Goal: Task Accomplishment & Management: Complete application form

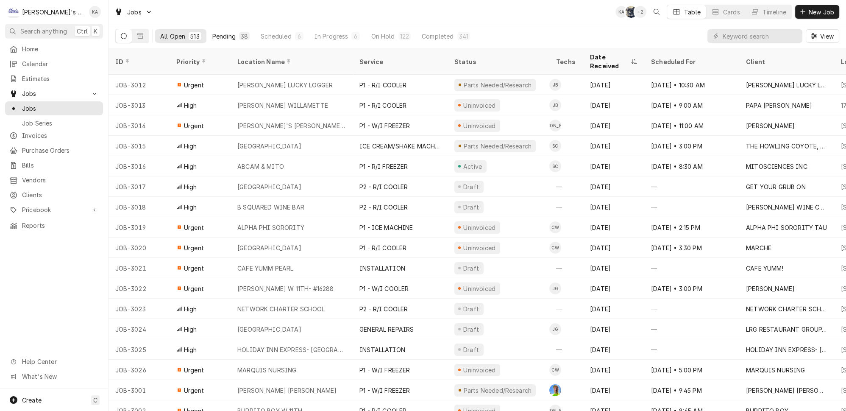
click at [212, 39] on button "Pending 38" at bounding box center [230, 36] width 47 height 14
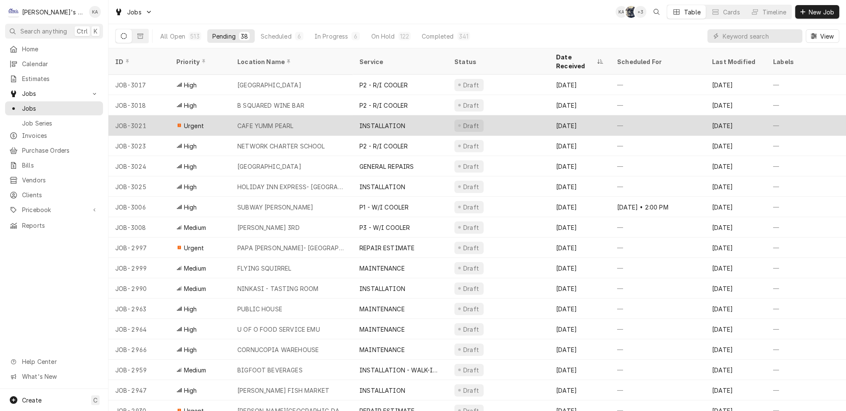
click at [346, 116] on div "CAFE YUMM PEARL" at bounding box center [292, 125] width 122 height 20
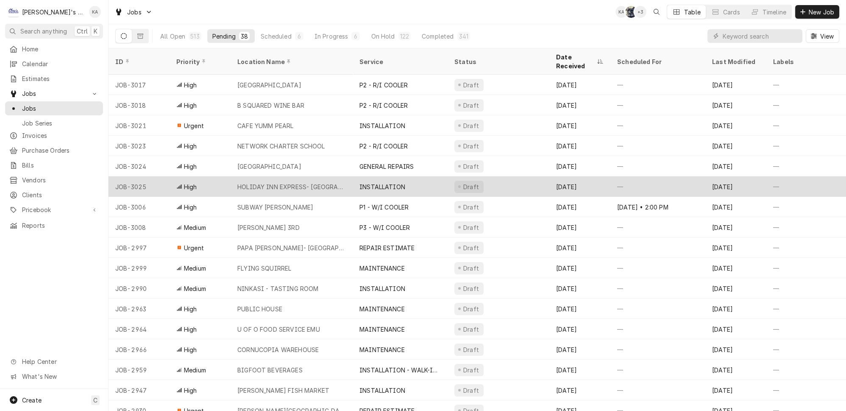
click at [333, 182] on div "HOLIDAY INN EXPRESS- SPRINGFIELD" at bounding box center [291, 186] width 109 height 9
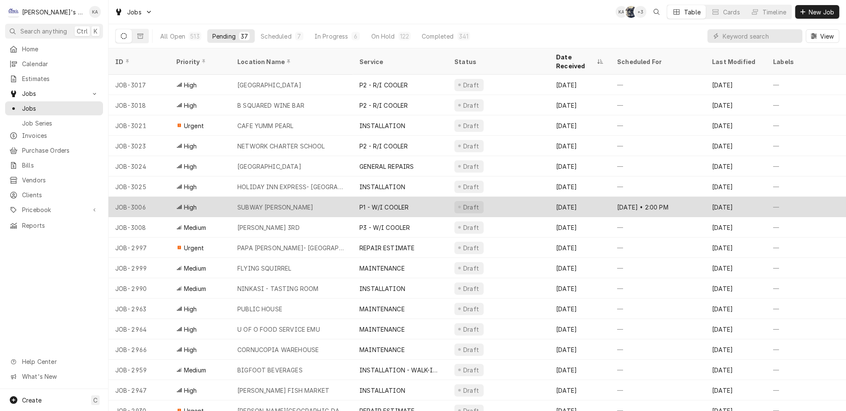
click at [333, 201] on div "SUBWAY CRESWELL" at bounding box center [292, 207] width 122 height 20
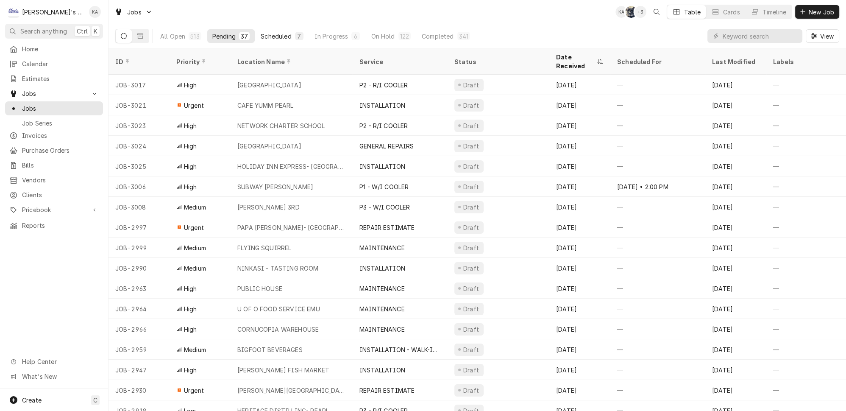
click at [270, 36] on div "Scheduled" at bounding box center [276, 36] width 31 height 9
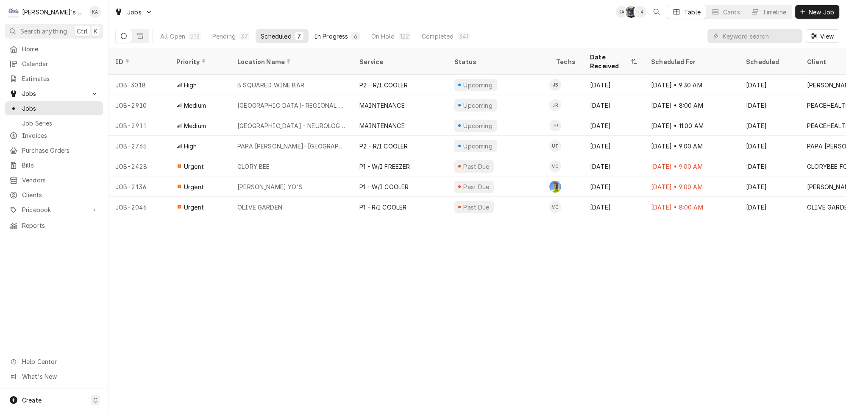
click at [310, 29] on button "In Progress 6" at bounding box center [338, 36] width 56 height 14
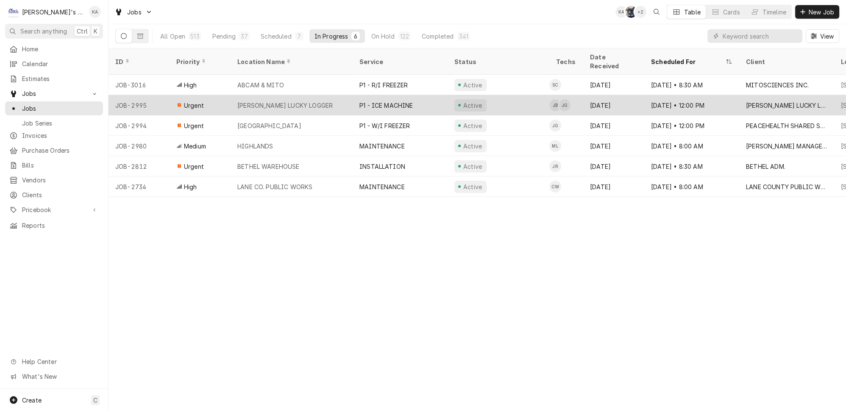
click at [405, 95] on div "P1 - ICE MACHINE" at bounding box center [400, 105] width 95 height 20
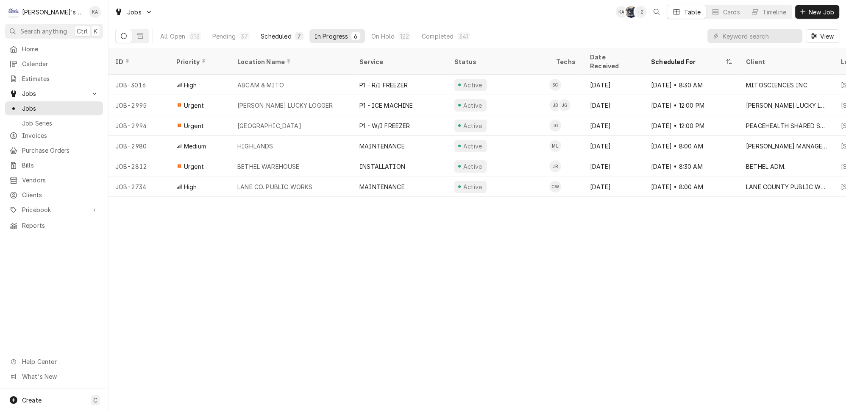
click at [297, 35] on div "7" at bounding box center [299, 36] width 5 height 9
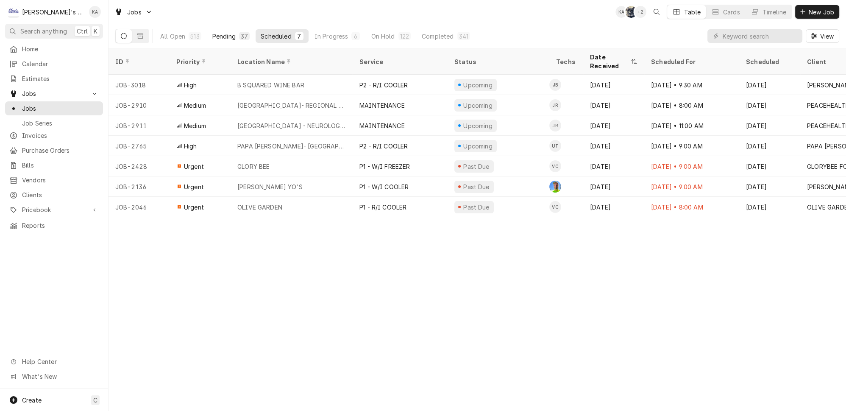
click at [241, 33] on div "37" at bounding box center [244, 36] width 7 height 9
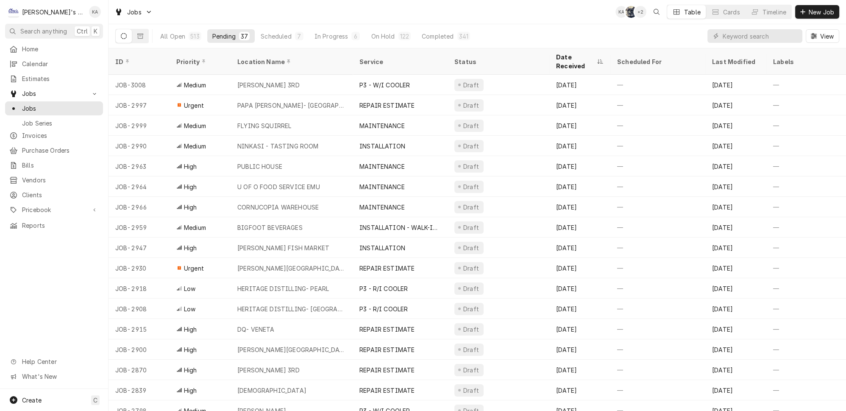
scroll to position [141, 0]
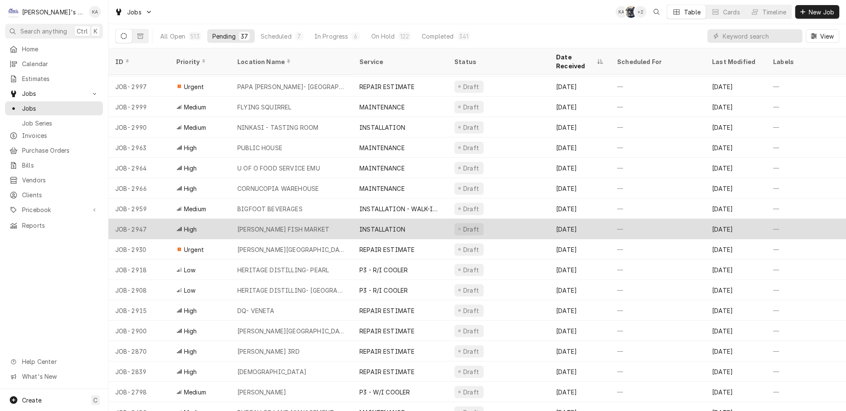
click at [321, 219] on div "[PERSON_NAME] FISH MARKET" at bounding box center [292, 229] width 122 height 20
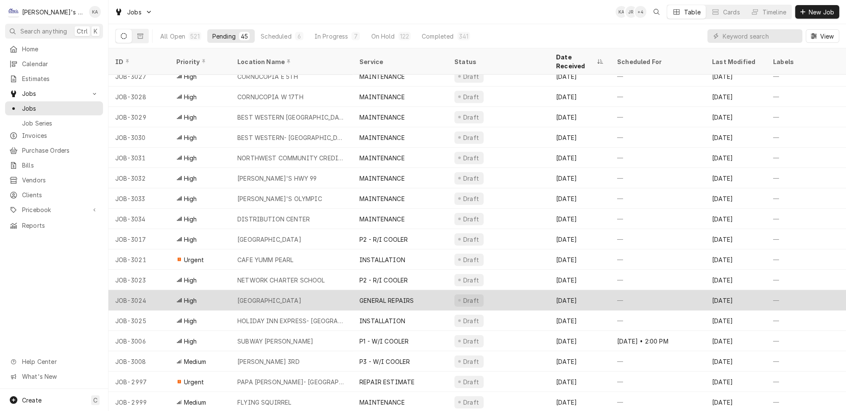
scroll to position [0, 0]
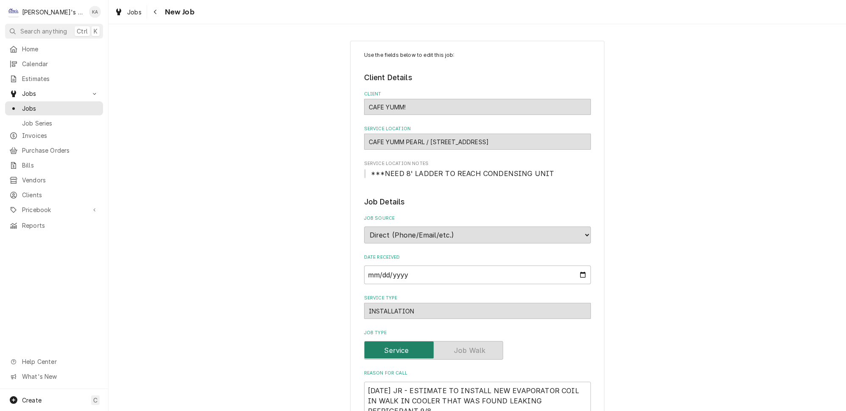
type textarea "x"
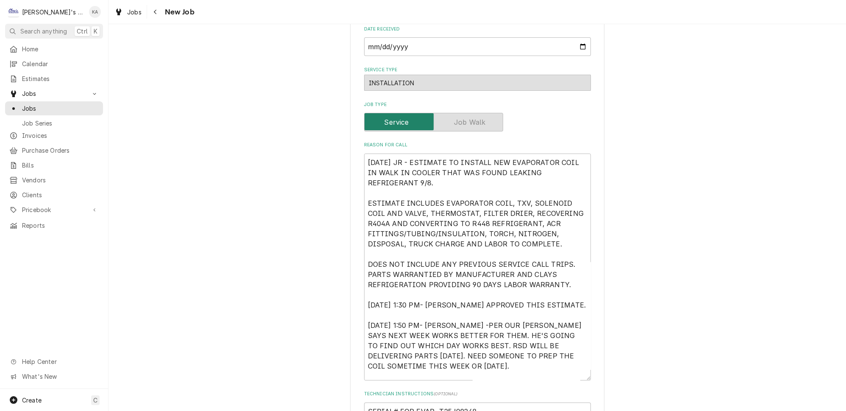
scroll to position [270, 0]
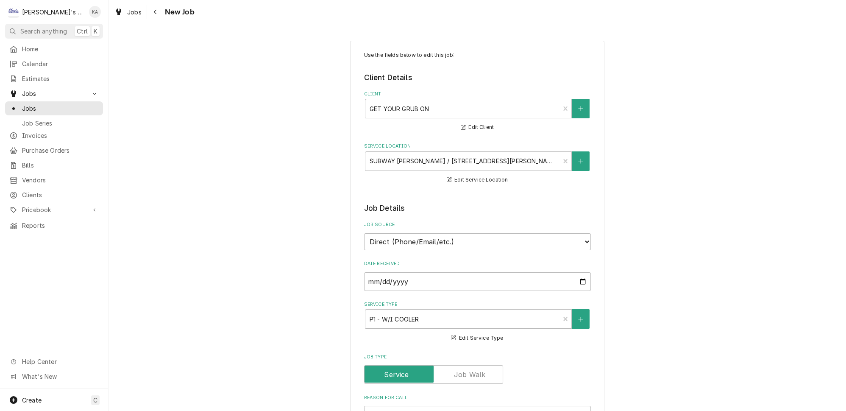
type textarea "x"
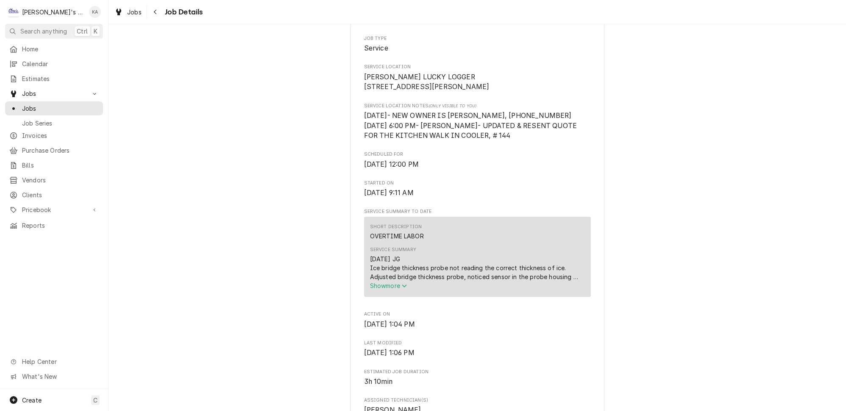
scroll to position [192, 0]
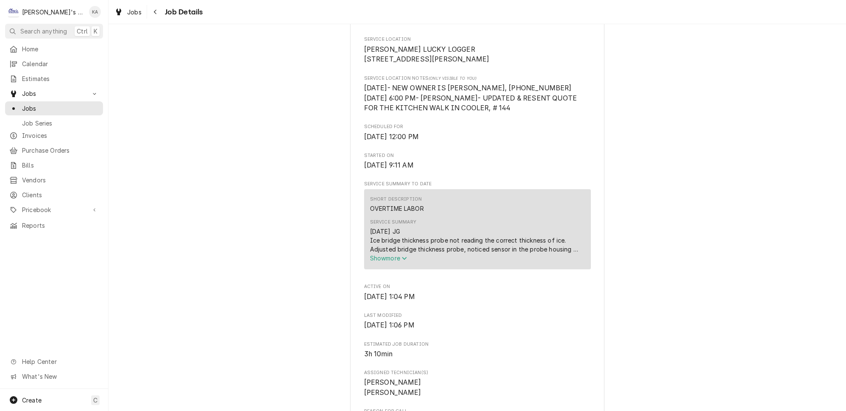
click at [399, 262] on span "Show more" at bounding box center [388, 257] width 37 height 7
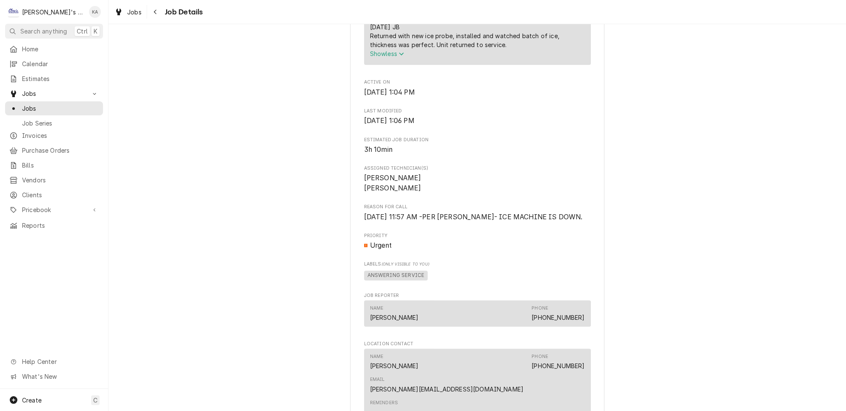
scroll to position [462, 0]
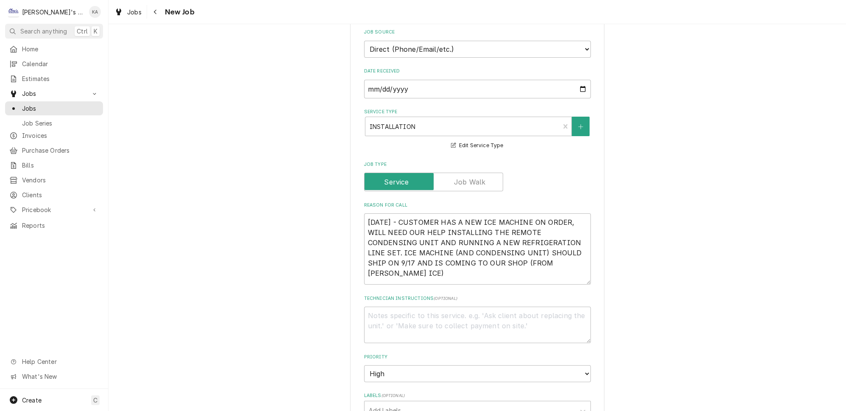
drag, startPoint x: 574, startPoint y: 257, endPoint x: 576, endPoint y: 274, distance: 16.6
click at [576, 274] on textarea "9/15/2025 - CUSTOMER HAS A NEW ICE MACHINE ON ORDER, WILL NEED OUR HELP INSTALL…" at bounding box center [477, 248] width 227 height 71
click at [446, 259] on textarea "9/15/2025 - CUSTOMER HAS A NEW ICE MACHINE ON ORDER, WILL NEED OUR HELP INSTALL…" at bounding box center [477, 248] width 227 height 71
click at [515, 254] on textarea "9/15/2025 - CUSTOMER HAS A NEW ICE MACHINE ON ORDER, WILL NEED OUR HELP INSTALL…" at bounding box center [477, 248] width 227 height 71
type textarea "x"
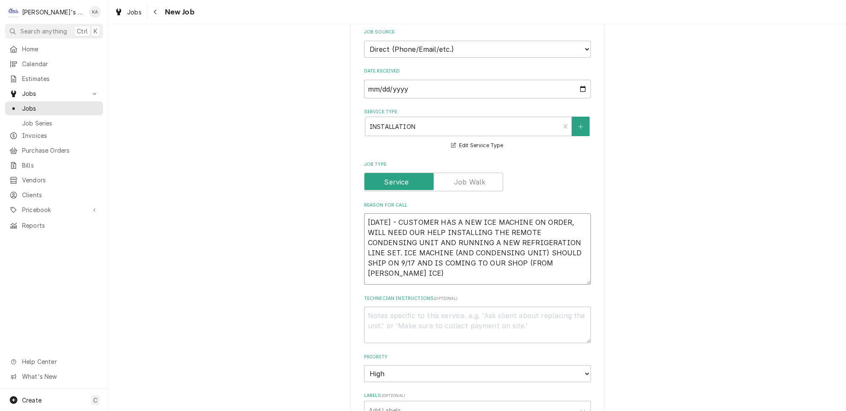
type textarea "9/15/2025 - CUSTOMER HAS A NEW ICE MACHINE ON ORDER, WILL NEED OUR HELP INSTALL…"
type textarea "x"
type textarea "9/15/2025 - CUSTOMER HAS A NEW ICE MACHINE ON ORDER, WILL NEED OUR HELP INSTALL…"
type textarea "x"
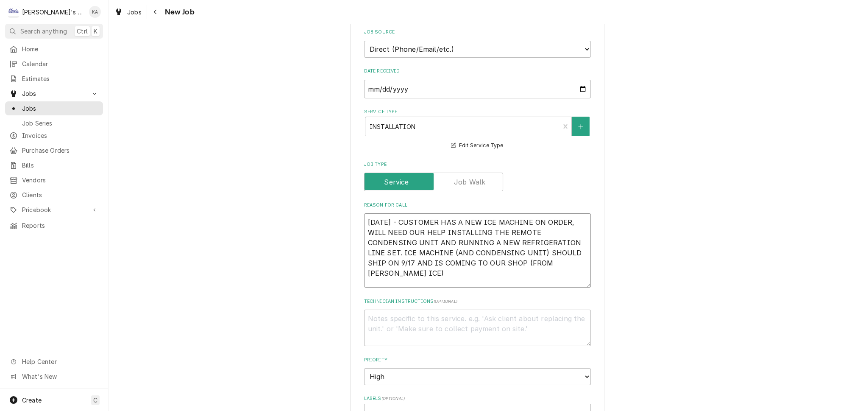
type textarea "9/15/2025 - CUSTOMER HAS A NEW ICE MACHINE ON ORDER, WILL NEED OUR HELP INSTALL…"
type textarea "x"
type textarea "9/15/2025 - CUSTOMER HAS A NEW ICE MACHINE ON ORDER, WILL NEED OUR HELP INSTALL…"
type textarea "x"
type textarea "9/15/2025 - CUSTOMER HAS A NEW ICE MACHINE ON ORDER, WILL NEED OUR HELP INSTALL…"
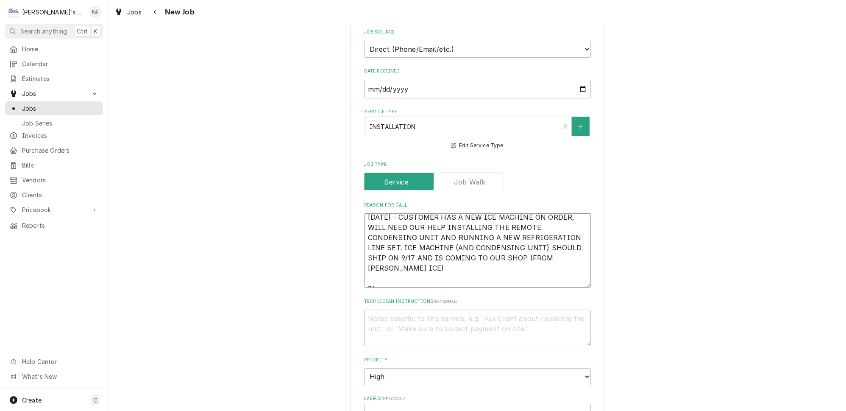
type textarea "x"
type textarea "9/15/2025 - CUSTOMER HAS A NEW ICE MACHINE ON ORDER, WILL NEED OUR HELP INSTALL…"
type textarea "x"
type textarea "9/15/2025 - CUSTOMER HAS A NEW ICE MACHINE ON ORDER, WILL NEED OUR HELP INSTALL…"
type textarea "x"
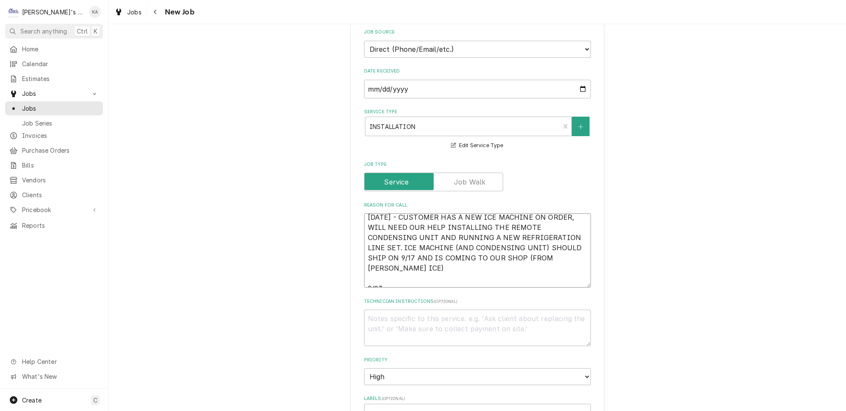
type textarea "9/15/2025 - CUSTOMER HAS A NEW ICE MACHINE ON ORDER, WILL NEED OUR HELP INSTALL…"
type textarea "x"
type textarea "9/15/2025 - CUSTOMER HAS A NEW ICE MACHINE ON ORDER, WILL NEED OUR HELP INSTALL…"
type textarea "x"
type textarea "9/15/2025 - CUSTOMER HAS A NEW ICE MACHINE ON ORDER, WILL NEED OUR HELP INSTALL…"
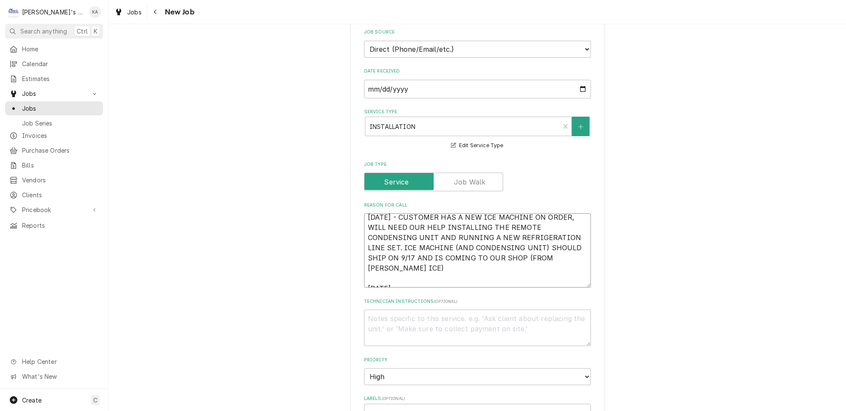
type textarea "x"
type textarea "9/15/2025 - CUSTOMER HAS A NEW ICE MACHINE ON ORDER, WILL NEED OUR HELP INSTALL…"
type textarea "x"
type textarea "9/15/2025 - CUSTOMER HAS A NEW ICE MACHINE ON ORDER, WILL NEED OUR HELP INSTALL…"
type textarea "x"
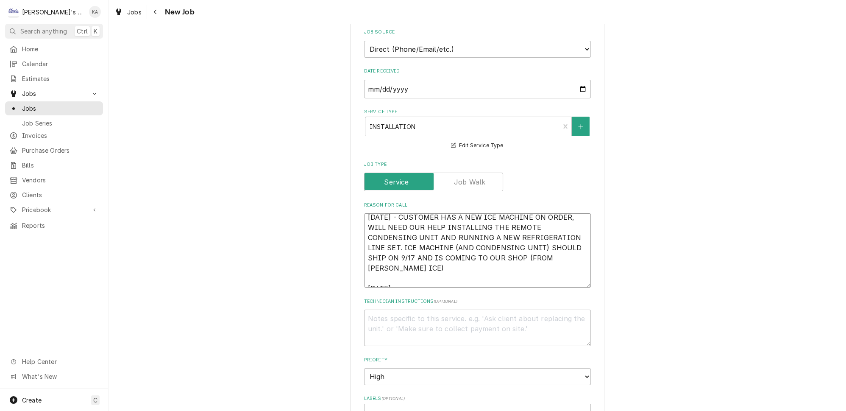
type textarea "9/15/2025 - CUSTOMER HAS A NEW ICE MACHINE ON ORDER, WILL NEED OUR HELP INSTALL…"
type textarea "x"
type textarea "9/15/2025 - CUSTOMER HAS A NEW ICE MACHINE ON ORDER, WILL NEED OUR HELP INSTALL…"
type textarea "x"
type textarea "9/15/2025 - CUSTOMER HAS A NEW ICE MACHINE ON ORDER, WILL NEED OUR HELP INSTALL…"
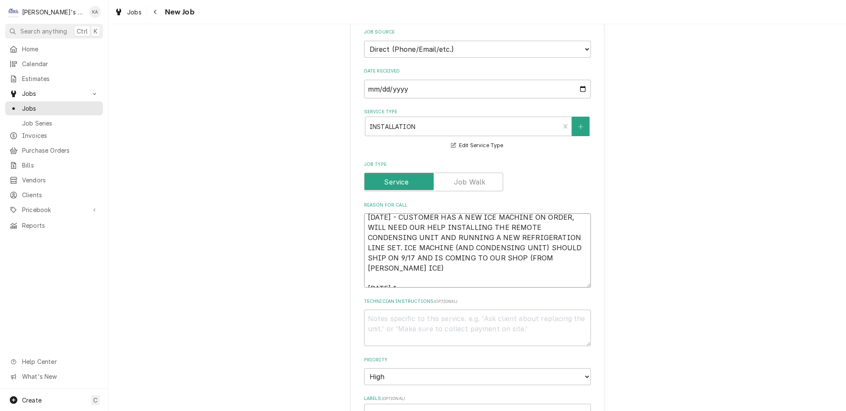
type textarea "x"
type textarea "9/15/2025 - CUSTOMER HAS A NEW ICE MACHINE ON ORDER, WILL NEED OUR HELP INSTALL…"
type textarea "x"
type textarea "9/15/2025 - CUSTOMER HAS A NEW ICE MACHINE ON ORDER, WILL NEED OUR HELP INSTALL…"
type textarea "x"
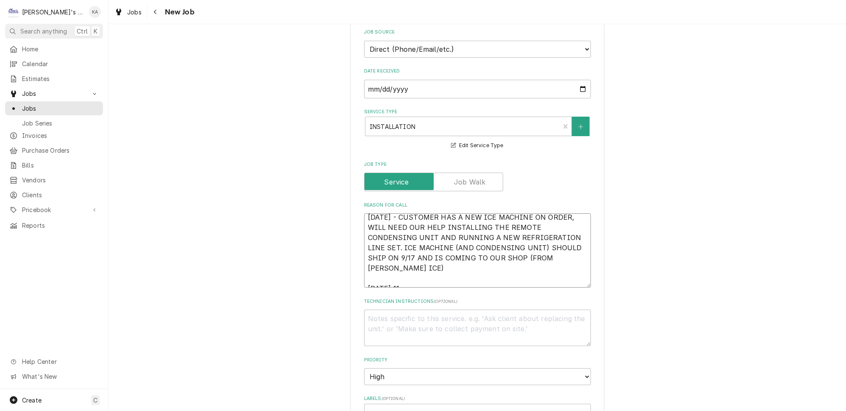
type textarea "9/15/2025 - CUSTOMER HAS A NEW ICE MACHINE ON ORDER, WILL NEED OUR HELP INSTALL…"
type textarea "x"
type textarea "9/15/2025 - CUSTOMER HAS A NEW ICE MACHINE ON ORDER, WILL NEED OUR HELP INSTALL…"
type textarea "x"
type textarea "9/15/2025 - CUSTOMER HAS A NEW ICE MACHINE ON ORDER, WILL NEED OUR HELP INSTALL…"
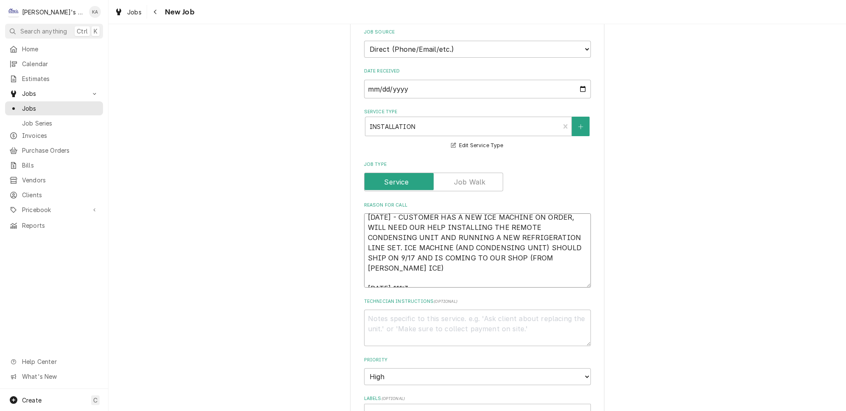
type textarea "x"
type textarea "9/15/2025 - CUSTOMER HAS A NEW ICE MACHINE ON ORDER, WILL NEED OUR HELP INSTALL…"
type textarea "x"
type textarea "9/15/2025 - CUSTOMER HAS A NEW ICE MACHINE ON ORDER, WILL NEED OUR HELP INSTALL…"
type textarea "x"
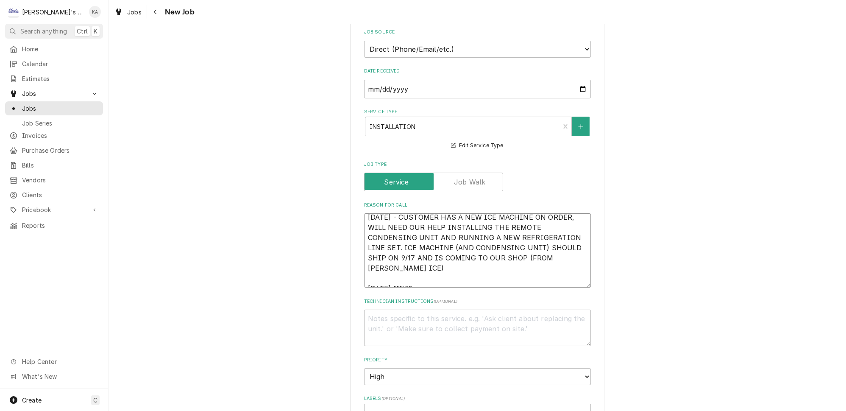
type textarea "9/15/2025 - CUSTOMER HAS A NEW ICE MACHINE ON ORDER, WILL NEED OUR HELP INSTALL…"
type textarea "x"
type textarea "9/15/2025 - CUSTOMER HAS A NEW ICE MACHINE ON ORDER, WILL NEED OUR HELP INSTALL…"
type textarea "x"
type textarea "9/15/2025 - CUSTOMER HAS A NEW ICE MACHINE ON ORDER, WILL NEED OUR HELP INSTALL…"
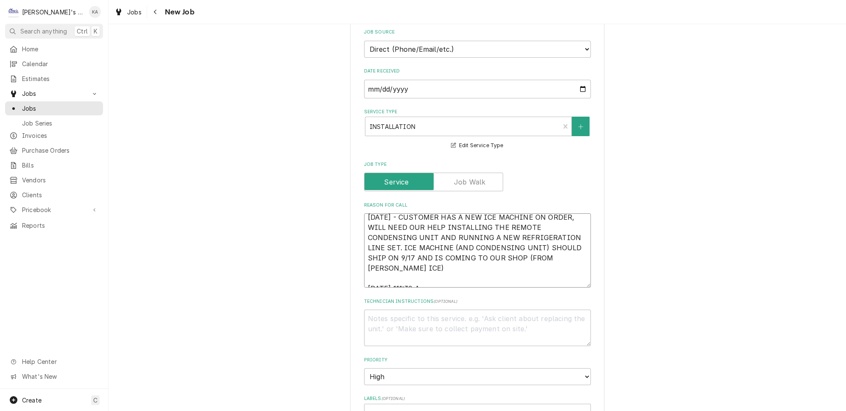
type textarea "x"
type textarea "9/15/2025 - CUSTOMER HAS A NEW ICE MACHINE ON ORDER, WILL NEED OUR HELP INSTALL…"
type textarea "x"
type textarea "9/15/2025 - CUSTOMER HAS A NEW ICE MACHINE ON ORDER, WILL NEED OUR HELP INSTALL…"
type textarea "x"
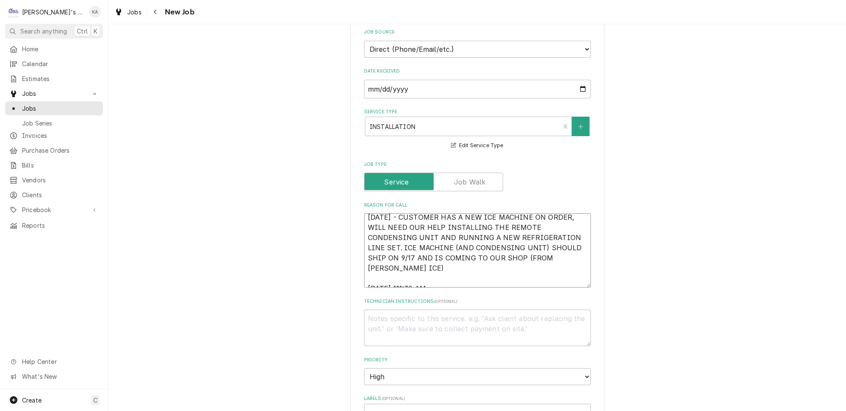
type textarea "9/15/2025 - CUSTOMER HAS A NEW ICE MACHINE ON ORDER, WILL NEED OUR HELP INSTALL…"
type textarea "x"
type textarea "9/15/2025 - CUSTOMER HAS A NEW ICE MACHINE ON ORDER, WILL NEED OUR HELP INSTALL…"
type textarea "x"
type textarea "9/15/2025 - CUSTOMER HAS A NEW ICE MACHINE ON ORDER, WILL NEED OUR HELP INSTALL…"
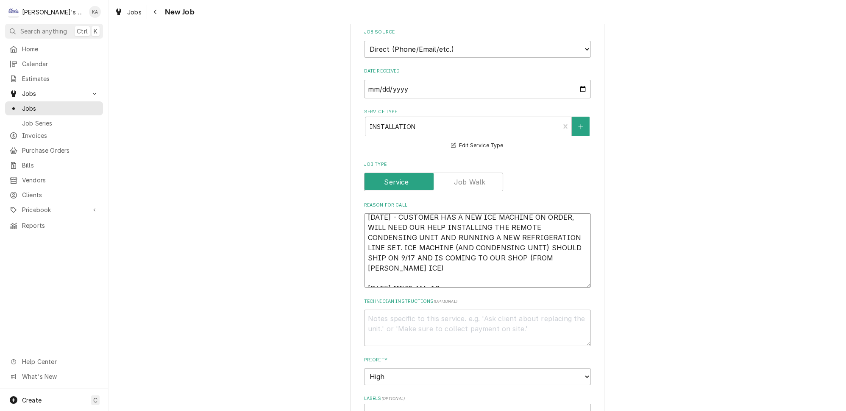
type textarea "x"
type textarea "9/15/2025 - CUSTOMER HAS A NEW ICE MACHINE ON ORDER, WILL NEED OUR HELP INSTALL…"
type textarea "x"
type textarea "9/15/2025 - CUSTOMER HAS A NEW ICE MACHINE ON ORDER, WILL NEED OUR HELP INSTALL…"
type textarea "x"
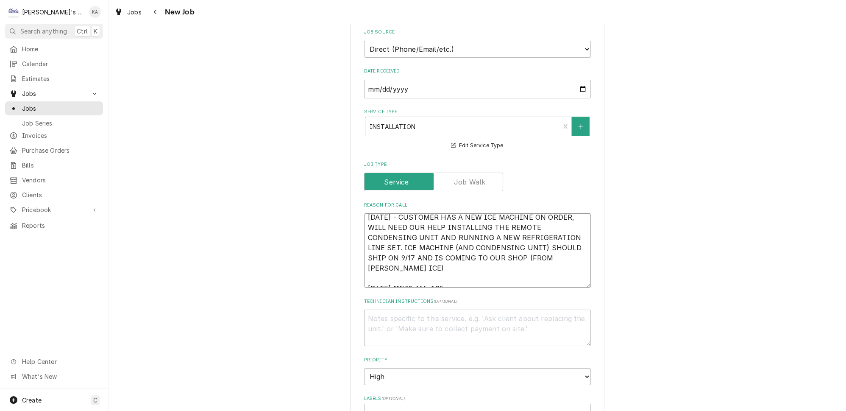
type textarea "9/15/2025 - CUSTOMER HAS A NEW ICE MACHINE ON ORDER, WILL NEED OUR HELP INSTALL…"
type textarea "x"
type textarea "9/15/2025 - CUSTOMER HAS A NEW ICE MACHINE ON ORDER, WILL NEED OUR HELP INSTALL…"
type textarea "x"
type textarea "9/15/2025 - CUSTOMER HAS A NEW ICE MACHINE ON ORDER, WILL NEED OUR HELP INSTALL…"
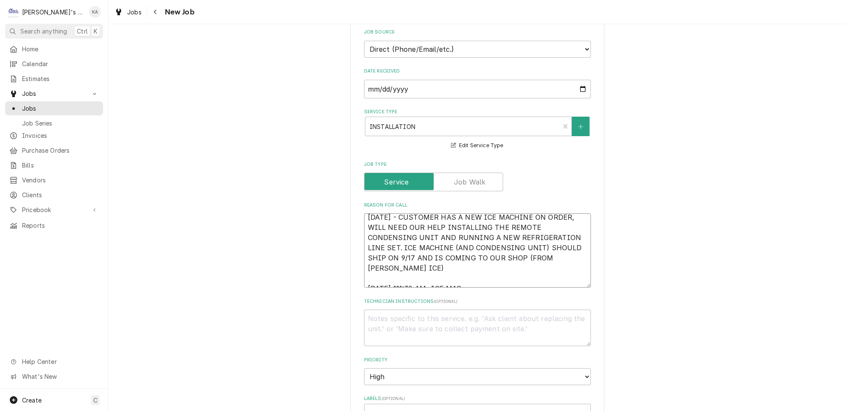
type textarea "x"
type textarea "9/15/2025 - CUSTOMER HAS A NEW ICE MACHINE ON ORDER, WILL NEED OUR HELP INSTALL…"
type textarea "x"
type textarea "9/15/2025 - CUSTOMER HAS A NEW ICE MACHINE ON ORDER, WILL NEED OUR HELP INSTALL…"
type textarea "x"
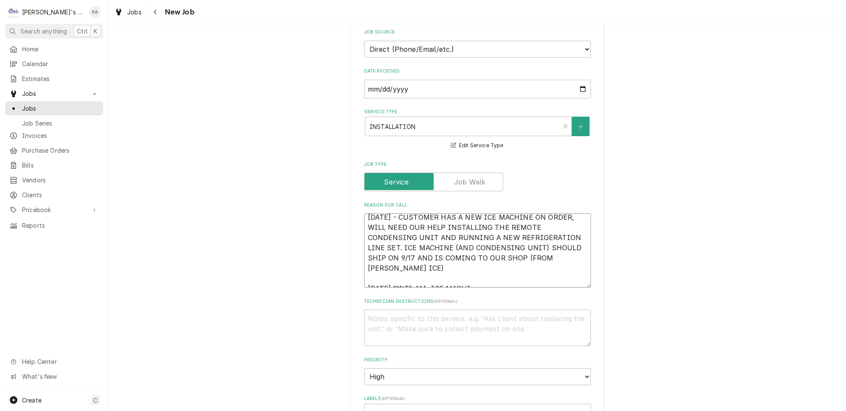
type textarea "9/15/2025 - CUSTOMER HAS A NEW ICE MACHINE ON ORDER, WILL NEED OUR HELP INSTALL…"
type textarea "x"
type textarea "9/15/2025 - CUSTOMER HAS A NEW ICE MACHINE ON ORDER, WILL NEED OUR HELP INSTALL…"
type textarea "x"
type textarea "9/15/2025 - CUSTOMER HAS A NEW ICE MACHINE ON ORDER, WILL NEED OUR HELP INSTALL…"
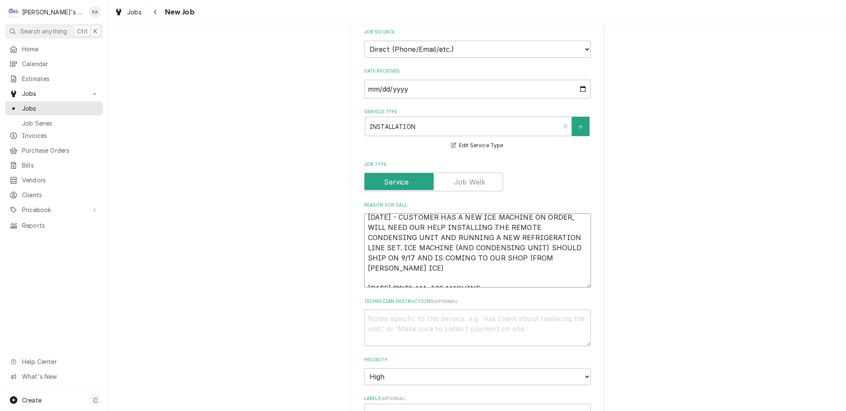
type textarea "x"
type textarea "9/15/2025 - CUSTOMER HAS A NEW ICE MACHINE ON ORDER, WILL NEED OUR HELP INSTALL…"
type textarea "x"
type textarea "9/15/2025 - CUSTOMER HAS A NEW ICE MACHINE ON ORDER, WILL NEED OUR HELP INSTALL…"
type textarea "x"
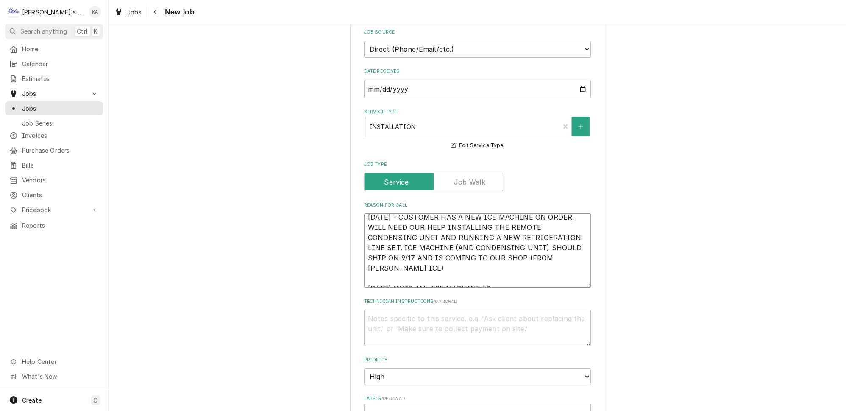
type textarea "9/15/2025 - CUSTOMER HAS A NEW ICE MACHINE ON ORDER, WILL NEED OUR HELP INSTALL…"
type textarea "x"
type textarea "9/15/2025 - CUSTOMER HAS A NEW ICE MACHINE ON ORDER, WILL NEED OUR HELP INSTALL…"
type textarea "x"
type textarea "9/15/2025 - CUSTOMER HAS A NEW ICE MACHINE ON ORDER, WILL NEED OUR HELP INSTALL…"
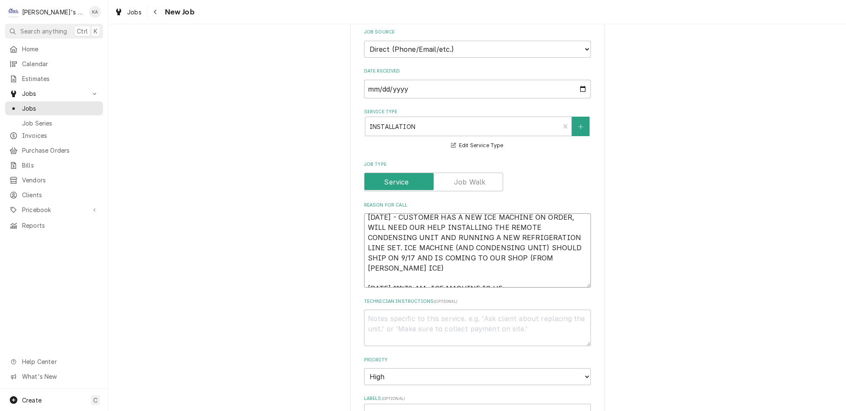
type textarea "x"
type textarea "9/15/2025 - CUSTOMER HAS A NEW ICE MACHINE ON ORDER, WILL NEED OUR HELP INSTALL…"
type textarea "x"
type textarea "9/15/2025 - CUSTOMER HAS A NEW ICE MACHINE ON ORDER, WILL NEED OUR HELP INSTALL…"
type textarea "x"
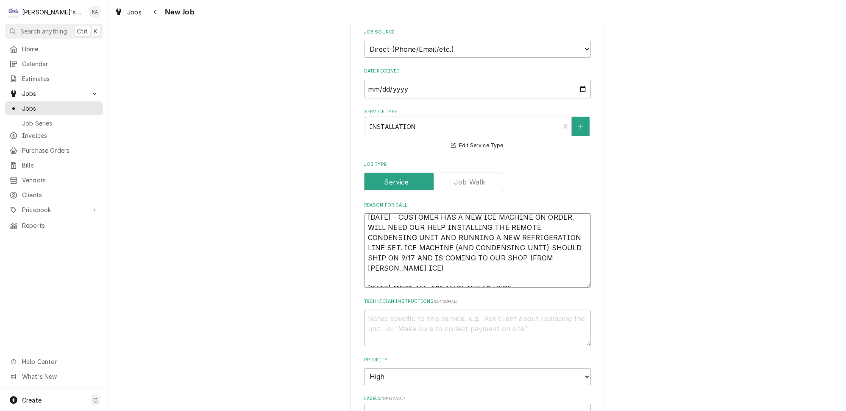
type textarea "9/15/2025 - CUSTOMER HAS A NEW ICE MACHINE ON ORDER, WILL NEED OUR HELP INSTALL…"
type textarea "x"
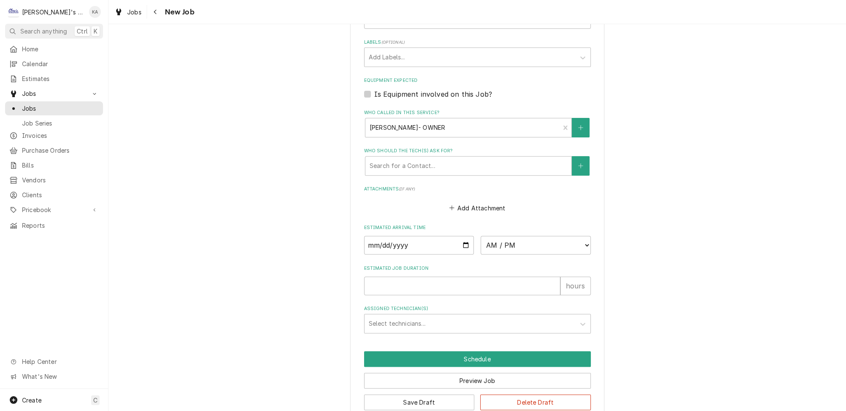
scroll to position [551, 0]
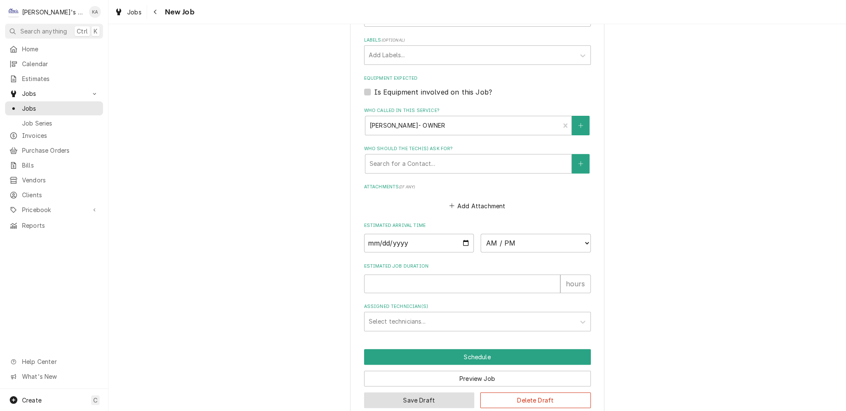
type textarea "9/15/2025 - CUSTOMER HAS A NEW ICE MACHINE ON ORDER, WILL NEED OUR HELP INSTALL…"
click at [415, 392] on button "Save Draft" at bounding box center [419, 400] width 111 height 16
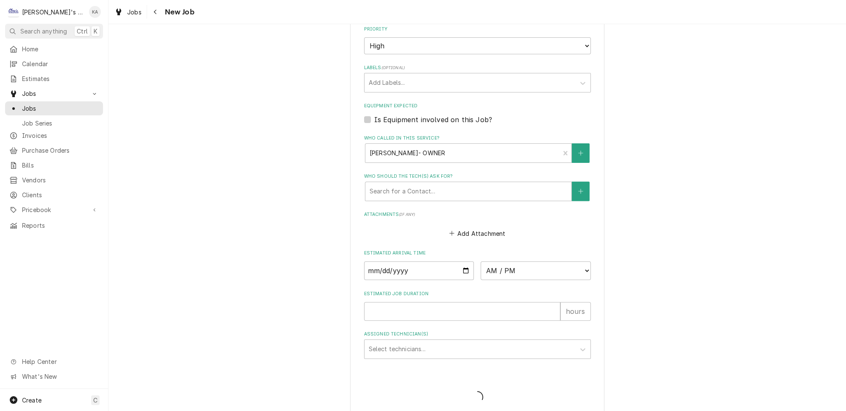
type textarea "x"
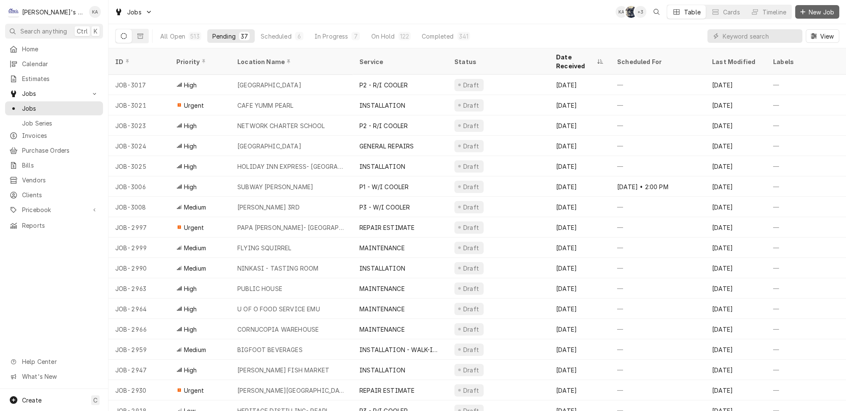
click at [832, 11] on span "New Job" at bounding box center [821, 12] width 29 height 9
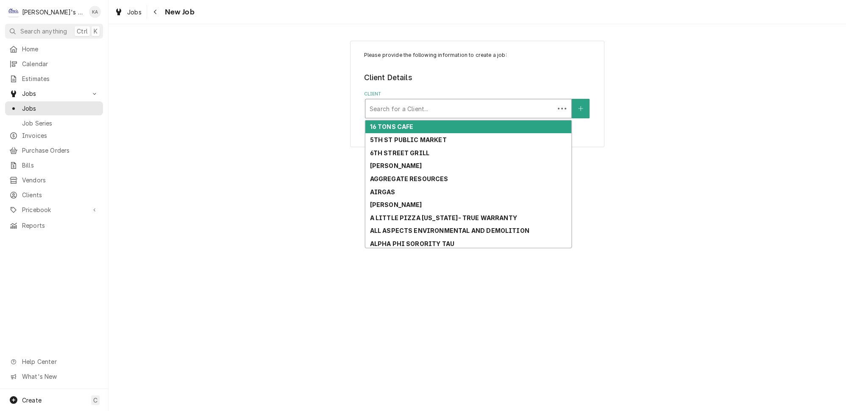
click at [460, 106] on div "Client" at bounding box center [460, 108] width 181 height 15
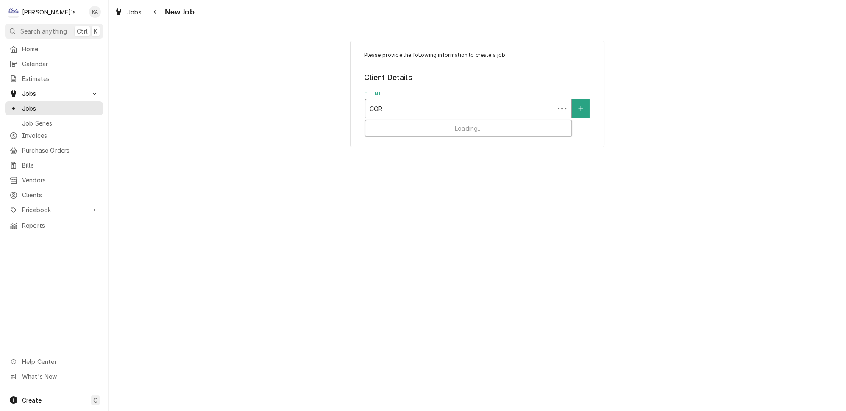
type input "CORN"
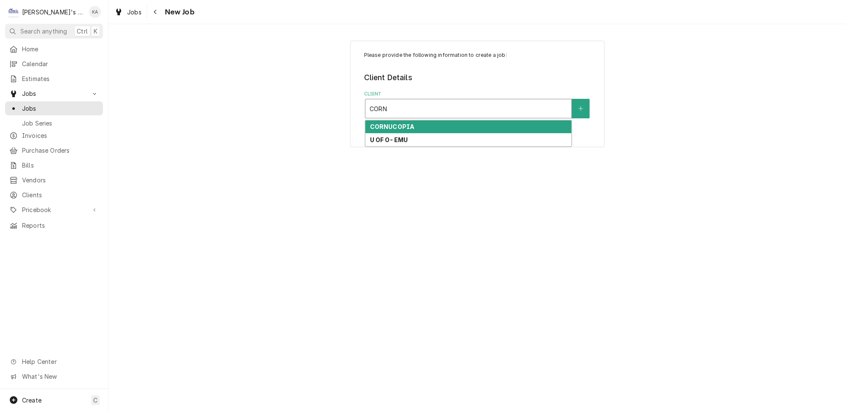
click at [425, 120] on div "CORNUCOPIA" at bounding box center [468, 126] width 206 height 13
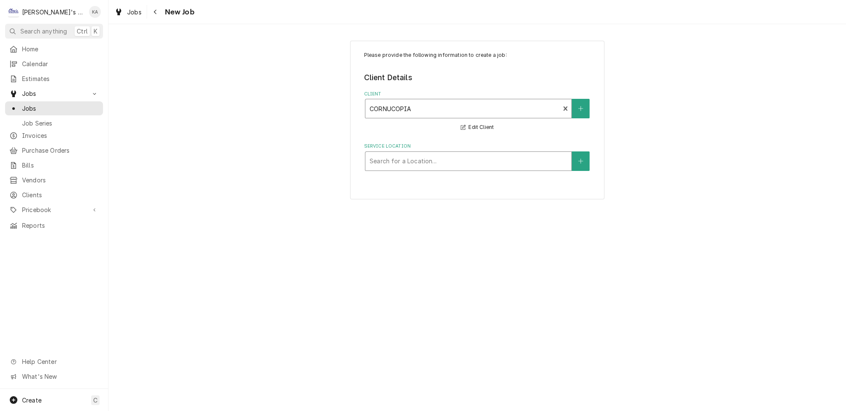
click at [420, 154] on div "Service Location" at bounding box center [469, 160] width 198 height 15
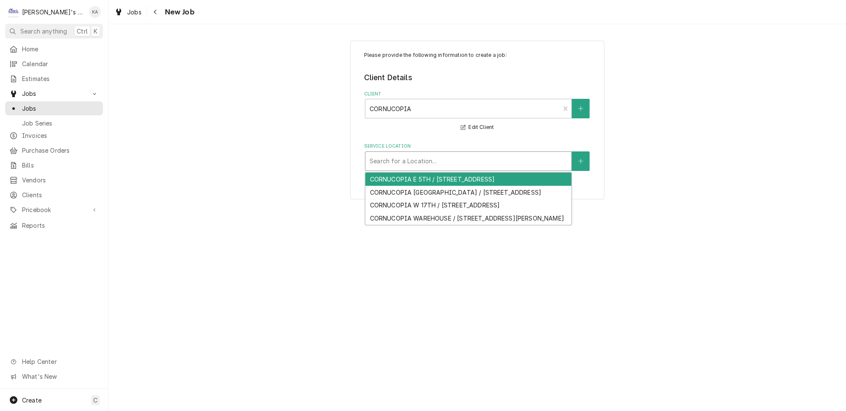
click at [421, 178] on div "CORNUCOPIA E 5TH / 207 E 5TH ST, EUGENE, OR 97401" at bounding box center [468, 179] width 206 height 13
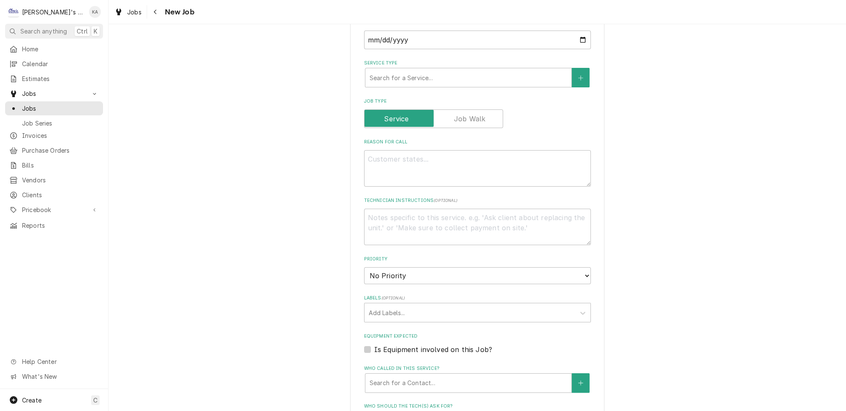
scroll to position [347, 0]
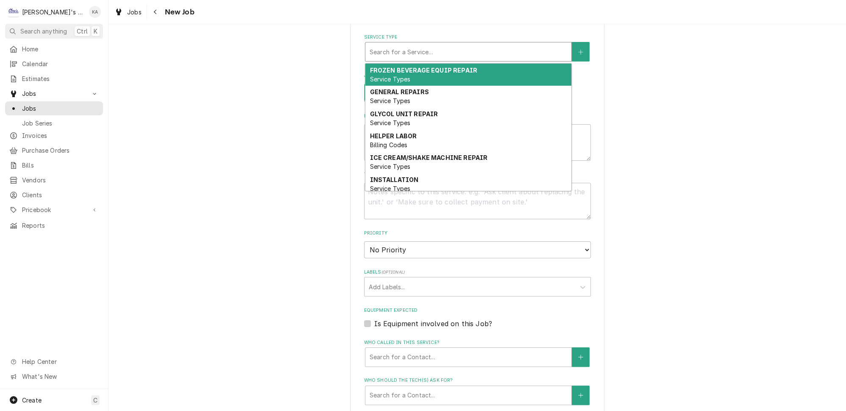
click at [387, 44] on div "Service Type" at bounding box center [469, 51] width 198 height 15
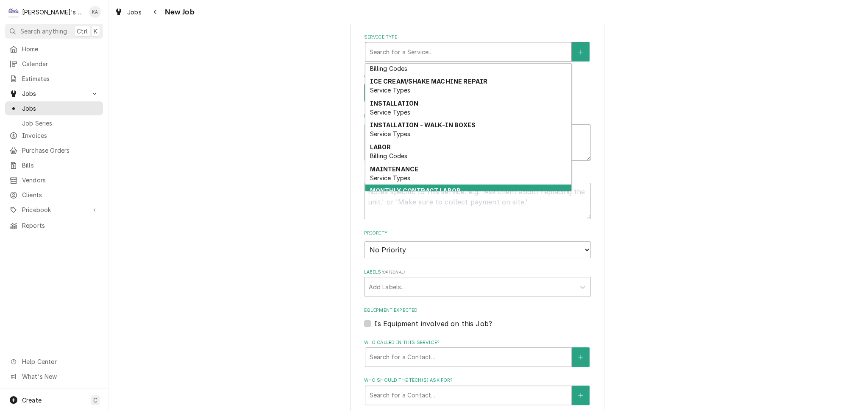
scroll to position [78, 0]
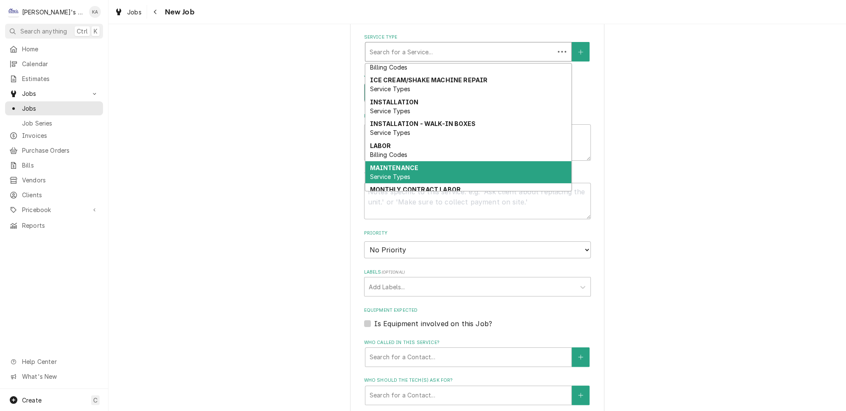
click at [402, 173] on span "Service Types" at bounding box center [390, 176] width 41 height 7
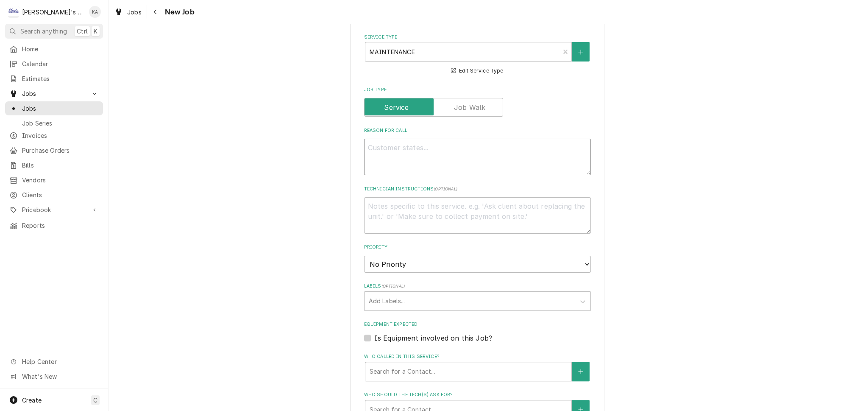
click at [404, 144] on textarea "Reason For Call" at bounding box center [477, 157] width 227 height 36
type textarea "x"
type textarea "P"
type textarea "x"
type textarea "PE"
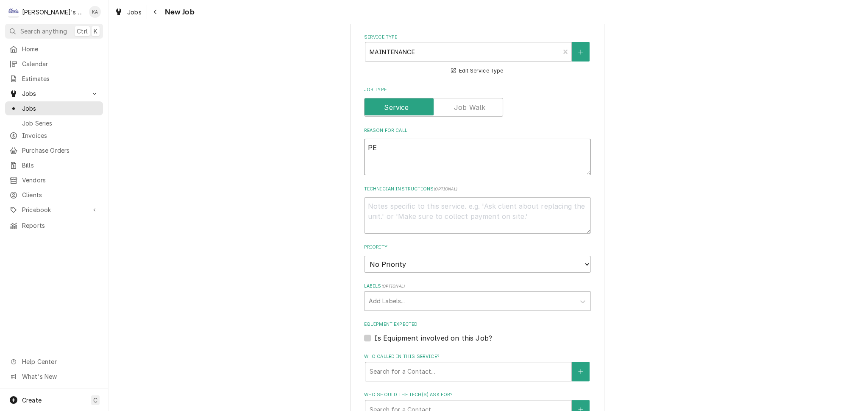
type textarea "x"
type textarea "PER"
type textarea "x"
type textarea "PERF"
type textarea "x"
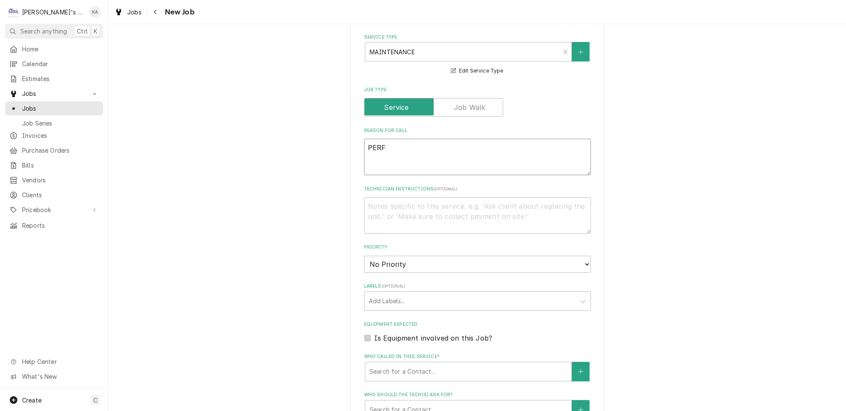
type textarea "PERFO"
type textarea "x"
type textarea "PERFOR"
type textarea "x"
type textarea "PERFORM"
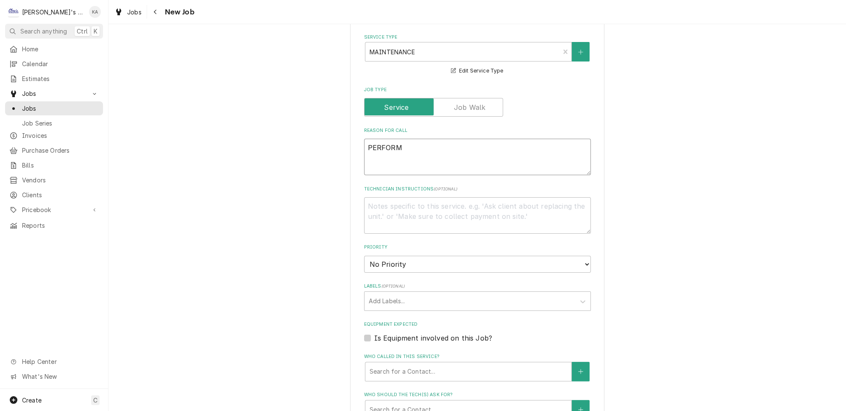
type textarea "x"
type textarea "PERFORM"
type textarea "x"
type textarea "PERFORM S"
type textarea "x"
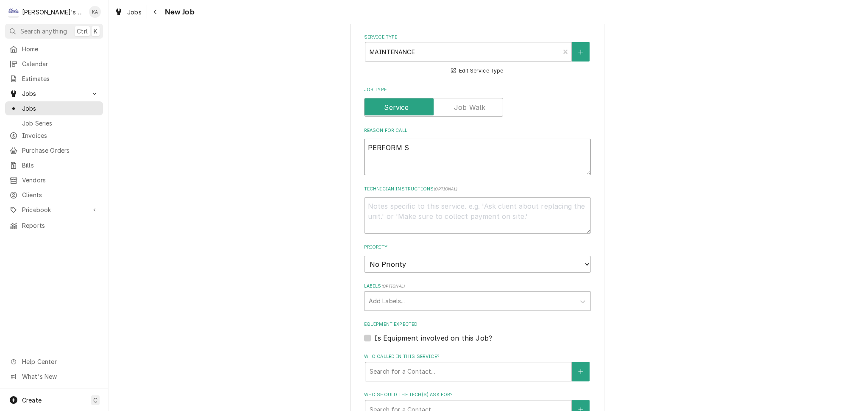
type textarea "PERFORM SE"
type textarea "x"
type textarea "PERFORM SEP"
type textarea "x"
type textarea "PERFORM SEPT"
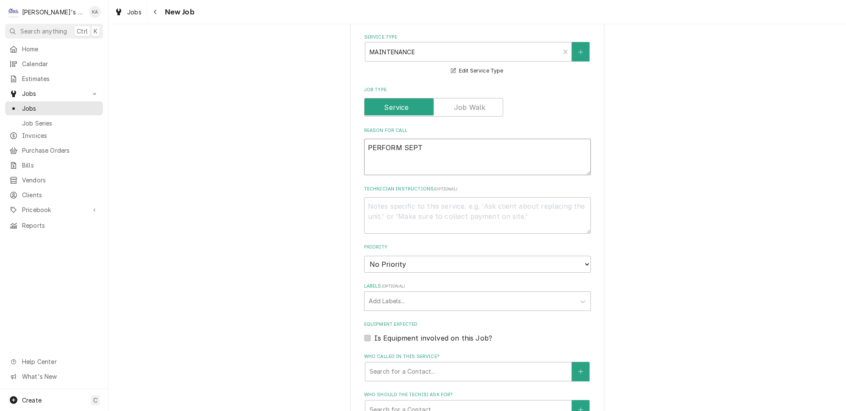
type textarea "x"
type textarea "PERFORM SEPTE"
type textarea "x"
type textarea "PERFORM SEPTEM"
type textarea "x"
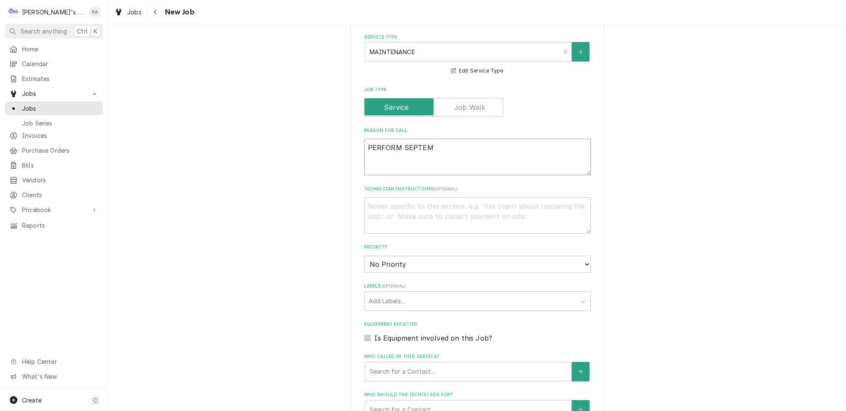
type textarea "PERFORM SEPTEMB"
type textarea "x"
type textarea "PERFORM SEPTEMBE"
type textarea "x"
type textarea "PERFORM SEPTEMBER"
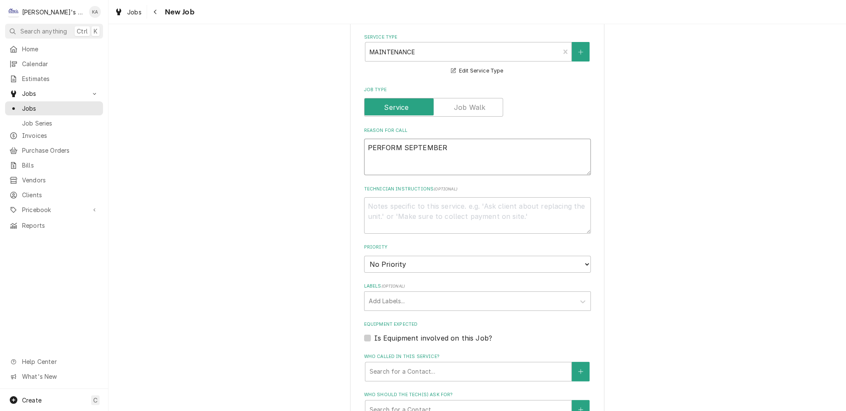
type textarea "x"
type textarea "PERFORM SEPTEMBER"
type textarea "x"
type textarea "PERFORM SEPTEMBER M"
type textarea "x"
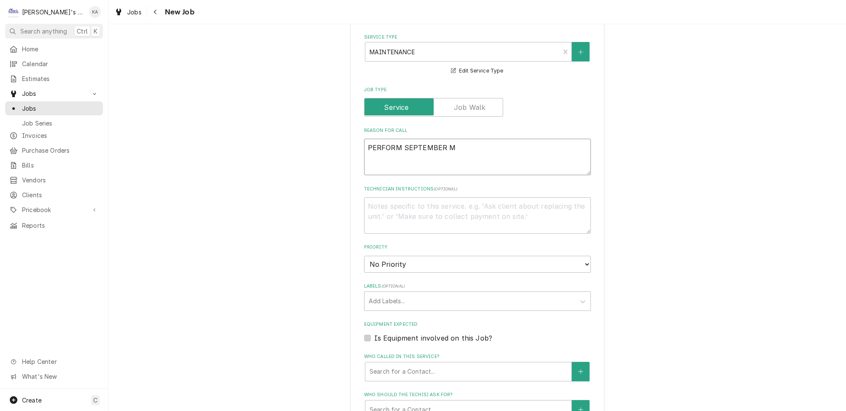
type textarea "PERFORM SEPTEMBER MA"
type textarea "x"
type textarea "PERFORM SEPTEMBER MAI"
type textarea "x"
type textarea "PERFORM SEPTEMBER MAIN"
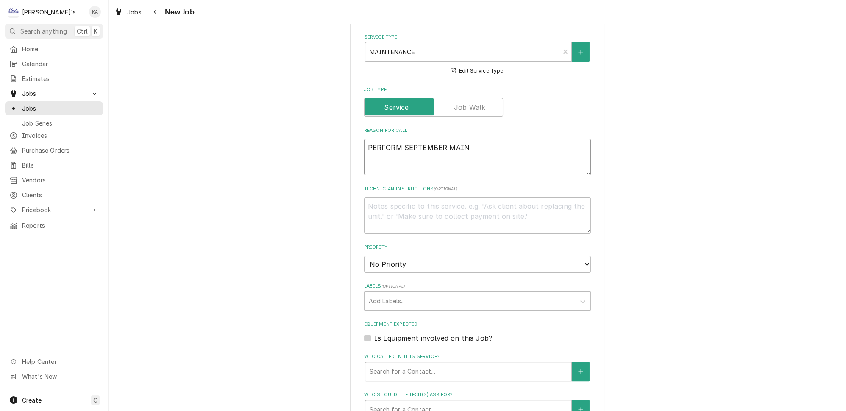
type textarea "x"
type textarea "PERFORM SEPTEMBER MAINT"
type textarea "x"
type textarea "PERFORM SEPTEMBER MAINTE"
type textarea "x"
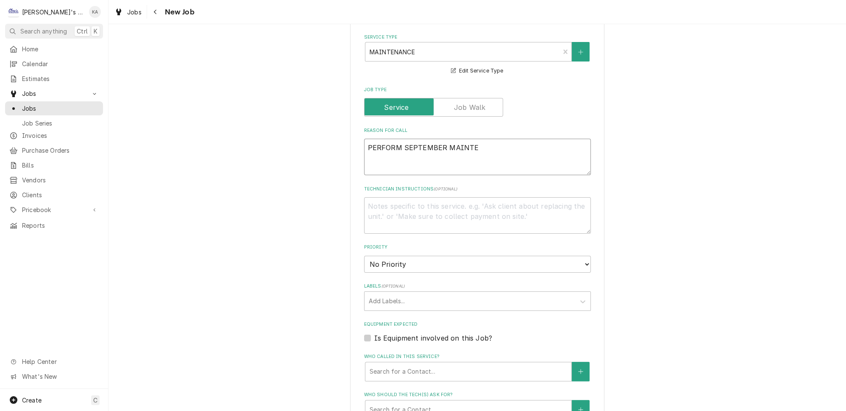
type textarea "PERFORM SEPTEMBER MAINTEN"
type textarea "x"
type textarea "PERFORM SEPTEMBER MAINTENA"
type textarea "x"
type textarea "PERFORM SEPTEMBER MAINTENAN"
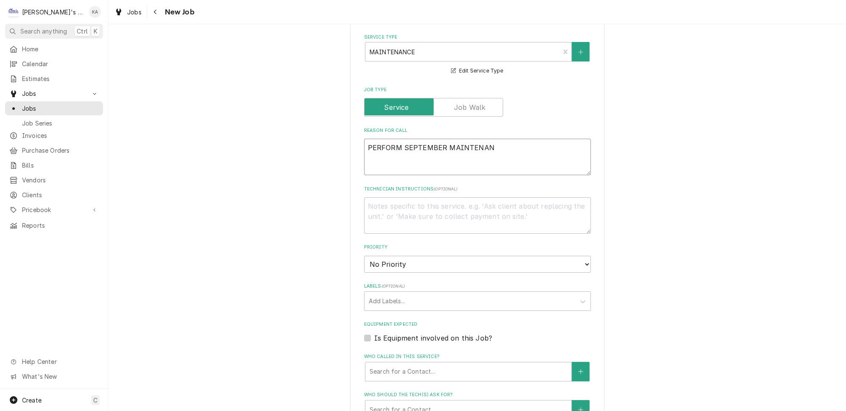
type textarea "x"
type textarea "PERFORM SEPTEMBER MAINTENANC"
type textarea "x"
type textarea "PERFORM SEPTEMBER MAINTENANCE"
type textarea "x"
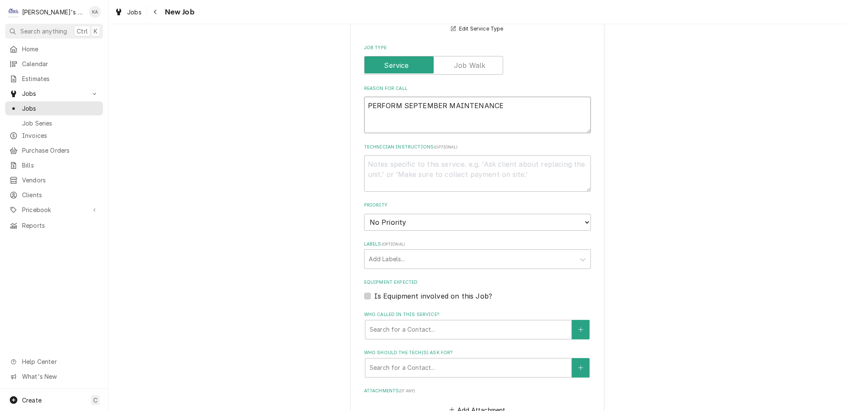
scroll to position [424, 0]
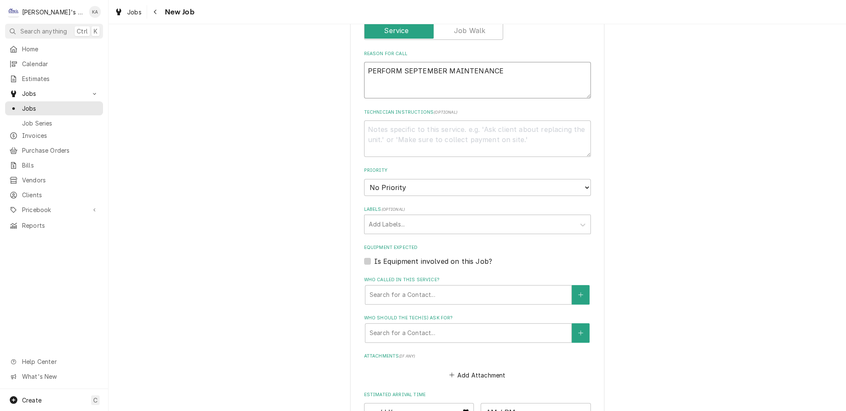
type textarea "PERFORM SEPTEMBER MAINTENANCE"
click at [391, 179] on select "No Priority Urgent High Medium Low" at bounding box center [477, 187] width 227 height 17
select select "2"
click at [364, 179] on select "No Priority Urgent High Medium Low" at bounding box center [477, 187] width 227 height 17
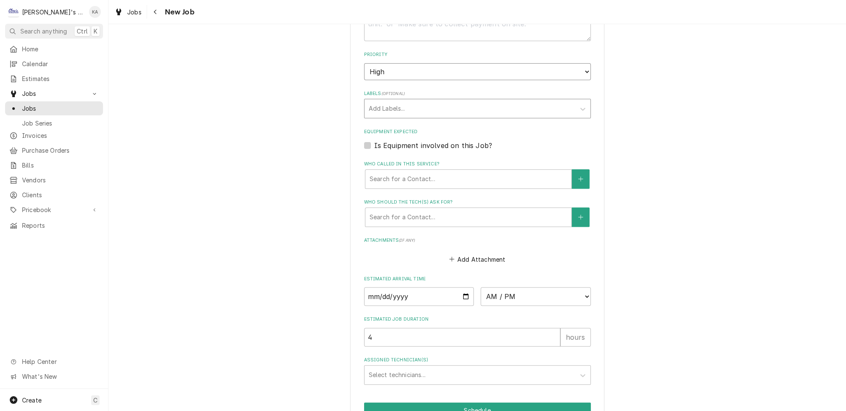
scroll to position [569, 0]
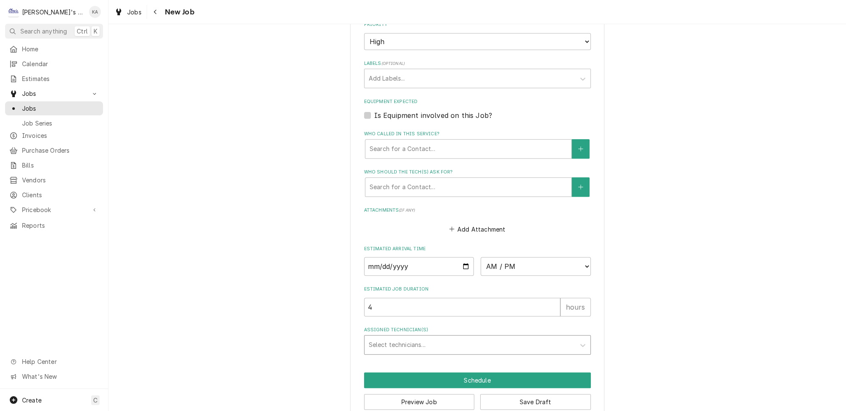
click at [394, 337] on div "Assigned Technician(s)" at bounding box center [470, 344] width 202 height 15
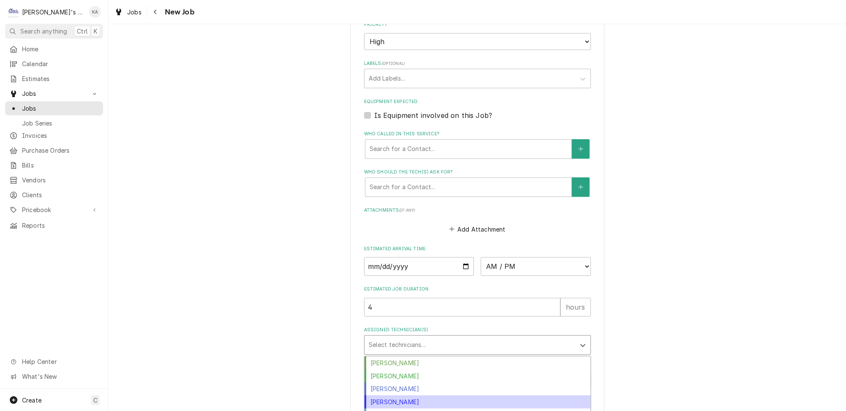
click at [388, 395] on div "Joey Brabb" at bounding box center [478, 401] width 226 height 13
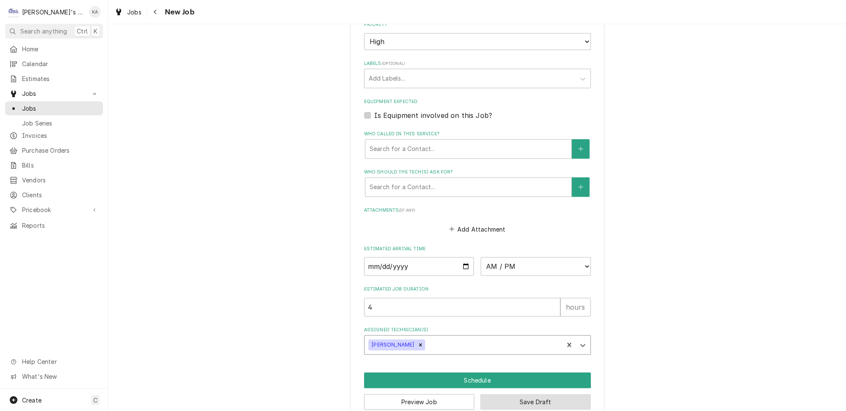
click at [502, 394] on button "Save Draft" at bounding box center [535, 402] width 111 height 16
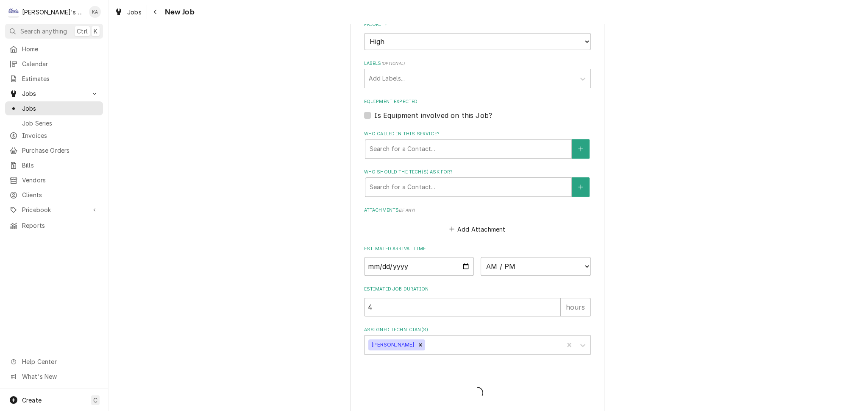
scroll to position [562, 0]
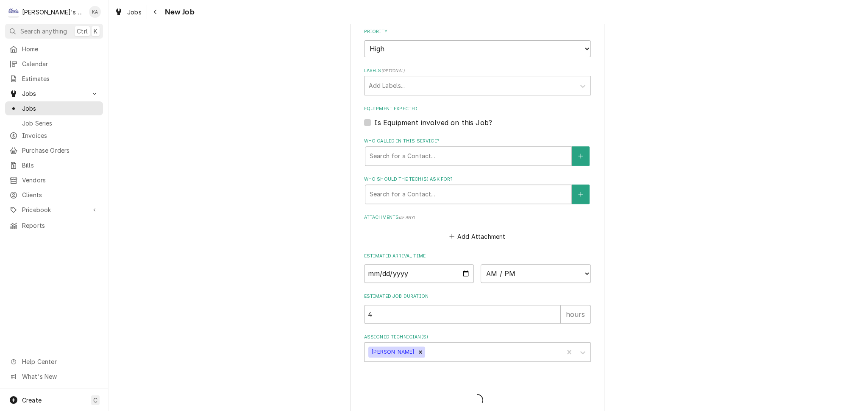
type textarea "x"
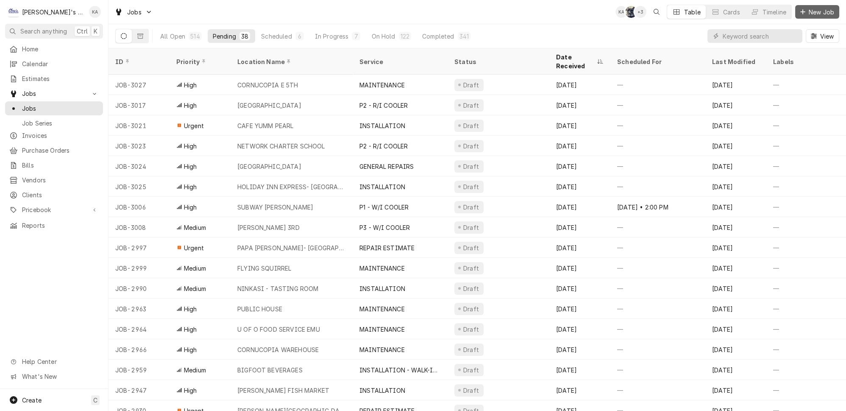
click at [827, 11] on span "New Job" at bounding box center [821, 12] width 29 height 9
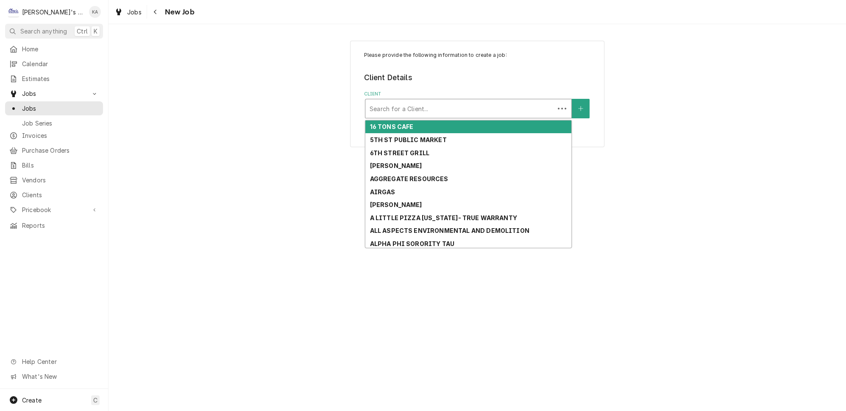
click at [411, 112] on div "Client" at bounding box center [460, 108] width 181 height 15
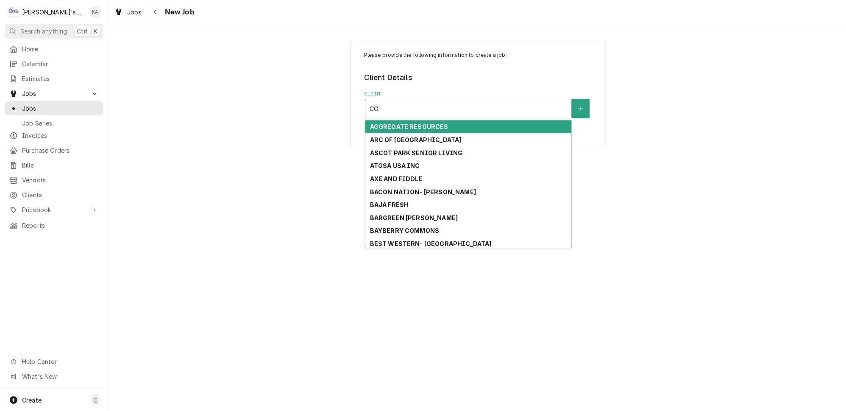
type input "COR"
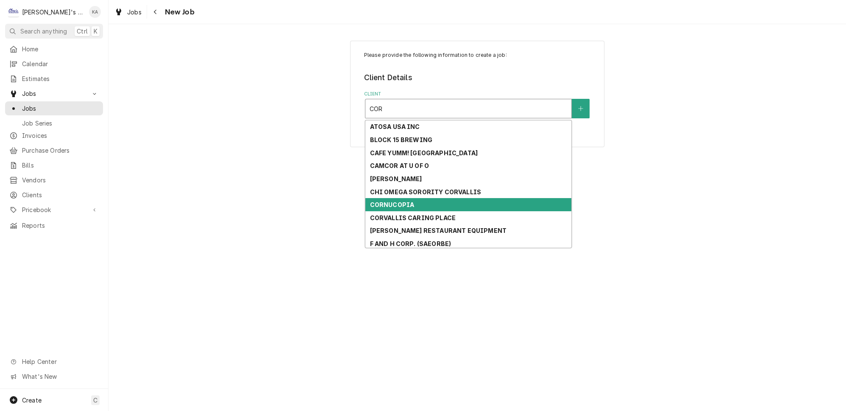
click at [403, 201] on strong "CORNUCOPIA" at bounding box center [392, 204] width 45 height 7
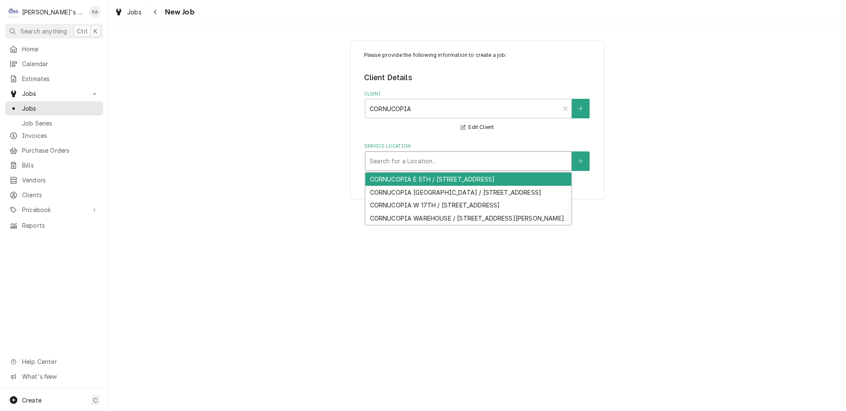
click at [406, 157] on div "Service Location" at bounding box center [469, 160] width 198 height 15
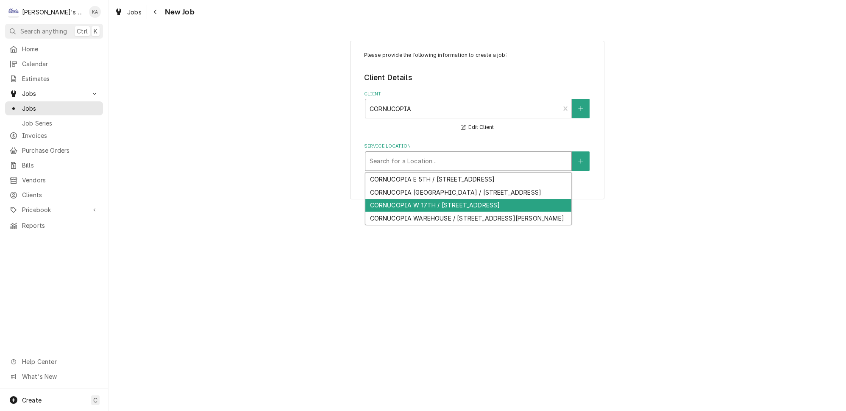
click at [416, 204] on div "CORNUCOPIA W 17TH / 295 W 17TH AVE, EUGENE, OR 97401" at bounding box center [468, 205] width 206 height 13
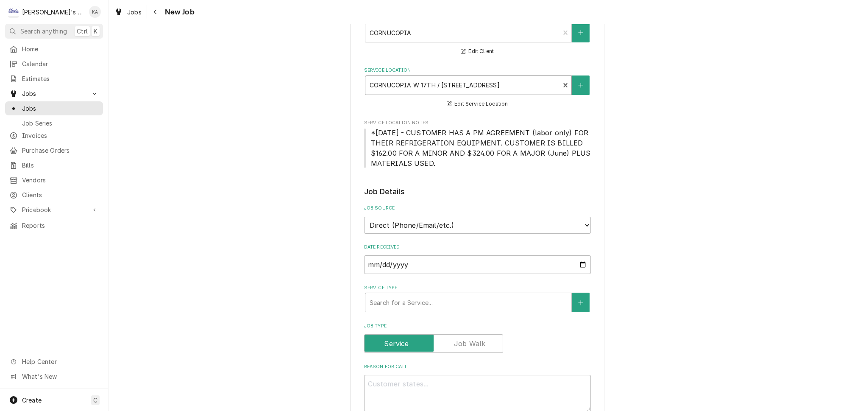
scroll to position [115, 0]
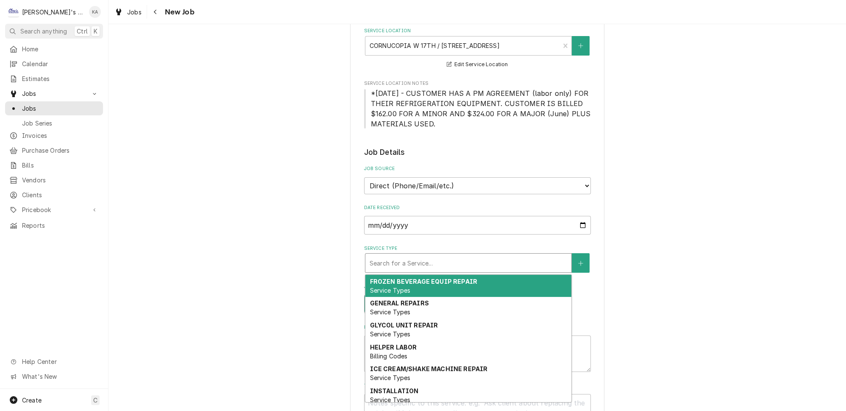
click at [415, 260] on div "Service Type" at bounding box center [469, 262] width 198 height 15
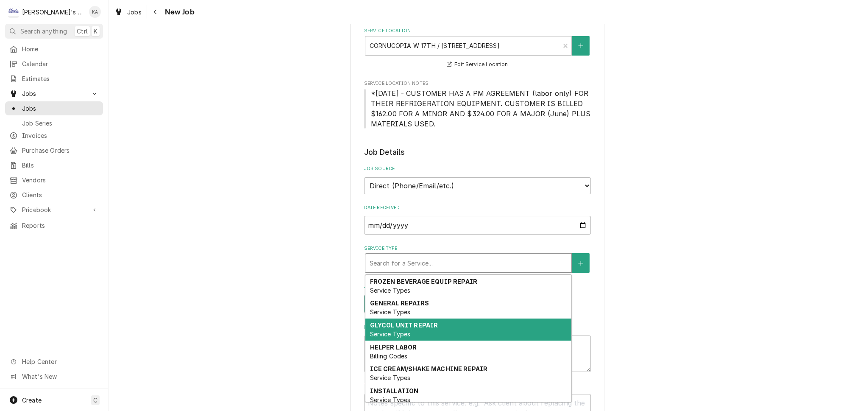
scroll to position [78, 0]
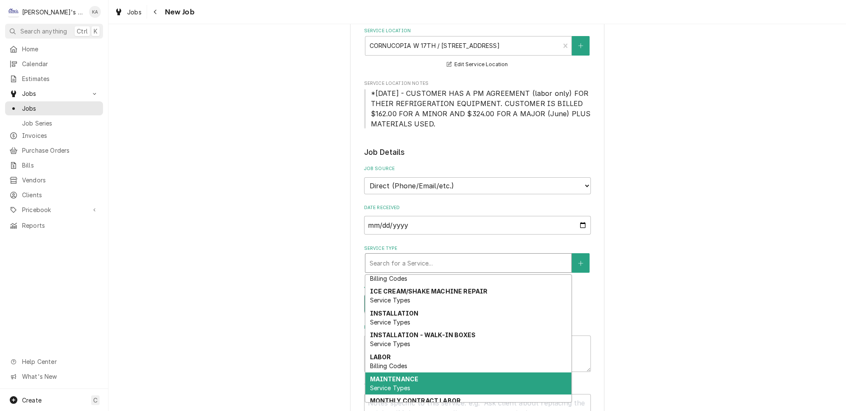
click at [393, 372] on div "MAINTENANCE Service Types" at bounding box center [468, 383] width 206 height 22
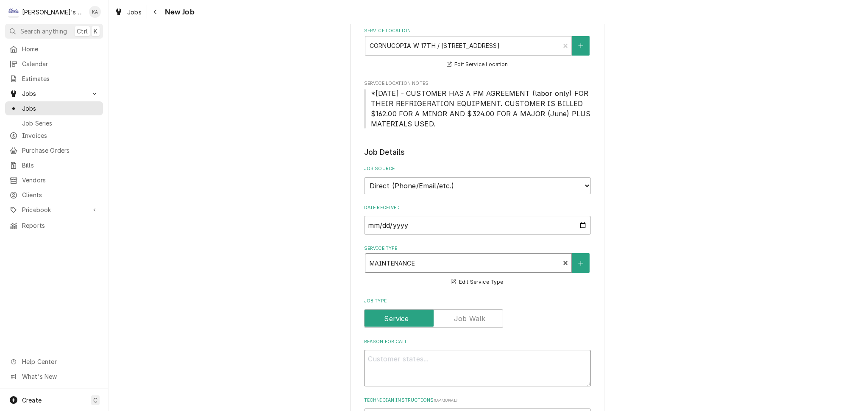
click at [393, 353] on textarea "Reason For Call" at bounding box center [477, 368] width 227 height 36
type textarea "x"
type textarea "P"
type textarea "x"
type textarea "PE"
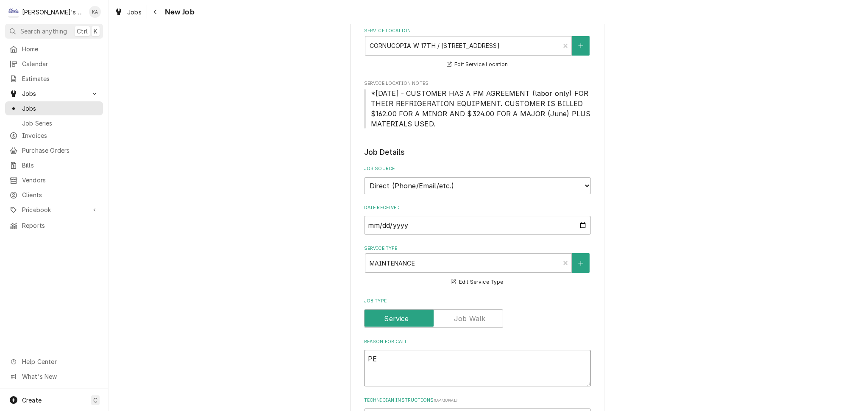
type textarea "x"
type textarea "PER"
type textarea "x"
type textarea "PERF"
type textarea "x"
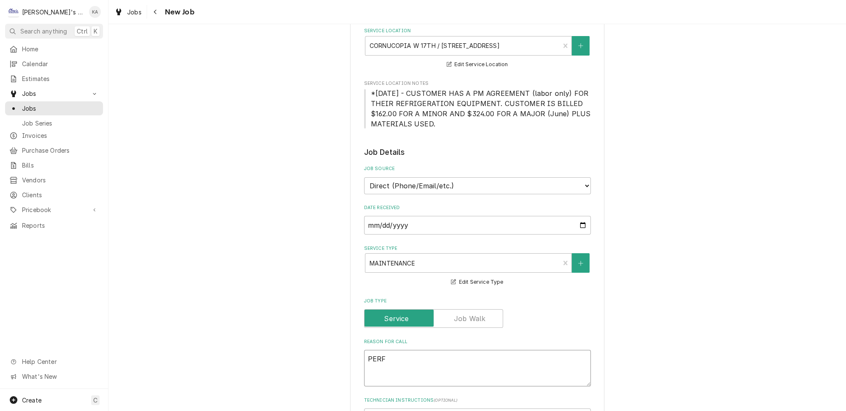
type textarea "PERFO"
type textarea "x"
type textarea "PERFOR"
type textarea "x"
type textarea "PERFORM"
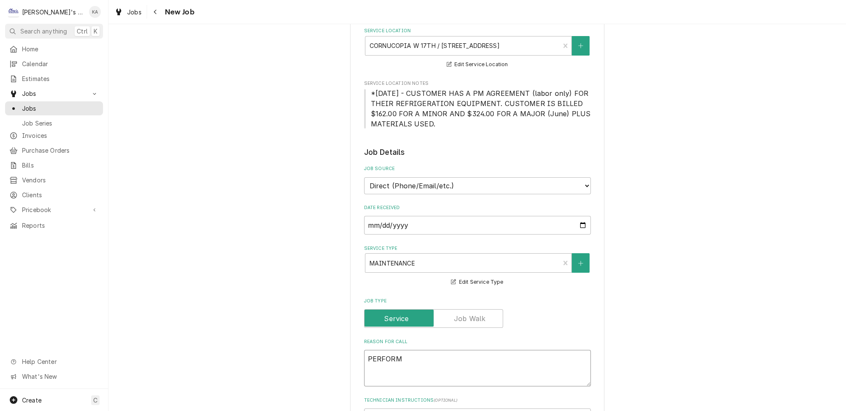
type textarea "x"
type textarea "PERFORMS"
type textarea "x"
type textarea "PERFORMSE"
type textarea "x"
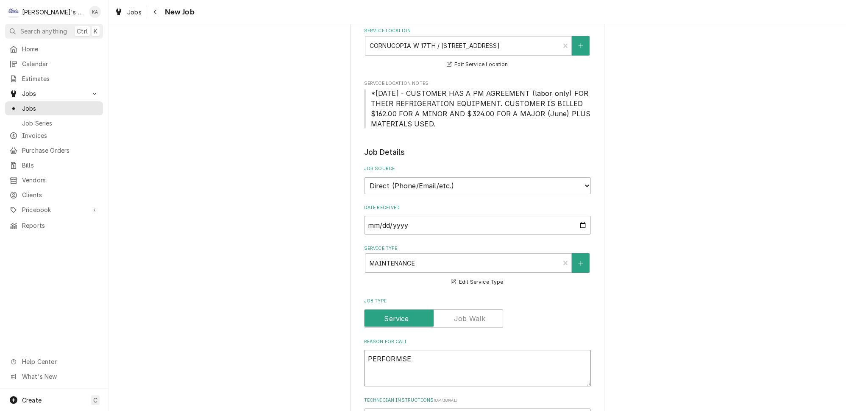
type textarea "PERFORMSEP"
type textarea "x"
type textarea "PERFORMSEPT"
type textarea "x"
type textarea "PERFORMSEPTE"
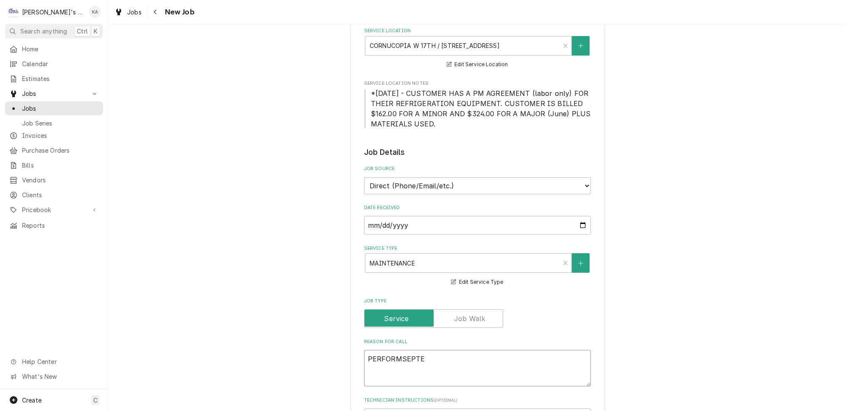
type textarea "x"
type textarea "PERFORMSEPTEM"
type textarea "x"
type textarea "PERFORMSEPTEMB"
type textarea "x"
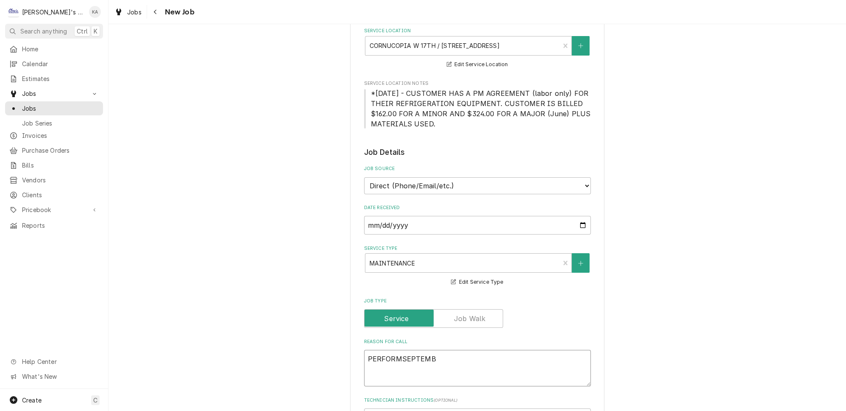
type textarea "PERFORMSEPTEMBE"
type textarea "x"
type textarea "PERFORMSEPTEMBER"
type textarea "x"
type textarea "PERFORMSEPTEMBER"
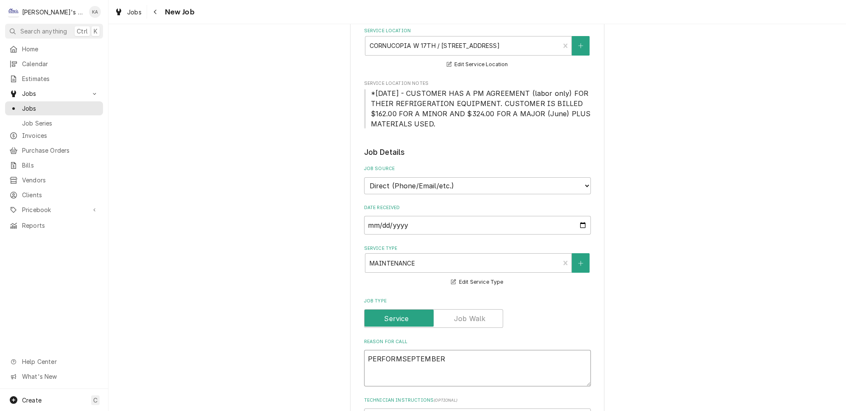
type textarea "x"
type textarea "PERFORMSEPTEMBER M"
type textarea "x"
type textarea "PERFORMSEPTEMBER MA"
type textarea "x"
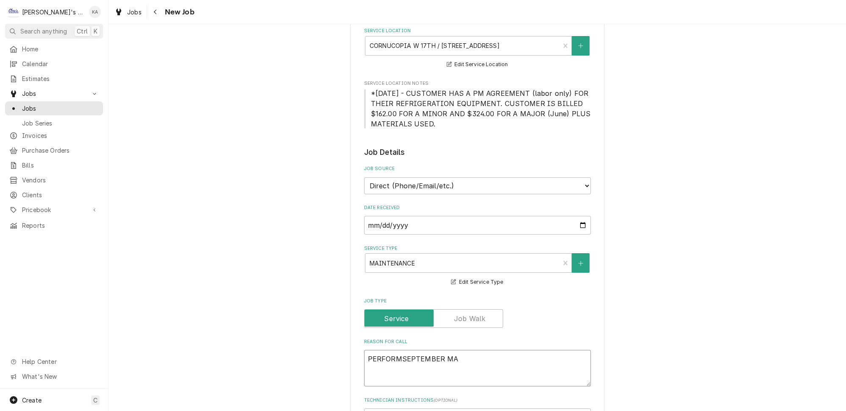
type textarea "PERFORMSEPTEMBER MAI"
type textarea "x"
type textarea "PERFORMSEPTEMBER MAIN"
type textarea "x"
type textarea "PERFORMSEPTEMBER MAINT"
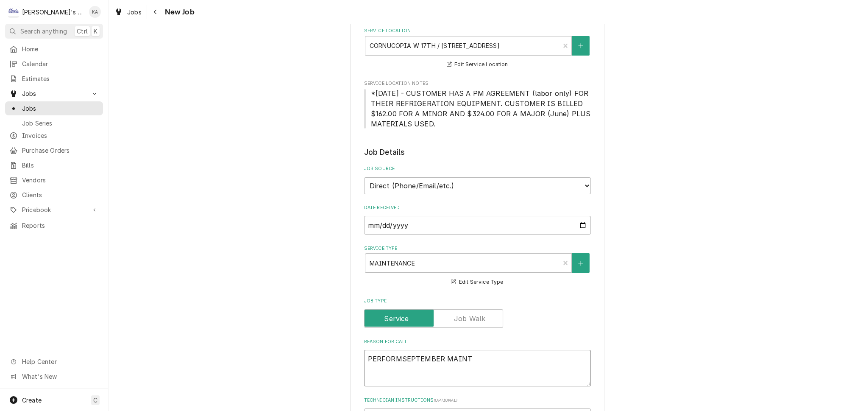
type textarea "x"
type textarea "PERFORMSEPTEMBER MAINTE"
type textarea "x"
type textarea "PERFORMSEPTEMBER MAINTEN"
type textarea "x"
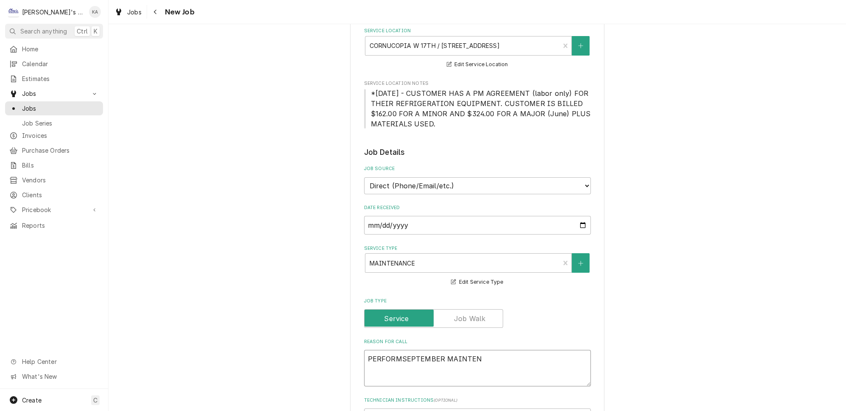
type textarea "PERFORMSEPTEMBER MAINTENA"
type textarea "x"
type textarea "PERFORMSEPTEMBER MAINTENAN"
type textarea "x"
type textarea "PERFORMSEPTEMBER MAINTENANC"
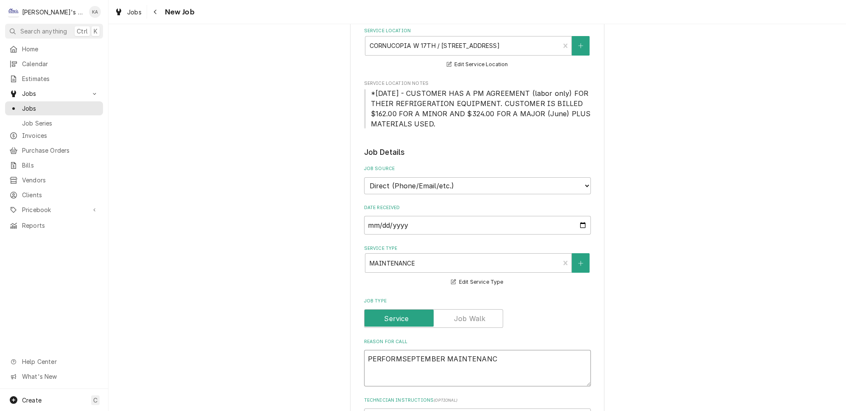
type textarea "x"
type textarea "PERFORMSEPTEMBER MAINTENANCE"
click at [399, 350] on textarea "PERFORMSEPTEMBER MAINTENANCE" at bounding box center [477, 368] width 227 height 36
type textarea "x"
type textarea "PERFORM SEPTEMBER MAINTENANCE"
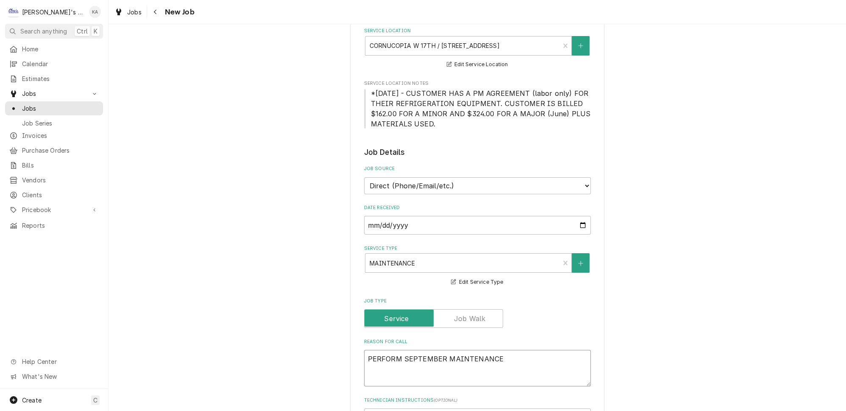
type textarea "x"
drag, startPoint x: 491, startPoint y: 348, endPoint x: 369, endPoint y: 354, distance: 122.7
click at [368, 354] on textarea "PERFORM SEPTEMBER MAINTENANCE" at bounding box center [477, 368] width 227 height 36
click at [521, 351] on textarea "PERFORM SEPTEMBER MAINTENANCE" at bounding box center [477, 368] width 227 height 36
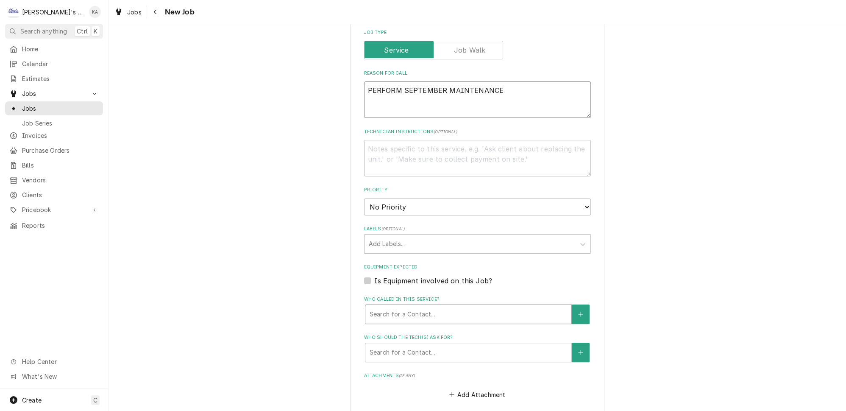
scroll to position [385, 0]
click at [491, 80] on textarea "PERFORM SEPTEMBER MAINTENANCE" at bounding box center [477, 98] width 227 height 36
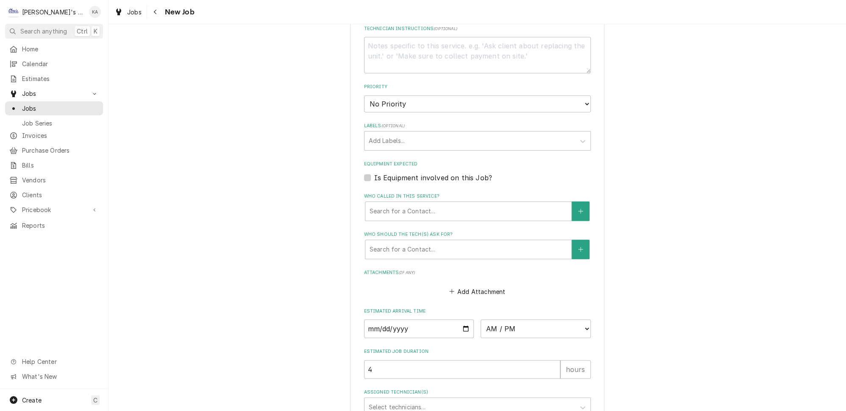
scroll to position [550, 0]
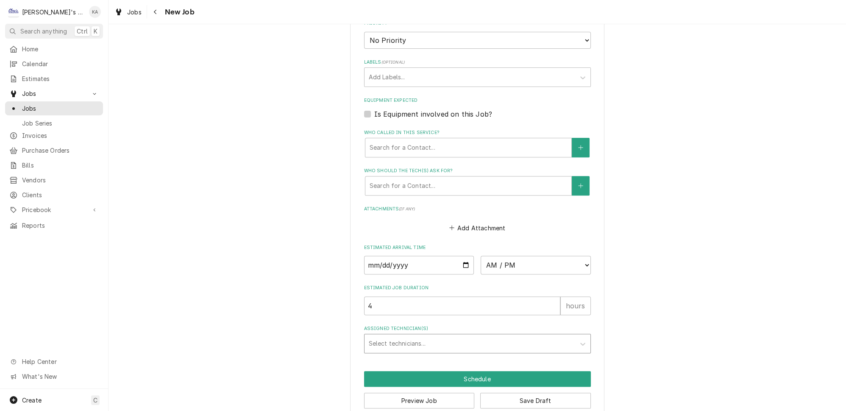
type textarea "PERFORM SEPTEMBER MAINTENANCE"
click at [433, 336] on div "Assigned Technician(s)" at bounding box center [470, 343] width 202 height 15
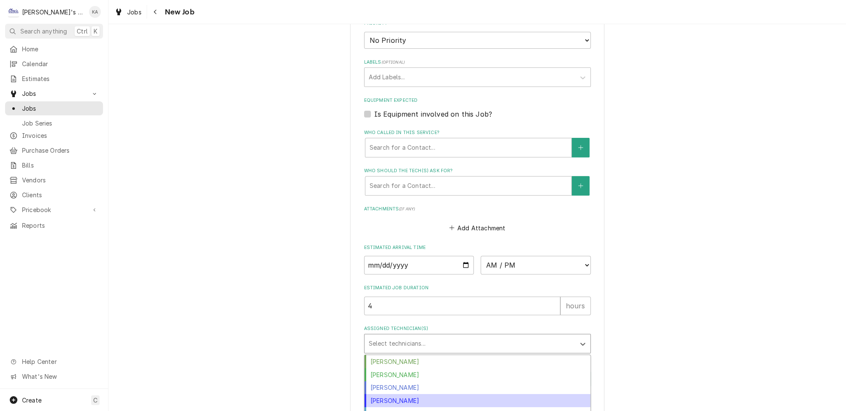
click at [393, 394] on div "Joey Brabb" at bounding box center [478, 400] width 226 height 13
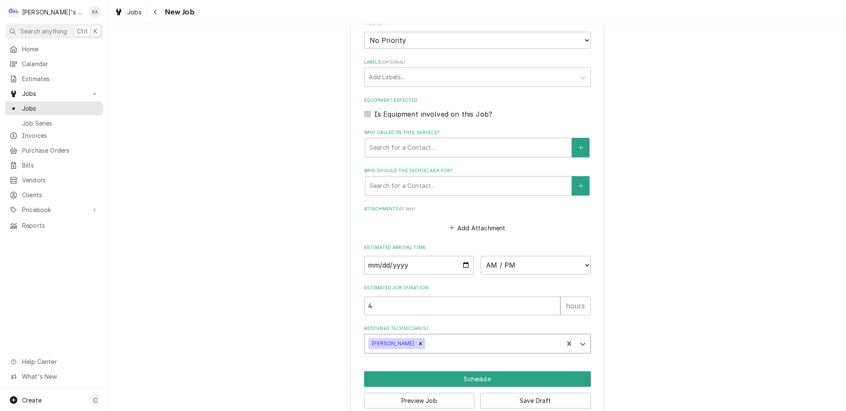
type textarea "x"
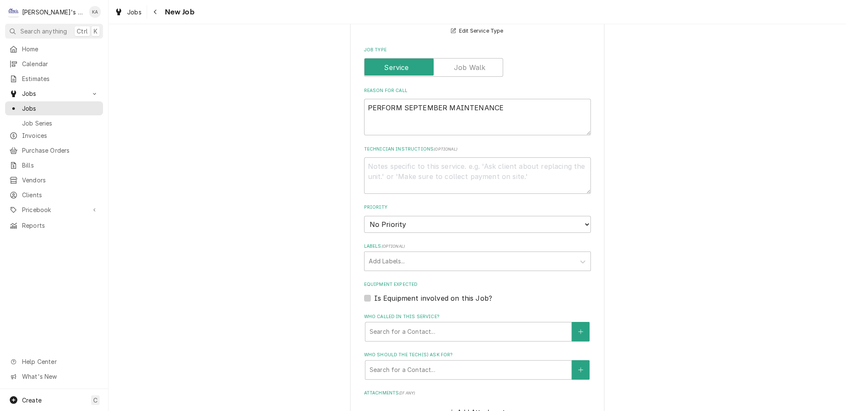
scroll to position [319, 0]
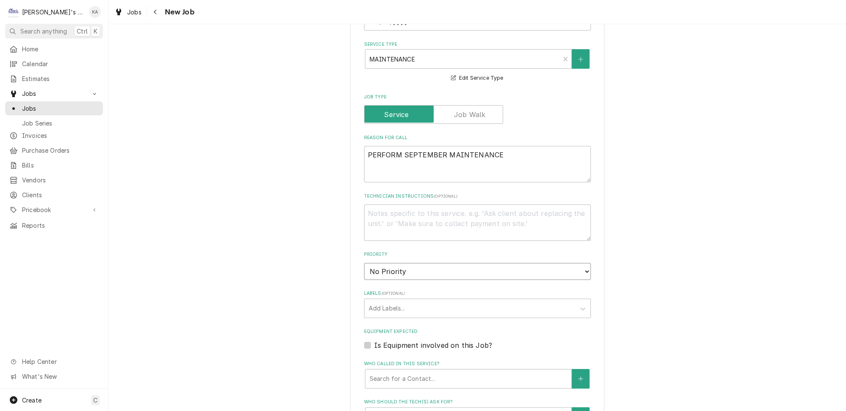
click at [411, 267] on select "No Priority Urgent High Medium Low" at bounding box center [477, 271] width 227 height 17
select select "2"
click at [364, 263] on select "No Priority Urgent High Medium Low" at bounding box center [477, 271] width 227 height 17
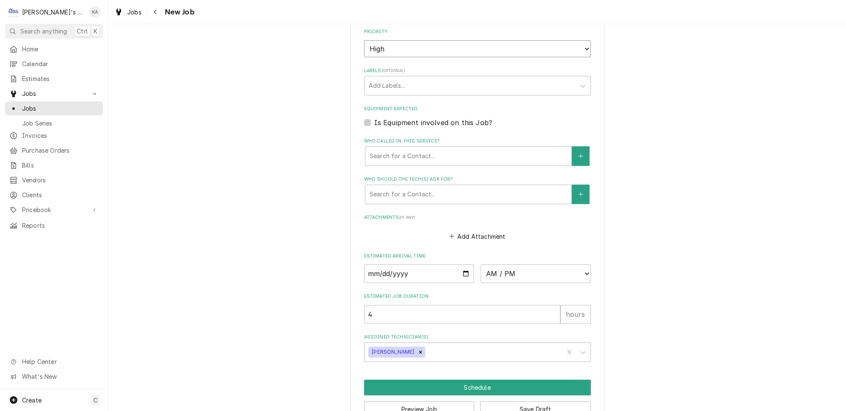
scroll to position [550, 0]
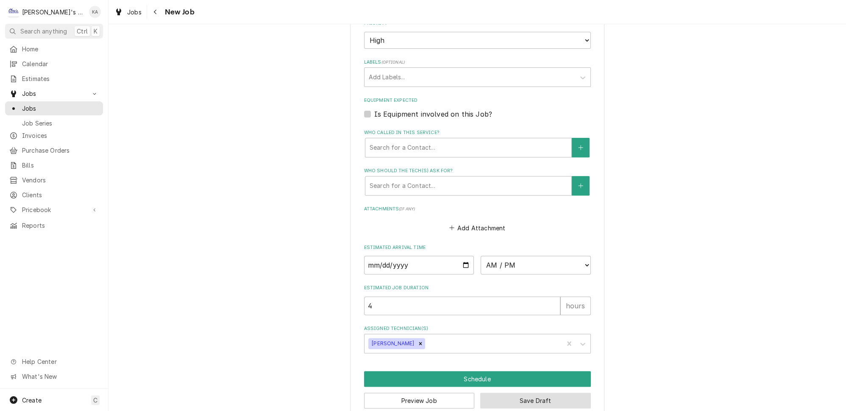
click at [519, 393] on button "Save Draft" at bounding box center [535, 401] width 111 height 16
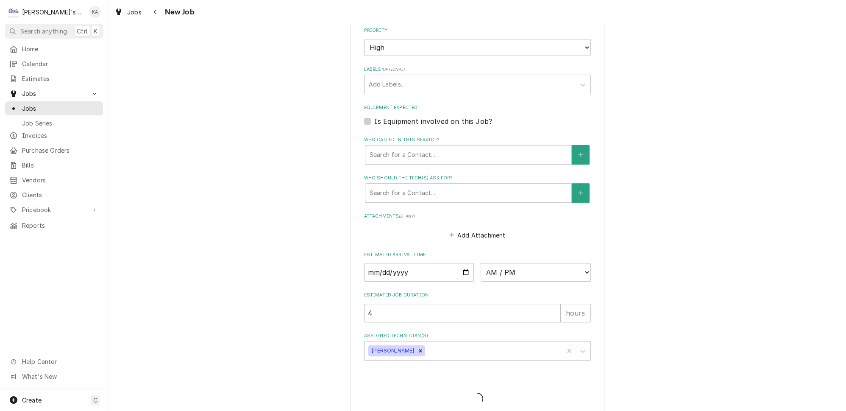
type textarea "x"
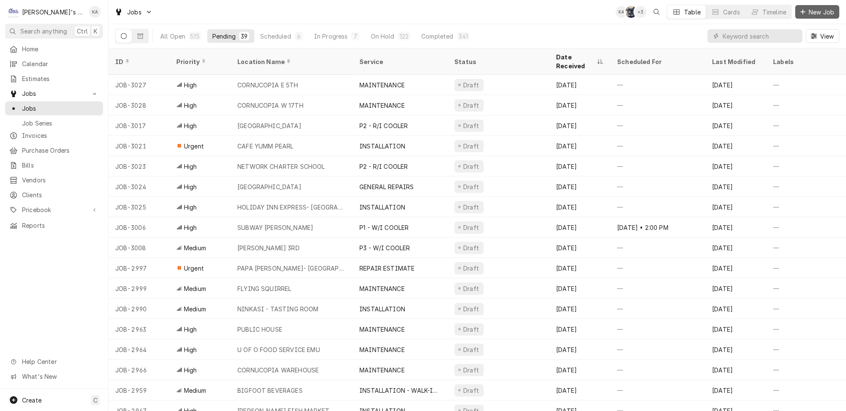
click at [830, 15] on span "New Job" at bounding box center [821, 12] width 29 height 9
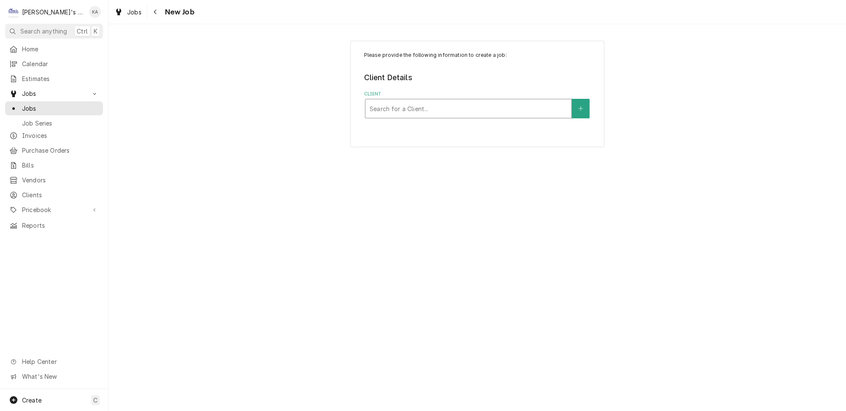
click at [436, 110] on div "Client" at bounding box center [469, 108] width 198 height 15
type input "BEST"
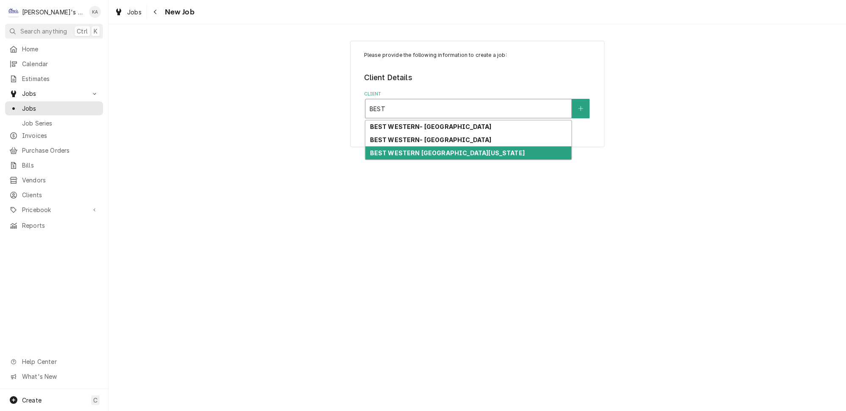
click at [464, 148] on div "BEST WESTERN NEW OREGON" at bounding box center [468, 152] width 206 height 13
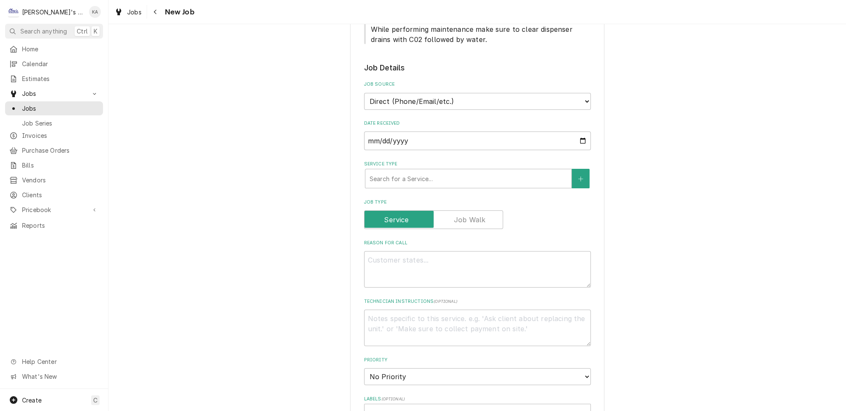
scroll to position [231, 0]
click at [444, 170] on div "Service Type" at bounding box center [469, 177] width 198 height 15
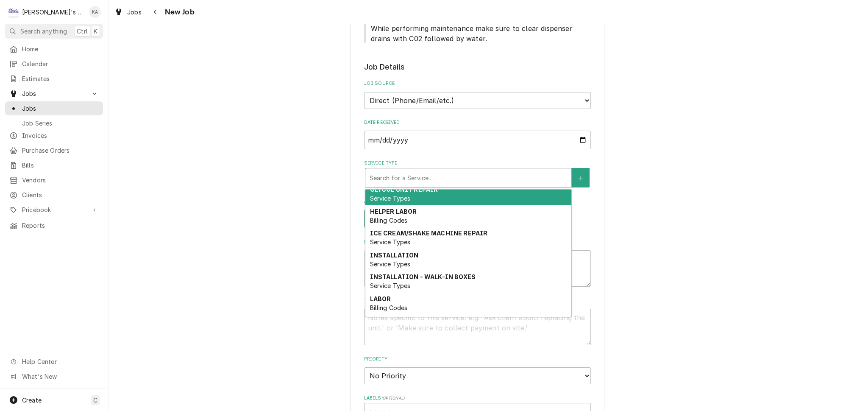
scroll to position [78, 0]
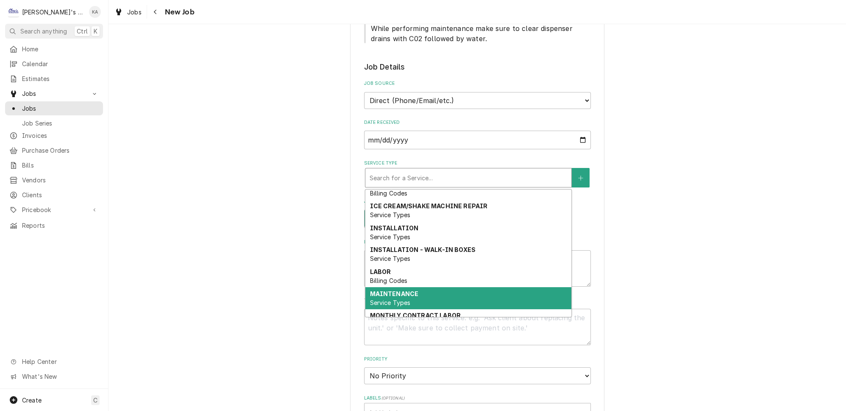
click at [419, 287] on div "MAINTENANCE Service Types" at bounding box center [468, 298] width 206 height 22
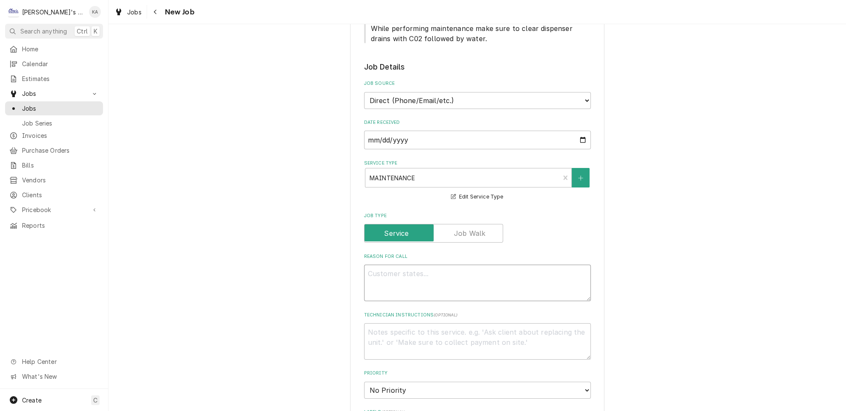
paste textarea "PERFORM SEPTEMBER MAINTENANCE"
type textarea "x"
type textarea "PERFORM SEPTEMBER MAINTENANCE"
type textarea "x"
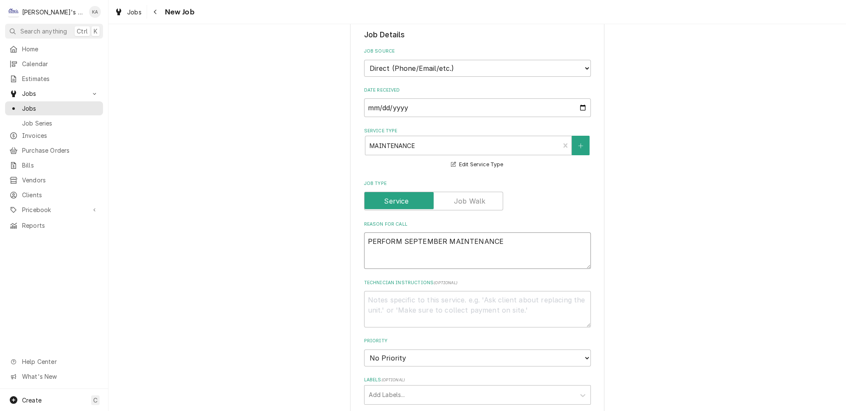
scroll to position [308, 0]
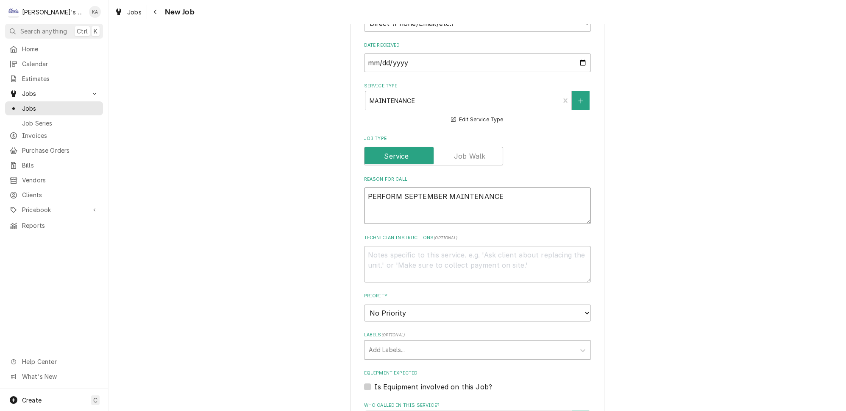
type textarea "PERFORM SEPTEMBER MAINTENANCE"
click at [431, 304] on select "No Priority Urgent High Medium Low" at bounding box center [477, 312] width 227 height 17
select select "2"
click at [364, 304] on select "No Priority Urgent High Medium Low" at bounding box center [477, 312] width 227 height 17
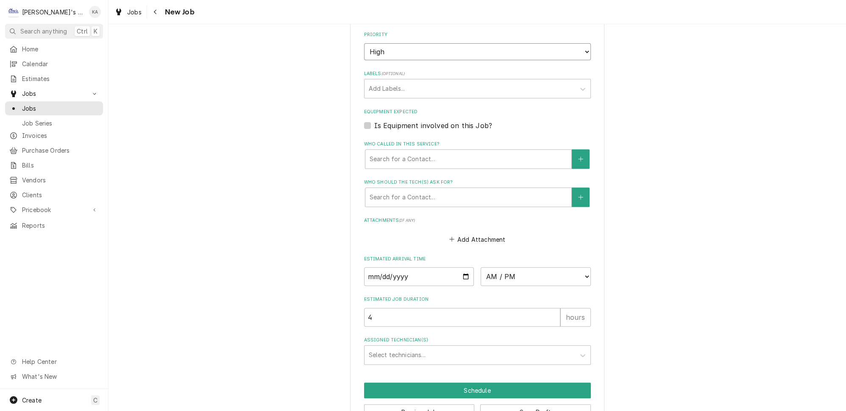
scroll to position [579, 0]
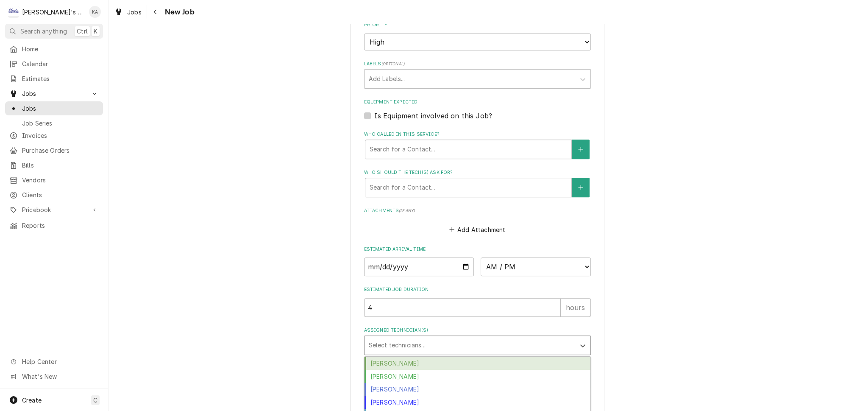
click at [419, 337] on div "Assigned Technician(s)" at bounding box center [470, 344] width 202 height 15
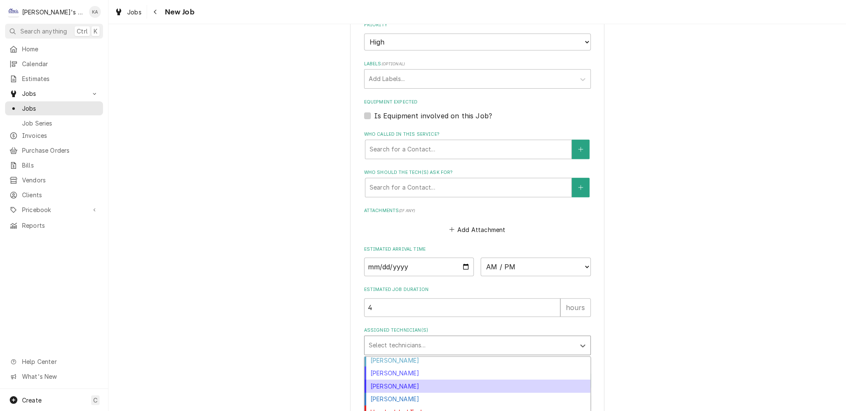
click at [404, 379] on div "[PERSON_NAME]" at bounding box center [478, 385] width 226 height 13
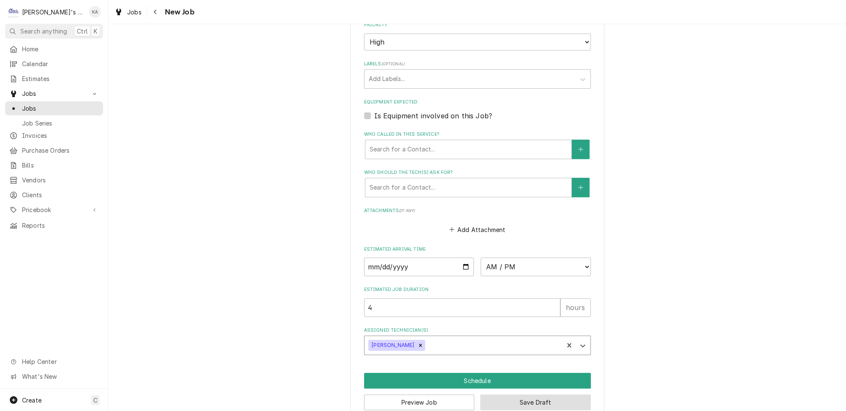
click at [536, 394] on button "Save Draft" at bounding box center [535, 402] width 111 height 16
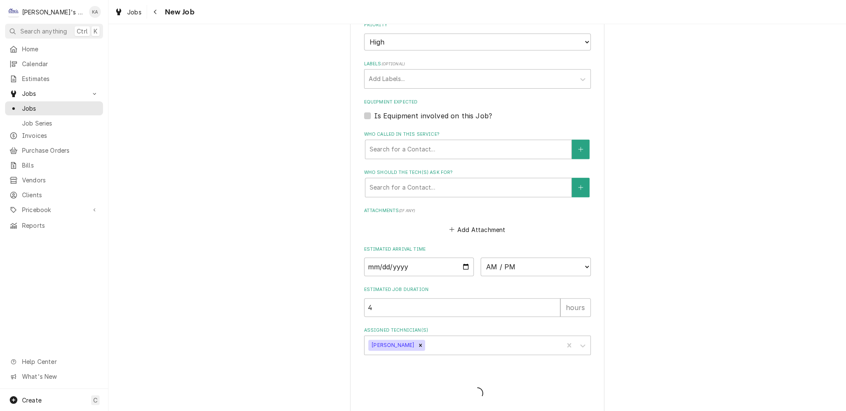
scroll to position [572, 0]
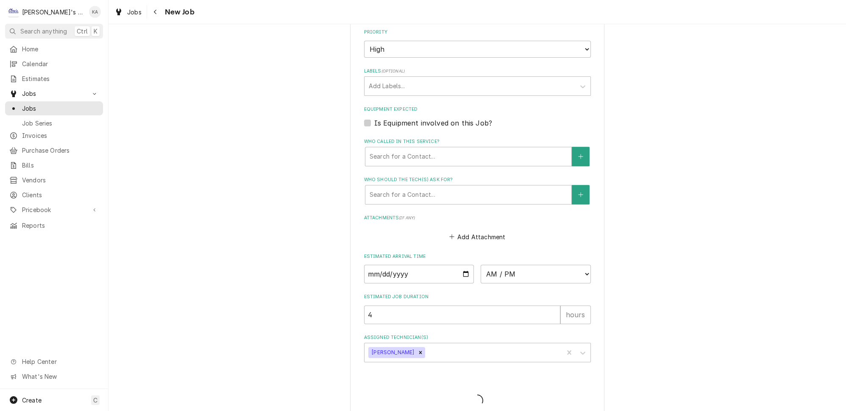
type textarea "x"
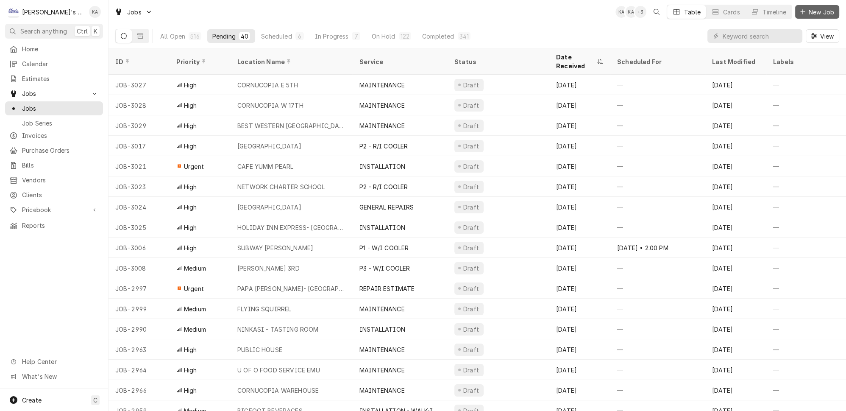
click at [823, 9] on span "New Job" at bounding box center [821, 12] width 29 height 9
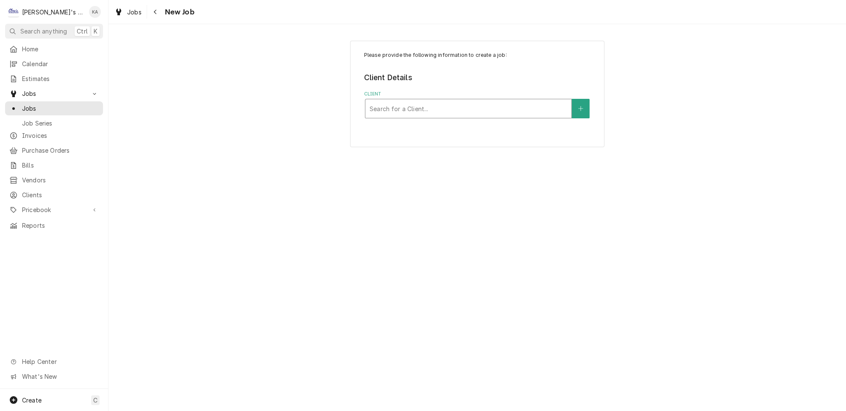
click at [413, 108] on div "Client" at bounding box center [469, 108] width 198 height 15
type input "BEST"
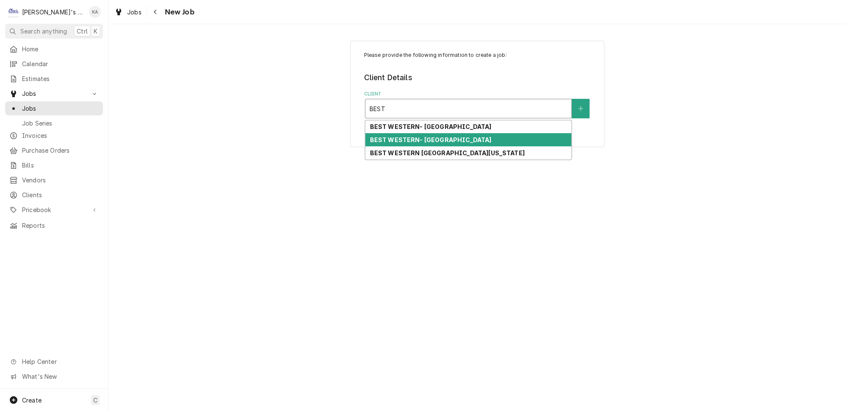
click at [415, 136] on strong "BEST WESTERN- [GEOGRAPHIC_DATA]" at bounding box center [431, 139] width 122 height 7
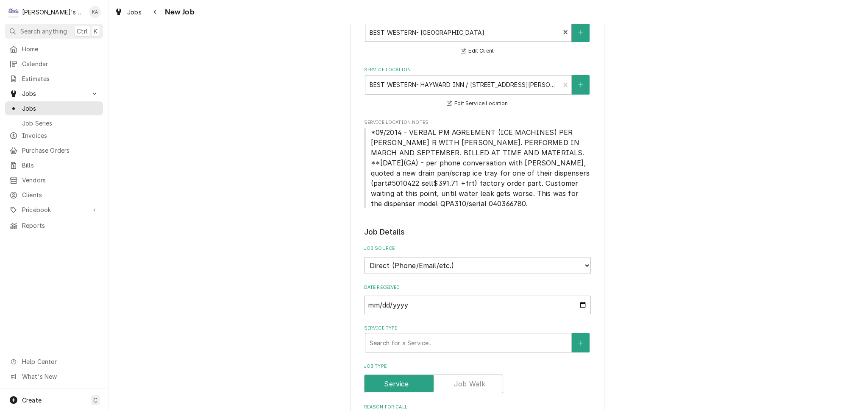
scroll to position [77, 0]
click at [431, 335] on div "Service Type" at bounding box center [469, 342] width 198 height 15
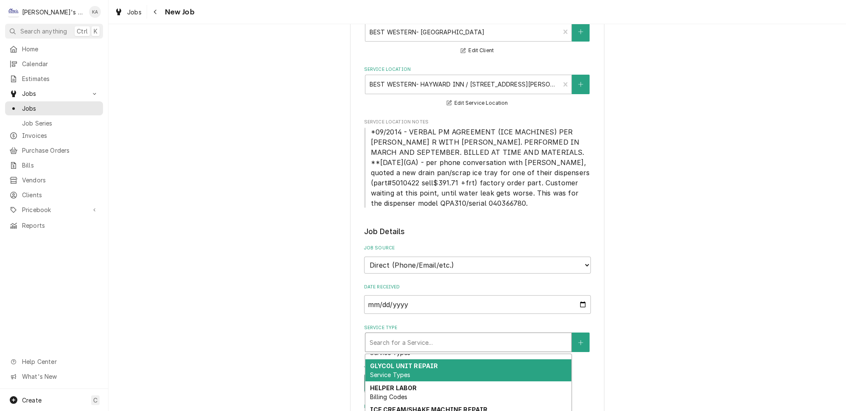
scroll to position [115, 0]
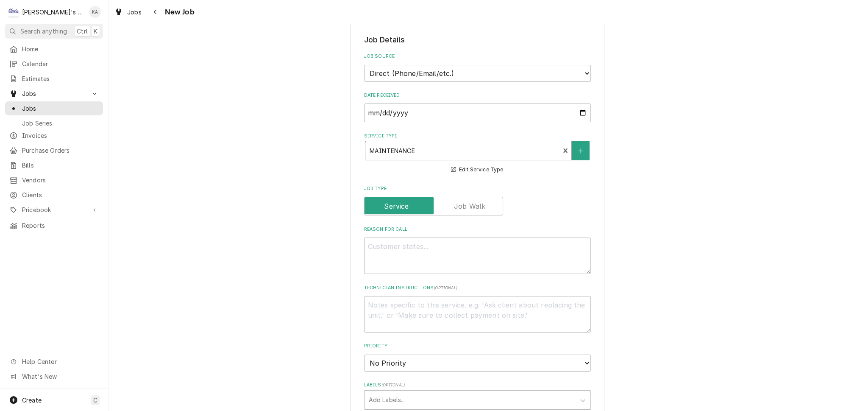
scroll to position [270, 0]
paste textarea "PERFORM SEPTEMBER MAINTENANCE"
type textarea "x"
type textarea "PERFORM SEPTEMBER MAINTENANCE"
type textarea "x"
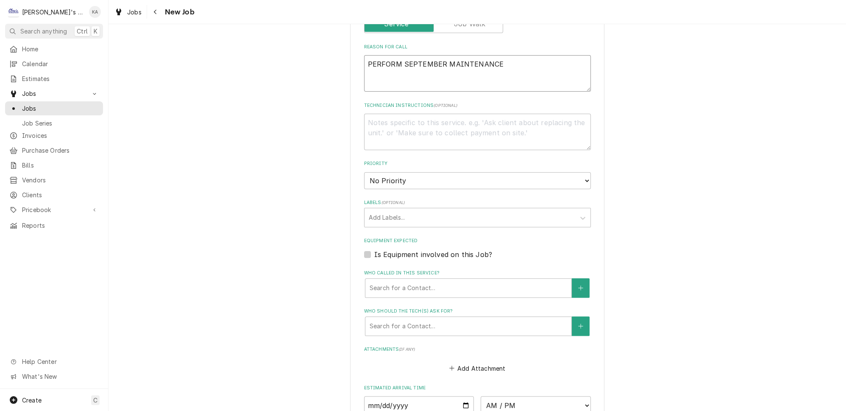
scroll to position [462, 0]
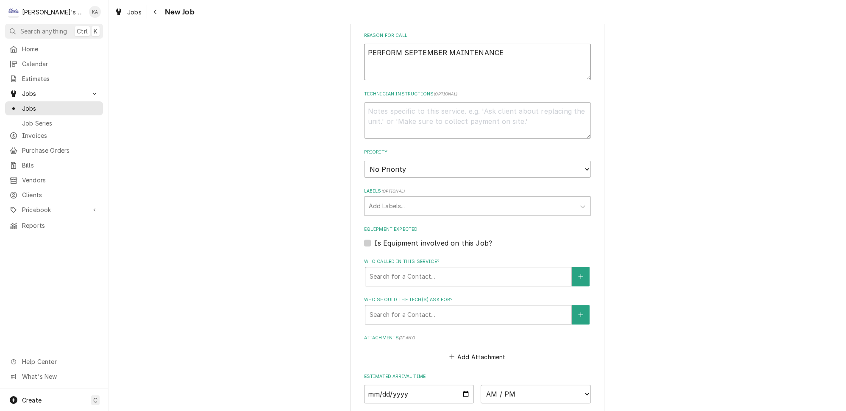
type textarea "PERFORM SEPTEMBER MAINTENANCE"
click at [429, 161] on select "No Priority Urgent High Medium Low" at bounding box center [477, 169] width 227 height 17
select select "2"
click at [364, 161] on select "No Priority Urgent High Medium Low" at bounding box center [477, 169] width 227 height 17
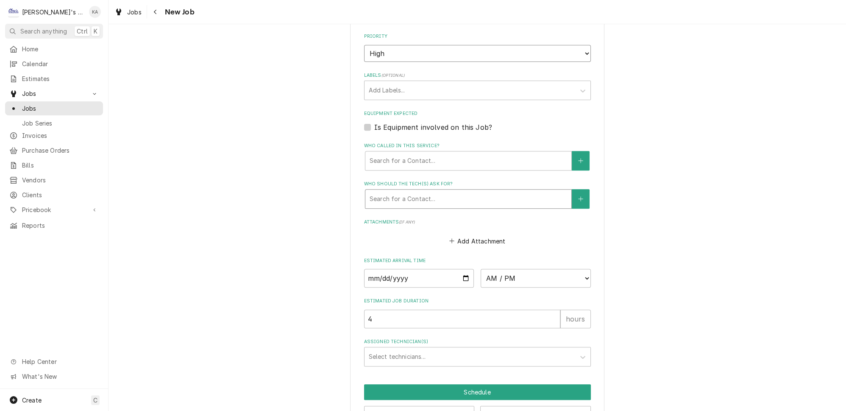
scroll to position [579, 0]
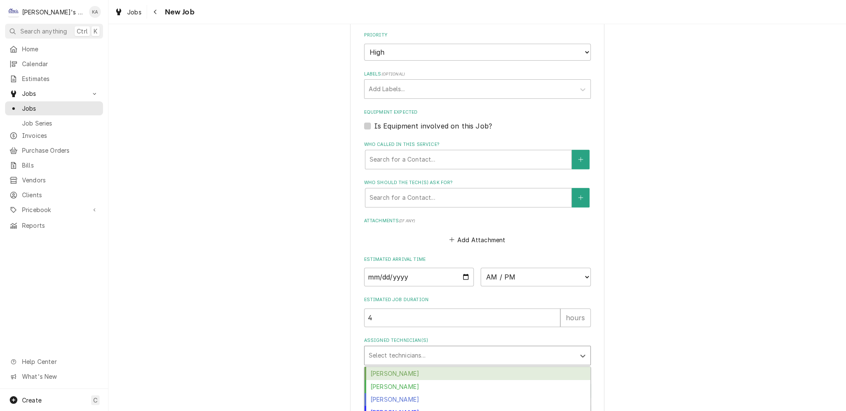
click at [425, 348] on div "Assigned Technician(s)" at bounding box center [470, 355] width 202 height 15
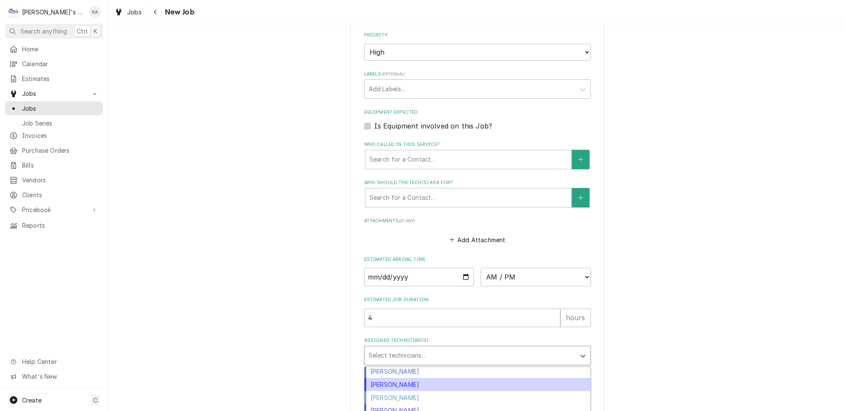
scroll to position [38, 0]
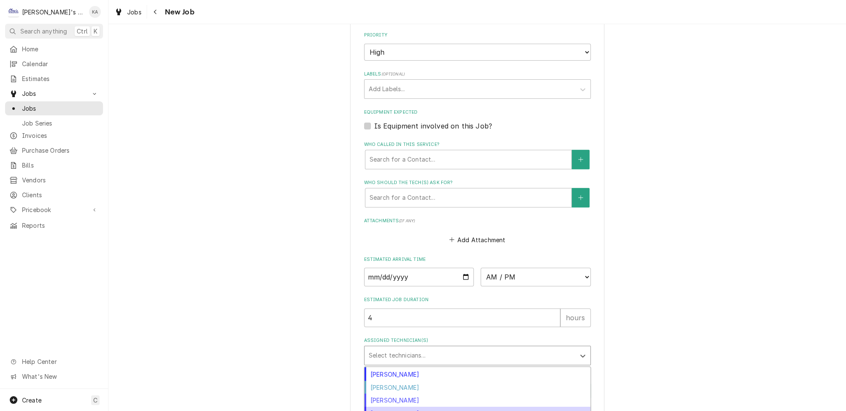
click at [419, 407] on div "[PERSON_NAME]" at bounding box center [478, 413] width 226 height 13
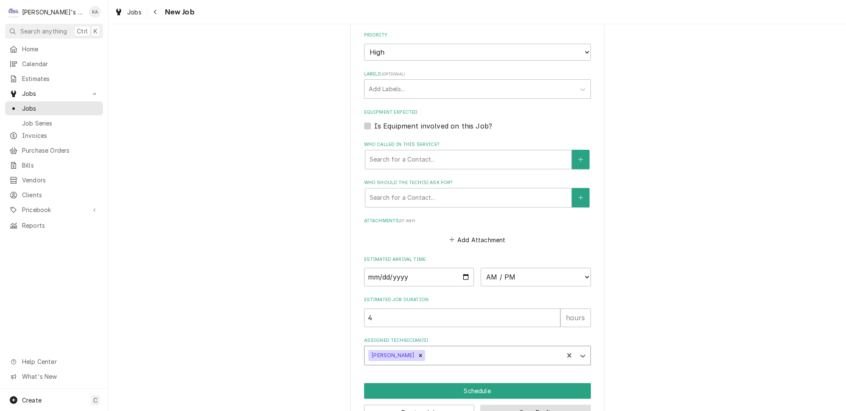
click at [496, 404] on button "Save Draft" at bounding box center [535, 412] width 111 height 16
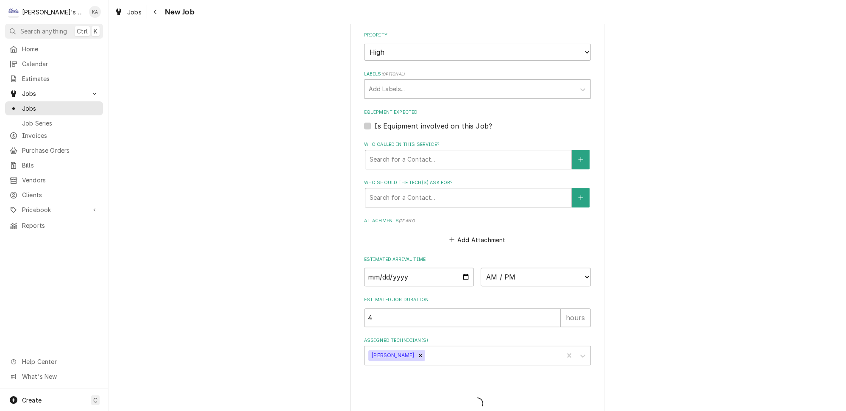
scroll to position [572, 0]
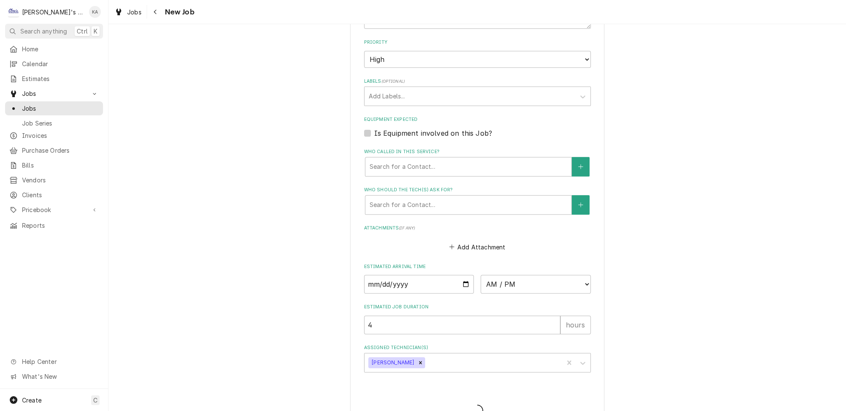
type textarea "x"
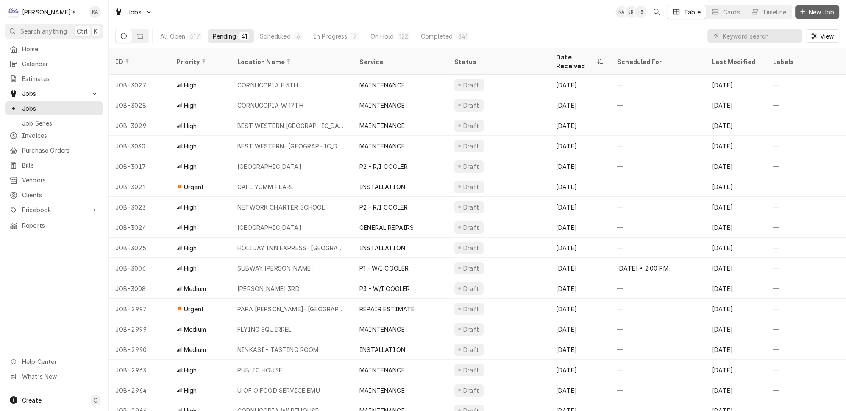
click at [813, 11] on span "New Job" at bounding box center [821, 12] width 29 height 9
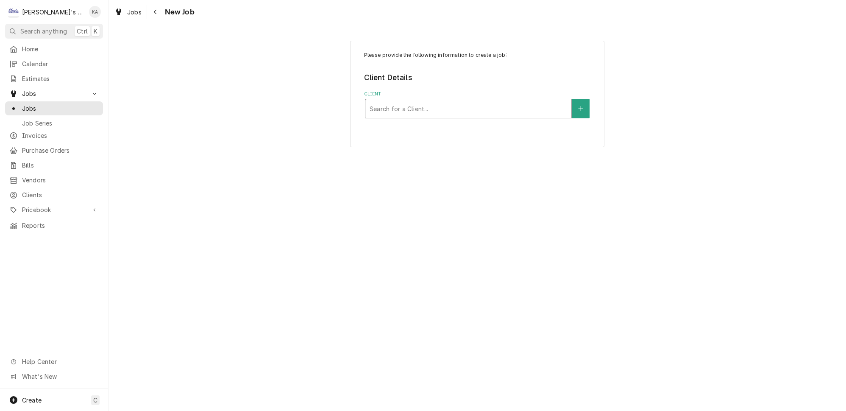
click at [404, 106] on div "Client" at bounding box center [469, 108] width 198 height 15
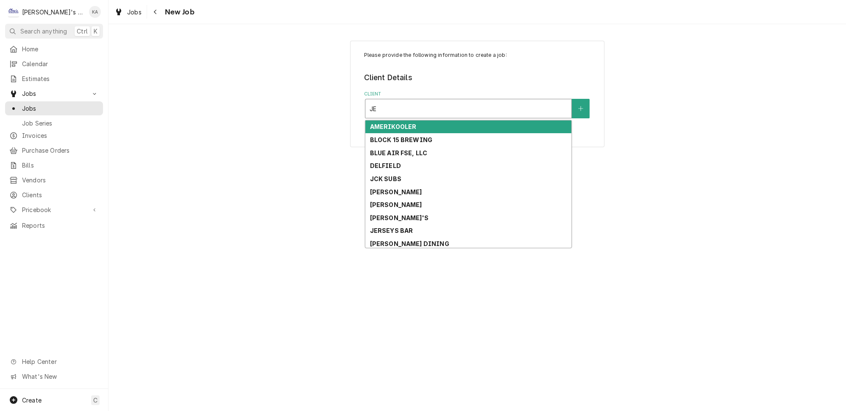
type input "J"
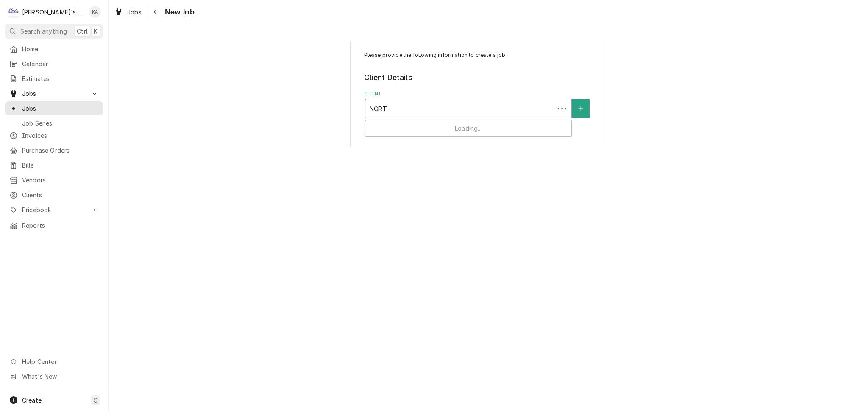
type input "NORTH"
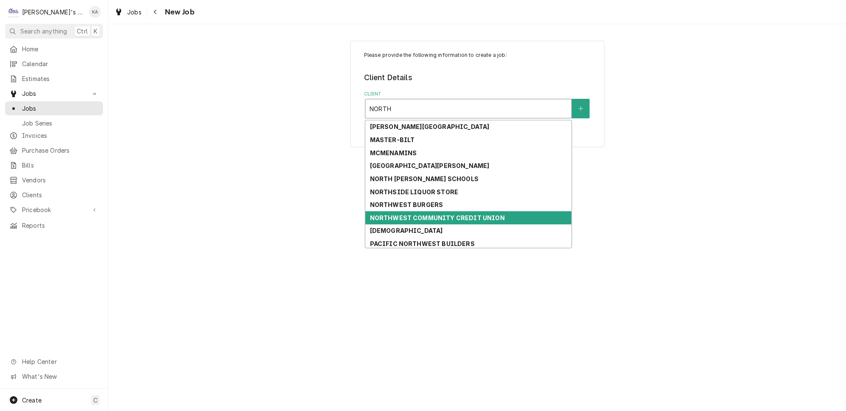
click at [432, 211] on div "NORTHWEST COMMUNITY CREDIT UNION" at bounding box center [468, 217] width 206 height 13
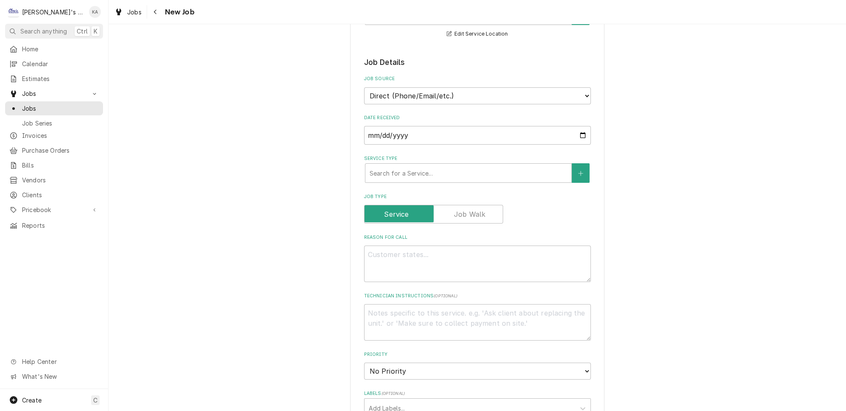
scroll to position [192, 0]
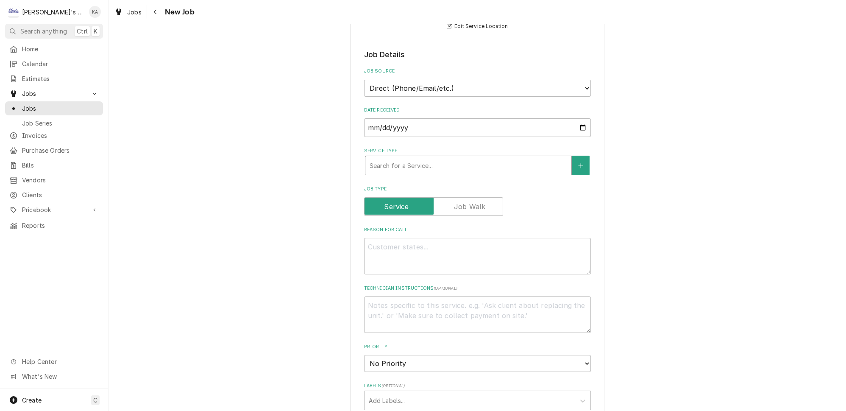
click at [408, 158] on div "Service Type" at bounding box center [469, 165] width 198 height 15
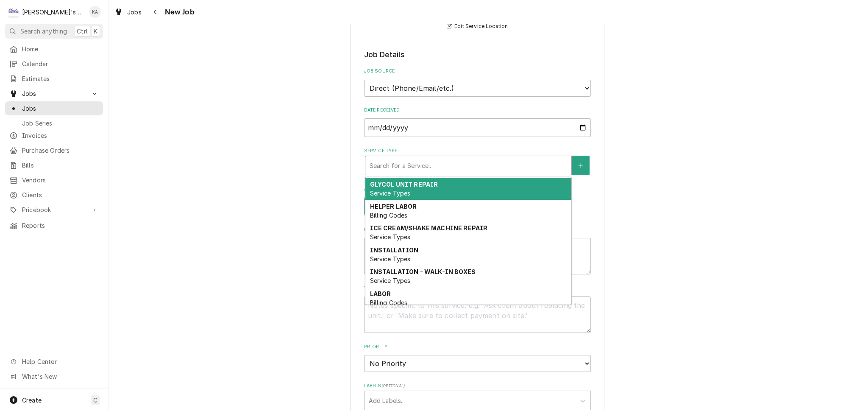
scroll to position [78, 0]
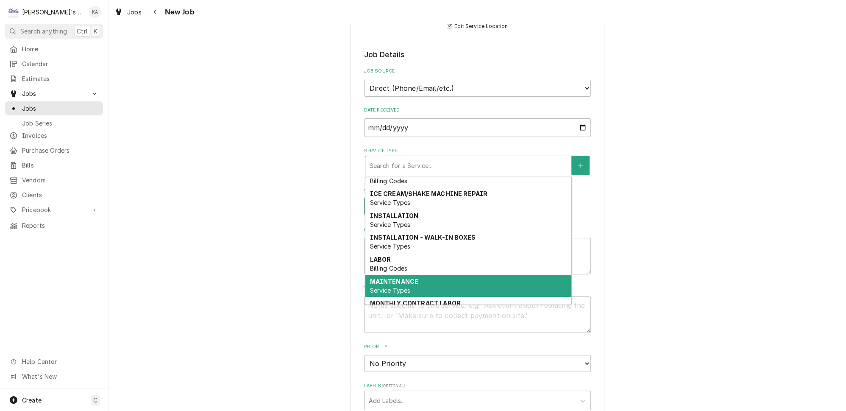
click at [393, 278] on strong "MAINTENANCE" at bounding box center [394, 281] width 49 height 7
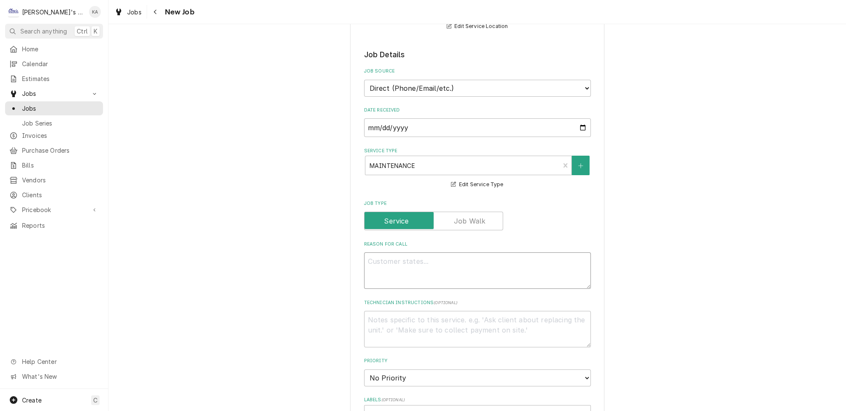
paste textarea "PERFORM SEPTEMBER MAINTENANCE"
type textarea "x"
type textarea "PERFORM SEPTEMBER MAINTENANCE"
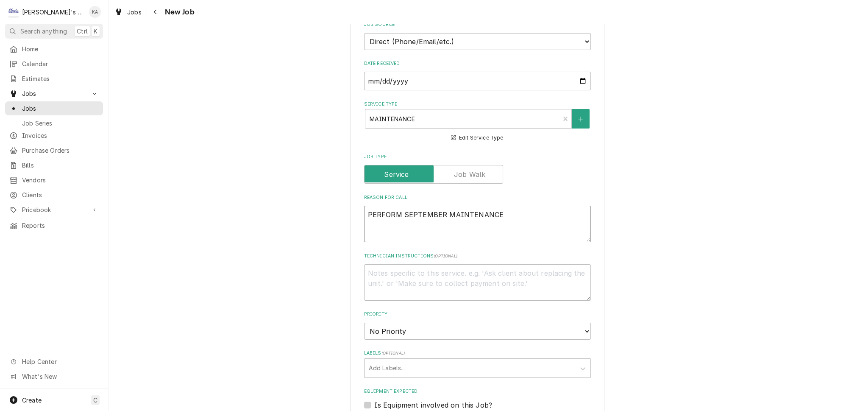
type textarea "x"
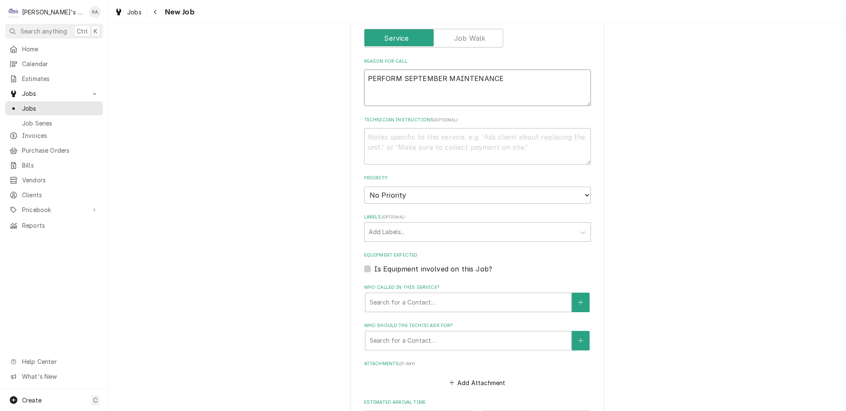
scroll to position [385, 0]
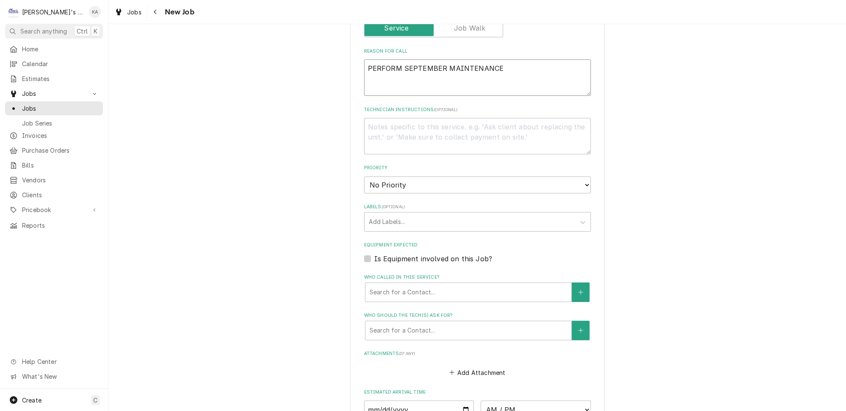
type textarea "PERFORM SEPTEMBER MAINTENANCE"
click at [410, 184] on select "No Priority Urgent High Medium Low" at bounding box center [477, 184] width 227 height 17
select select "2"
click at [364, 176] on select "No Priority Urgent High Medium Low" at bounding box center [477, 184] width 227 height 17
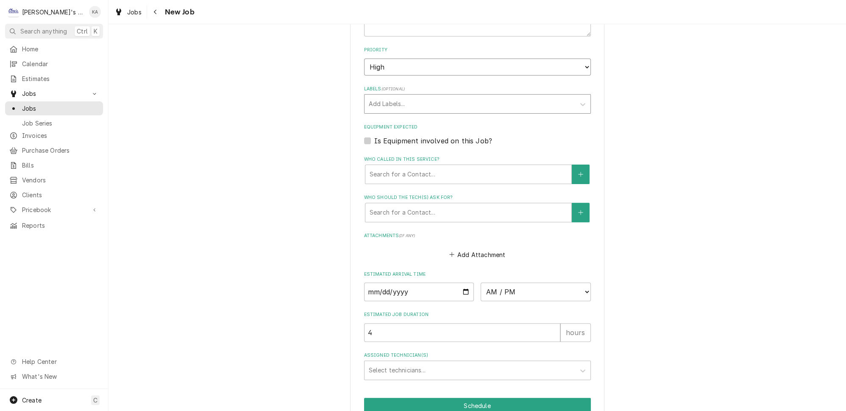
scroll to position [531, 0]
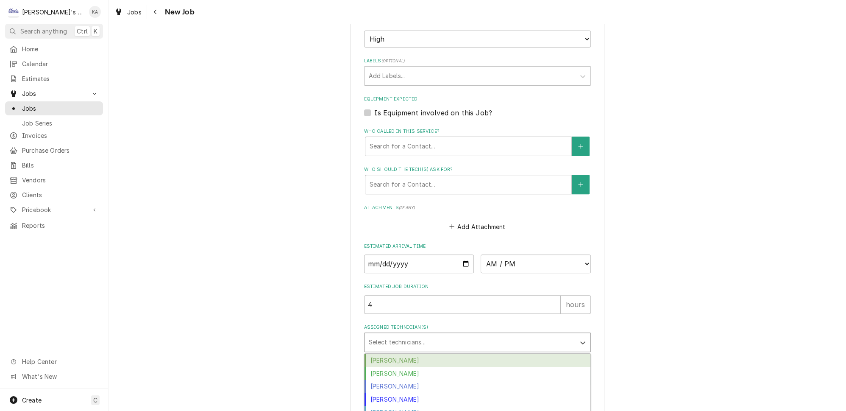
click at [393, 335] on div "Assigned Technician(s)" at bounding box center [470, 342] width 202 height 15
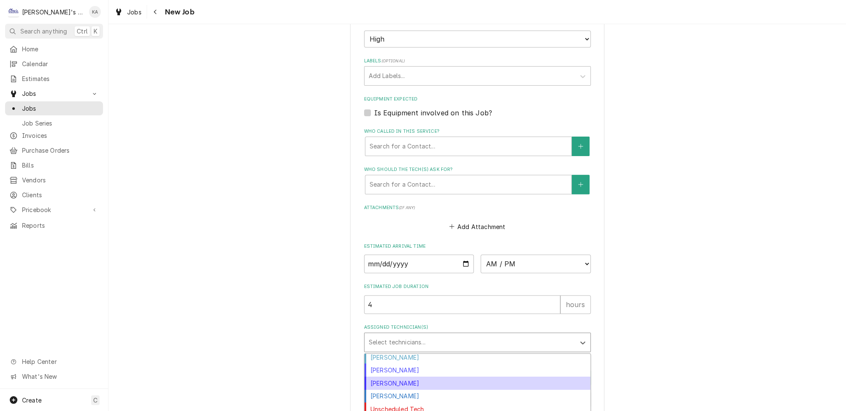
scroll to position [55, 0]
click at [402, 376] on div "Mikah Levitt-Freimuth" at bounding box center [478, 382] width 226 height 13
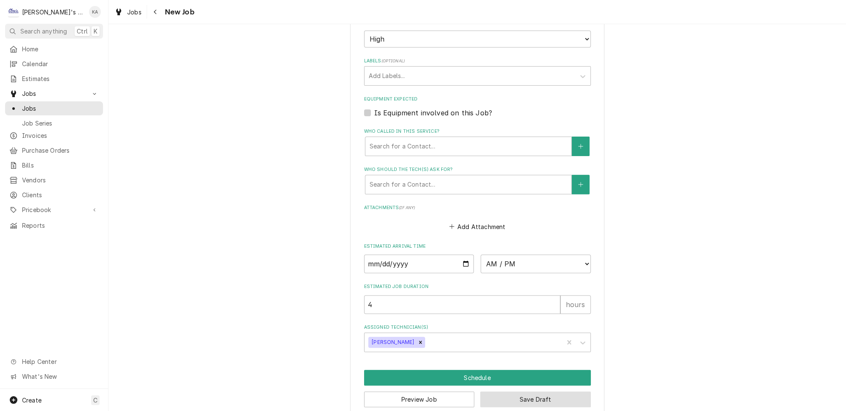
click at [519, 391] on button "Save Draft" at bounding box center [535, 399] width 111 height 16
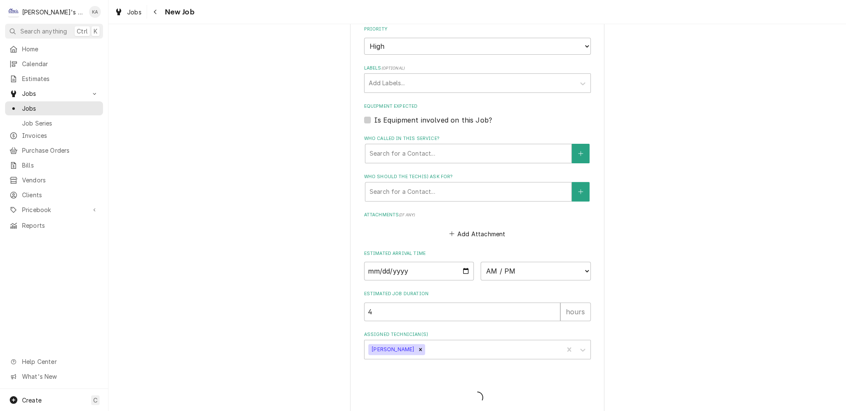
type textarea "x"
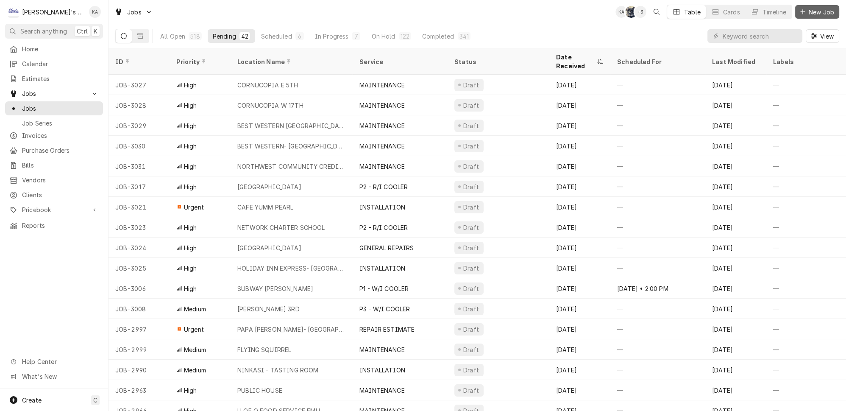
click at [826, 11] on span "New Job" at bounding box center [821, 12] width 29 height 9
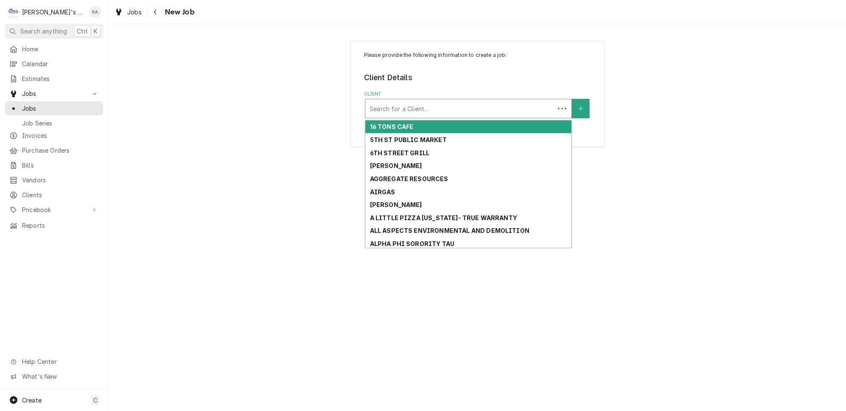
click at [467, 106] on div "Client" at bounding box center [460, 108] width 181 height 15
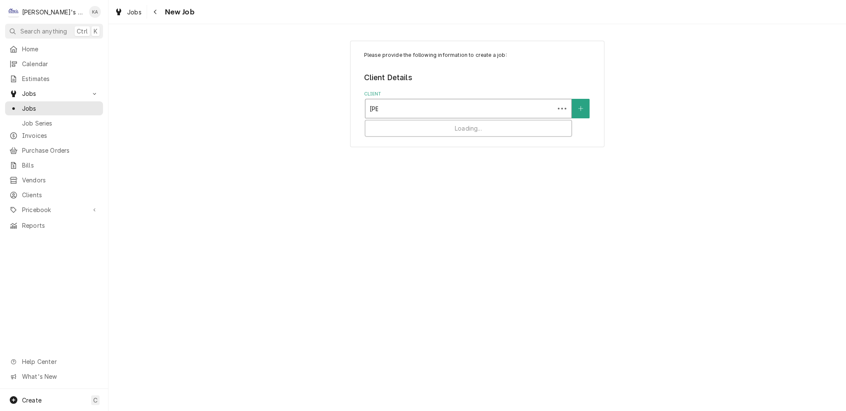
type input "JERR"
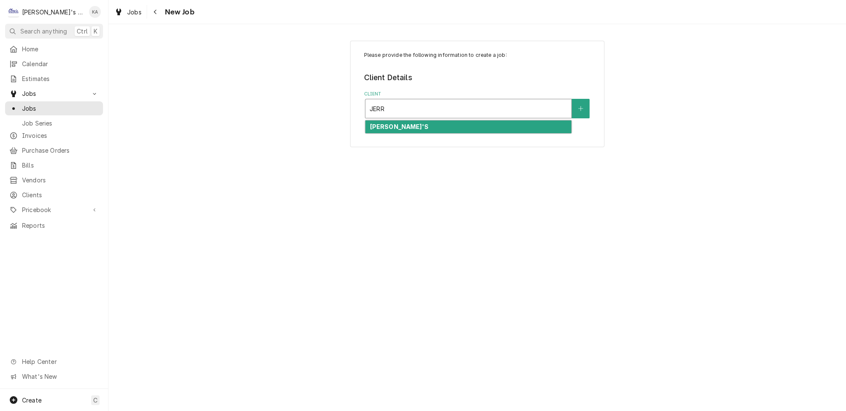
click at [460, 121] on div "[PERSON_NAME]'S" at bounding box center [468, 126] width 206 height 13
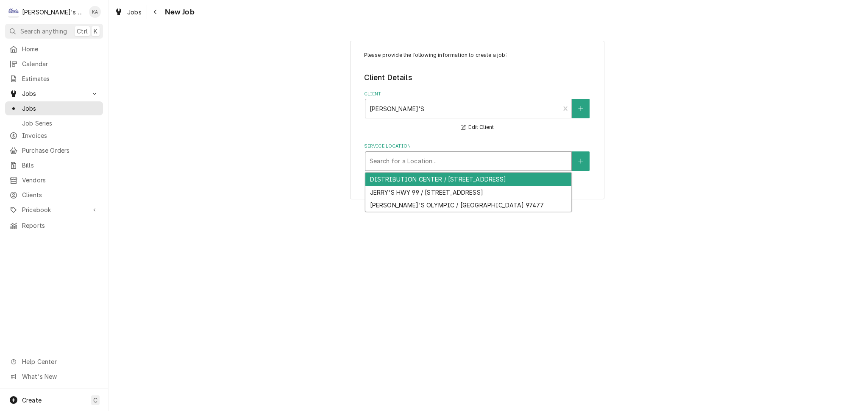
click at [393, 164] on div "Search for a Location..." at bounding box center [468, 161] width 206 height 19
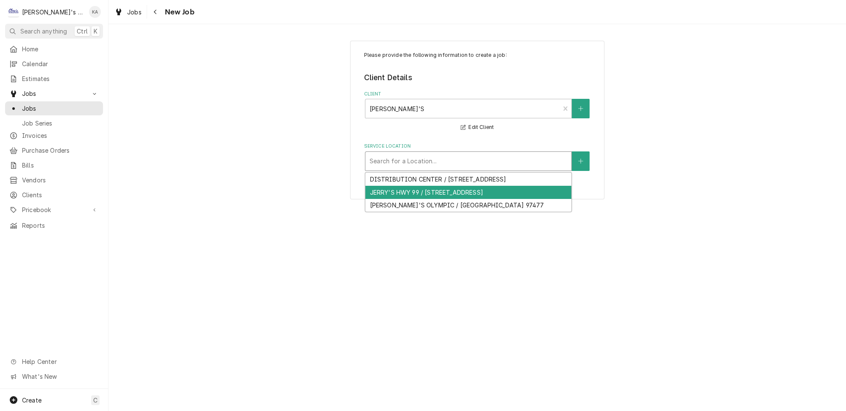
click at [412, 187] on div "JERRY'S HWY 99 / 2600 HWY 99, EUGENE, OR 97402" at bounding box center [468, 192] width 206 height 13
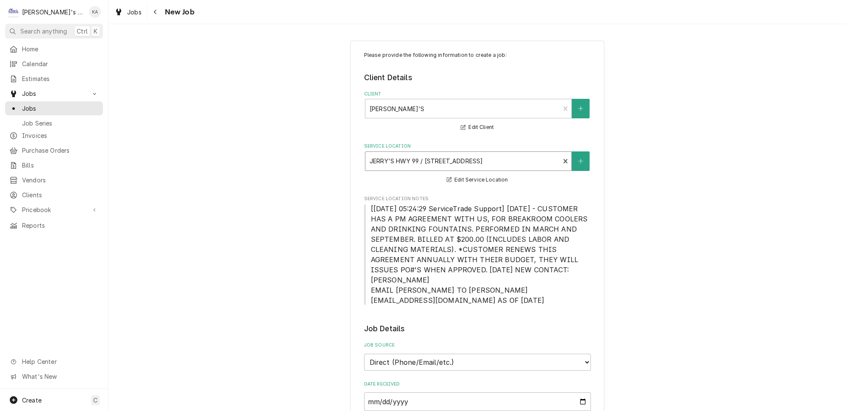
scroll to position [154, 0]
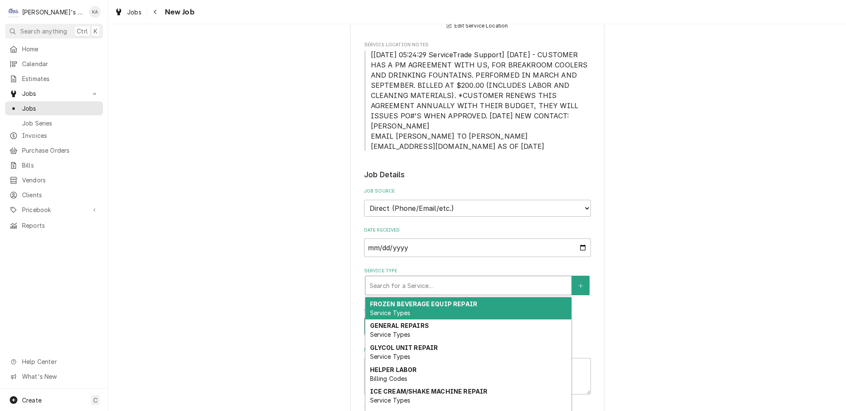
click at [407, 278] on div "Service Type" at bounding box center [469, 285] width 198 height 15
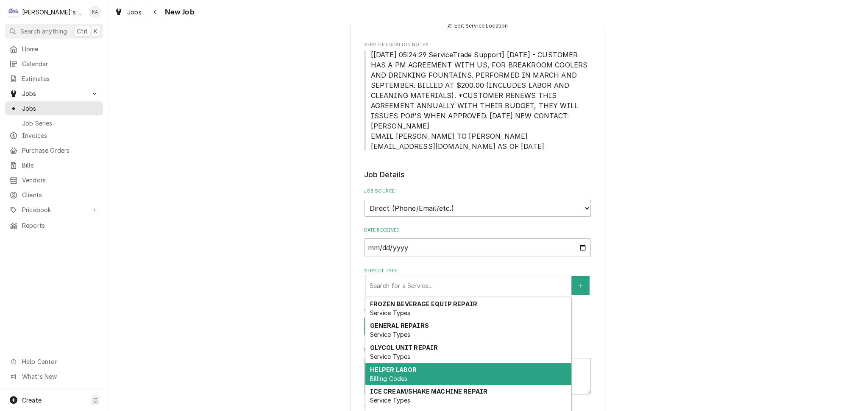
scroll to position [77, 0]
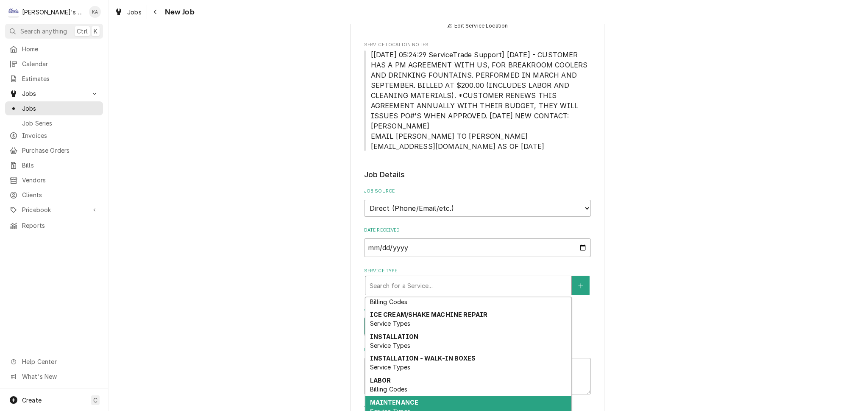
click at [402, 399] on strong "MAINTENANCE" at bounding box center [394, 402] width 49 height 7
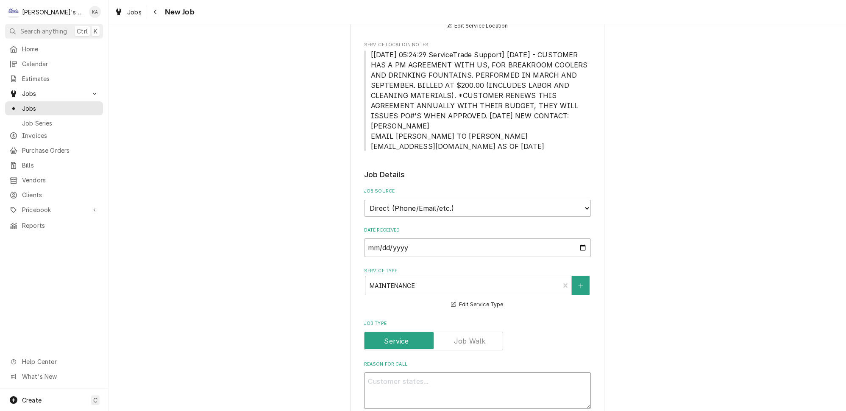
paste textarea "PERFORM SEPTEMBER MAINTENANCE"
type textarea "x"
type textarea "PERFORM SEPTEMBER MAINTENANCE"
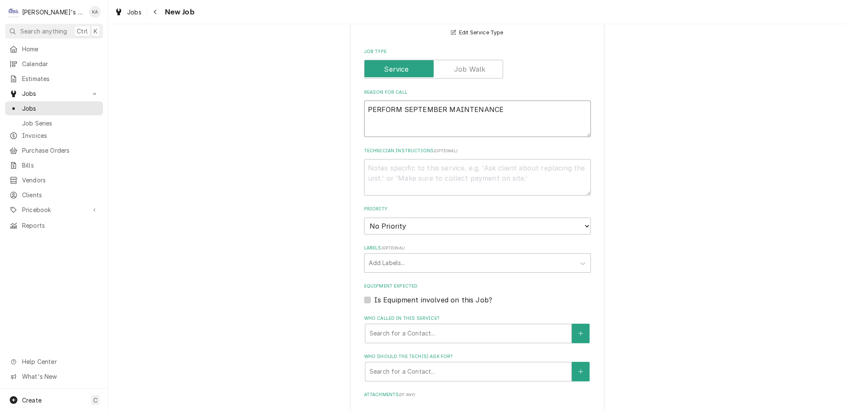
type textarea "x"
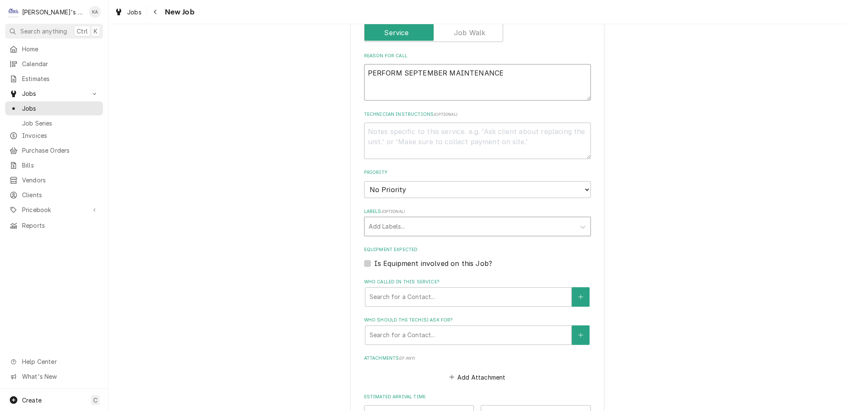
type textarea "PERFORM SEPTEMBER MAINTENANCE"
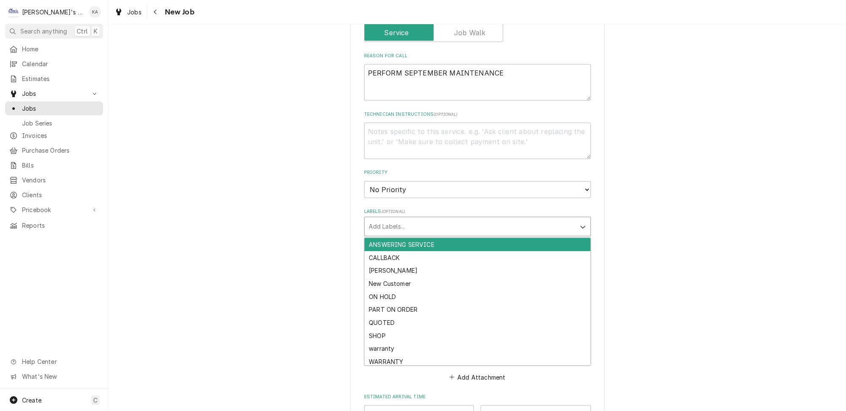
click at [408, 219] on div "Labels" at bounding box center [470, 226] width 202 height 15
click at [403, 193] on fieldset "Job Details Job Source Direct (Phone/Email/etc.) Service Channel Other Date Rec…" at bounding box center [477, 181] width 227 height 641
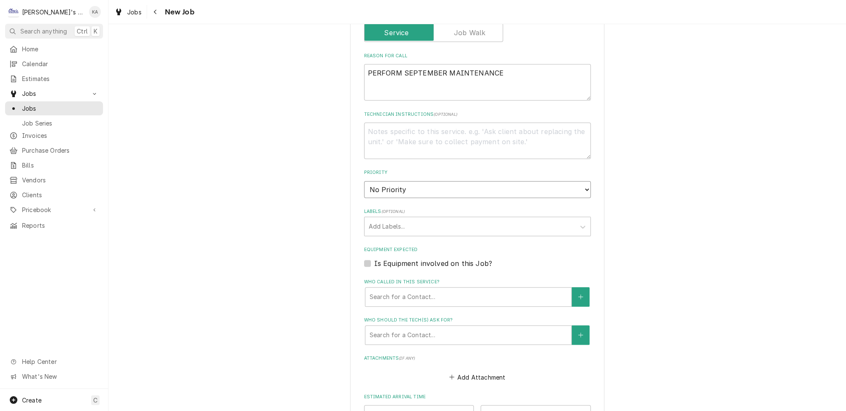
click at [421, 181] on select "No Priority Urgent High Medium Low" at bounding box center [477, 189] width 227 height 17
select select "2"
click at [364, 181] on select "No Priority Urgent High Medium Low" at bounding box center [477, 189] width 227 height 17
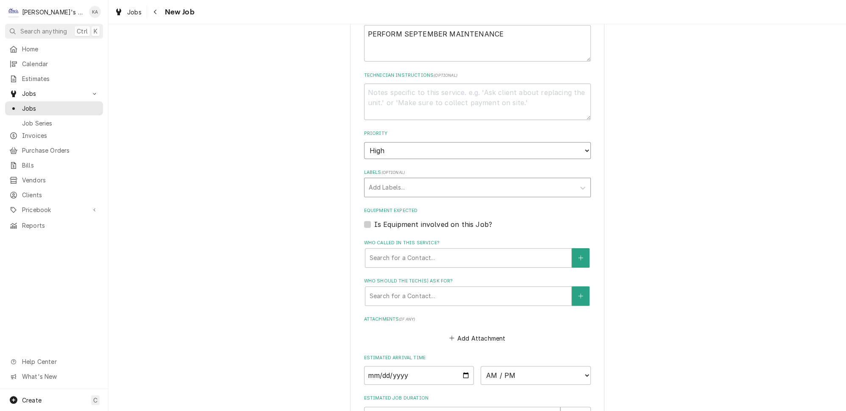
scroll to position [578, 0]
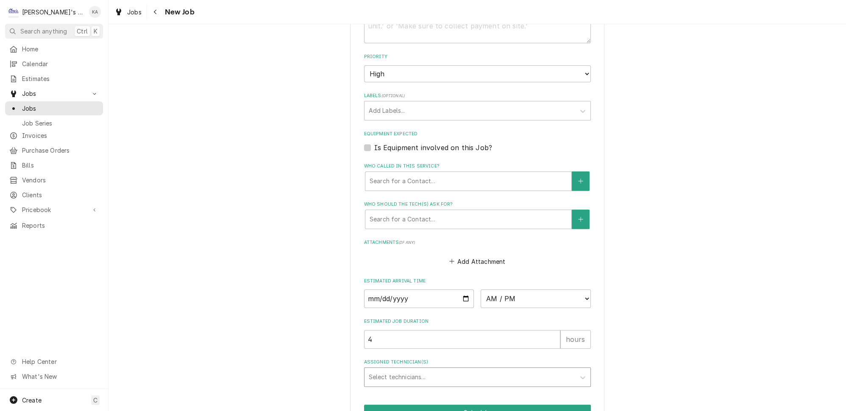
click at [413, 369] on div "Assigned Technician(s)" at bounding box center [470, 376] width 202 height 15
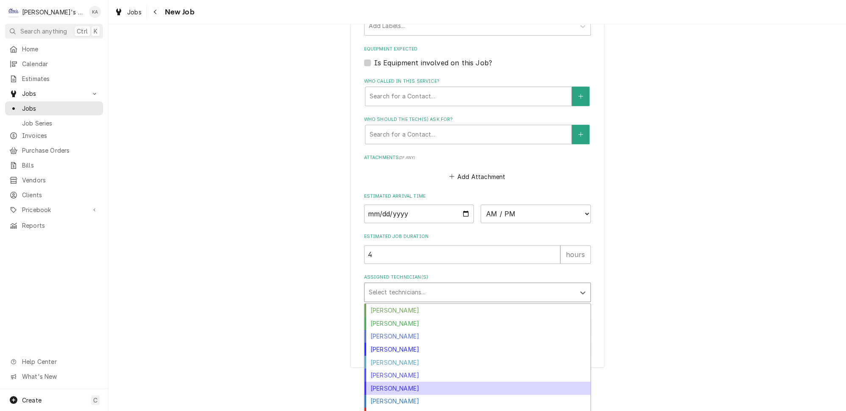
click at [411, 382] on div "[PERSON_NAME]" at bounding box center [478, 388] width 226 height 13
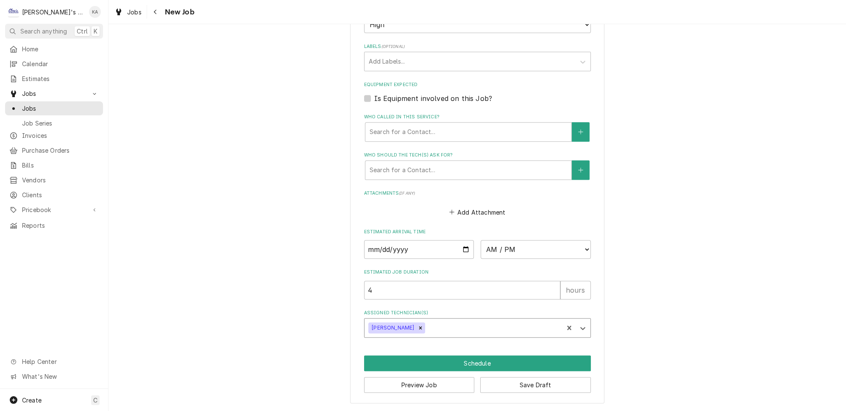
scroll to position [608, 0]
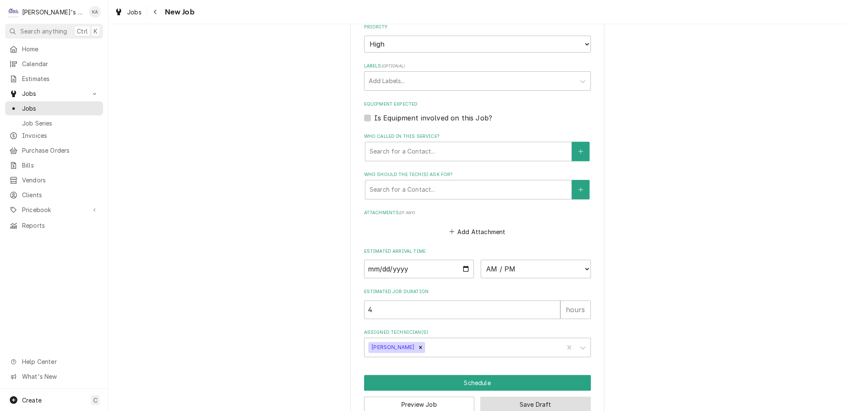
click at [497, 396] on button "Save Draft" at bounding box center [535, 404] width 111 height 16
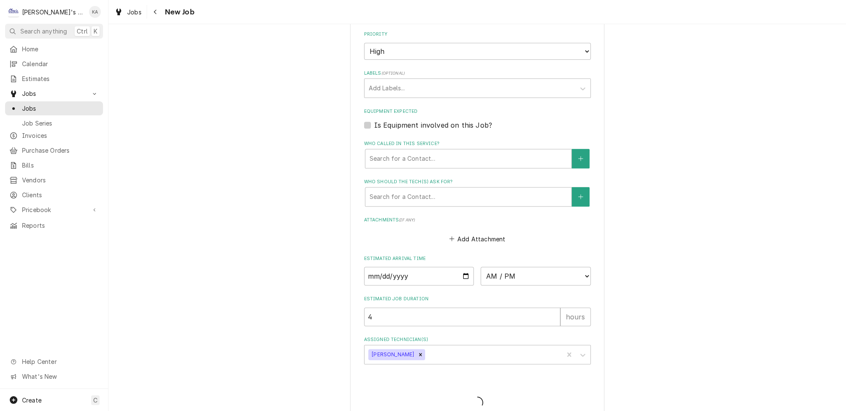
type textarea "x"
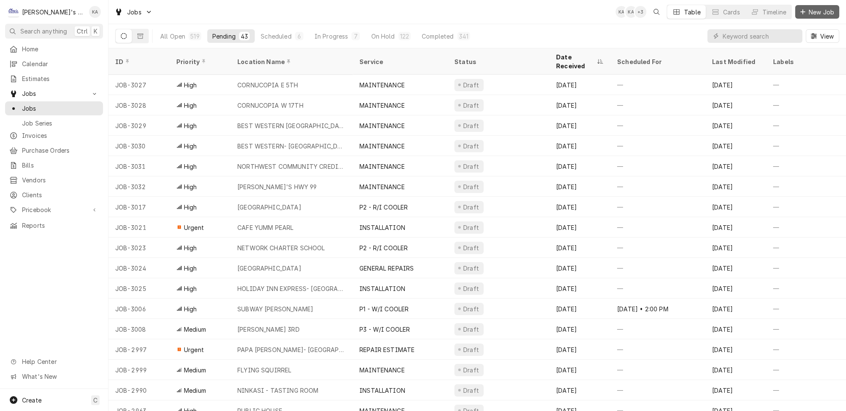
click at [806, 12] on icon "Dynamic Content Wrapper" at bounding box center [802, 12] width 5 height 6
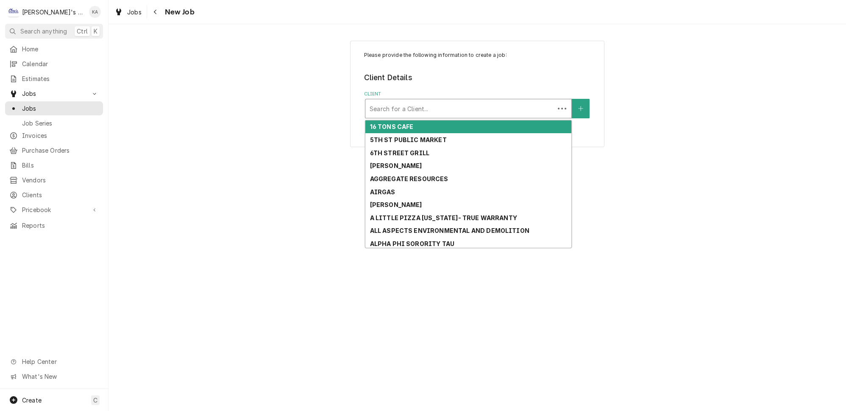
click at [462, 110] on div "Client" at bounding box center [460, 108] width 181 height 15
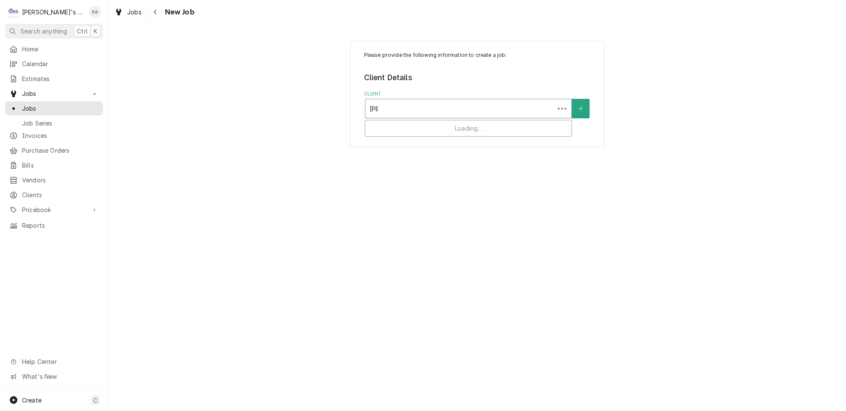
type input "JERR"
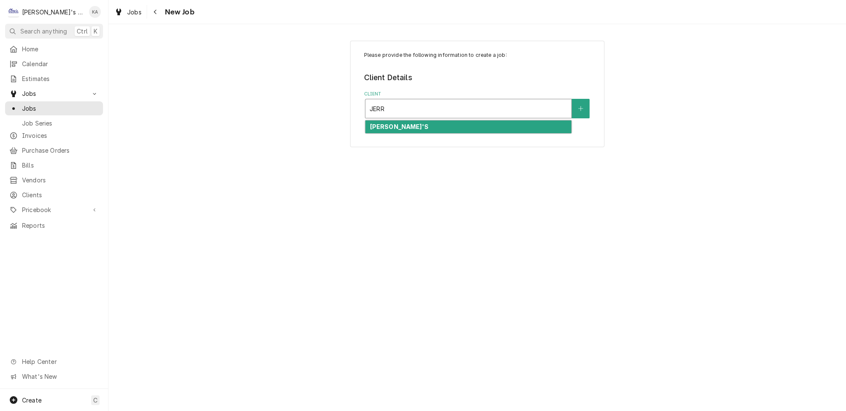
click at [421, 124] on div "[PERSON_NAME]'S" at bounding box center [468, 126] width 206 height 13
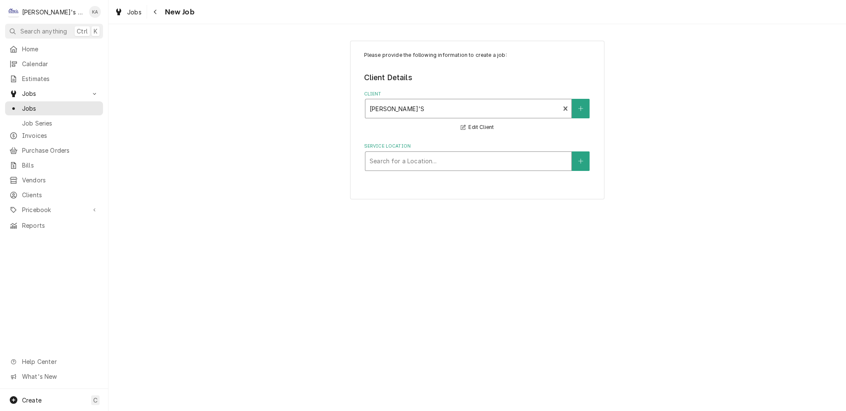
click at [425, 161] on div "Service Location" at bounding box center [469, 160] width 198 height 15
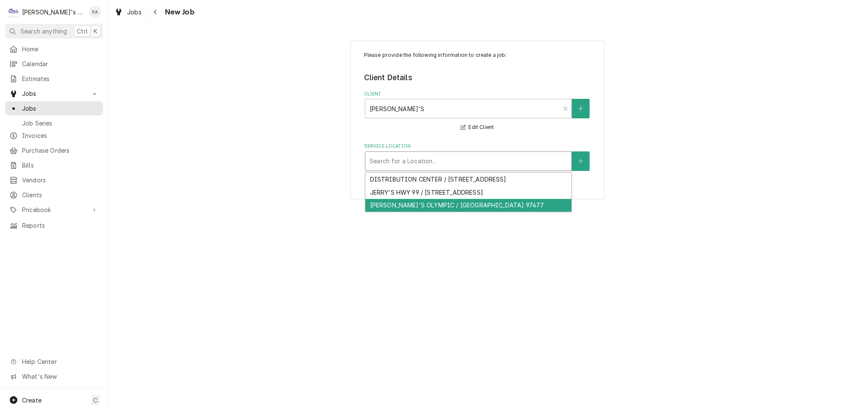
click at [425, 199] on div "[PERSON_NAME]'S OLYMPIC / [GEOGRAPHIC_DATA] 97477" at bounding box center [468, 205] width 206 height 13
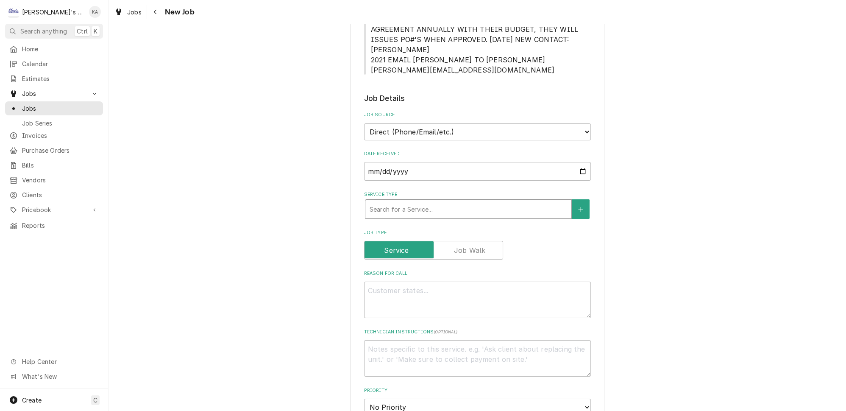
scroll to position [231, 0]
click at [412, 201] on div "Service Type" at bounding box center [469, 208] width 198 height 15
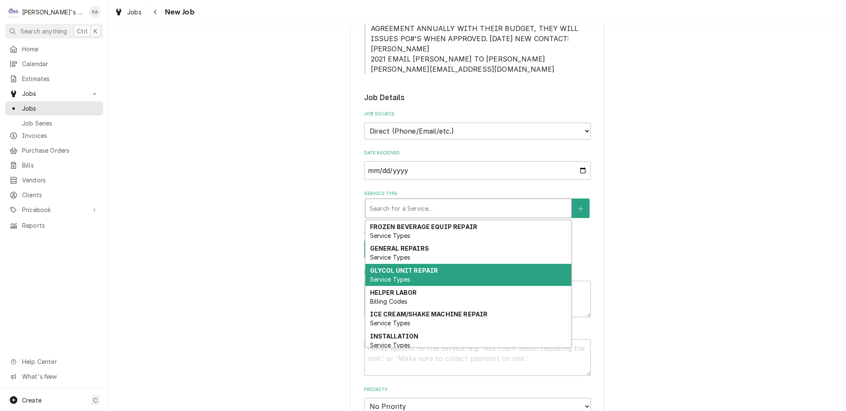
scroll to position [78, 0]
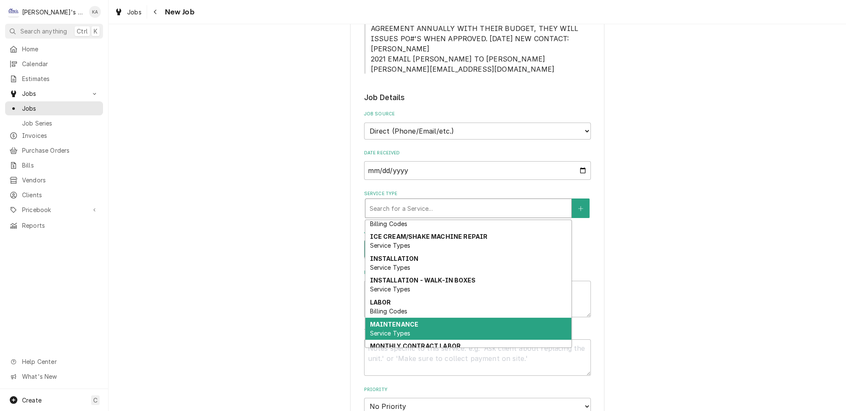
click at [396, 329] on span "Service Types" at bounding box center [390, 332] width 41 height 7
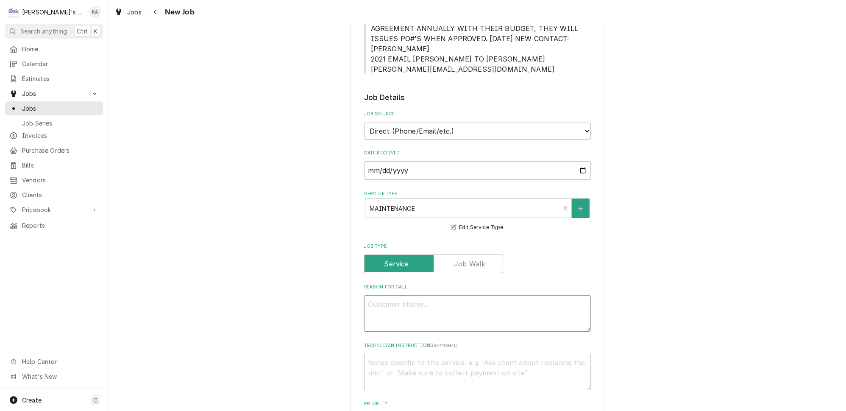
paste textarea "PERFORM SEPTEMBER MAINTENANCE"
type textarea "x"
type textarea "PERFORM SEPTEMBER MAINTENANCE"
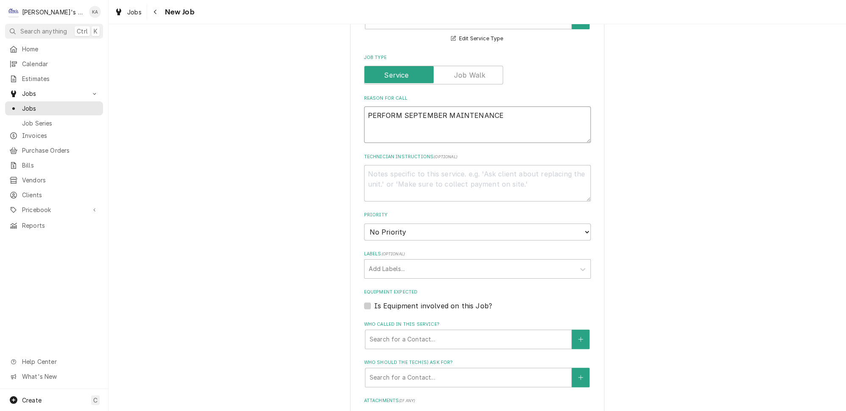
type textarea "x"
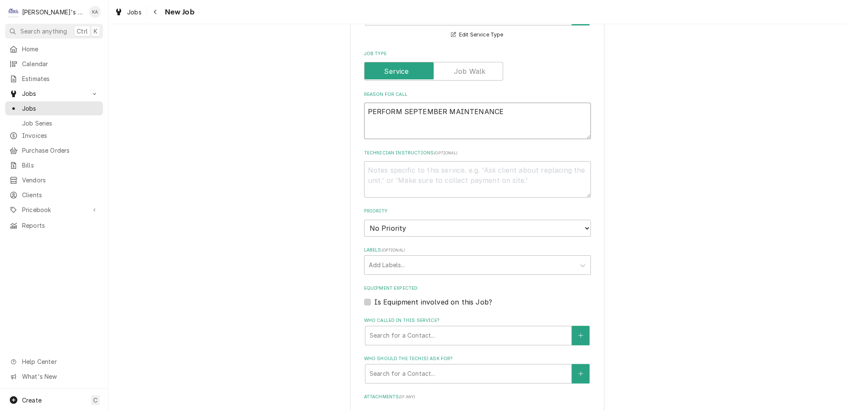
type textarea "PERFORM SEPTEMBER MAINTENANCE"
click at [411, 220] on select "No Priority Urgent High Medium Low" at bounding box center [477, 228] width 227 height 17
click at [402, 220] on select "No Priority Urgent High Medium Low" at bounding box center [477, 228] width 227 height 17
select select "2"
click at [364, 220] on select "No Priority Urgent High Medium Low" at bounding box center [477, 228] width 227 height 17
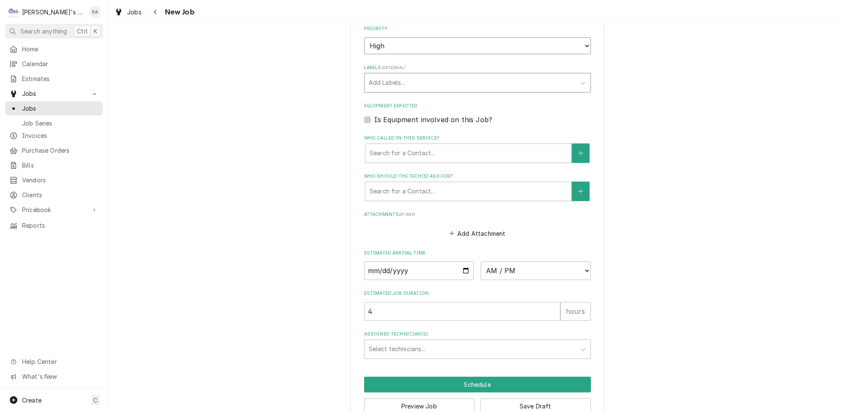
scroll to position [608, 0]
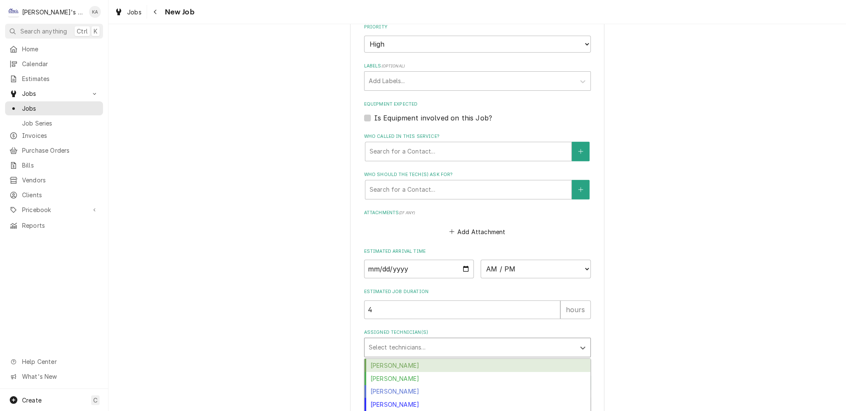
click at [402, 340] on div "Assigned Technician(s)" at bounding box center [470, 347] width 202 height 15
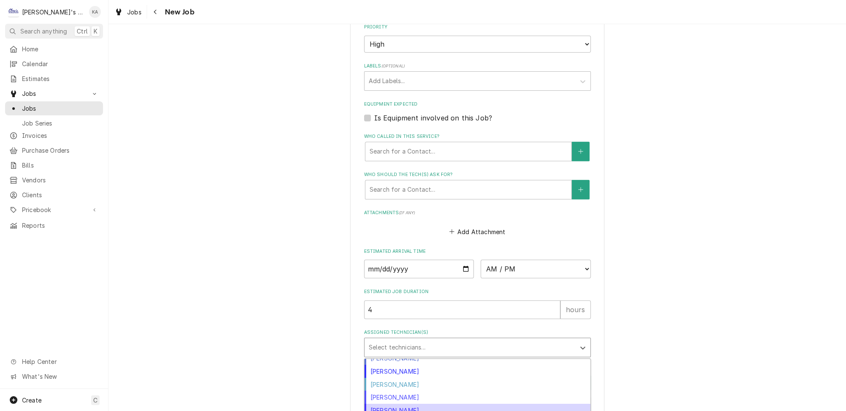
scroll to position [55, 0]
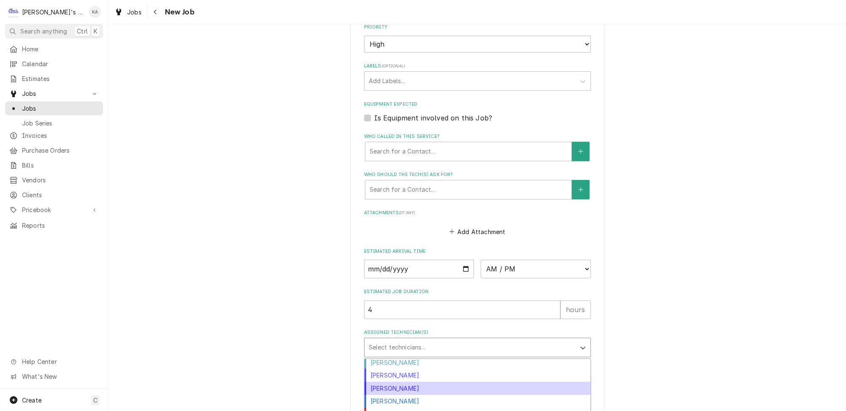
click at [403, 382] on div "[PERSON_NAME]" at bounding box center [478, 388] width 226 height 13
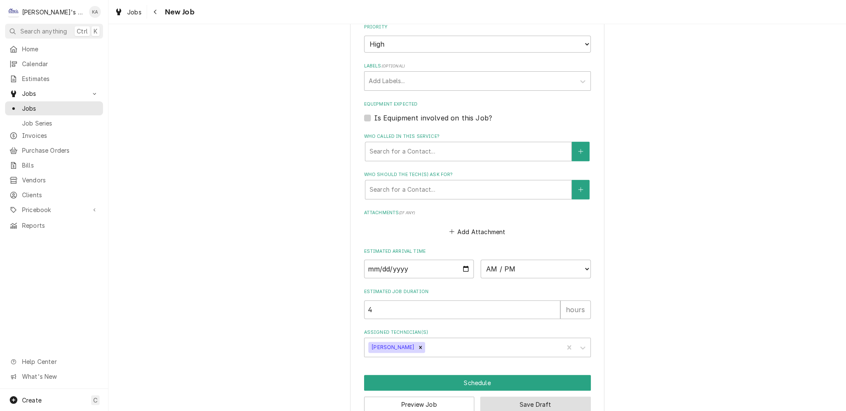
click at [519, 396] on button "Save Draft" at bounding box center [535, 404] width 111 height 16
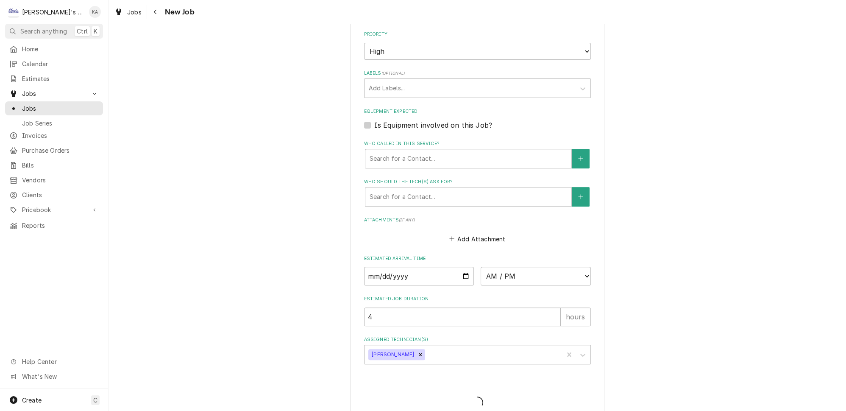
type textarea "x"
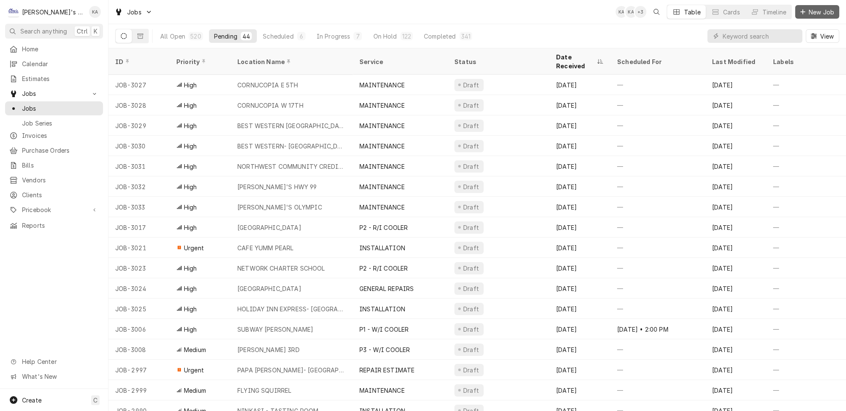
click at [802, 14] on div "Dynamic Content Wrapper" at bounding box center [803, 12] width 8 height 8
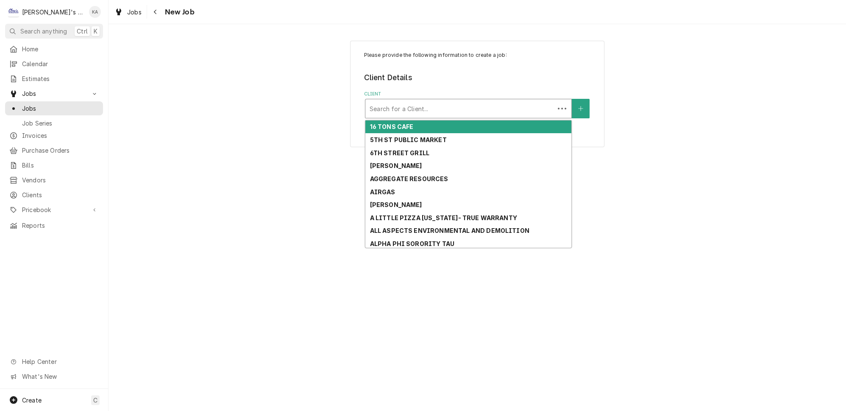
click at [418, 104] on div "Client" at bounding box center [460, 108] width 181 height 15
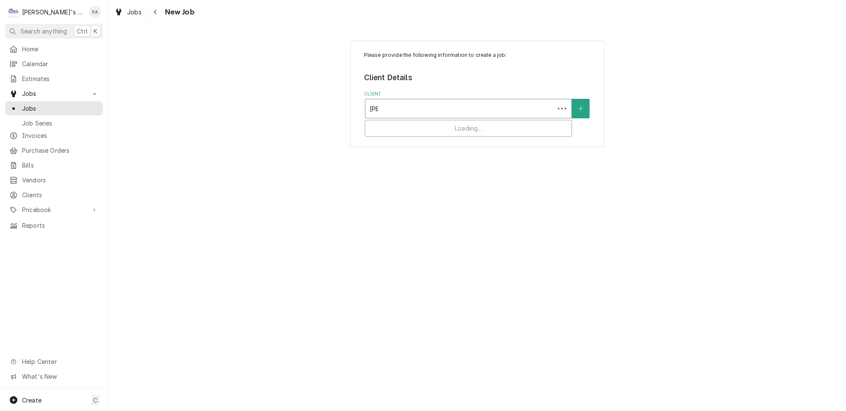
type input "JERR"
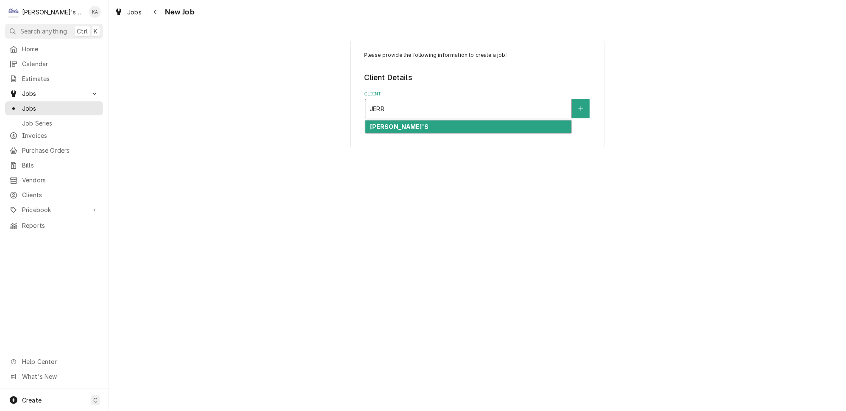
click at [423, 122] on div "[PERSON_NAME]'S" at bounding box center [468, 126] width 206 height 13
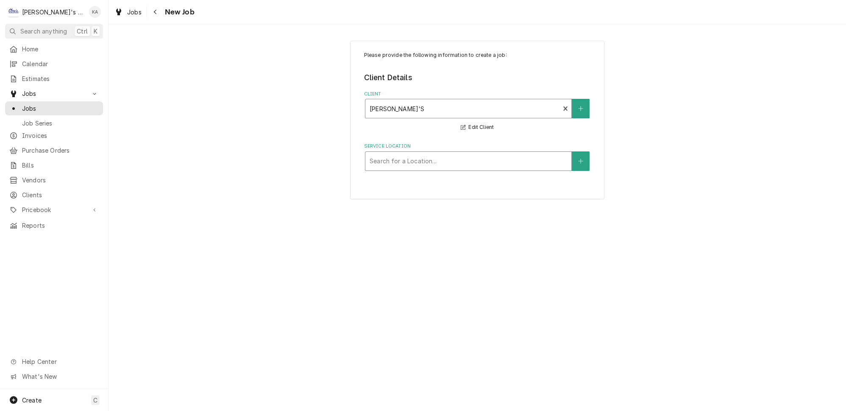
click at [412, 153] on div "Service Location" at bounding box center [469, 160] width 198 height 15
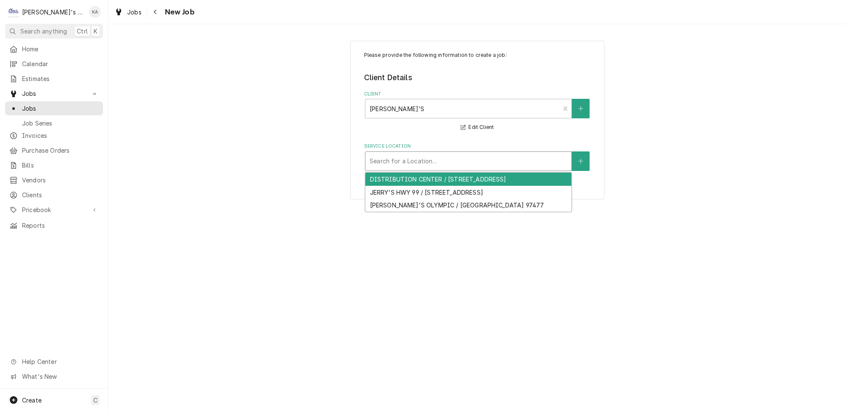
click at [425, 173] on div "DISTRIBUTION CENTER / [STREET_ADDRESS]" at bounding box center [468, 179] width 206 height 13
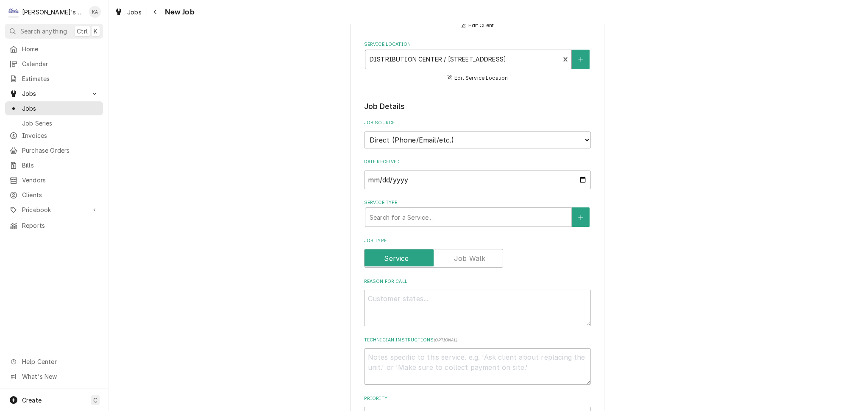
scroll to position [115, 0]
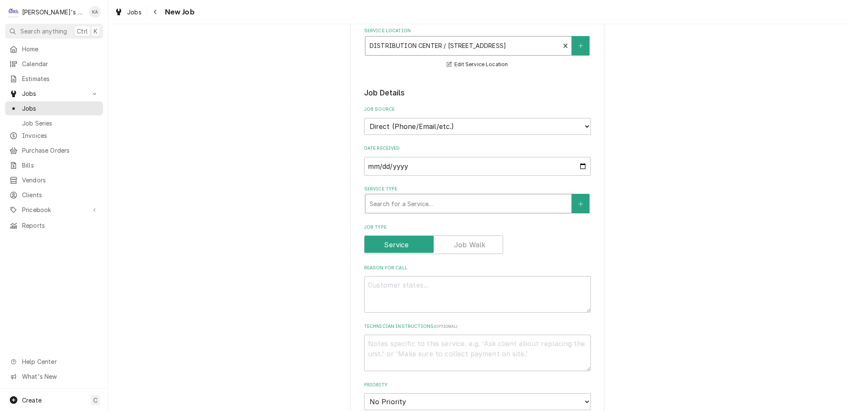
click at [418, 196] on div "Service Type" at bounding box center [469, 203] width 198 height 15
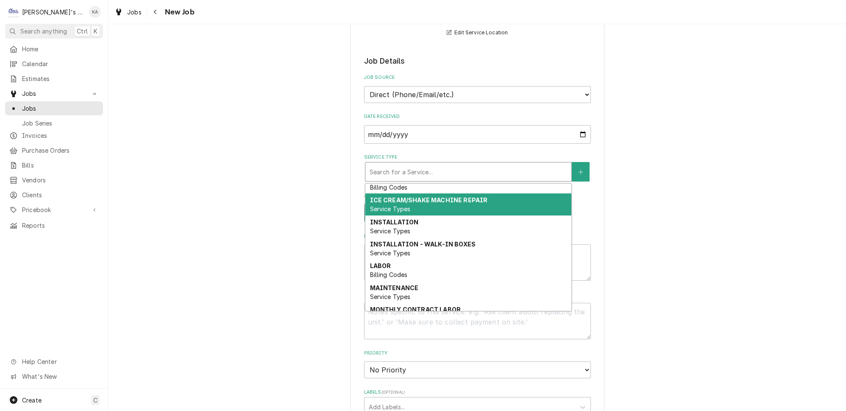
scroll to position [192, 0]
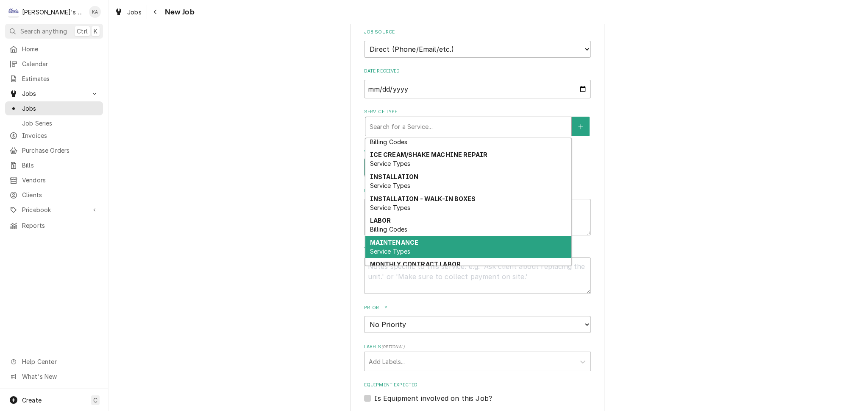
click at [407, 239] on strong "MAINTENANCE" at bounding box center [394, 242] width 49 height 7
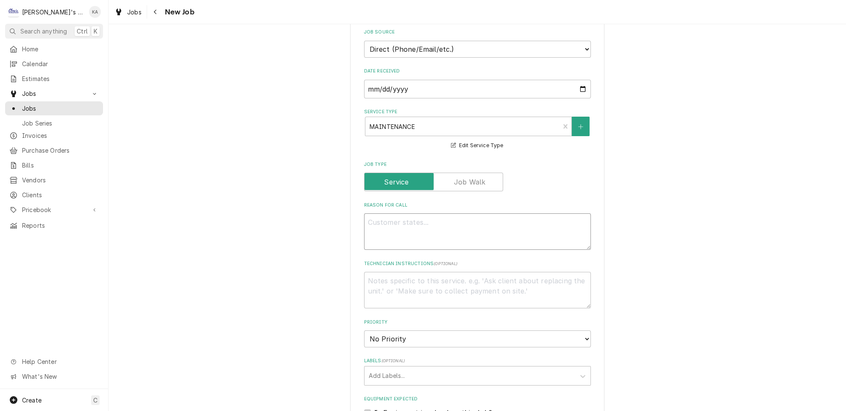
paste textarea "PERFORM SEPTEMBER MAINTENANCE"
type textarea "x"
type textarea "PERFORM SEPTEMBER MAINTENANCE"
type textarea "x"
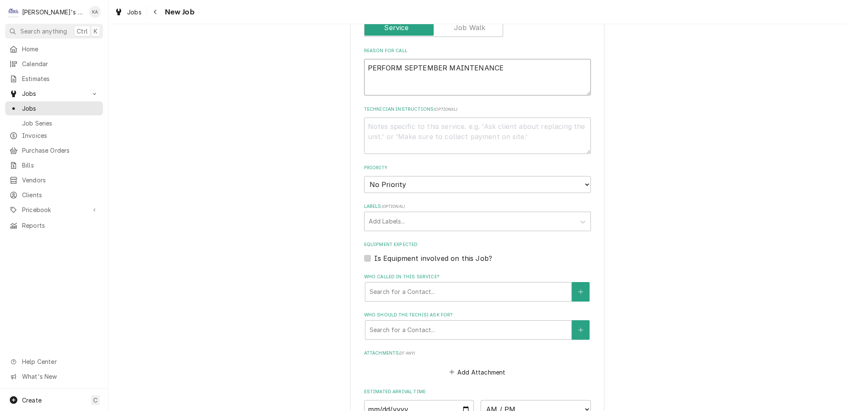
type textarea "PERFORM SEPTEMBER MAINTENANCE"
drag, startPoint x: 414, startPoint y: 179, endPoint x: 413, endPoint y: 184, distance: 4.7
click at [414, 179] on select "No Priority Urgent High Medium Low" at bounding box center [477, 184] width 227 height 17
select select "2"
click at [364, 176] on select "No Priority Urgent High Medium Low" at bounding box center [477, 184] width 227 height 17
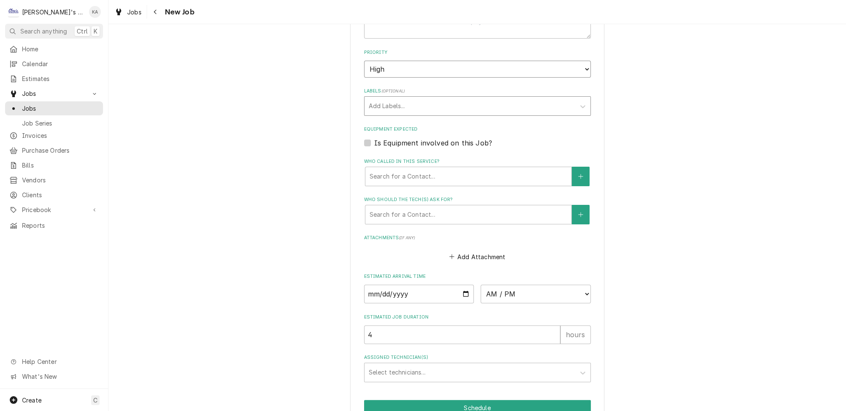
scroll to position [493, 0]
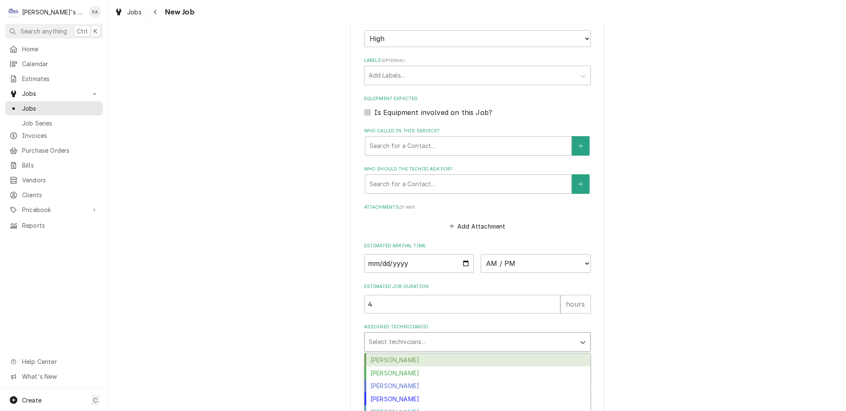
click at [429, 335] on div "Assigned Technician(s)" at bounding box center [470, 341] width 202 height 15
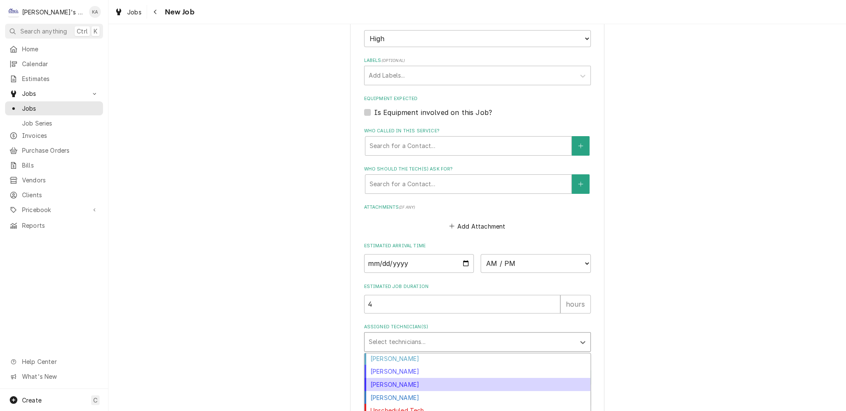
scroll to position [55, 0]
click at [421, 376] on div "Mikah Levitt-Freimuth" at bounding box center [478, 382] width 226 height 13
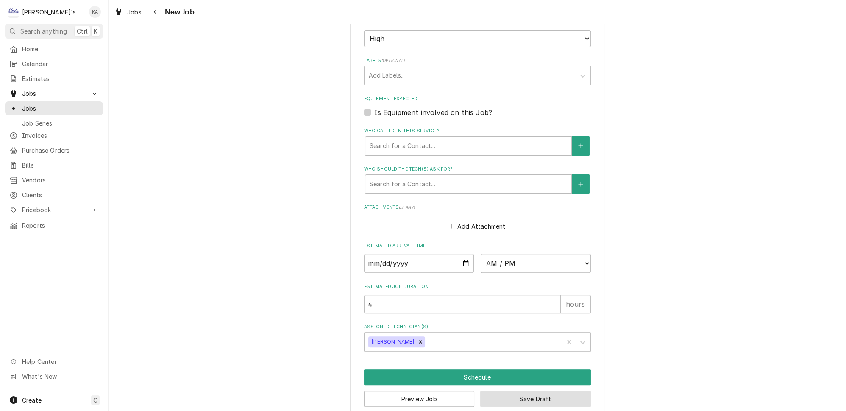
click at [494, 391] on button "Save Draft" at bounding box center [535, 399] width 111 height 16
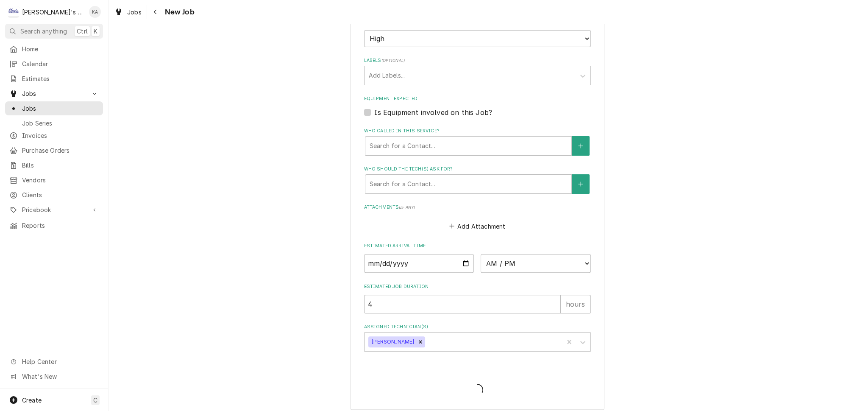
scroll to position [485, 0]
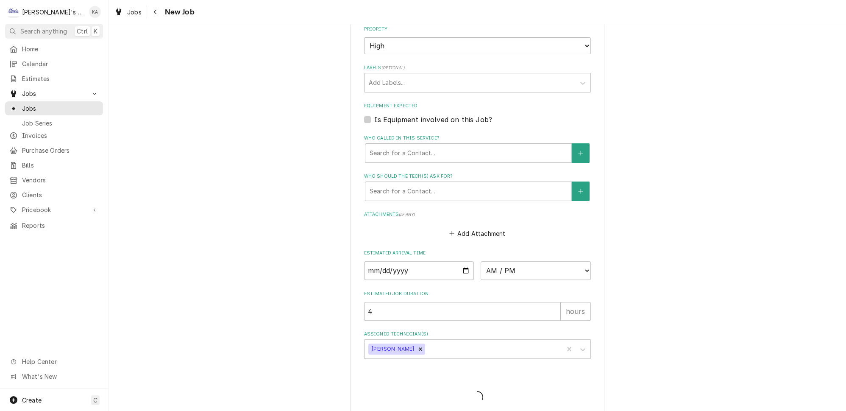
type textarea "x"
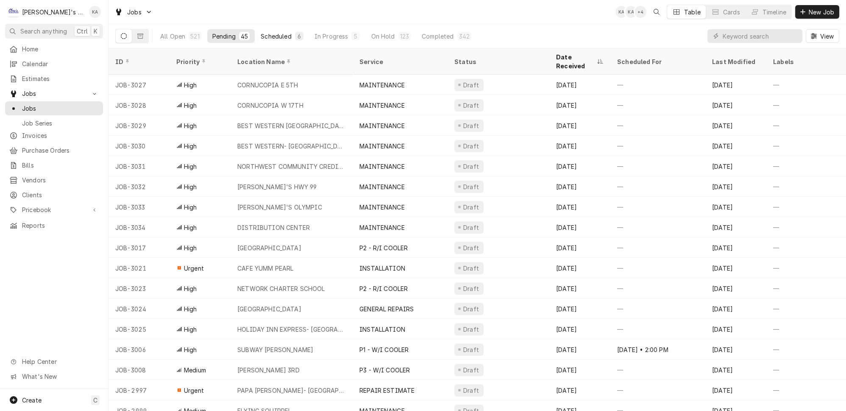
click at [265, 33] on div "Scheduled" at bounding box center [276, 36] width 31 height 9
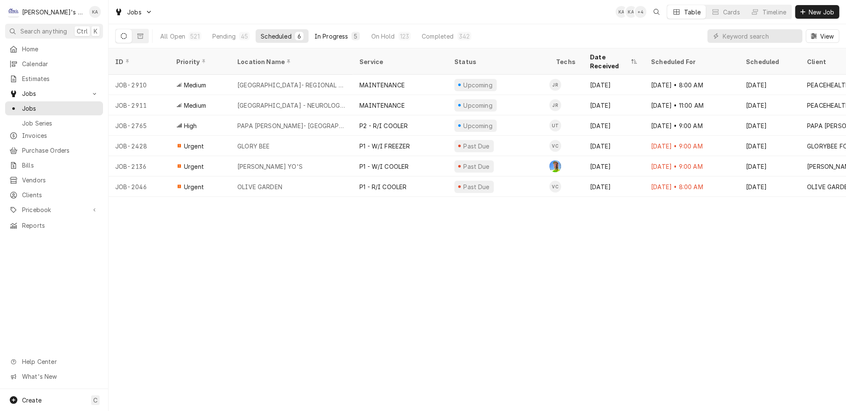
click at [315, 35] on div "In Progress" at bounding box center [332, 36] width 34 height 9
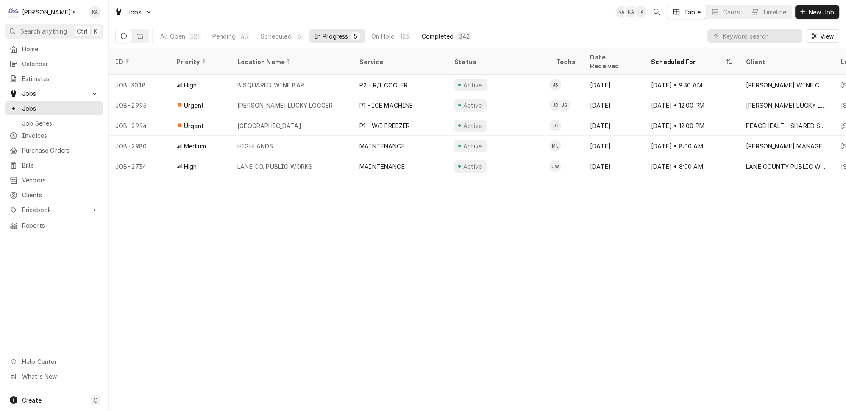
click at [427, 31] on button "Completed 342" at bounding box center [447, 36] width 60 height 14
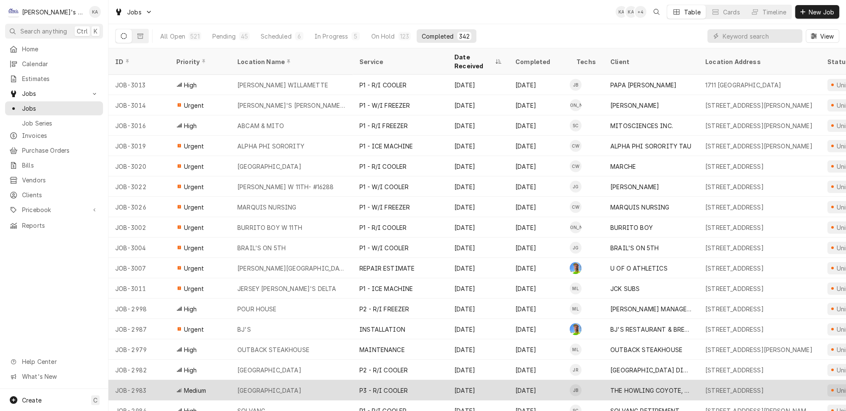
click at [360, 386] on div "P3 - R/I COOLER" at bounding box center [384, 390] width 48 height 9
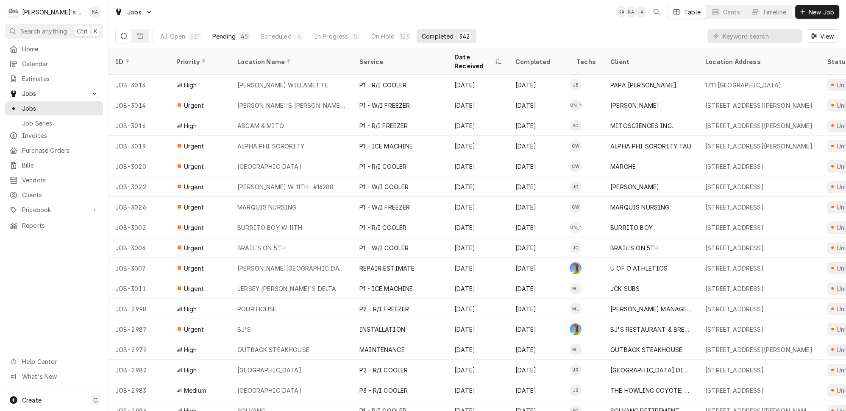
click at [212, 33] on div "Pending" at bounding box center [223, 36] width 23 height 9
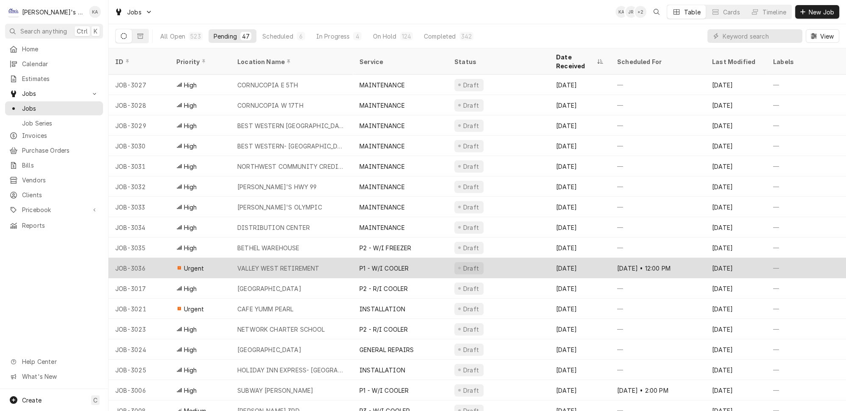
click at [333, 258] on div "VALLEY WEST RETIREMENT" at bounding box center [292, 268] width 122 height 20
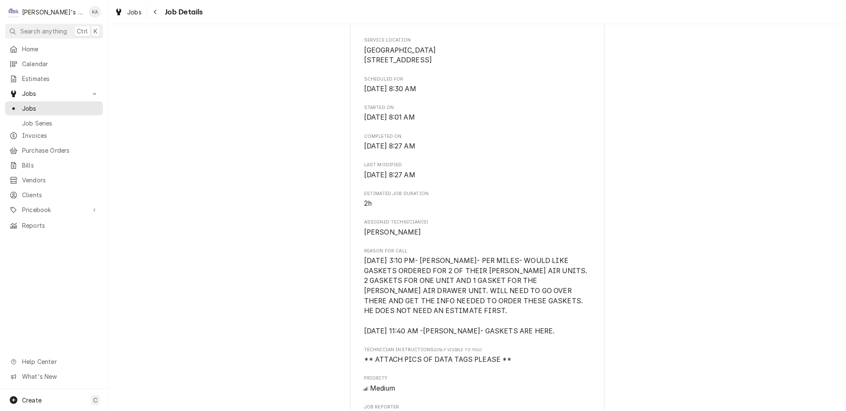
scroll to position [192, 0]
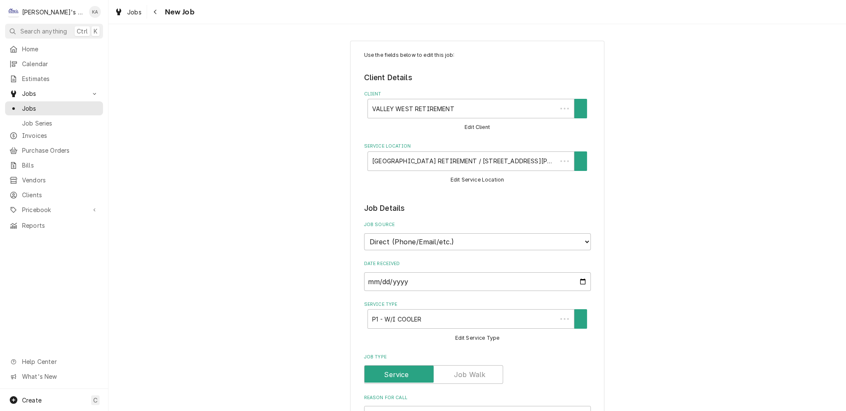
type textarea "x"
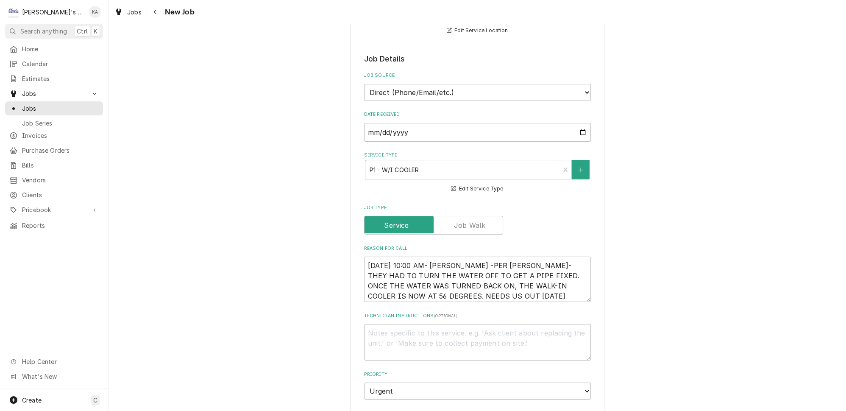
scroll to position [154, 0]
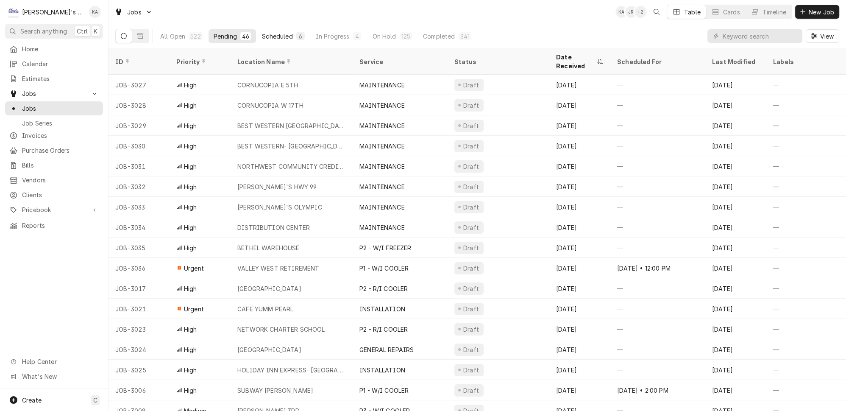
click at [262, 32] on div "Scheduled" at bounding box center [277, 36] width 31 height 9
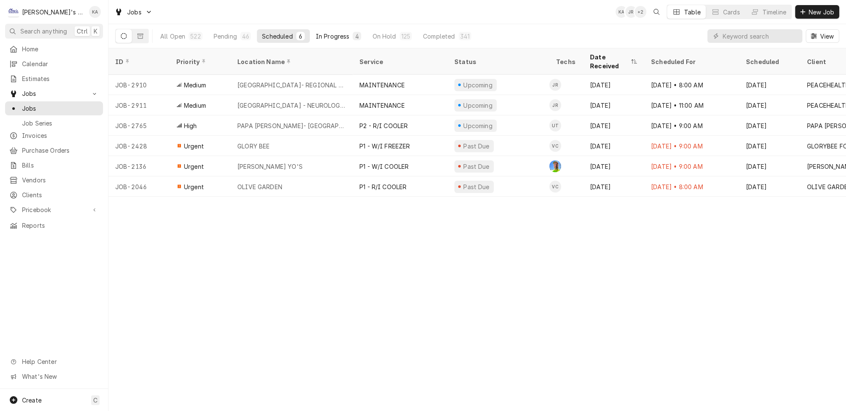
click at [329, 32] on div "In Progress" at bounding box center [333, 36] width 34 height 9
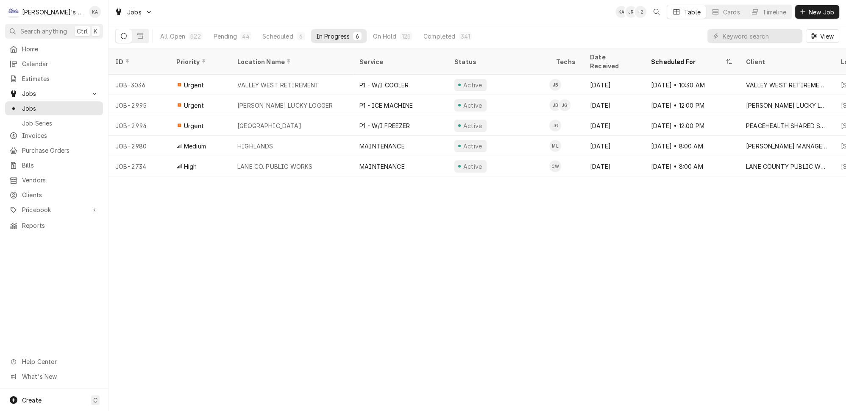
click at [183, 26] on div "All Open 522 Pending 44 Scheduled 6 In Progress 6 On Hold 125 Completed 341" at bounding box center [316, 36] width 322 height 24
click at [190, 32] on div "522" at bounding box center [195, 36] width 10 height 9
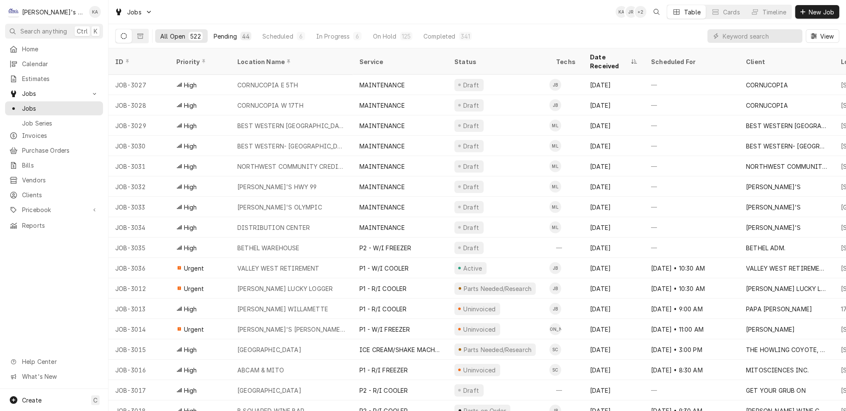
click at [214, 32] on div "Pending" at bounding box center [225, 36] width 23 height 9
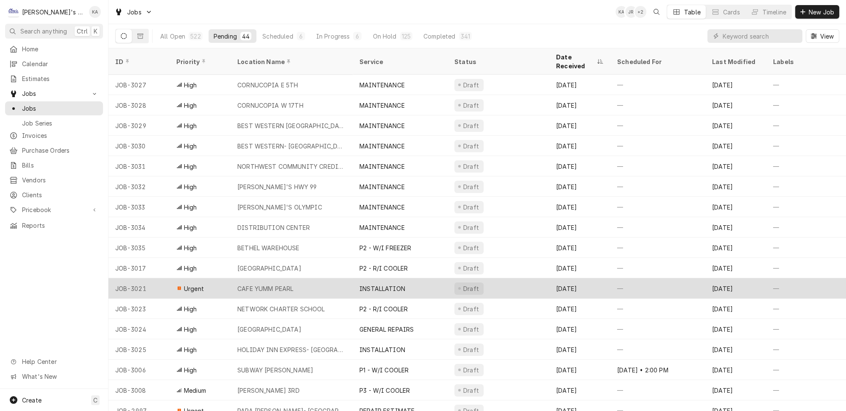
click at [259, 284] on div "CAFE YUMM PEARL" at bounding box center [265, 288] width 56 height 9
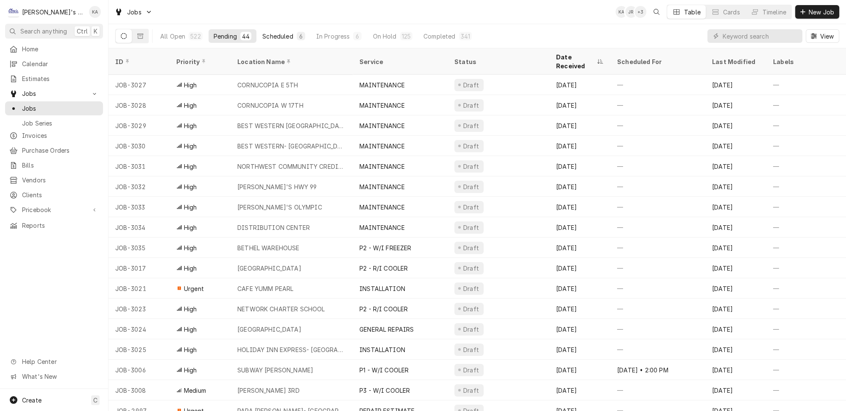
click at [273, 29] on button "Scheduled 6" at bounding box center [283, 36] width 53 height 14
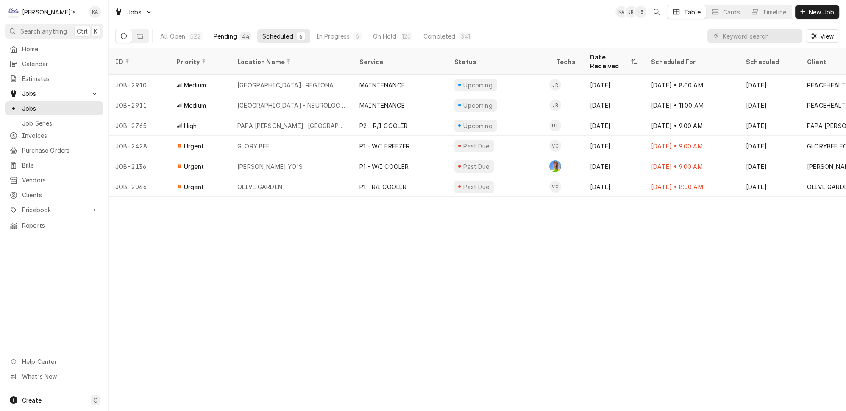
click at [214, 32] on div "Pending" at bounding box center [225, 36] width 23 height 9
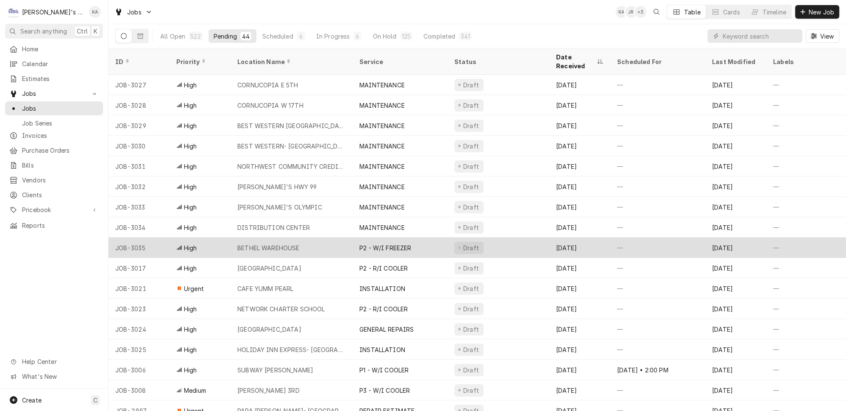
click at [304, 237] on div "BETHEL WAREHOUSE" at bounding box center [292, 247] width 122 height 20
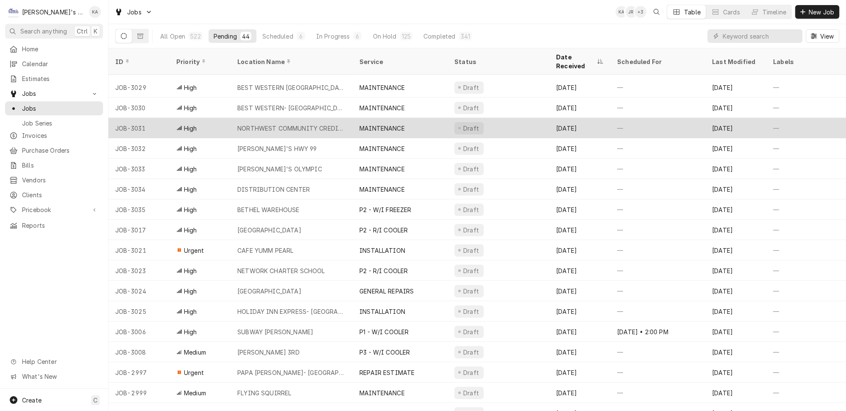
scroll to position [77, 0]
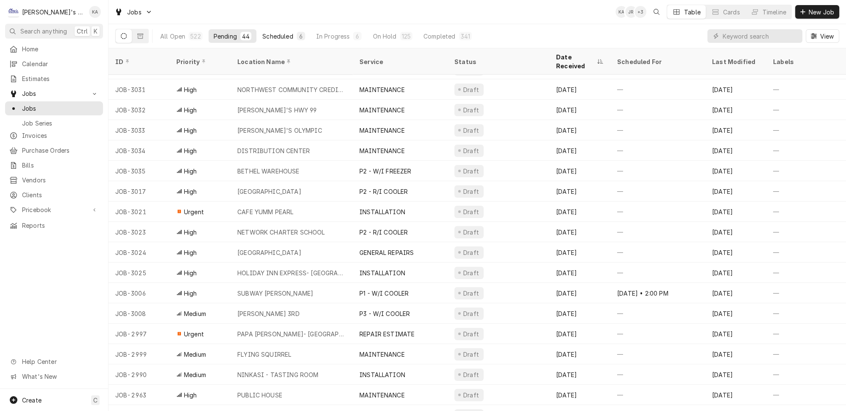
click at [262, 35] on div "Scheduled" at bounding box center [277, 36] width 31 height 9
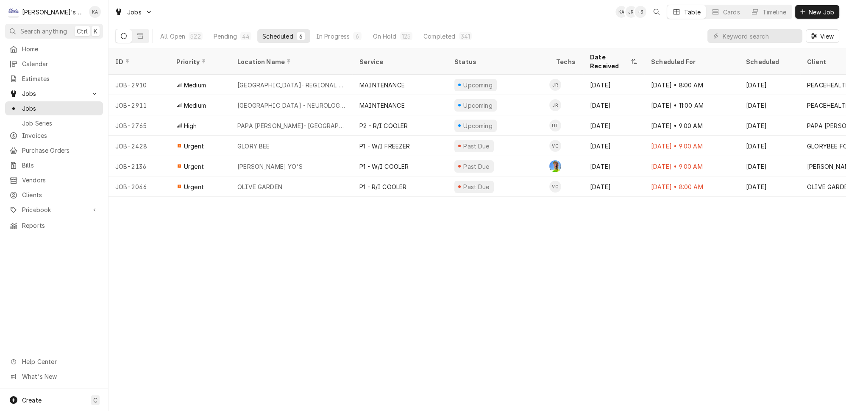
scroll to position [0, 0]
click at [316, 33] on div "In Progress" at bounding box center [333, 36] width 34 height 9
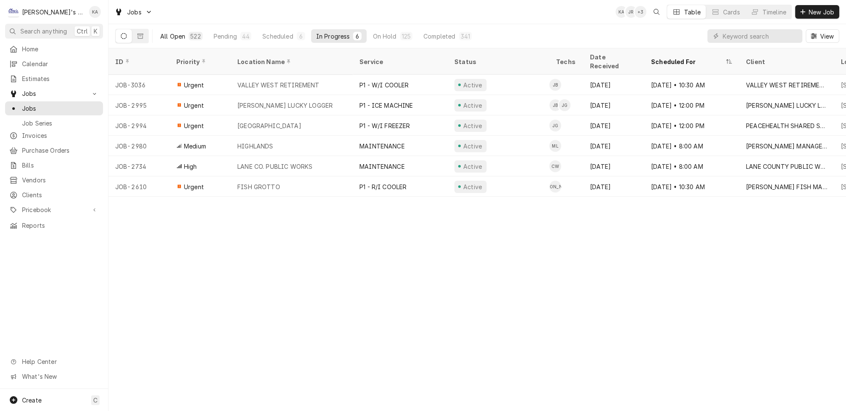
click at [171, 32] on div "All Open" at bounding box center [172, 36] width 25 height 9
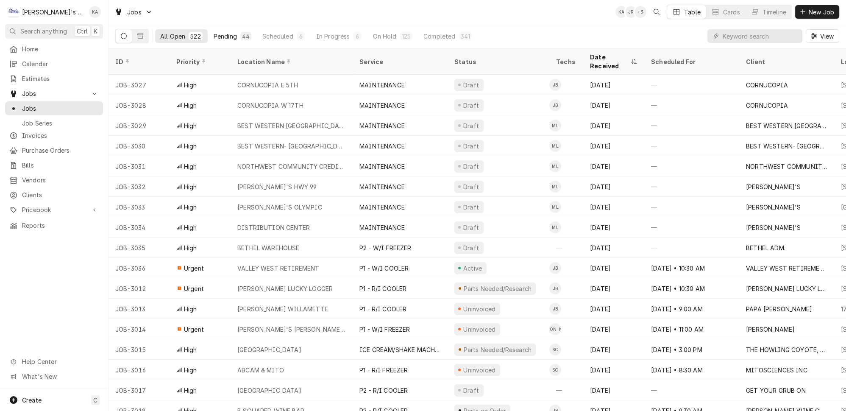
click at [218, 35] on div "Pending" at bounding box center [225, 36] width 23 height 9
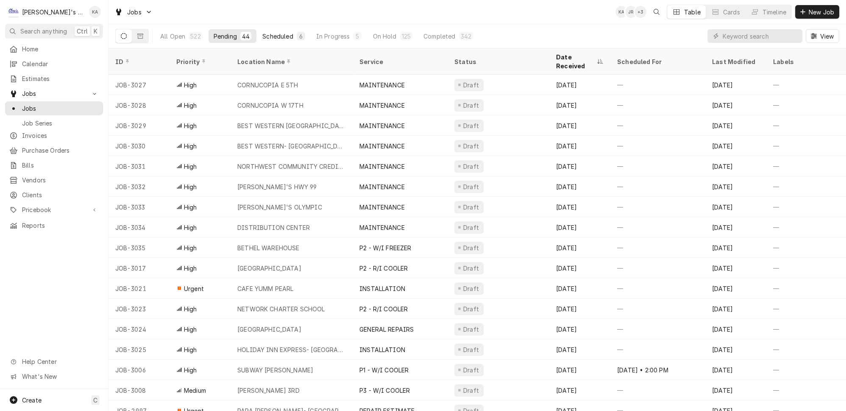
click at [273, 36] on div "Scheduled" at bounding box center [277, 36] width 31 height 9
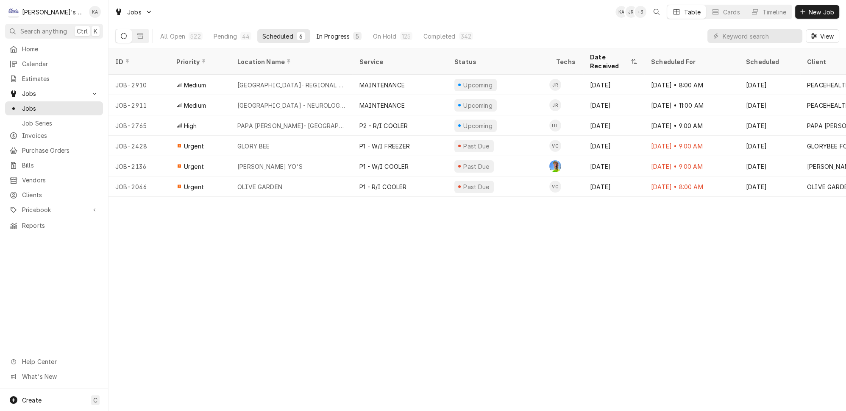
click at [316, 32] on div "In Progress" at bounding box center [333, 36] width 34 height 9
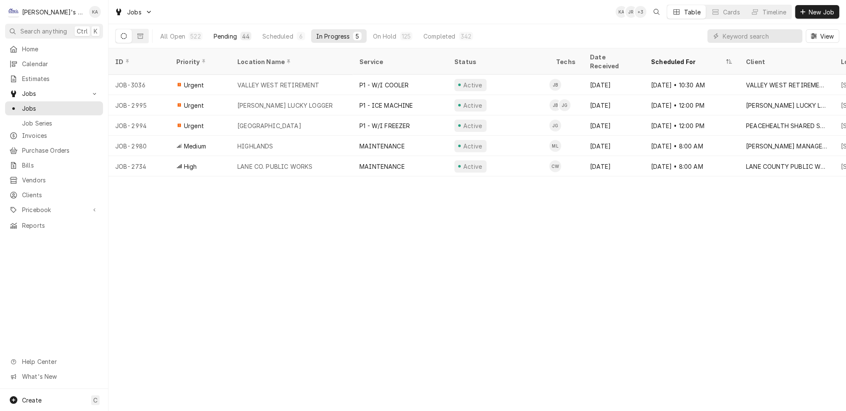
click at [242, 35] on div "44" at bounding box center [246, 36] width 8 height 9
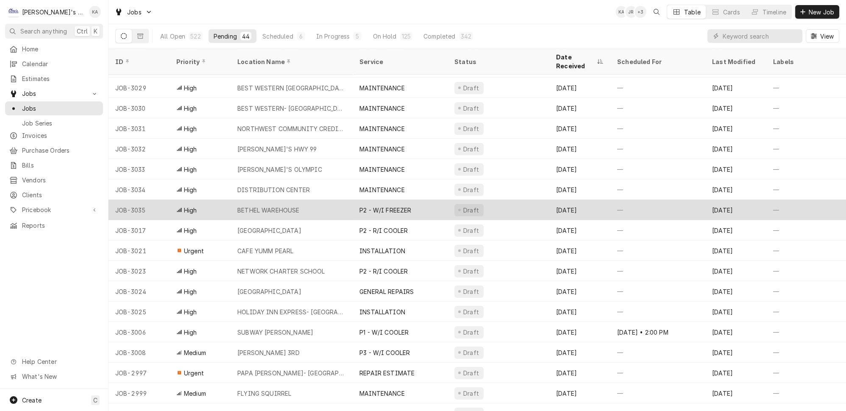
scroll to position [38, 0]
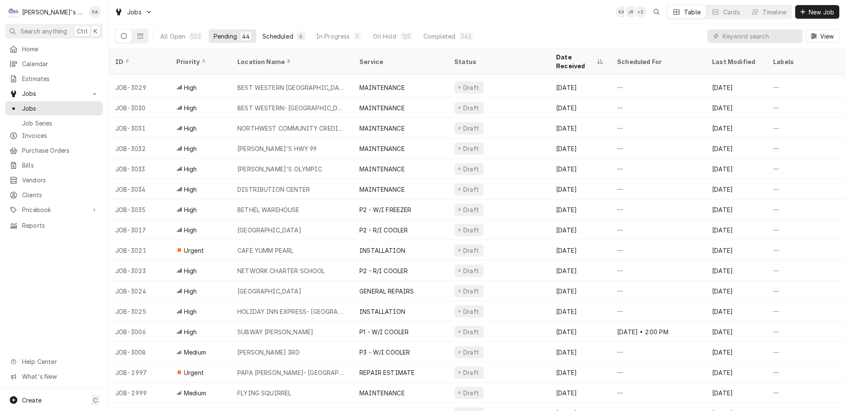
click at [262, 32] on div "Scheduled" at bounding box center [277, 36] width 31 height 9
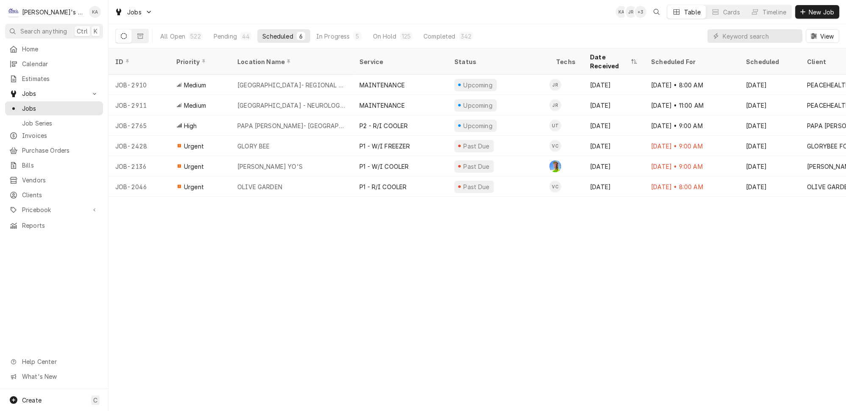
scroll to position [0, 0]
click at [212, 38] on button "Pending 44" at bounding box center [233, 36] width 48 height 14
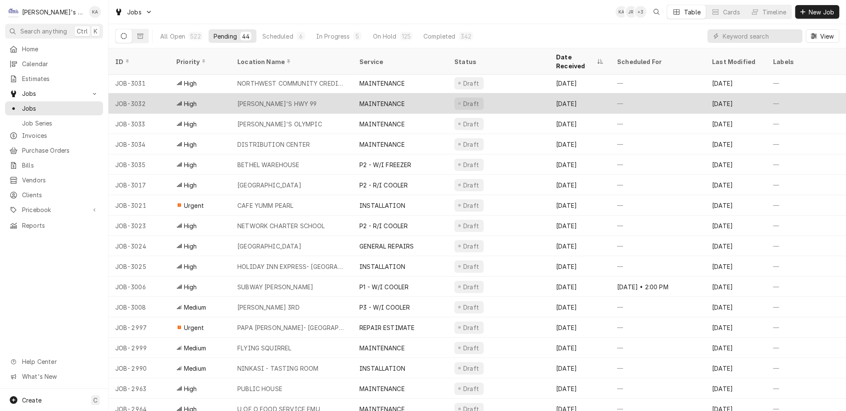
scroll to position [102, 0]
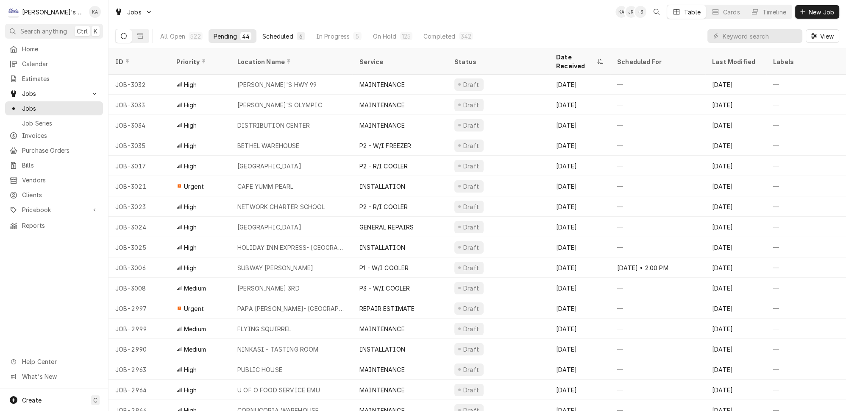
click at [275, 32] on div "Scheduled" at bounding box center [277, 36] width 31 height 9
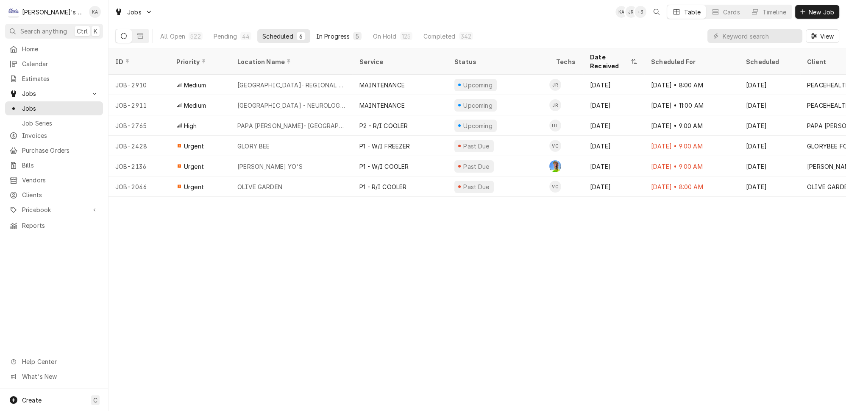
click at [316, 34] on div "In Progress" at bounding box center [333, 36] width 34 height 9
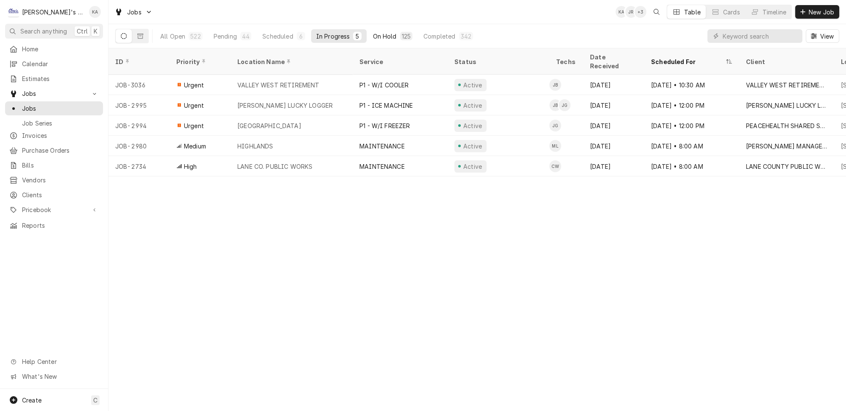
click at [375, 31] on button "On Hold 125" at bounding box center [393, 36] width 50 height 14
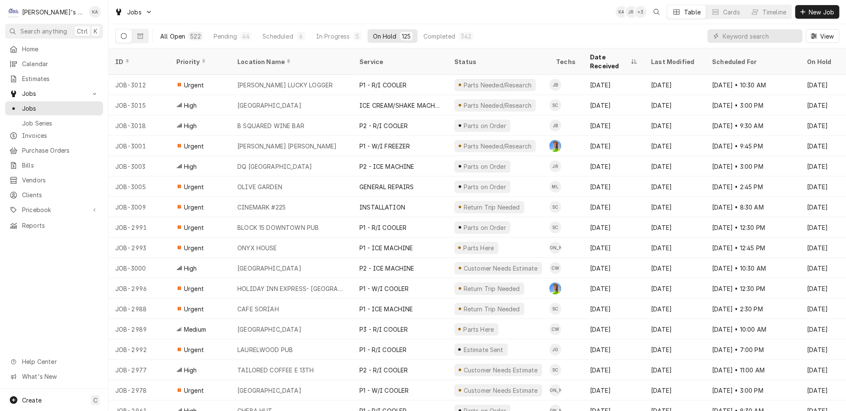
click at [172, 33] on div "All Open" at bounding box center [172, 36] width 25 height 9
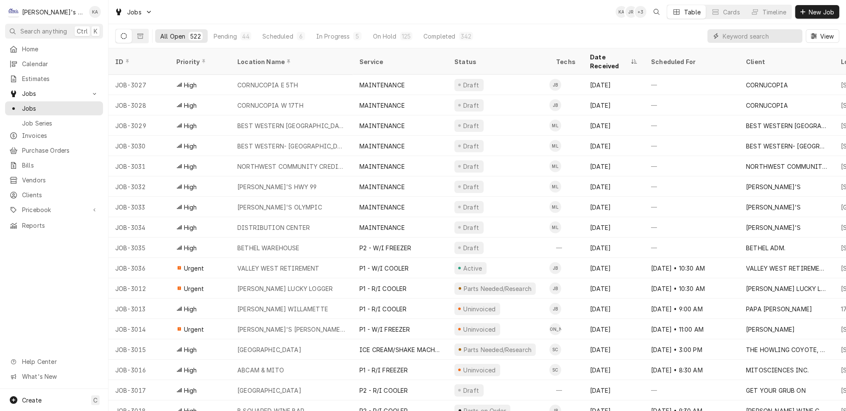
click at [747, 38] on input "Dynamic Content Wrapper" at bounding box center [760, 36] width 75 height 14
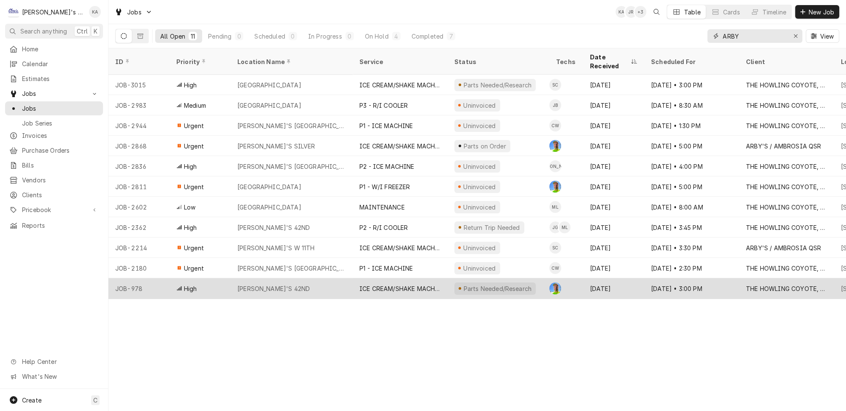
type input "ARBY"
click at [315, 278] on div "[PERSON_NAME]'S 42ND" at bounding box center [292, 288] width 122 height 20
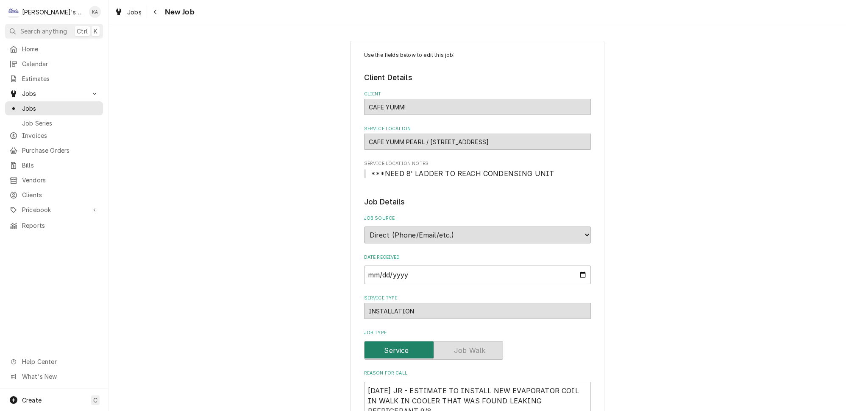
type textarea "x"
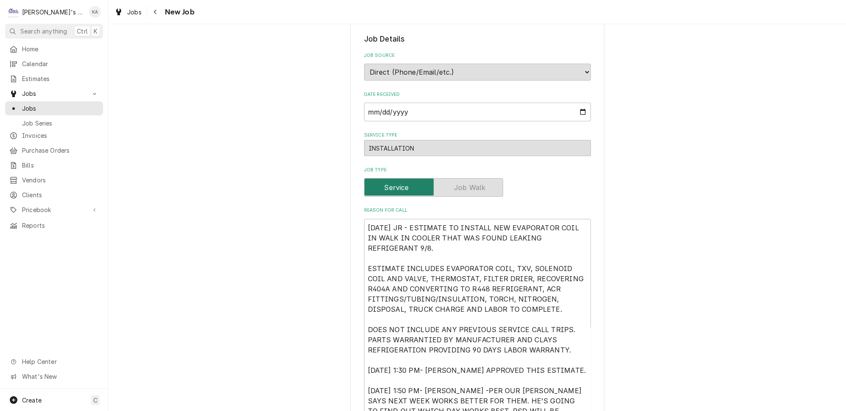
scroll to position [38, 0]
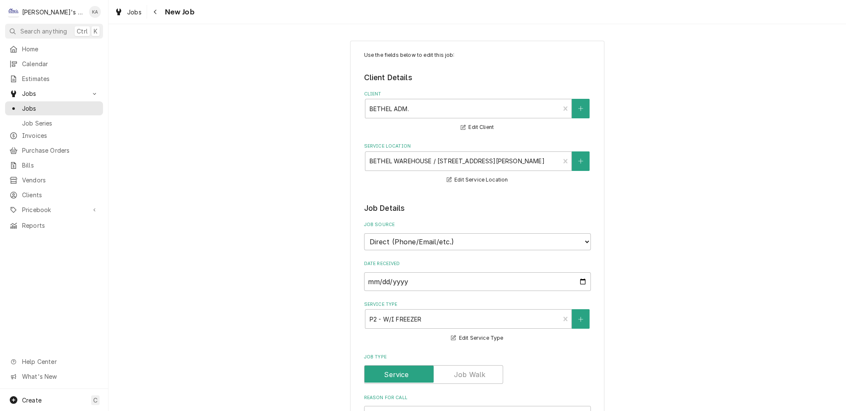
type textarea "x"
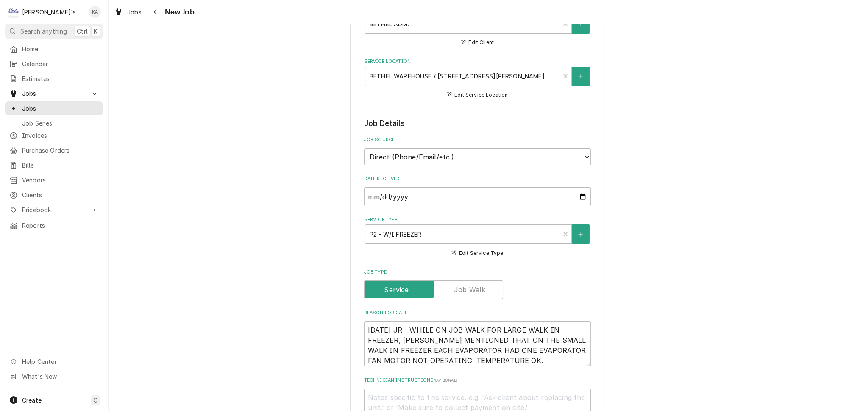
scroll to position [77, 0]
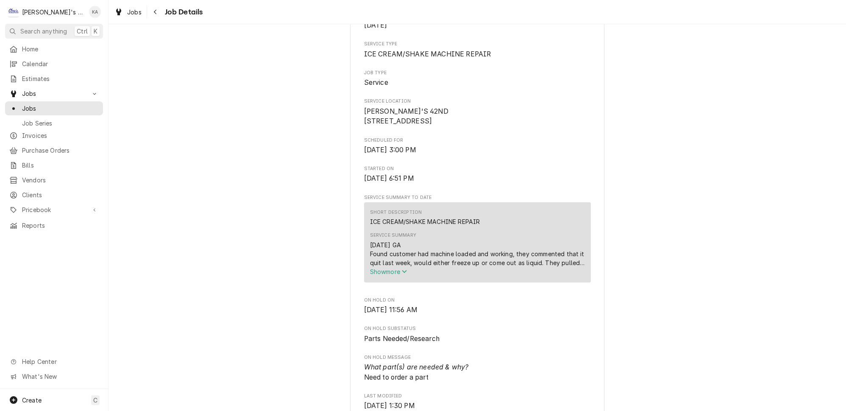
scroll to position [154, 0]
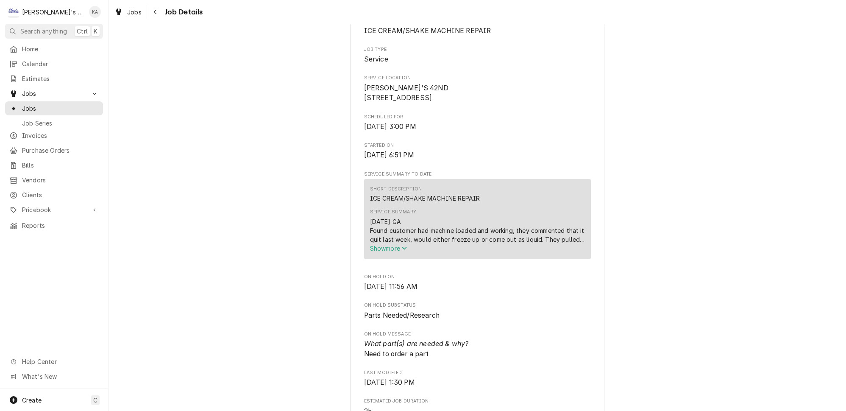
click at [393, 252] on span "Show more" at bounding box center [388, 248] width 37 height 7
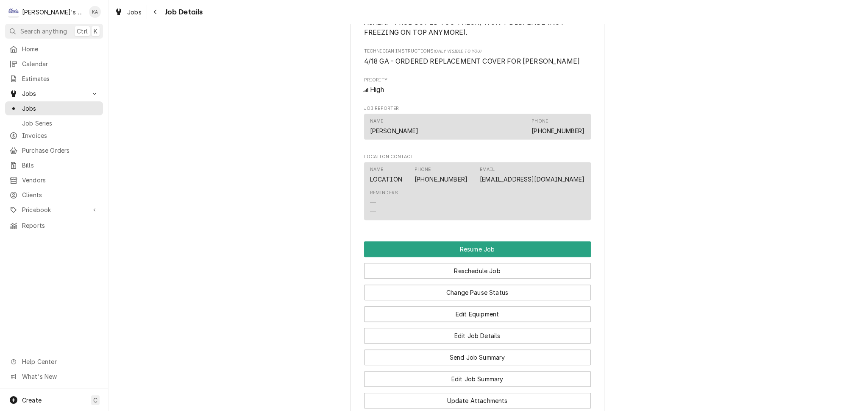
scroll to position [1084, 0]
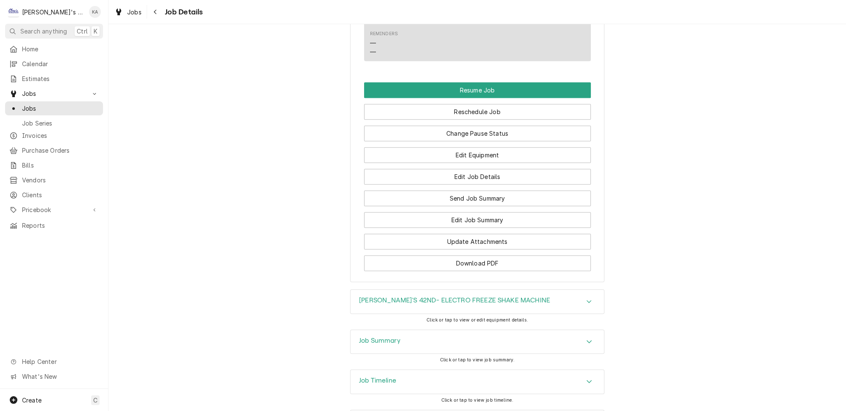
click at [384, 337] on div "Job Summary" at bounding box center [380, 342] width 42 height 10
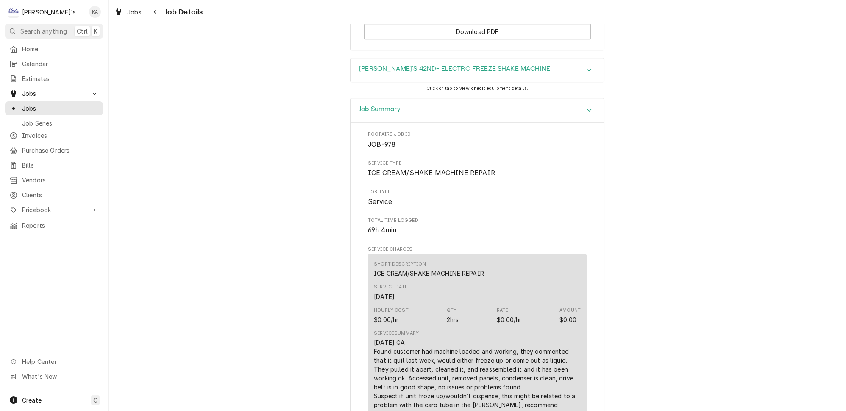
scroll to position [1469, 0]
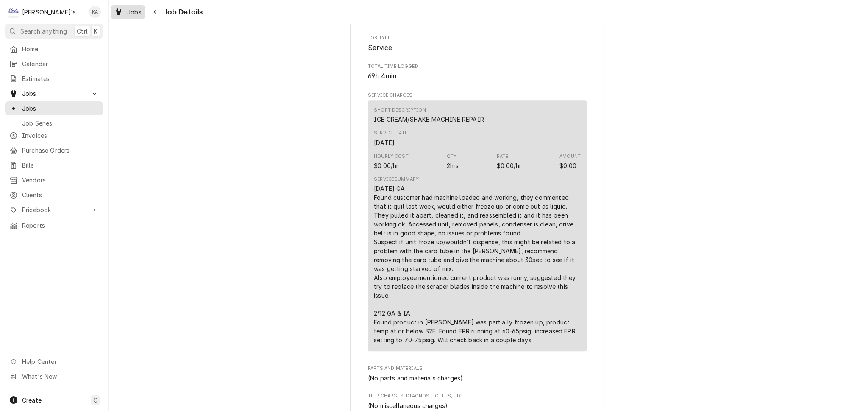
click at [128, 11] on span "Jobs" at bounding box center [134, 12] width 14 height 9
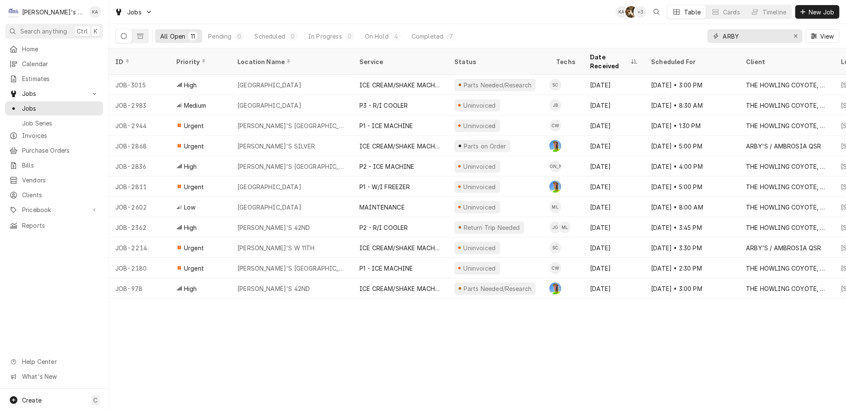
click at [800, 32] on div "Erase input" at bounding box center [796, 36] width 8 height 8
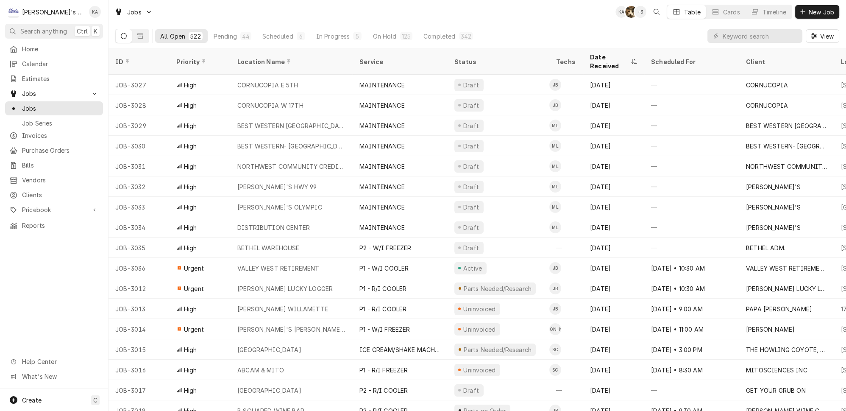
click at [702, 31] on div "All Open 522 Pending 44 Scheduled 6 In Progress 5 On Hold 125 Completed 342 View" at bounding box center [477, 36] width 724 height 24
click at [242, 32] on div "44" at bounding box center [246, 36] width 8 height 9
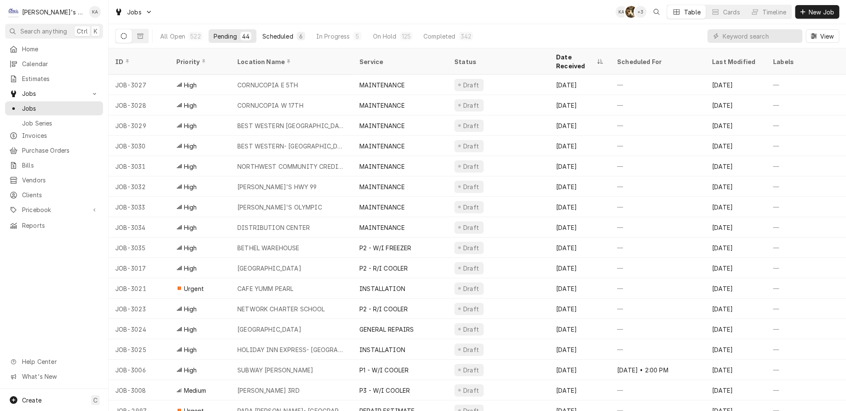
click at [262, 33] on div "Scheduled" at bounding box center [277, 36] width 31 height 9
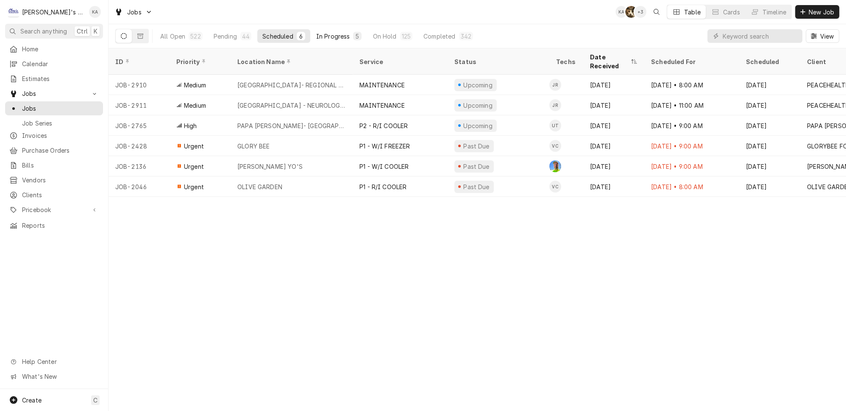
click at [316, 32] on div "In Progress" at bounding box center [333, 36] width 34 height 9
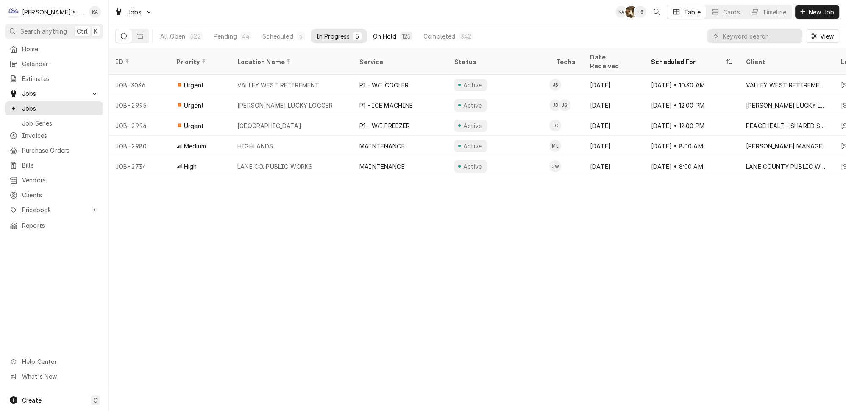
click at [373, 32] on div "On Hold" at bounding box center [385, 36] width 24 height 9
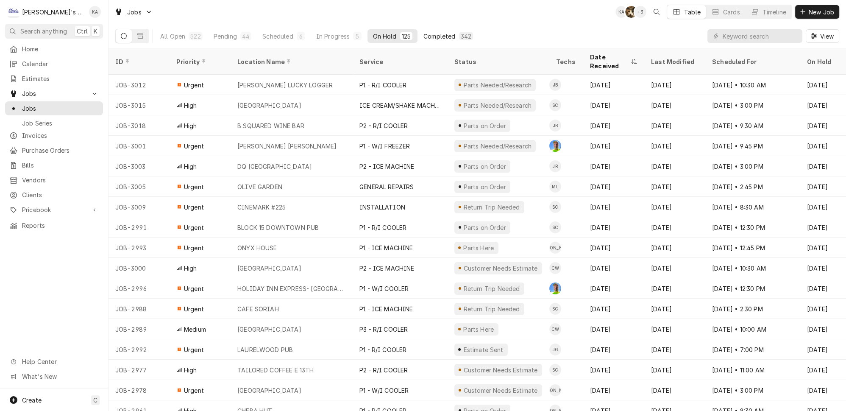
click at [424, 32] on div "Completed" at bounding box center [440, 36] width 32 height 9
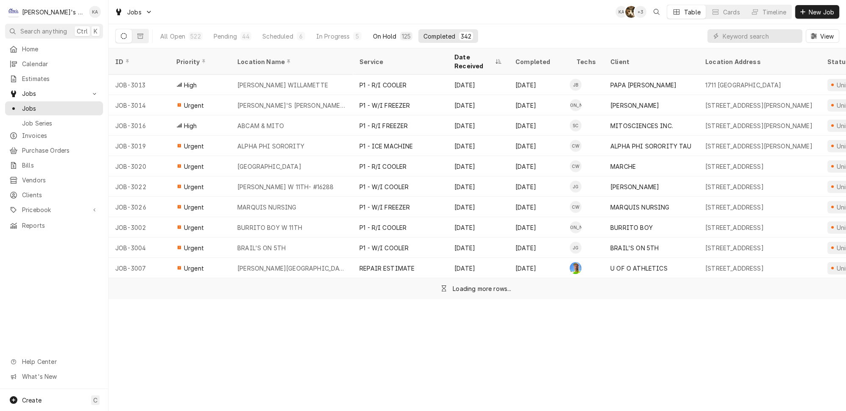
click at [400, 33] on div "125" at bounding box center [406, 36] width 12 height 8
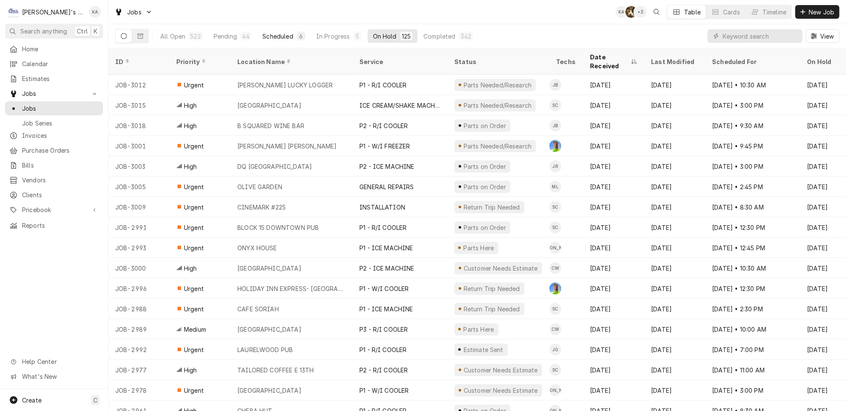
click at [262, 36] on div "Scheduled" at bounding box center [277, 36] width 31 height 9
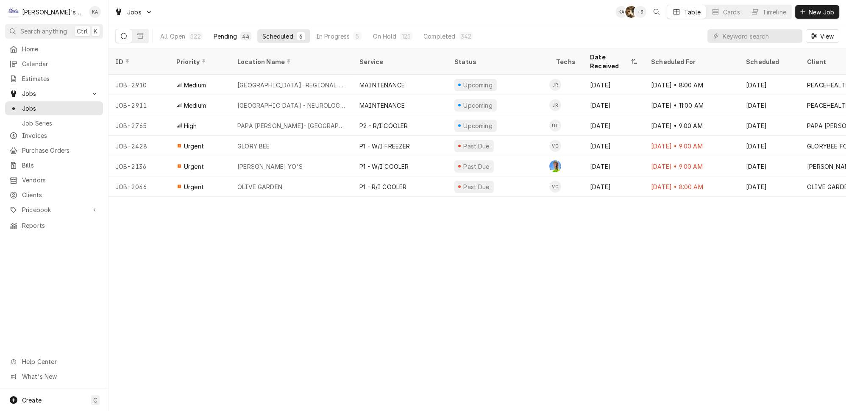
click at [240, 36] on div "44" at bounding box center [245, 36] width 11 height 8
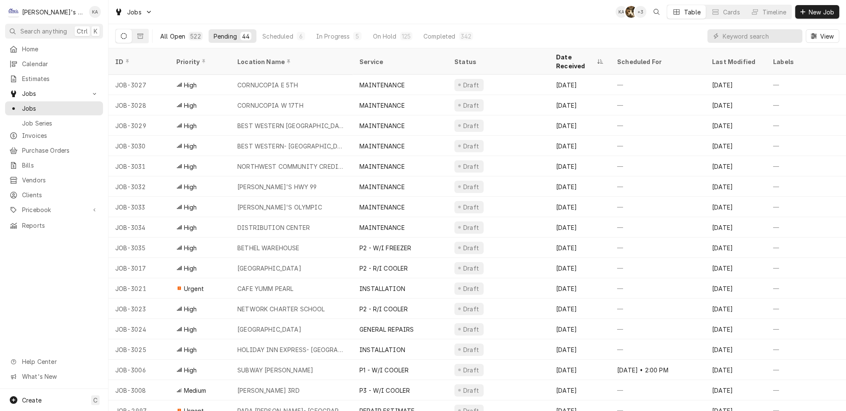
click at [168, 32] on div "All Open" at bounding box center [172, 36] width 25 height 9
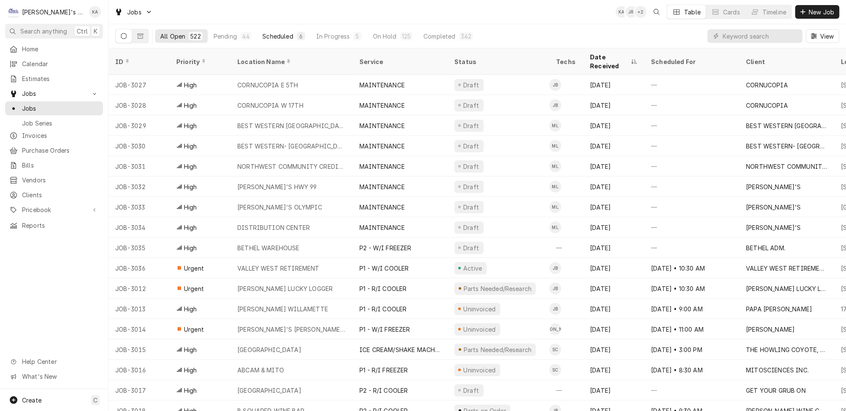
click at [276, 33] on button "Scheduled 6" at bounding box center [283, 36] width 53 height 14
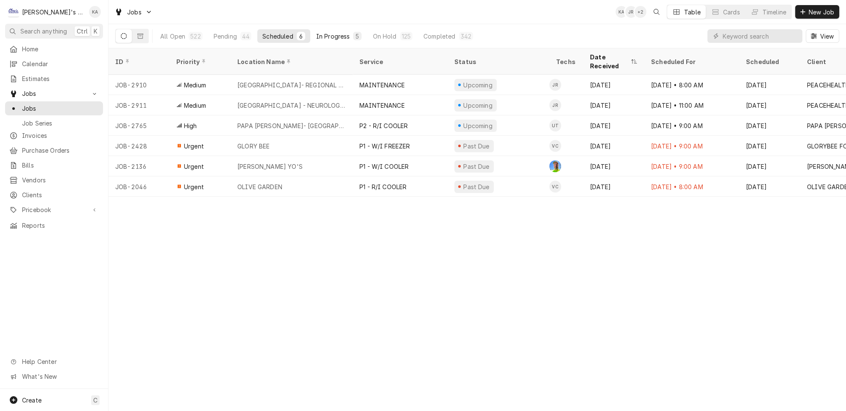
click at [322, 35] on div "In Progress" at bounding box center [333, 36] width 34 height 9
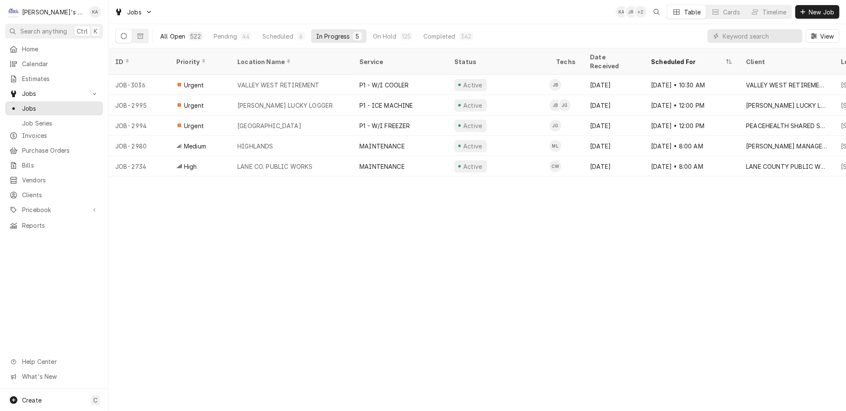
click at [190, 34] on div "522" at bounding box center [195, 36] width 10 height 9
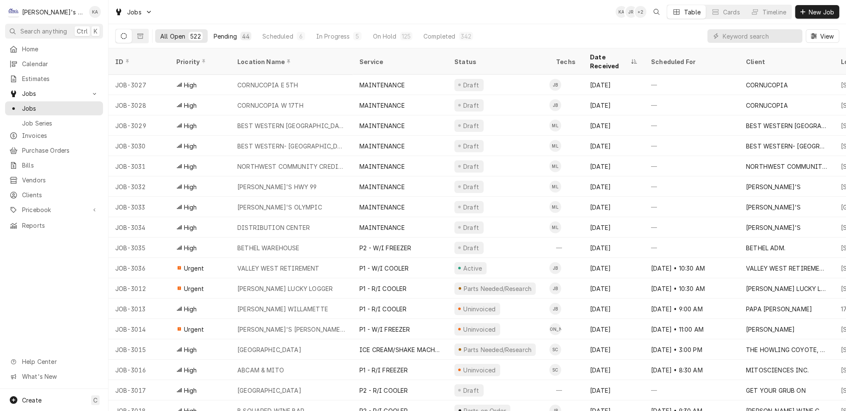
click at [214, 36] on div "Pending" at bounding box center [225, 36] width 23 height 9
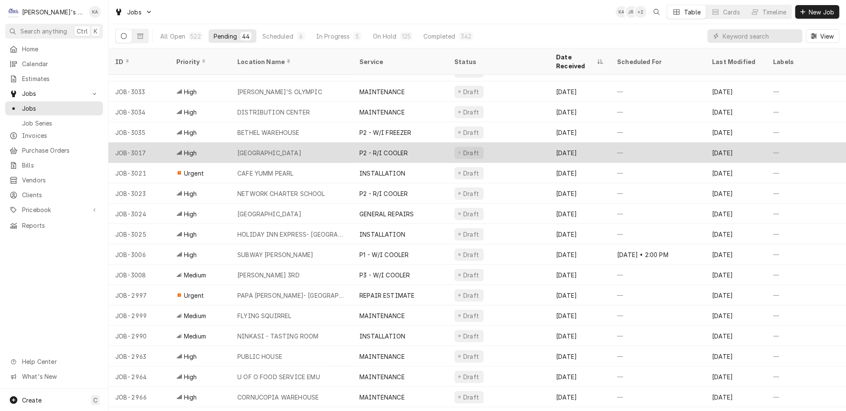
scroll to position [115, 0]
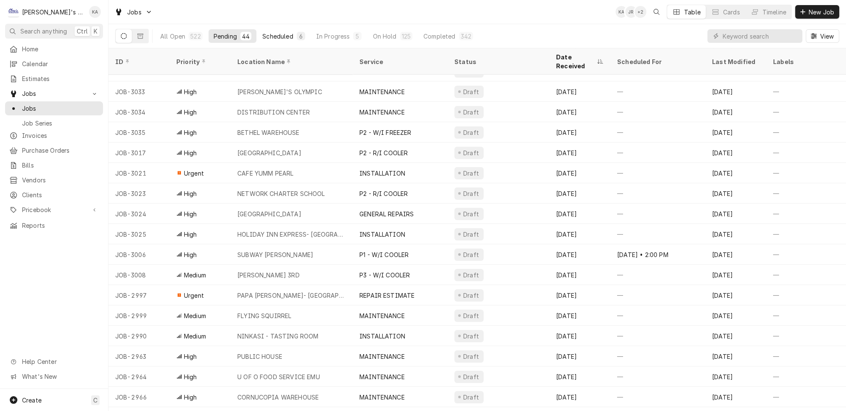
click at [266, 32] on div "Scheduled" at bounding box center [277, 36] width 31 height 9
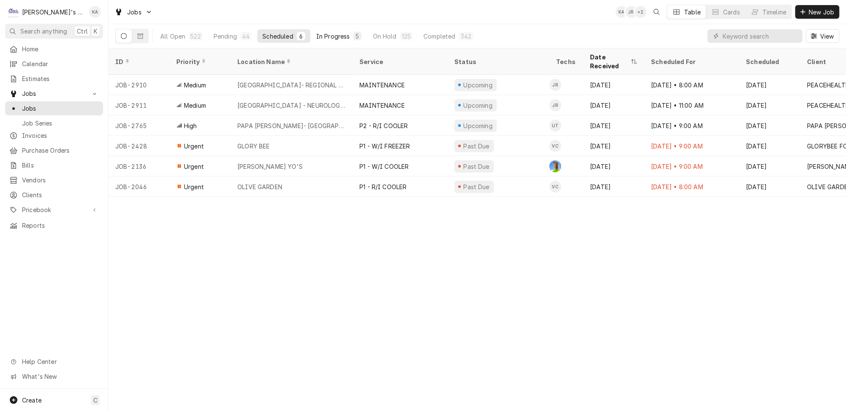
click at [311, 38] on button "In Progress 5" at bounding box center [339, 36] width 56 height 14
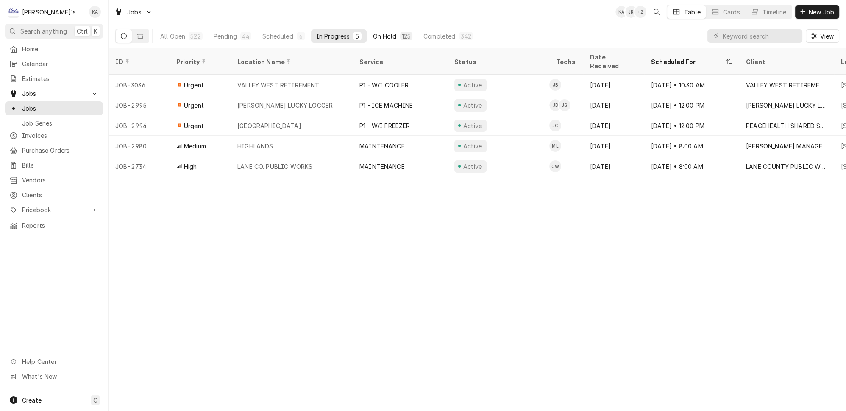
click at [373, 37] on div "On Hold" at bounding box center [385, 36] width 24 height 9
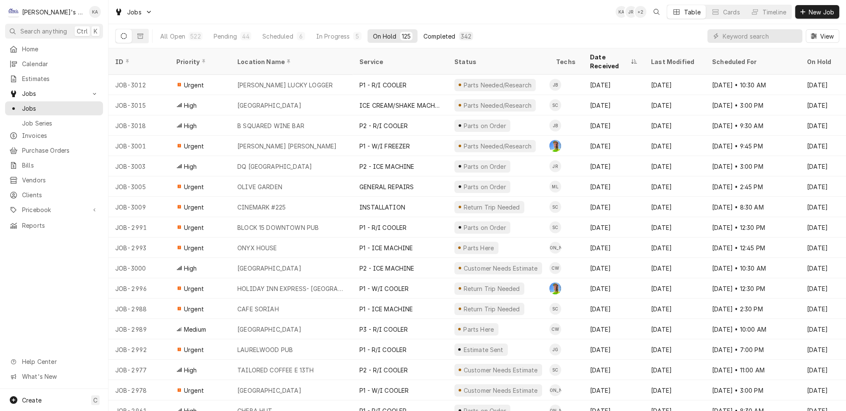
click at [424, 34] on div "Completed" at bounding box center [440, 36] width 32 height 9
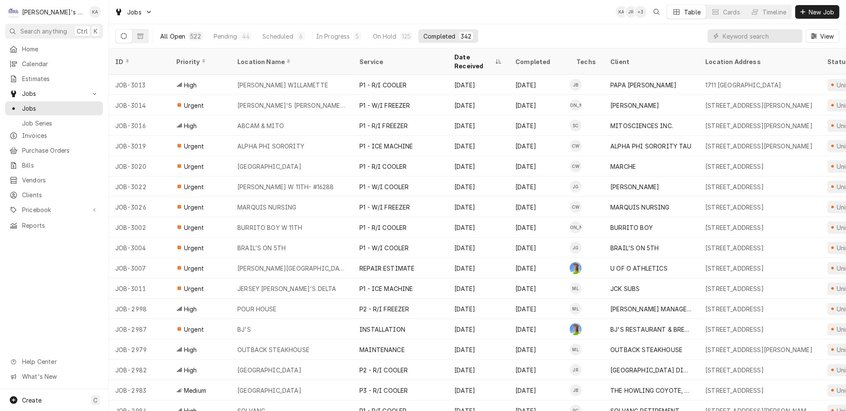
click at [168, 32] on div "All Open" at bounding box center [172, 36] width 25 height 9
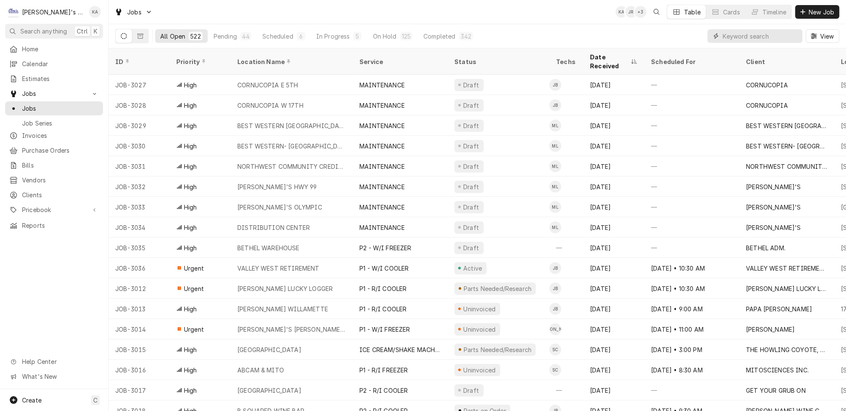
click at [745, 32] on input "Dynamic Content Wrapper" at bounding box center [760, 36] width 75 height 14
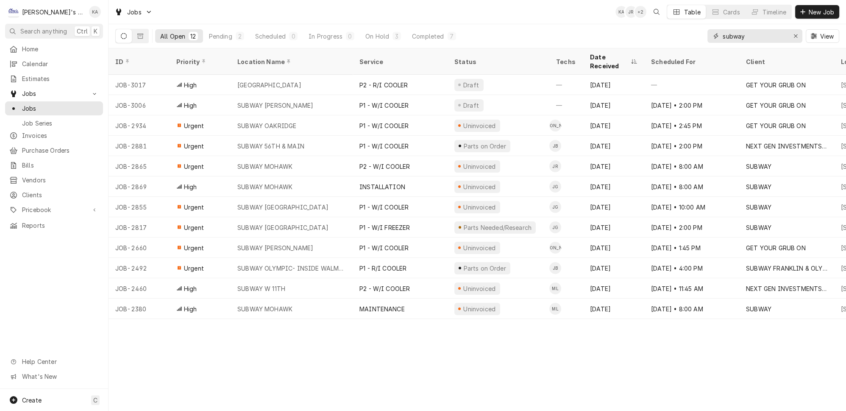
type input "subway"
click at [216, 32] on div "Pending" at bounding box center [220, 36] width 23 height 9
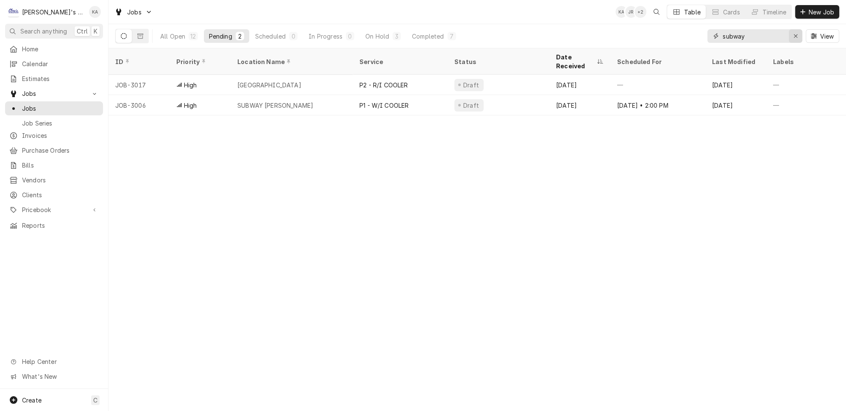
click at [798, 34] on icon "Erase input" at bounding box center [795, 35] width 3 height 3
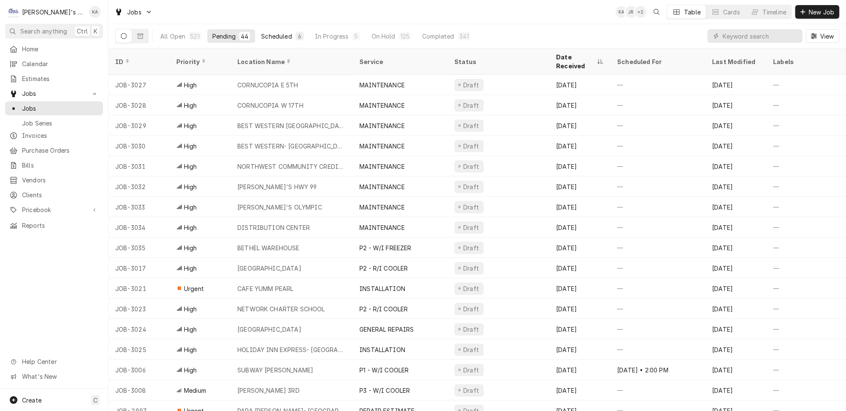
click at [266, 36] on div "Scheduled" at bounding box center [276, 36] width 31 height 9
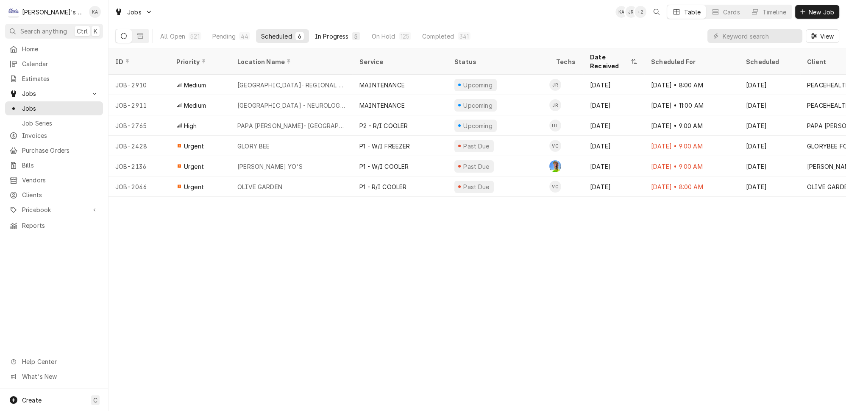
click at [315, 39] on button "In Progress 5" at bounding box center [338, 36] width 56 height 14
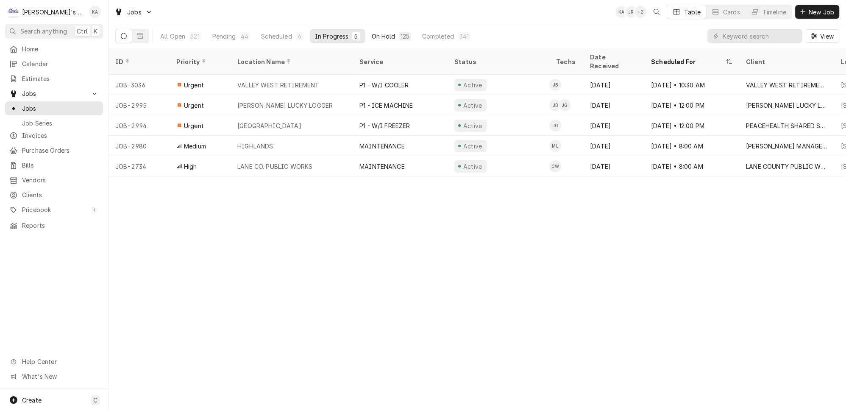
click at [372, 36] on button "On Hold 125" at bounding box center [391, 36] width 50 height 14
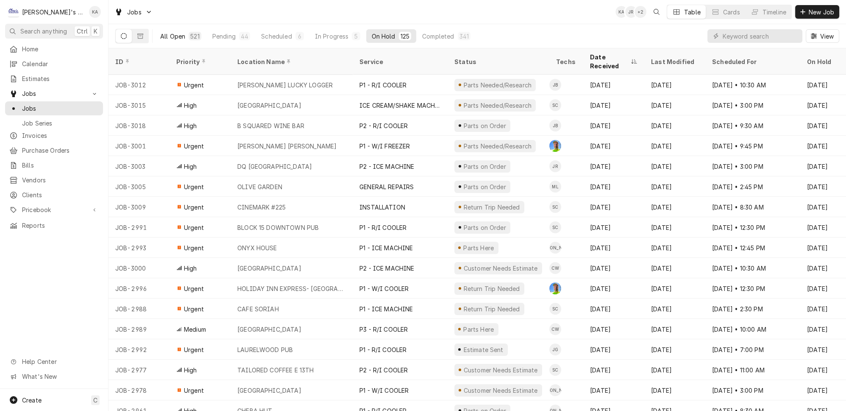
click at [160, 32] on div "All Open" at bounding box center [172, 36] width 25 height 9
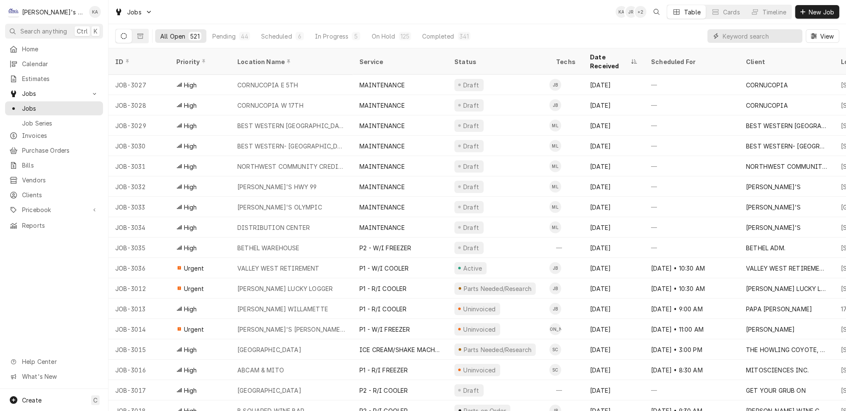
click at [746, 33] on input "Dynamic Content Wrapper" at bounding box center [760, 36] width 75 height 14
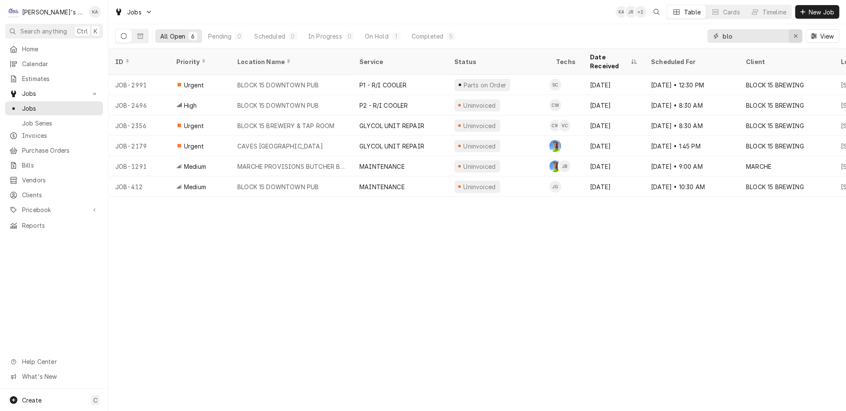
type input "blo"
click at [794, 34] on button "Erase input" at bounding box center [796, 36] width 14 height 14
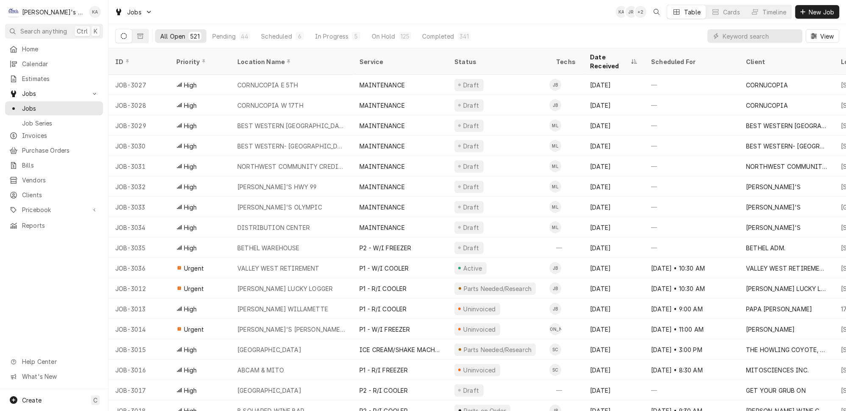
click at [689, 34] on div "All Open 521 Pending 44 Scheduled 6 In Progress 5 On Hold 125 Completed 341 View" at bounding box center [477, 36] width 724 height 24
click at [220, 37] on div "Pending" at bounding box center [223, 36] width 23 height 9
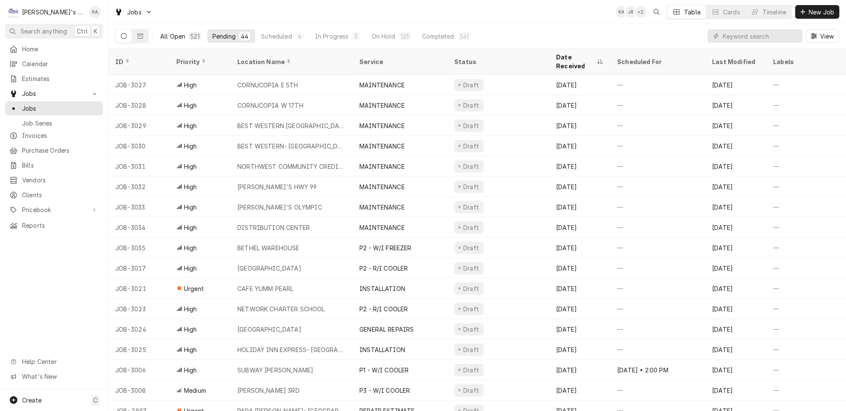
click at [190, 36] on div "521" at bounding box center [194, 36] width 9 height 9
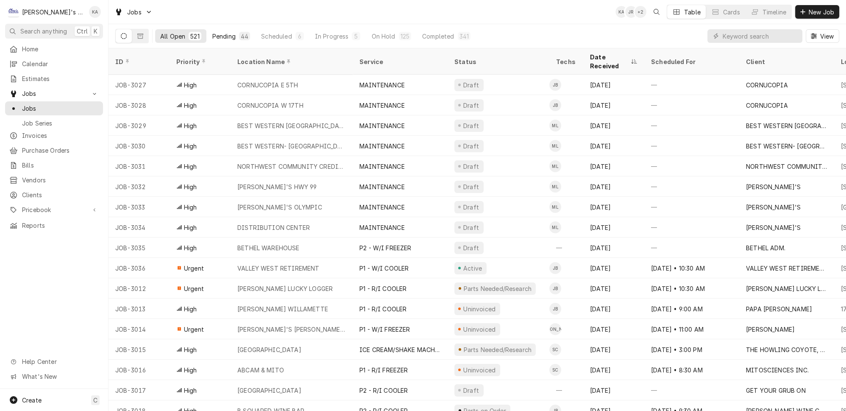
click at [212, 36] on div "Pending" at bounding box center [223, 36] width 23 height 9
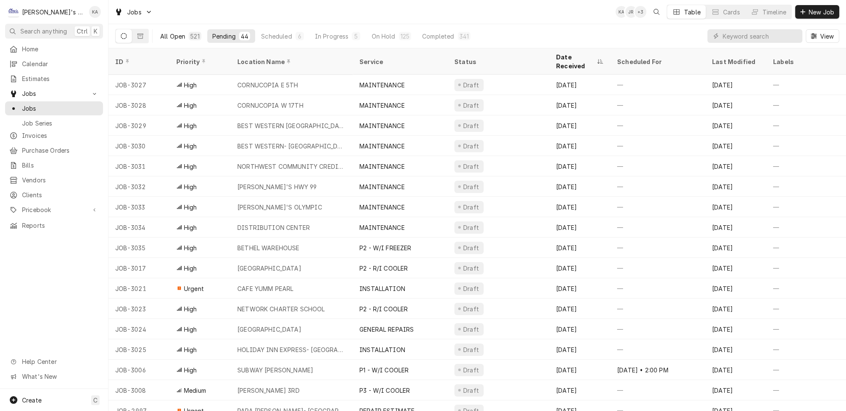
click at [190, 36] on div "521" at bounding box center [194, 36] width 9 height 9
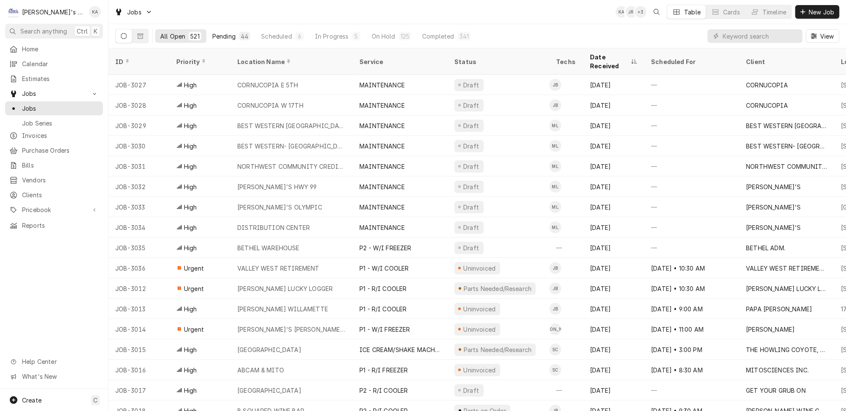
click at [212, 32] on div "Pending" at bounding box center [223, 36] width 23 height 9
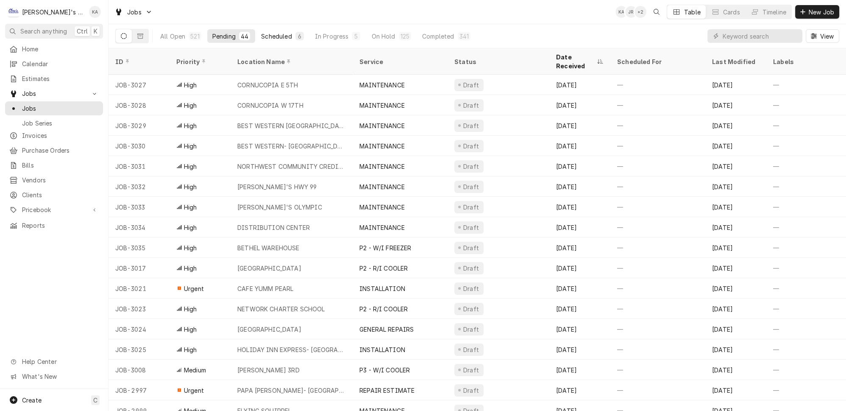
click at [264, 33] on div "Scheduled" at bounding box center [276, 36] width 31 height 9
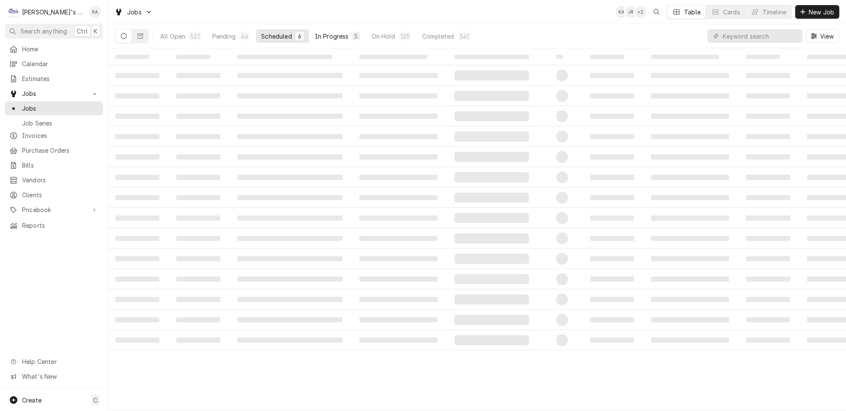
click at [315, 32] on div "In Progress" at bounding box center [332, 36] width 34 height 9
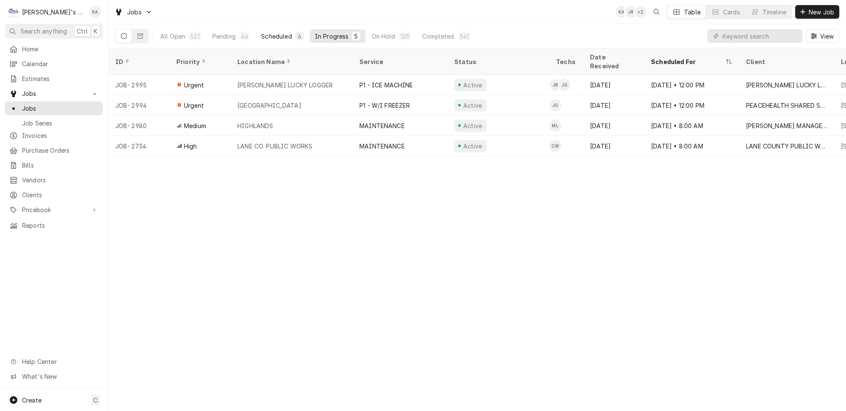
click at [274, 33] on div "Scheduled" at bounding box center [276, 36] width 31 height 9
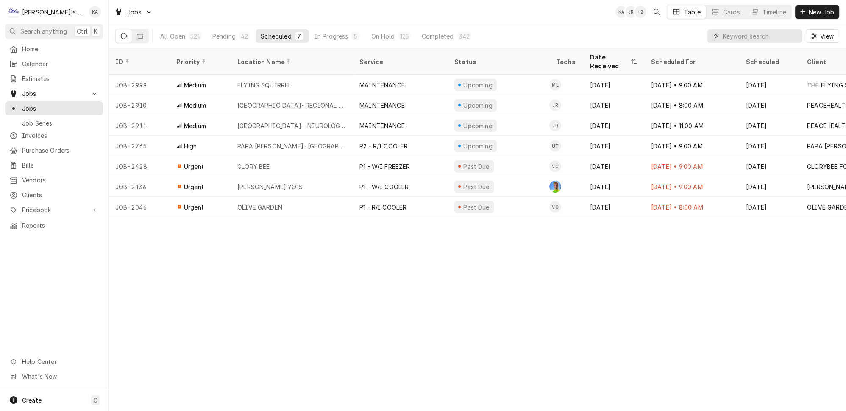
click at [767, 31] on input "Dynamic Content Wrapper" at bounding box center [760, 36] width 75 height 14
click at [170, 32] on div "All Open" at bounding box center [172, 36] width 25 height 9
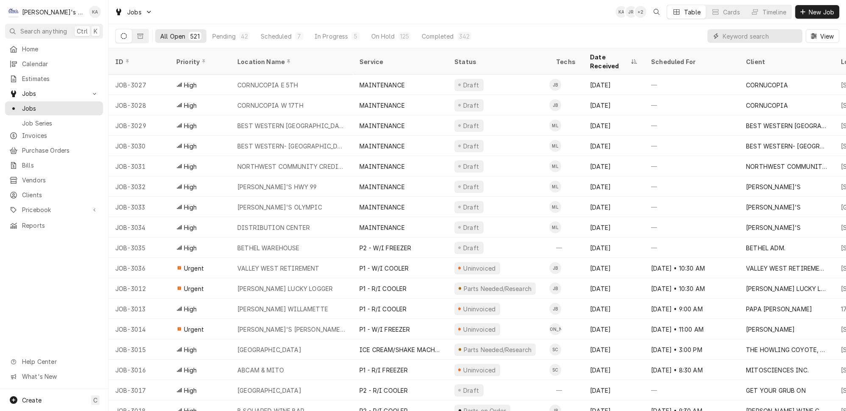
click at [734, 33] on input "Dynamic Content Wrapper" at bounding box center [760, 36] width 75 height 14
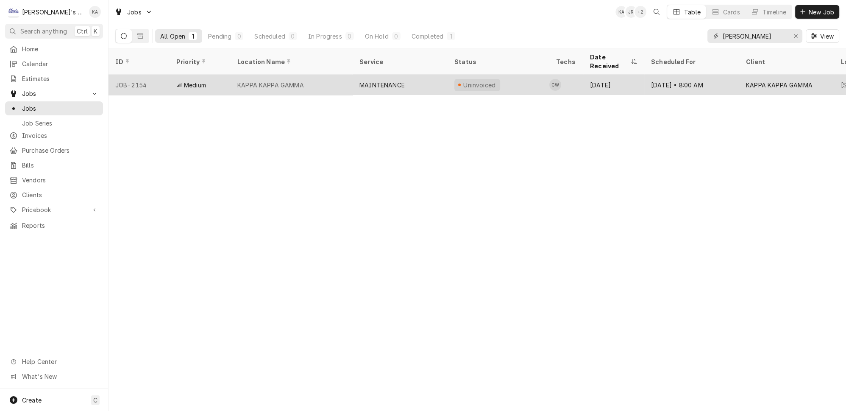
type input "kapp"
click at [325, 75] on div "KAPPA KAPPA GAMMA" at bounding box center [292, 85] width 122 height 20
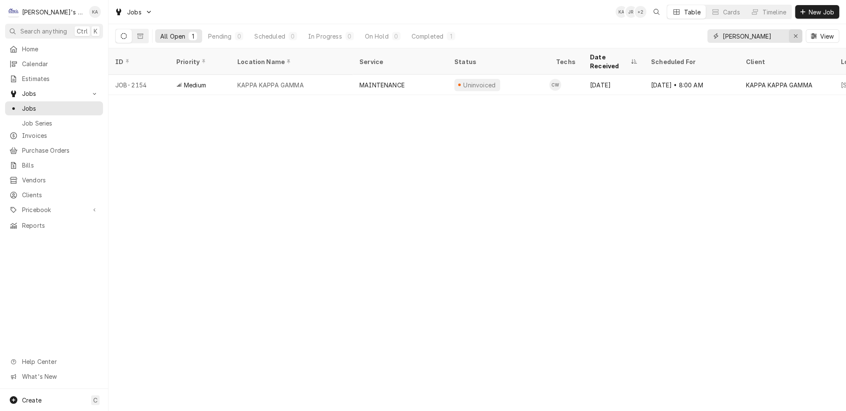
click at [799, 32] on div "Erase input" at bounding box center [796, 36] width 8 height 8
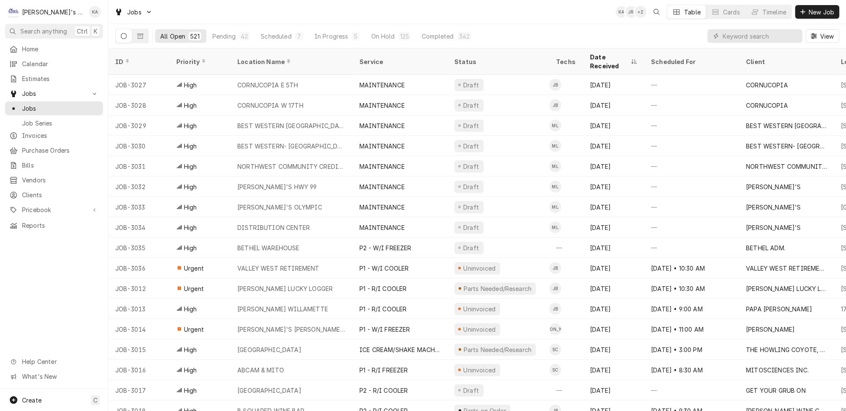
click at [677, 35] on div "All Open 521 Pending 42 Scheduled 7 In Progress 5 On Hold 125 Completed 342 View" at bounding box center [477, 36] width 724 height 24
click at [786, 37] on input "Dynamic Content Wrapper" at bounding box center [760, 36] width 75 height 14
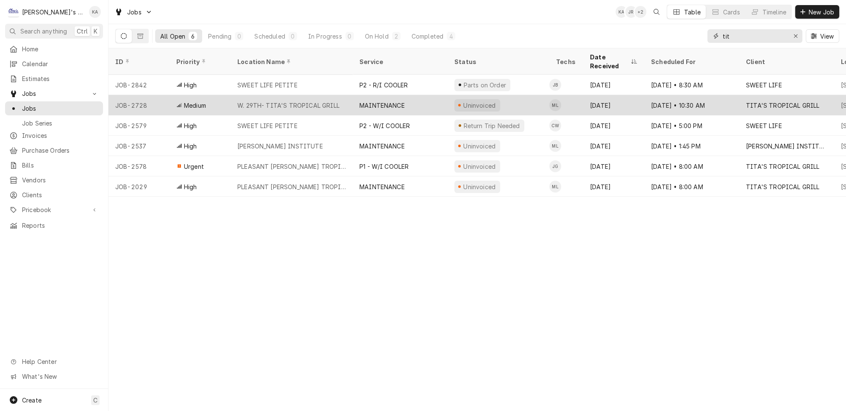
type input "tit"
click at [332, 95] on div "W. 29TH- TITA'S TROPICAL GRILL" at bounding box center [292, 105] width 122 height 20
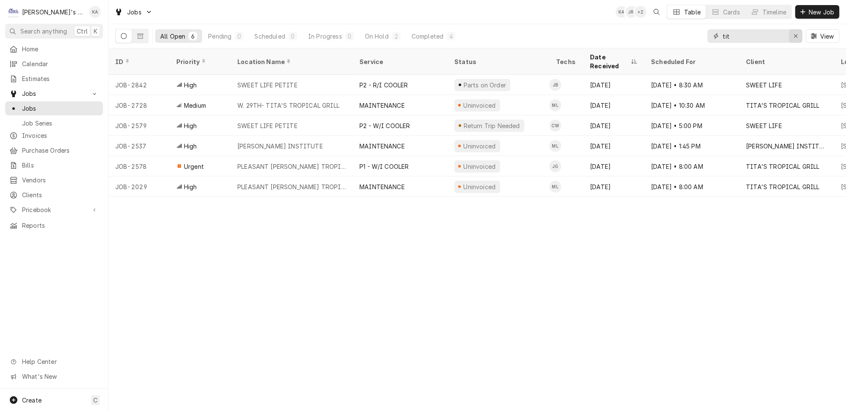
click at [798, 36] on icon "Erase input" at bounding box center [796, 36] width 5 height 6
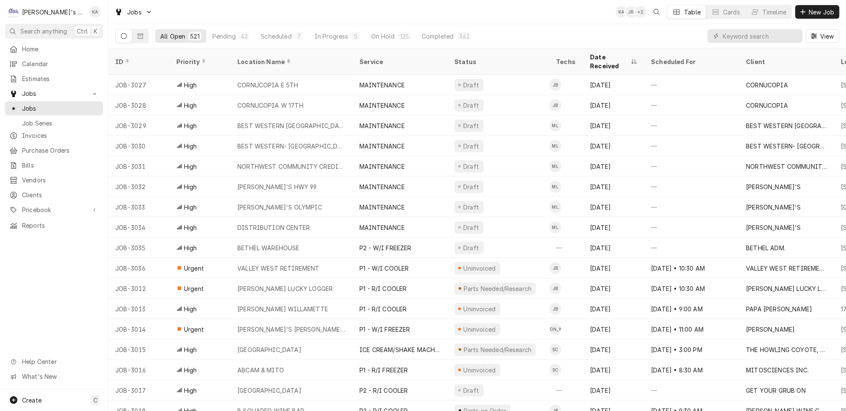
click at [697, 33] on div "All Open 521 Pending 42 Scheduled 7 In Progress 5 On Hold 125 Completed 342 View" at bounding box center [477, 36] width 724 height 24
click at [207, 29] on button "Pending 42" at bounding box center [230, 36] width 47 height 14
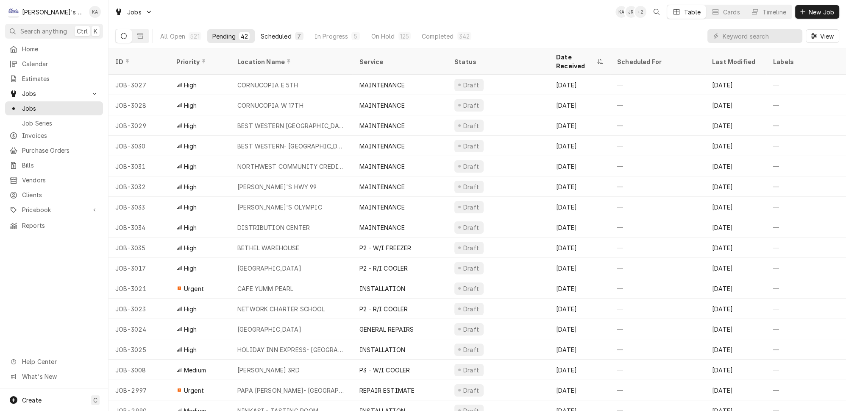
click at [256, 29] on button "Scheduled 7" at bounding box center [282, 36] width 53 height 14
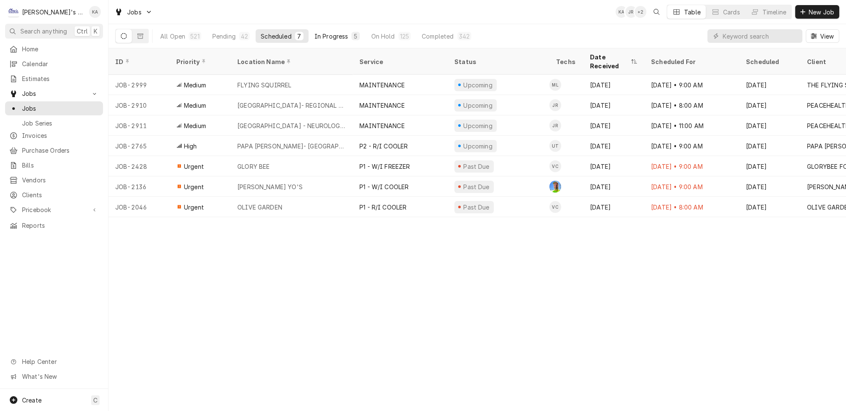
click at [323, 32] on div "In Progress" at bounding box center [332, 36] width 34 height 9
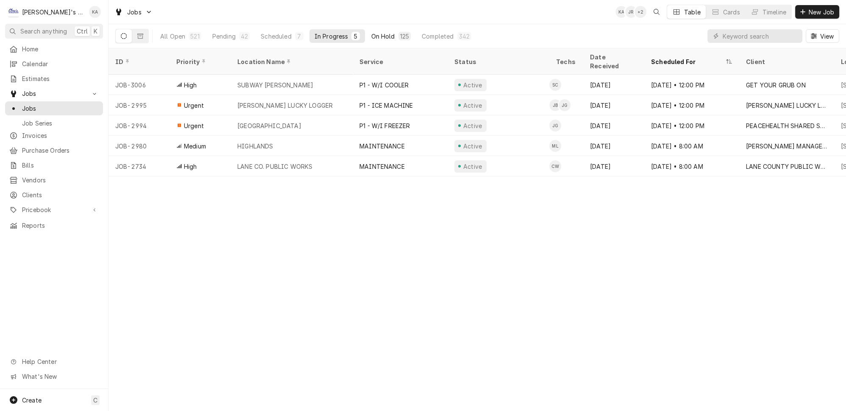
click at [371, 33] on div "On Hold" at bounding box center [383, 36] width 24 height 9
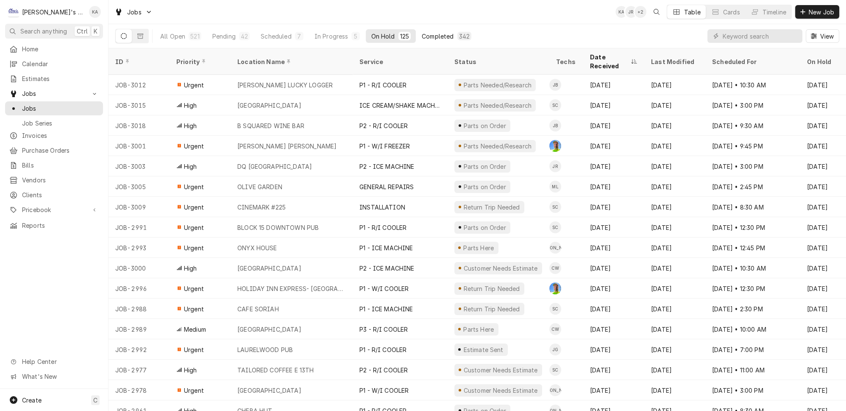
click at [422, 34] on div "Completed" at bounding box center [438, 36] width 32 height 9
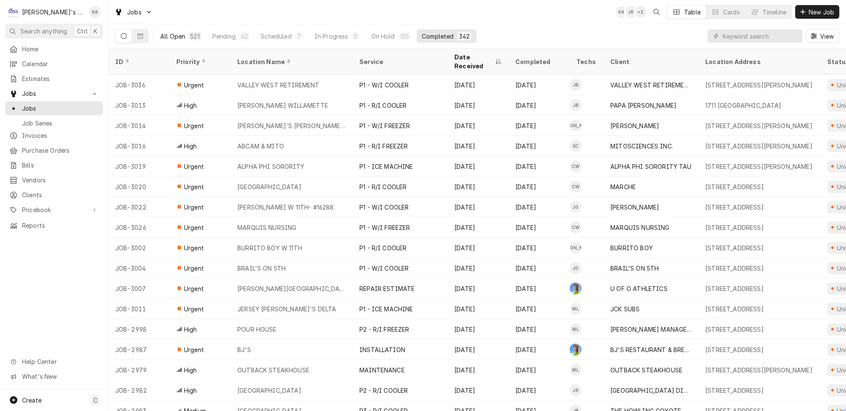
click at [190, 36] on div "521" at bounding box center [194, 36] width 9 height 9
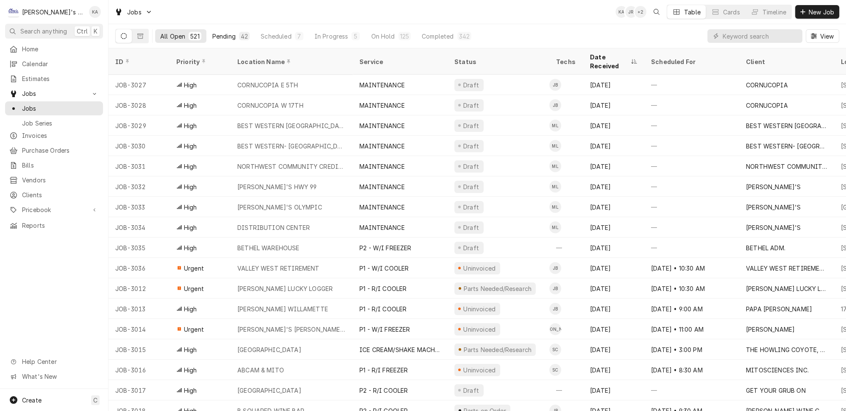
click at [241, 36] on div "42" at bounding box center [244, 36] width 7 height 9
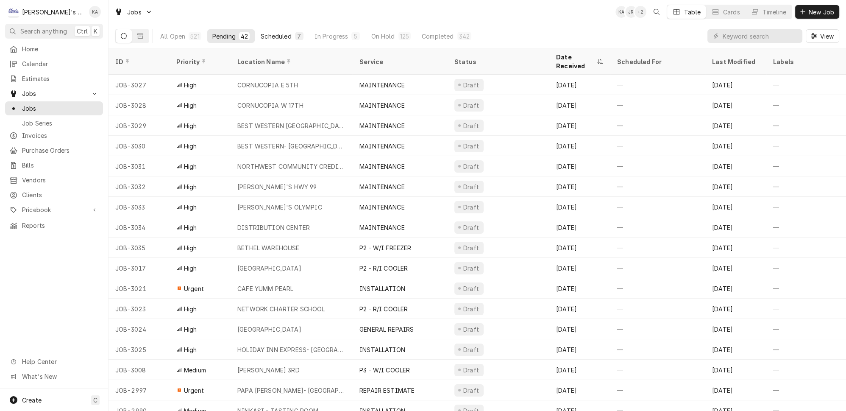
click at [266, 32] on div "Scheduled" at bounding box center [276, 36] width 31 height 9
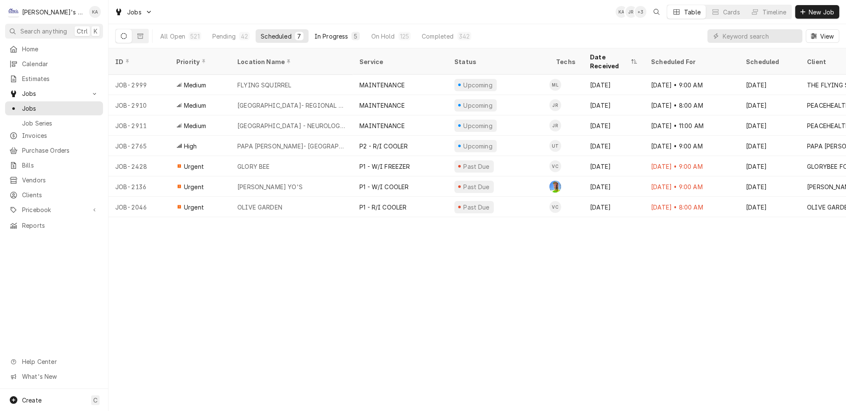
click at [315, 35] on div "In Progress" at bounding box center [332, 36] width 34 height 9
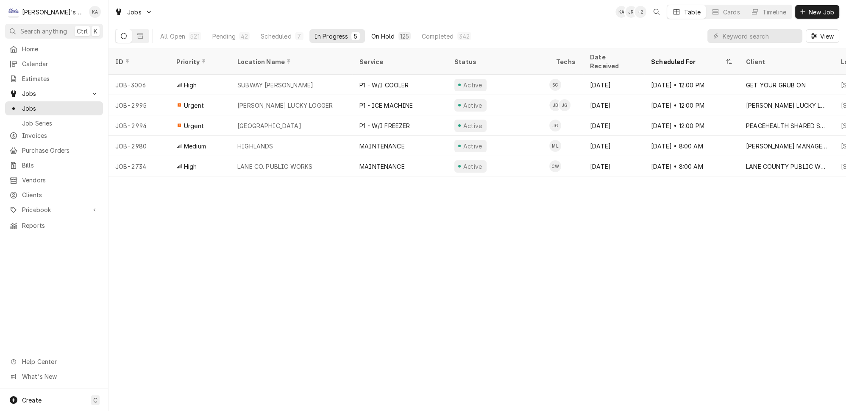
click at [370, 29] on button "On Hold 125" at bounding box center [391, 36] width 50 height 14
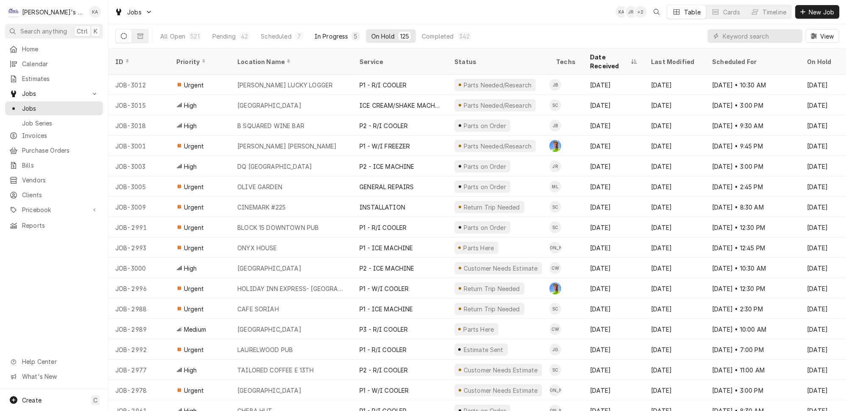
click at [326, 35] on div "In Progress" at bounding box center [332, 36] width 34 height 9
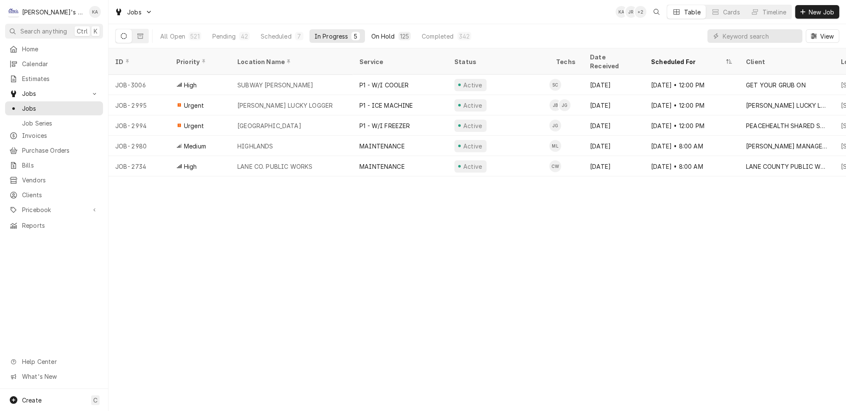
click at [371, 35] on div "On Hold" at bounding box center [383, 36] width 24 height 9
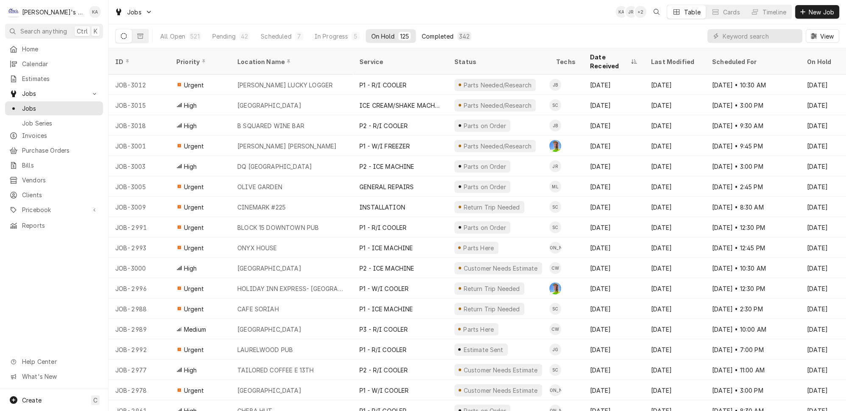
click at [422, 36] on div "Completed" at bounding box center [438, 36] width 32 height 9
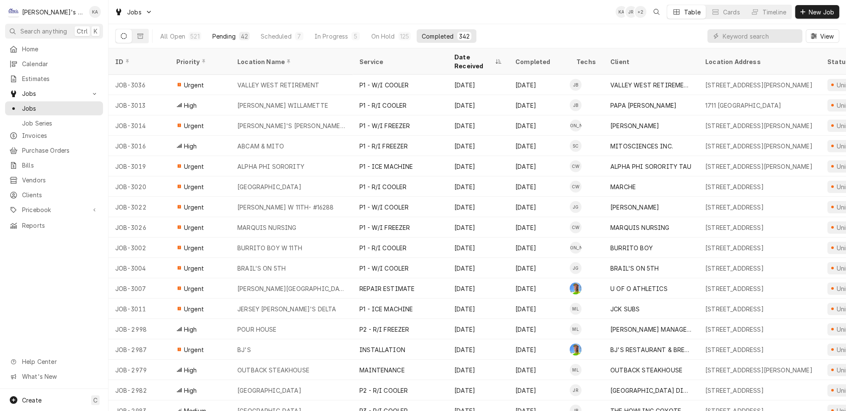
click at [239, 32] on div "42" at bounding box center [244, 36] width 11 height 8
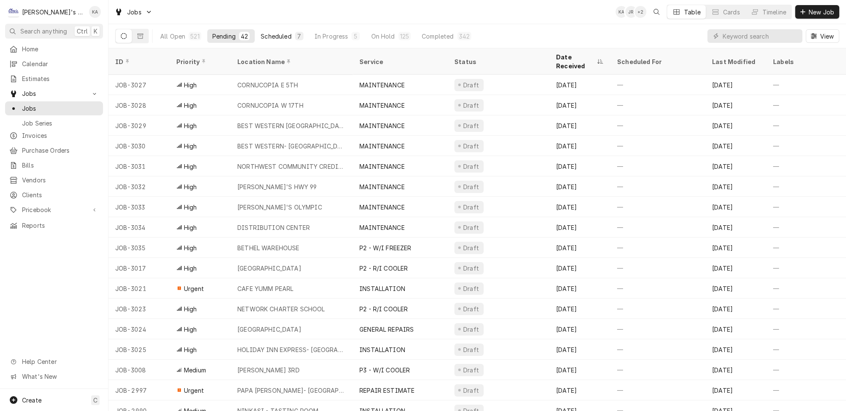
click at [267, 36] on div "Scheduled" at bounding box center [276, 36] width 31 height 9
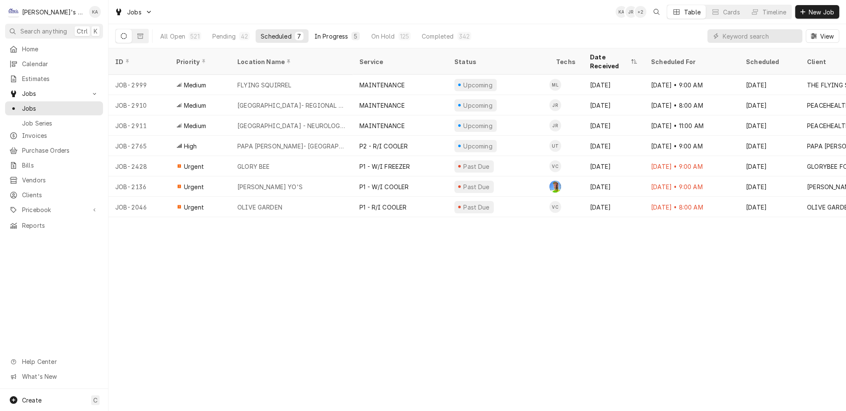
click at [315, 35] on div "In Progress" at bounding box center [332, 36] width 34 height 9
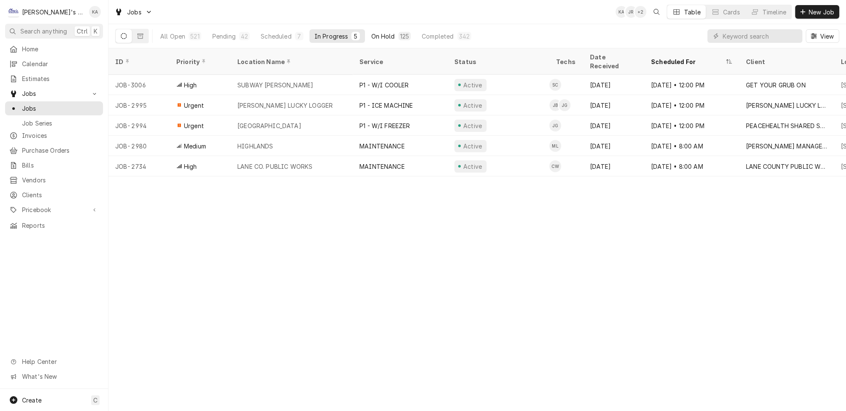
click at [371, 36] on div "On Hold" at bounding box center [383, 36] width 24 height 9
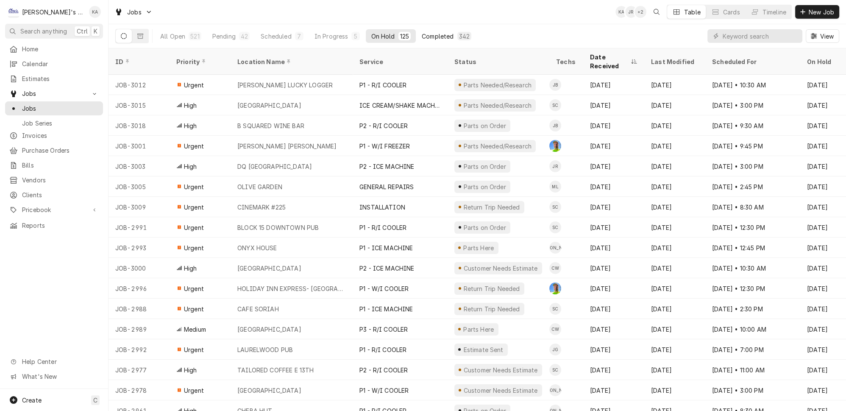
click at [422, 34] on div "Completed" at bounding box center [438, 36] width 32 height 9
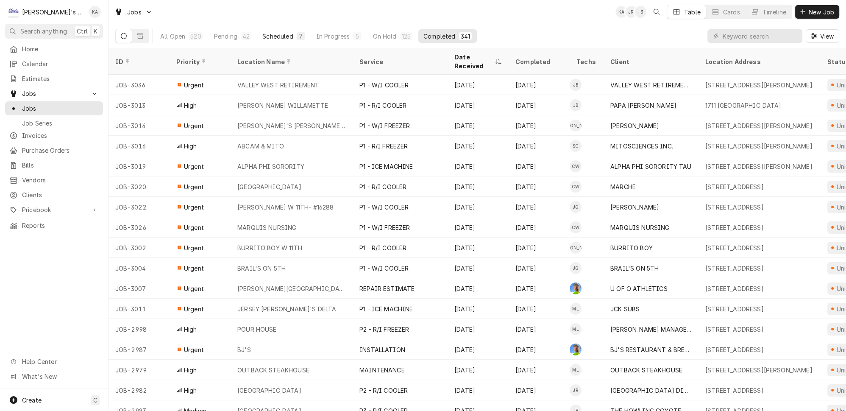
click at [265, 32] on div "Scheduled" at bounding box center [277, 36] width 31 height 9
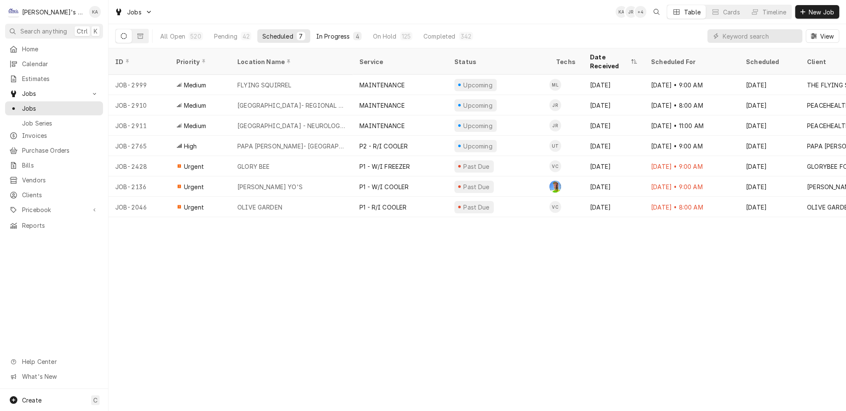
click at [316, 33] on div "In Progress" at bounding box center [333, 36] width 34 height 9
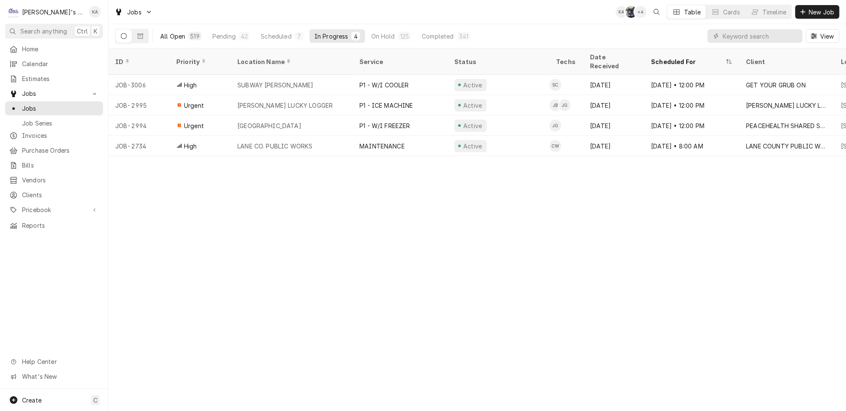
click at [190, 35] on div "519" at bounding box center [194, 36] width 9 height 9
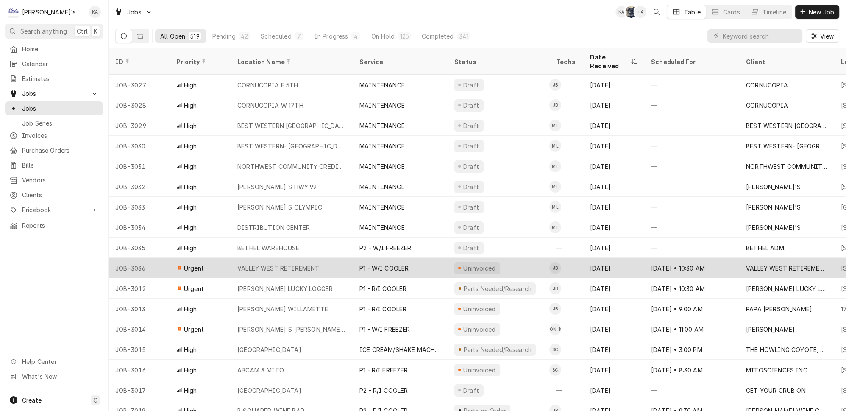
click at [353, 258] on div "P1 - W/I COOLER" at bounding box center [400, 268] width 95 height 20
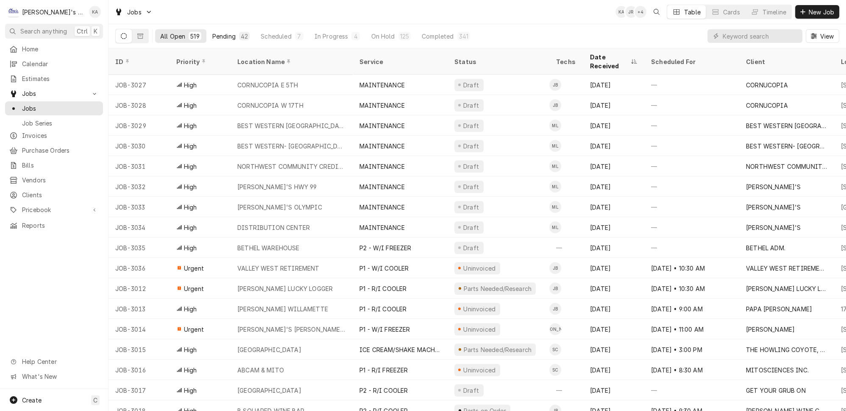
click at [213, 36] on div "Pending" at bounding box center [223, 36] width 23 height 9
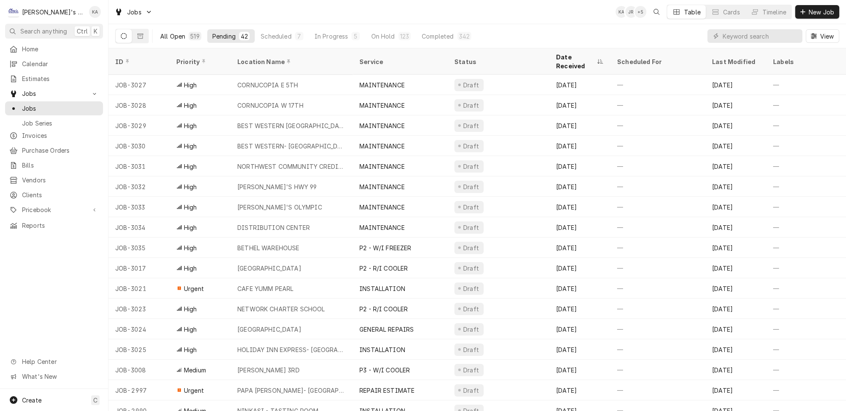
click at [173, 36] on div "All Open" at bounding box center [172, 36] width 25 height 9
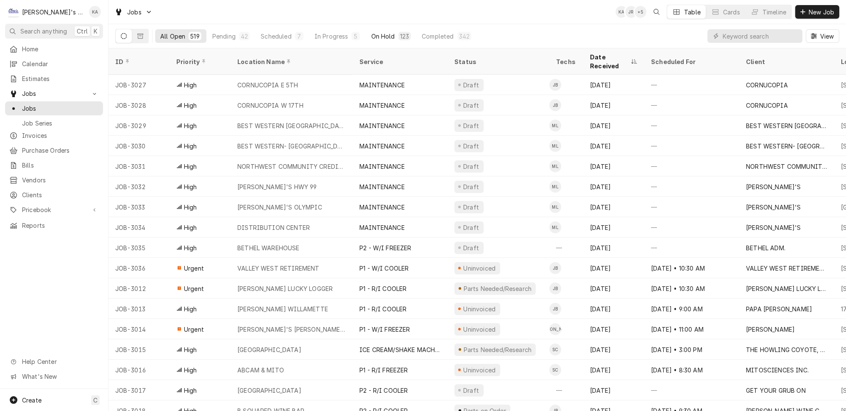
click at [371, 34] on div "On Hold" at bounding box center [383, 36] width 24 height 9
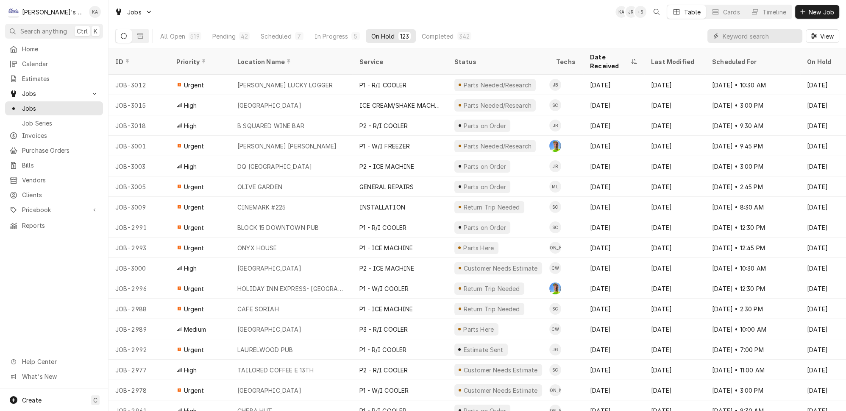
click at [753, 35] on input "Dynamic Content Wrapper" at bounding box center [760, 36] width 75 height 14
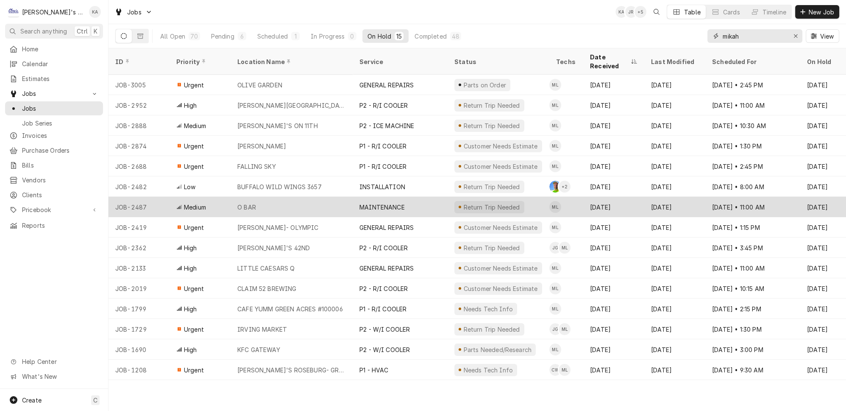
type input "mikah"
click at [418, 197] on div "MAINTENANCE" at bounding box center [400, 207] width 95 height 20
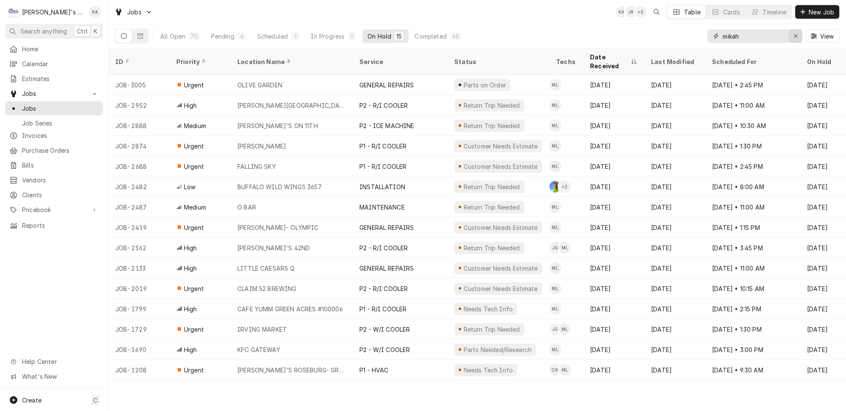
click at [803, 33] on button "Erase input" at bounding box center [796, 36] width 14 height 14
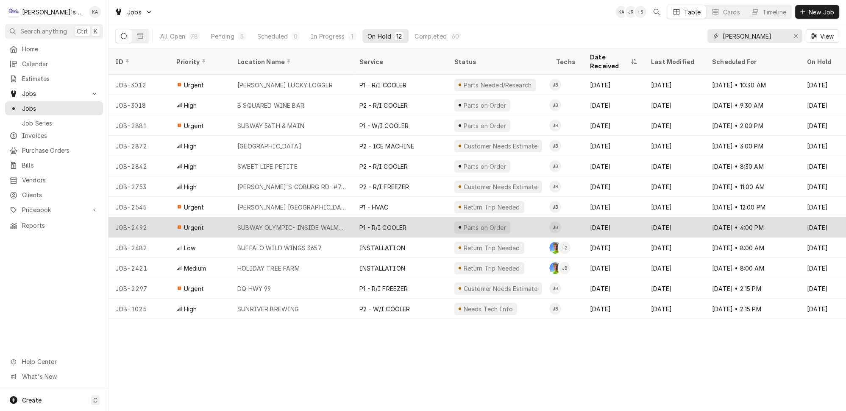
type input "joey"
click at [416, 217] on div "P1 - R/I COOLER" at bounding box center [400, 227] width 95 height 20
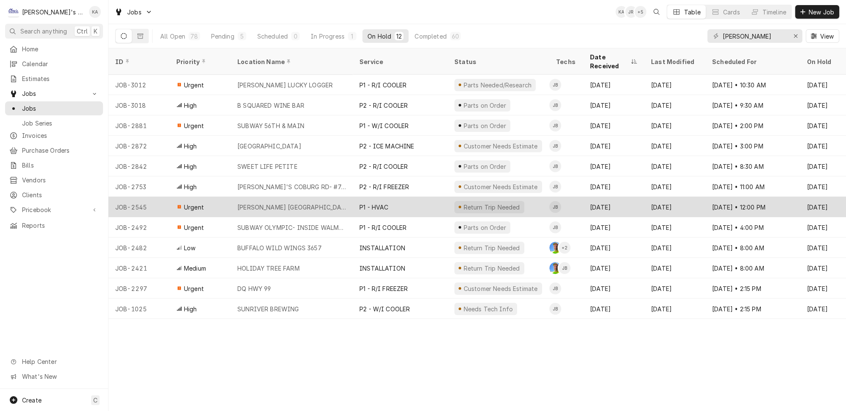
click at [341, 197] on div "MCDONALD'S COTTAGE GROVE" at bounding box center [292, 207] width 122 height 20
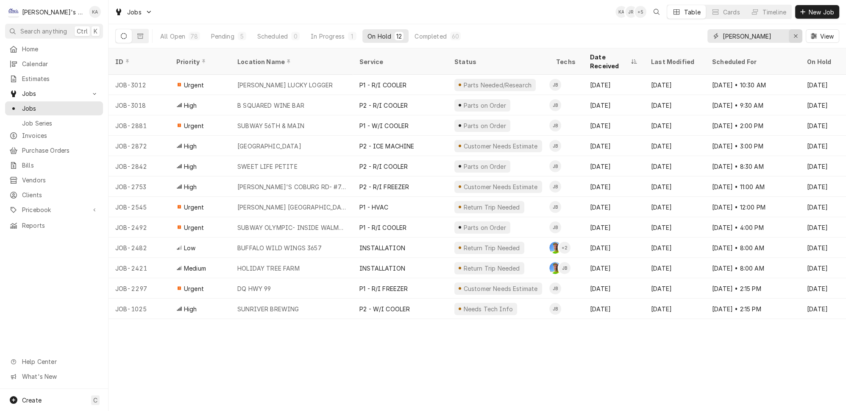
click at [796, 32] on div "Erase input" at bounding box center [796, 36] width 8 height 8
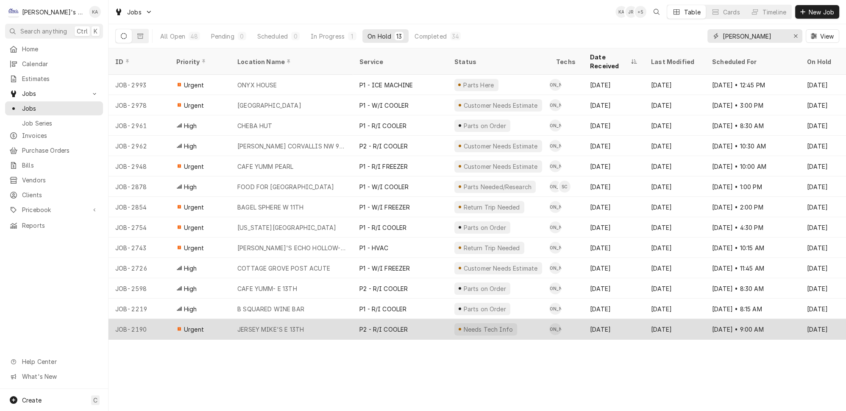
type input "justin"
click at [417, 319] on div "P2 - R/I COOLER" at bounding box center [400, 329] width 95 height 20
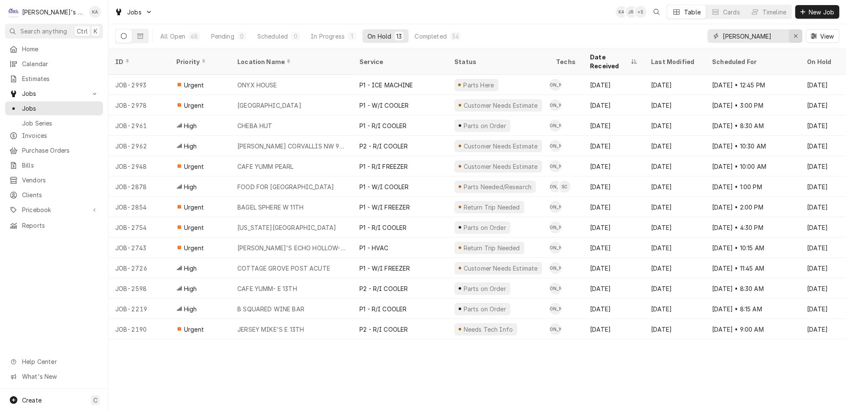
click at [798, 33] on icon "Erase input" at bounding box center [796, 36] width 5 height 6
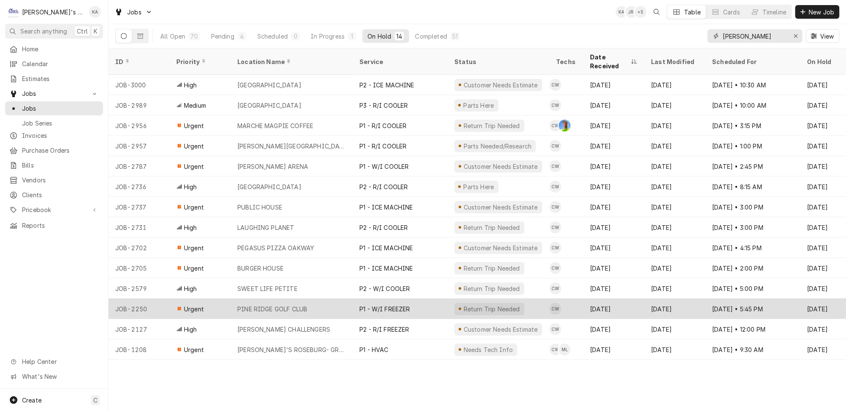
type input "cameron"
click at [405, 298] on div "P1 - W/I FREEZER" at bounding box center [400, 308] width 95 height 20
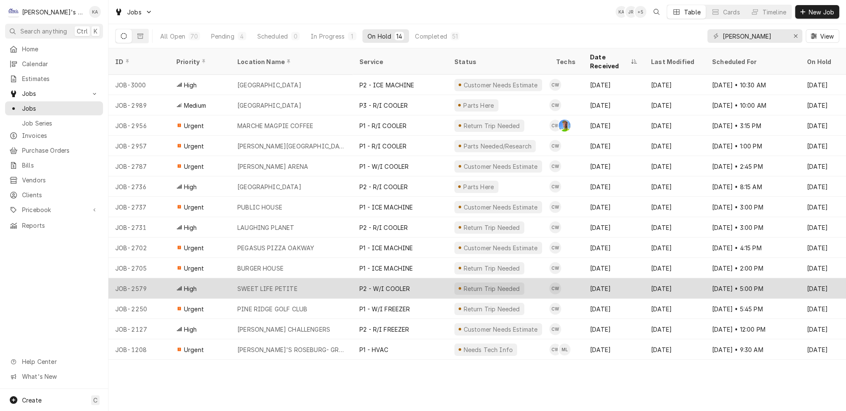
click at [411, 278] on div "P2 - W/I COOLER" at bounding box center [400, 288] width 95 height 20
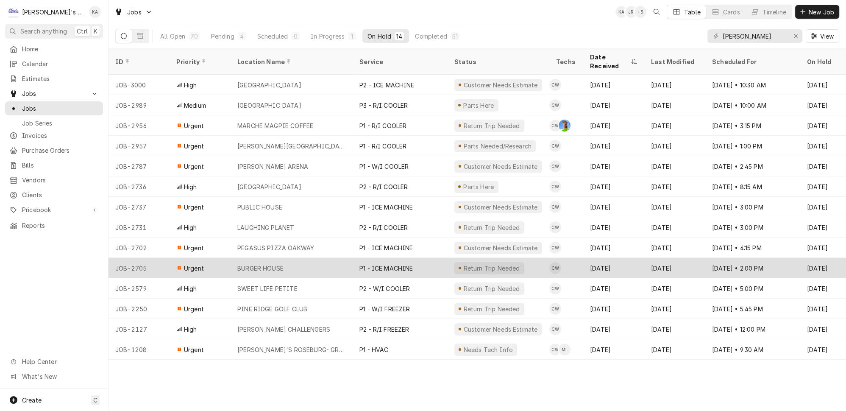
click at [413, 258] on div "P1 - ICE MACHINE" at bounding box center [400, 268] width 95 height 20
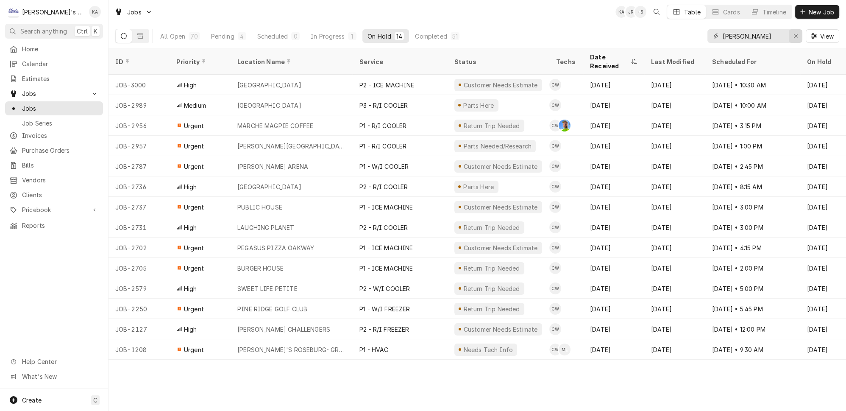
click at [803, 34] on button "Erase input" at bounding box center [796, 36] width 14 height 14
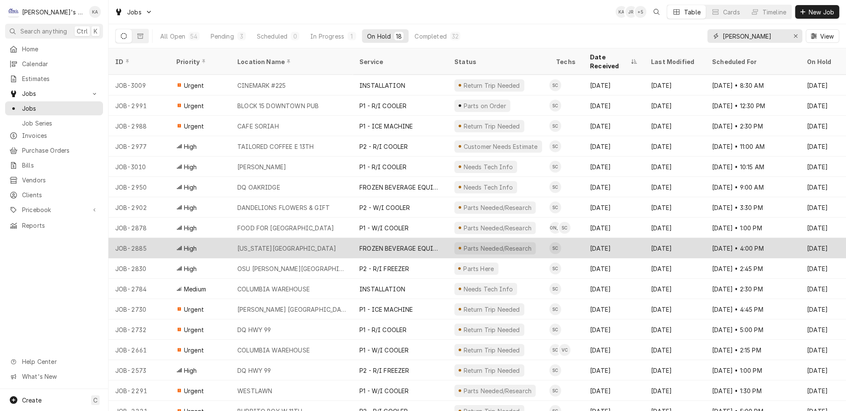
scroll to position [21, 0]
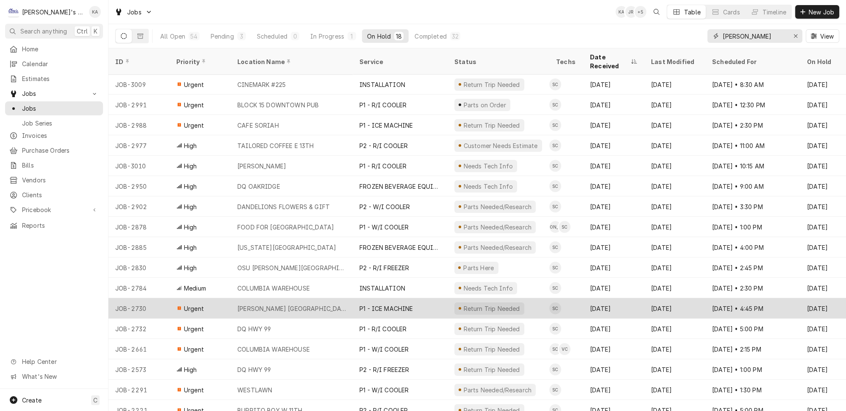
type input "steven"
click at [405, 298] on div "P1 - ICE MACHINE" at bounding box center [400, 308] width 95 height 20
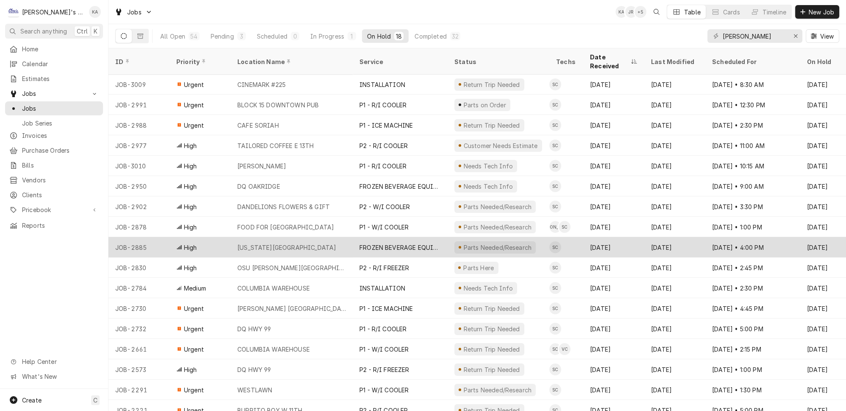
scroll to position [0, 0]
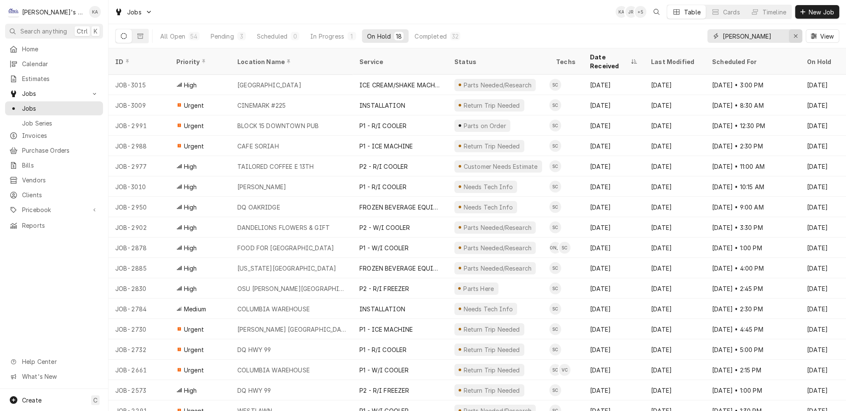
click at [797, 35] on icon "Erase input" at bounding box center [796, 36] width 5 height 6
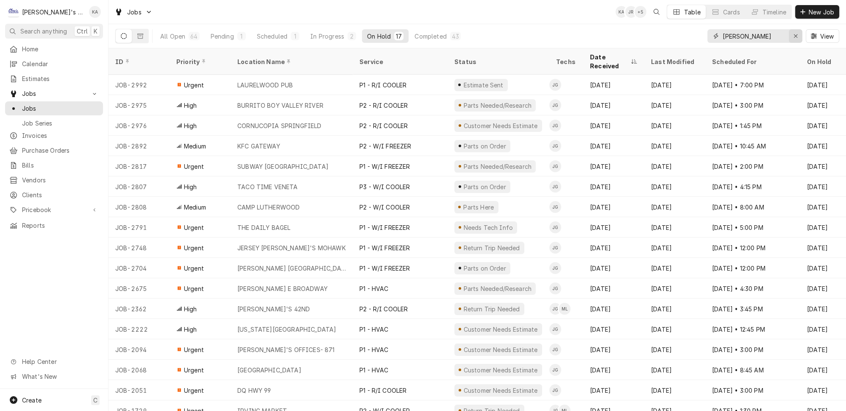
type input "johnny"
click at [798, 33] on icon "Erase input" at bounding box center [796, 36] width 5 height 6
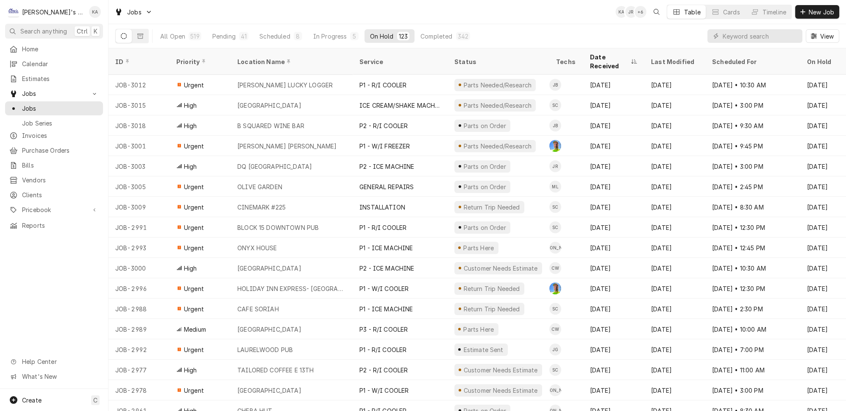
click at [676, 35] on div "All Open 519 Pending 41 Scheduled 8 In Progress 5 On Hold 123 Completed 342 View" at bounding box center [477, 36] width 724 height 24
click at [173, 34] on div "All Open" at bounding box center [172, 36] width 25 height 9
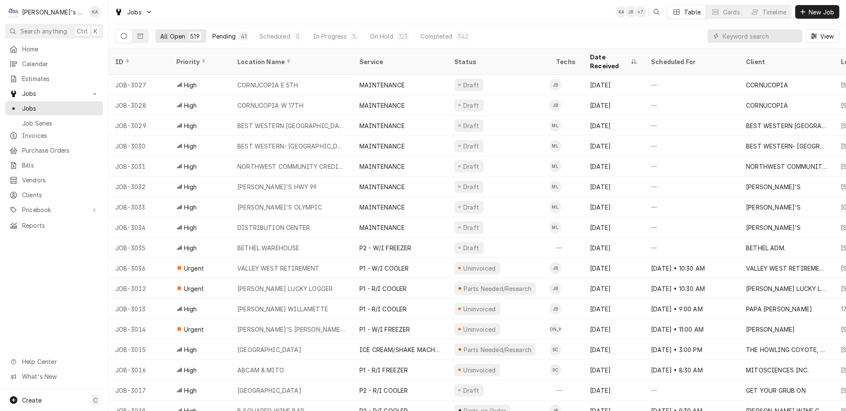
click at [212, 33] on div "Pending" at bounding box center [223, 36] width 23 height 9
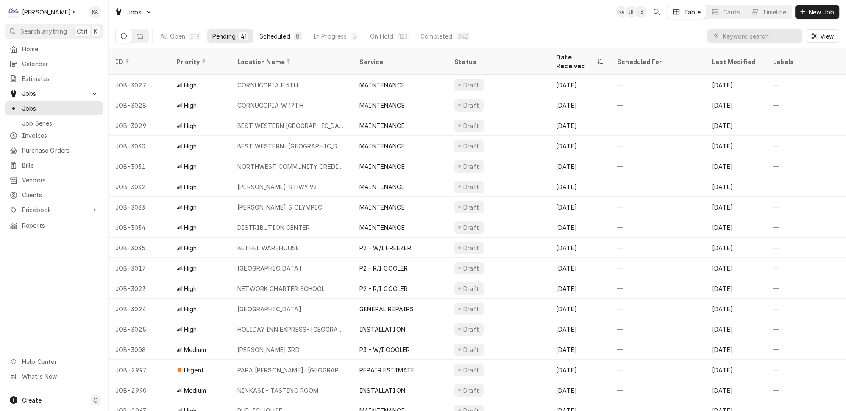
click at [267, 39] on button "Scheduled 8" at bounding box center [280, 36] width 53 height 14
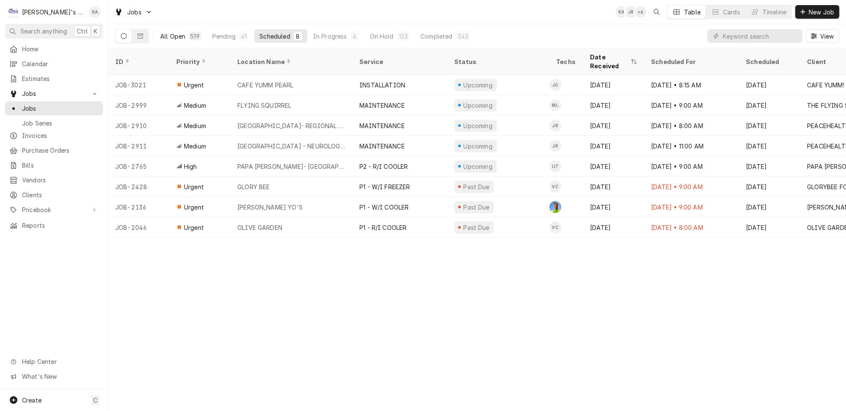
click at [190, 36] on div "519" at bounding box center [194, 36] width 9 height 9
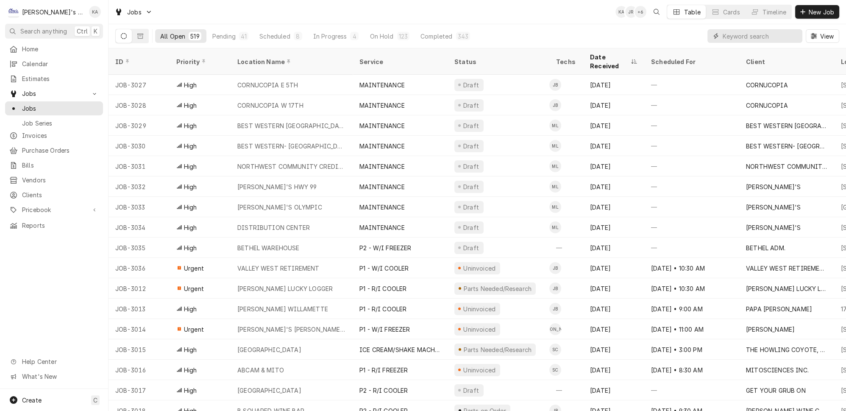
click at [764, 32] on input "Dynamic Content Wrapper" at bounding box center [760, 36] width 75 height 14
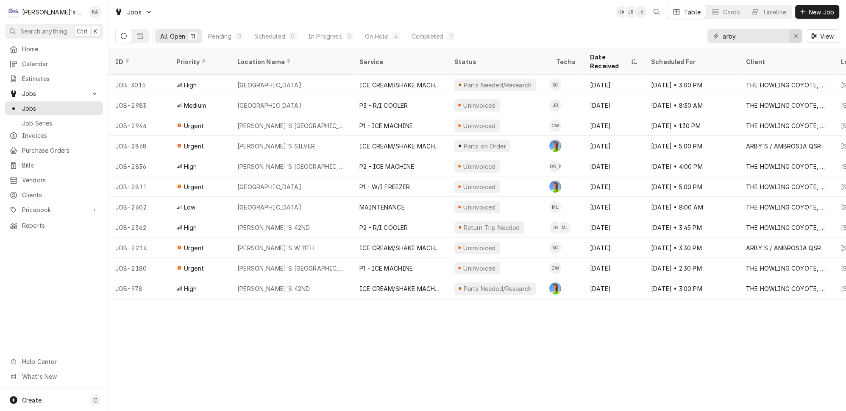
type input "arby"
click at [797, 33] on icon "Erase input" at bounding box center [796, 36] width 5 height 6
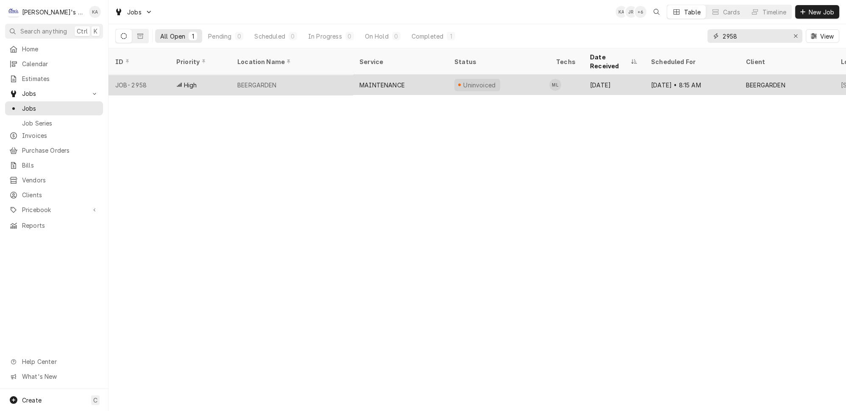
type input "2958"
click at [255, 78] on div "BEERGARDEN" at bounding box center [292, 85] width 122 height 20
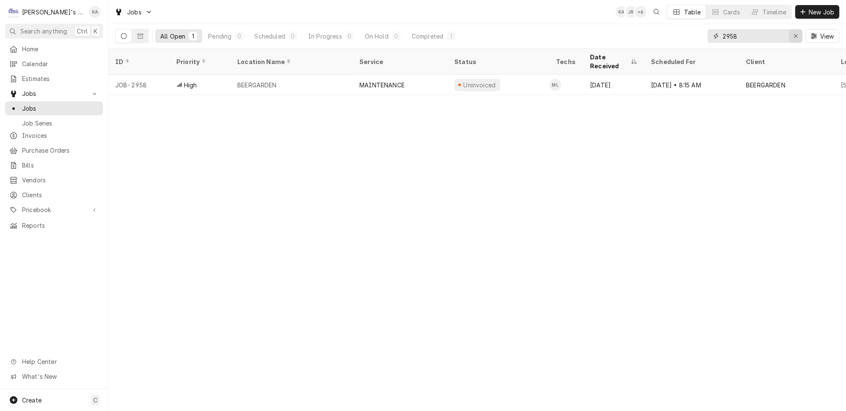
click at [798, 34] on icon "Erase input" at bounding box center [795, 35] width 3 height 3
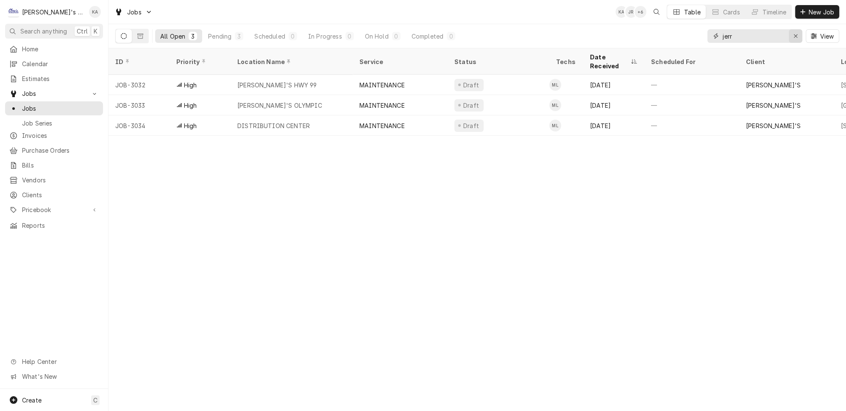
type input "jerr"
click at [797, 36] on div "Erase input" at bounding box center [796, 36] width 8 height 8
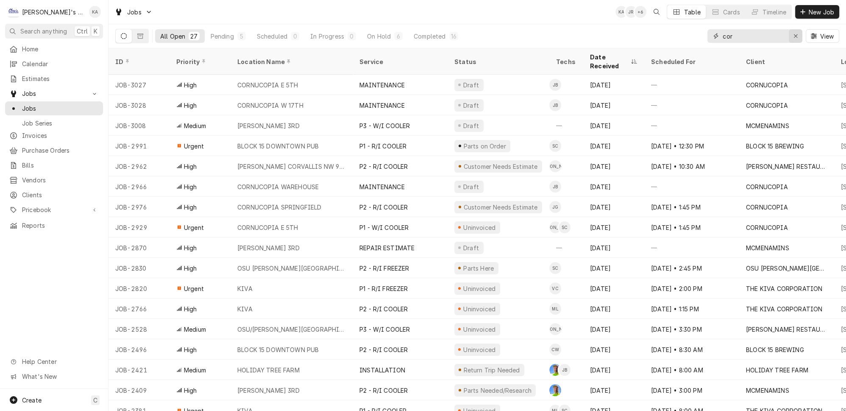
type input "cor"
click at [798, 34] on icon "Erase input" at bounding box center [796, 36] width 5 height 6
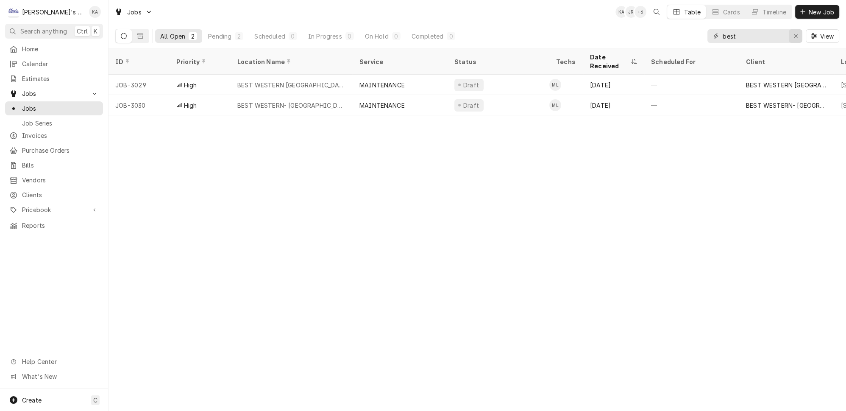
type input "best"
click at [796, 32] on div "Erase input" at bounding box center [796, 36] width 8 height 8
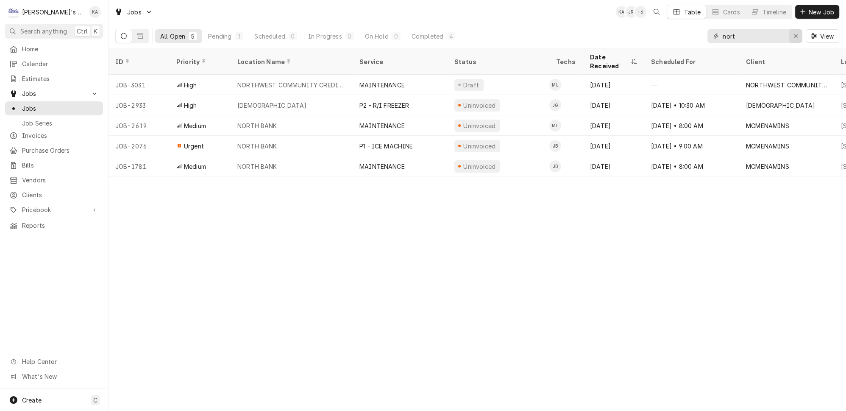
type input "nort"
click at [797, 33] on icon "Erase input" at bounding box center [796, 36] width 5 height 6
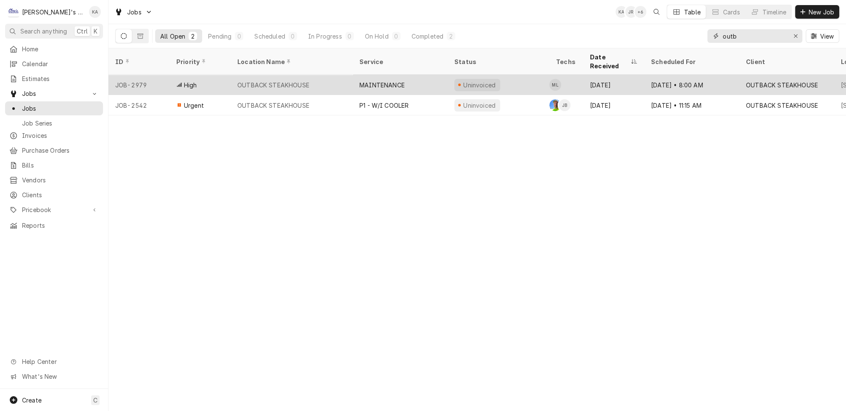
type input "outb"
click at [365, 76] on div "MAINTENANCE" at bounding box center [400, 85] width 95 height 20
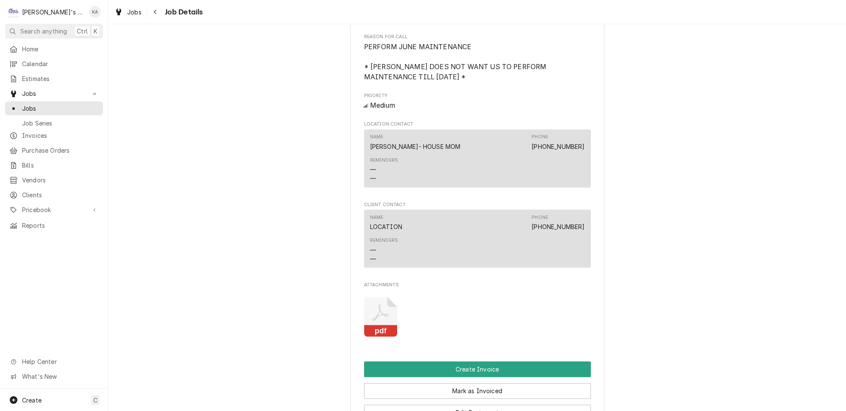
scroll to position [616, 0]
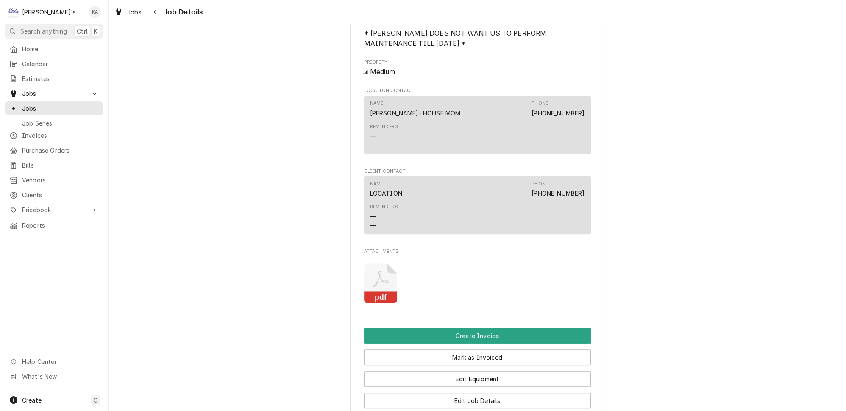
click at [384, 273] on icon "Attachments" at bounding box center [380, 283] width 33 height 40
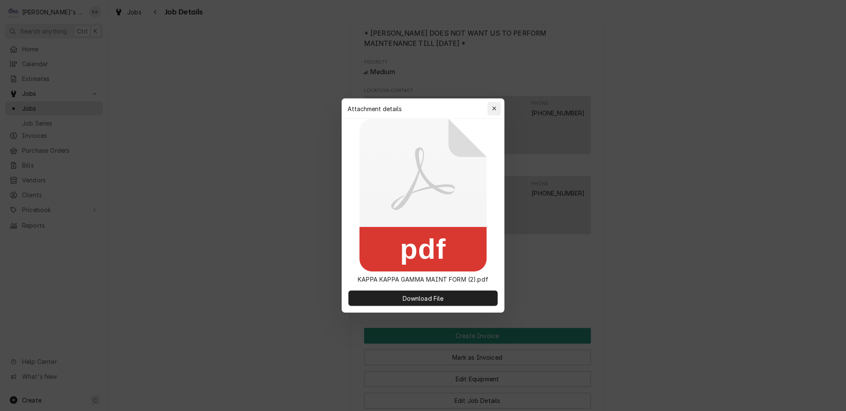
click at [492, 109] on icon "button" at bounding box center [494, 108] width 4 height 4
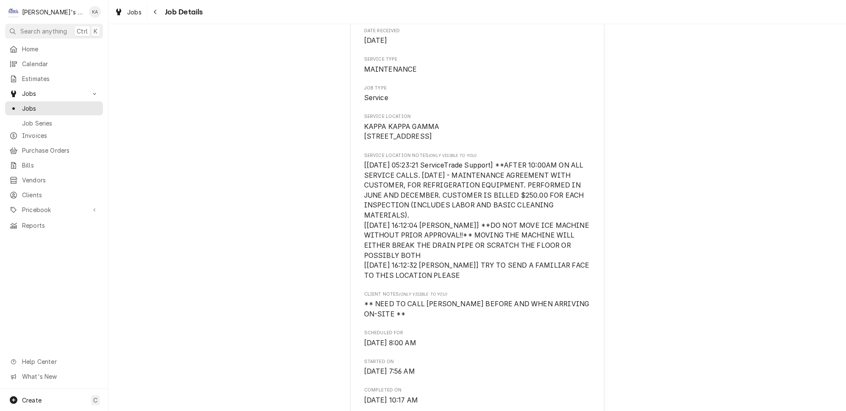
scroll to position [0, 0]
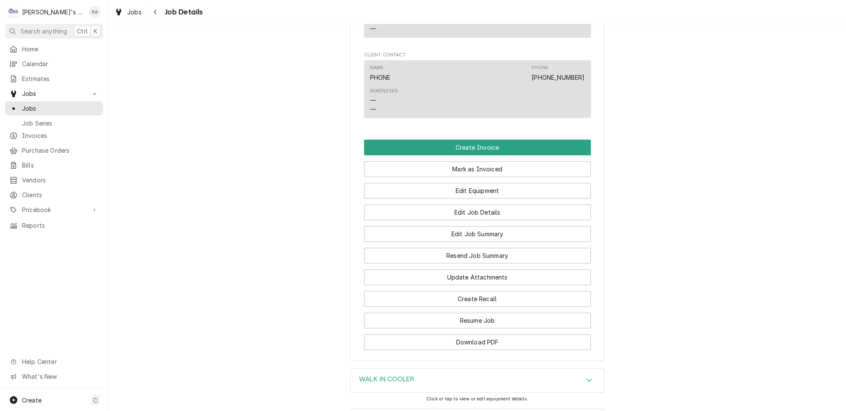
scroll to position [711, 0]
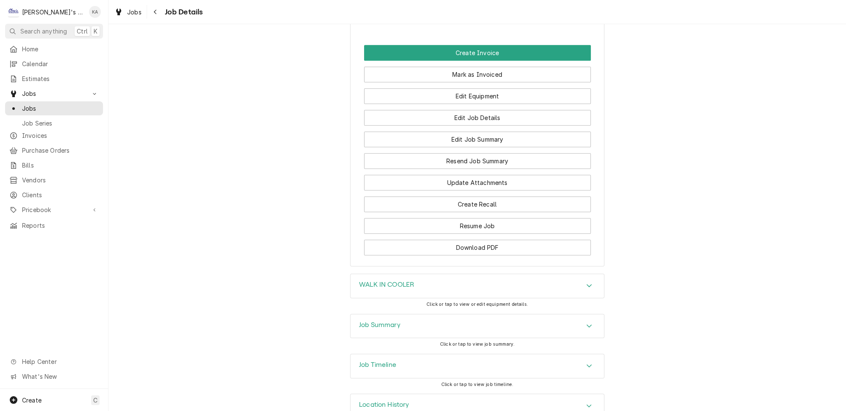
click at [401, 314] on div "Job Summary" at bounding box center [478, 326] width 254 height 24
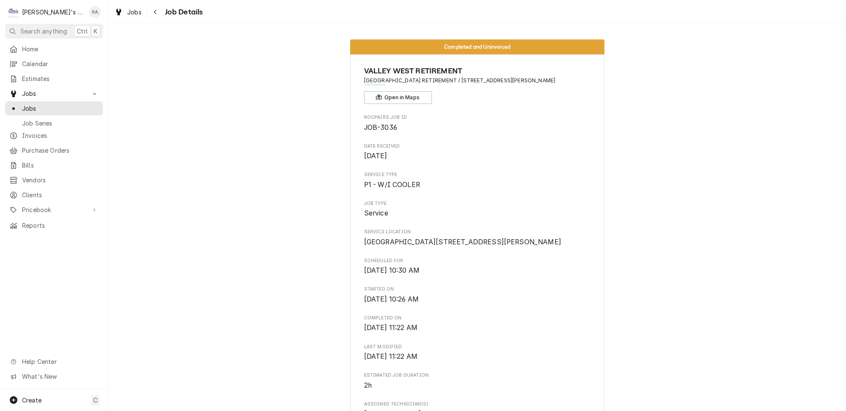
scroll to position [154, 0]
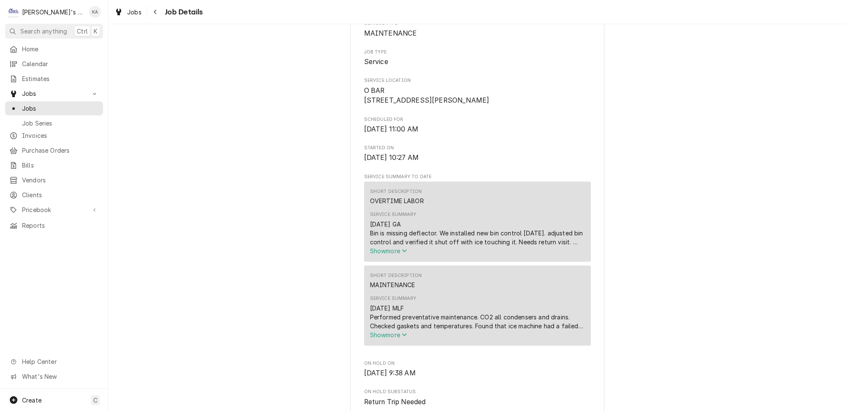
scroll to position [154, 0]
click at [399, 252] on span "Show more" at bounding box center [388, 248] width 37 height 7
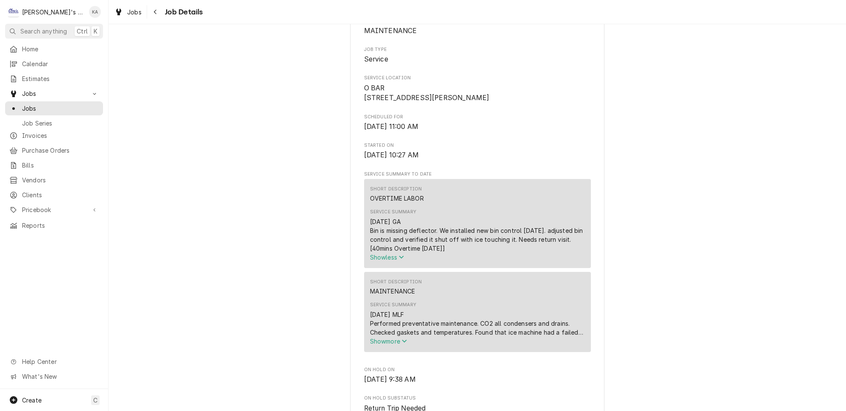
click at [404, 344] on icon "Service Summary" at bounding box center [404, 341] width 5 height 6
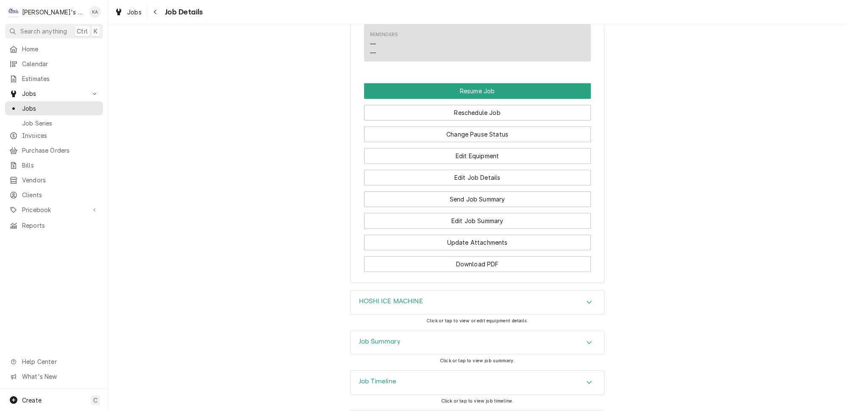
scroll to position [913, 0]
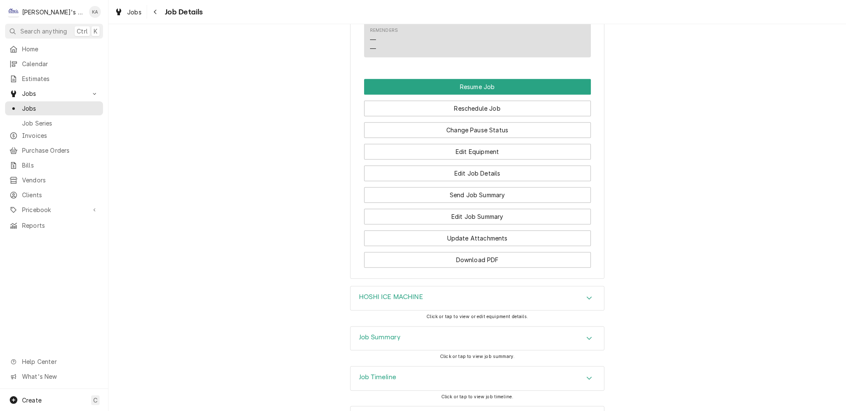
click at [441, 326] on div "Job Summary" at bounding box center [478, 338] width 254 height 24
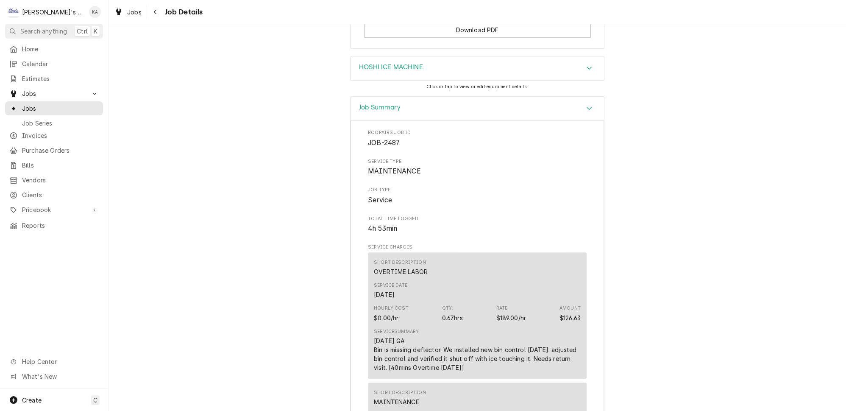
scroll to position [1145, 0]
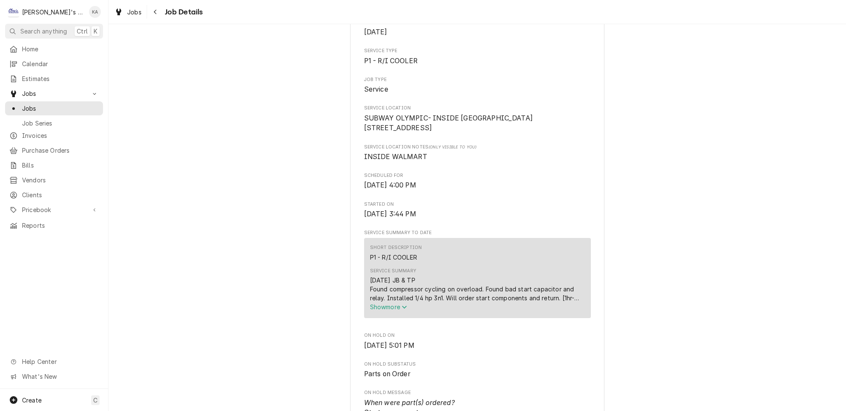
scroll to position [154, 0]
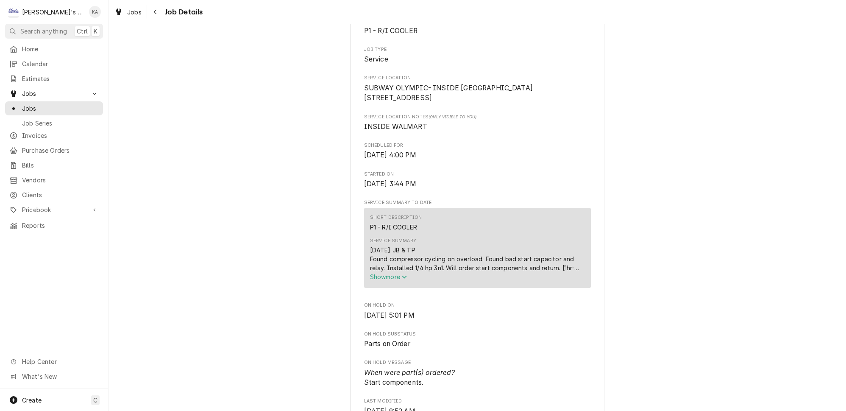
click at [388, 280] on span "Show more" at bounding box center [388, 276] width 37 height 7
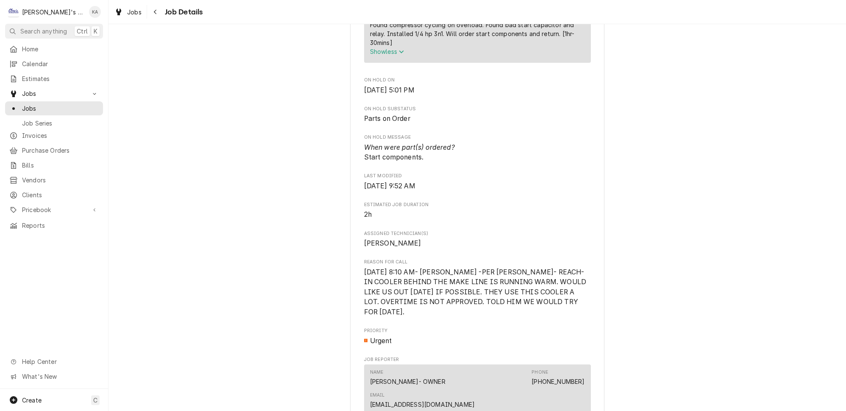
scroll to position [347, 0]
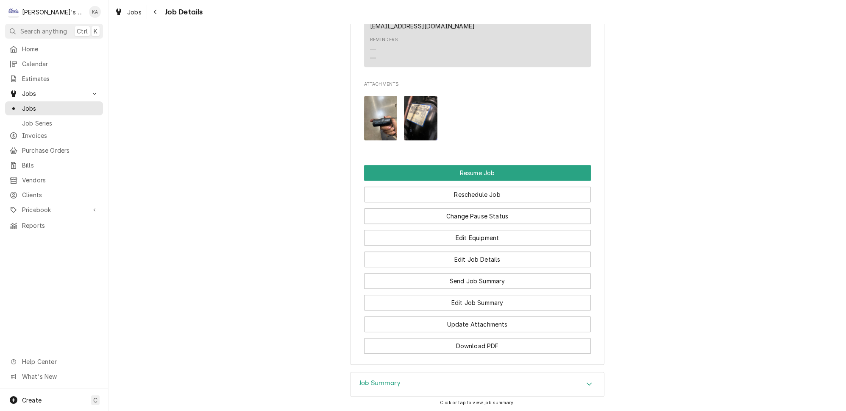
click at [431, 372] on div "Job Summary" at bounding box center [478, 384] width 254 height 24
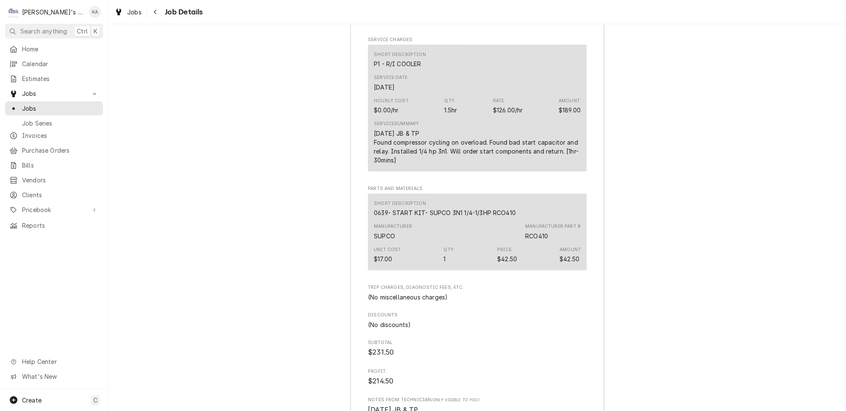
scroll to position [1514, 0]
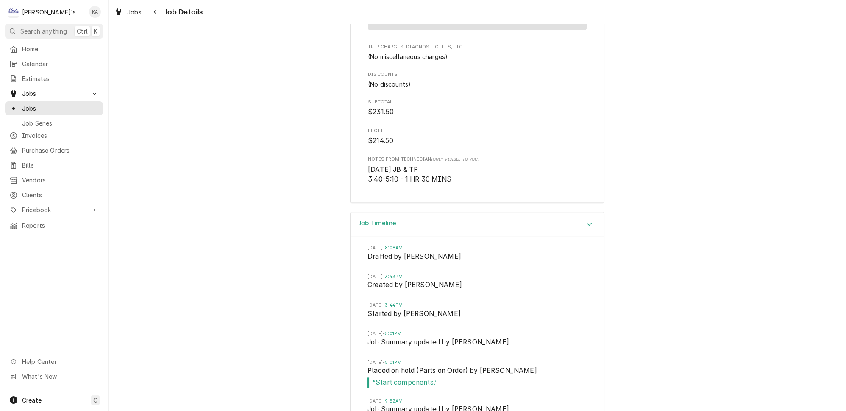
scroll to position [1714, 0]
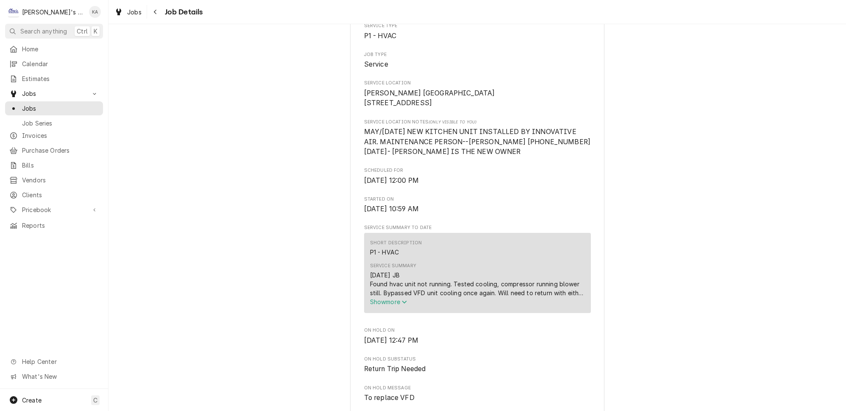
scroll to position [154, 0]
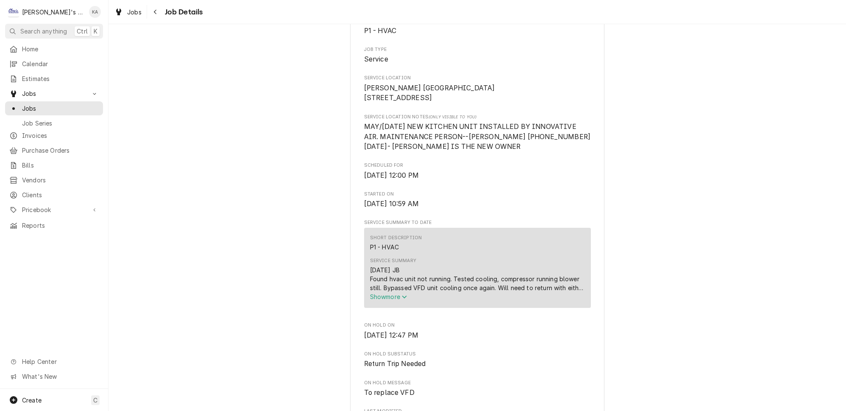
click at [403, 300] on icon "Service Summary" at bounding box center [404, 297] width 5 height 6
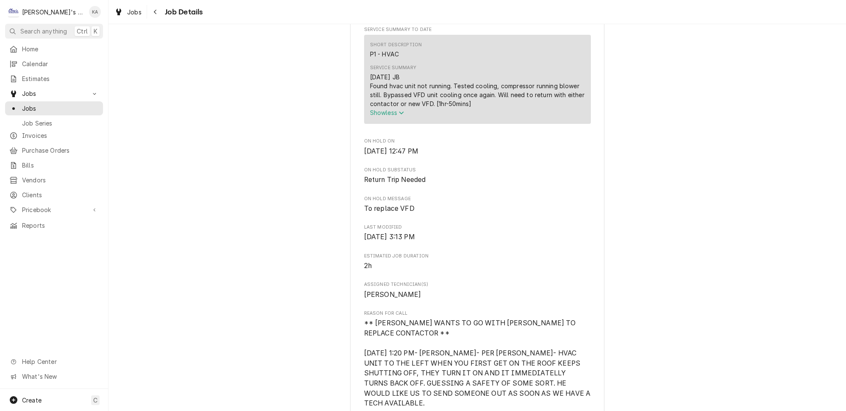
scroll to position [501, 0]
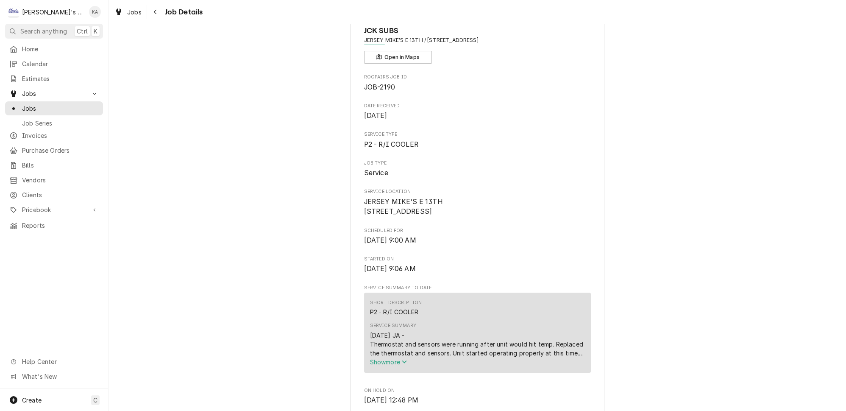
scroll to position [77, 0]
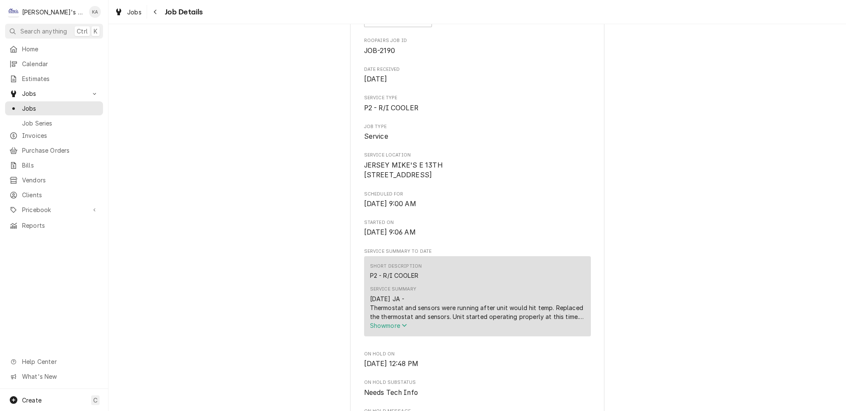
click at [407, 330] on button "Show more" at bounding box center [477, 325] width 215 height 9
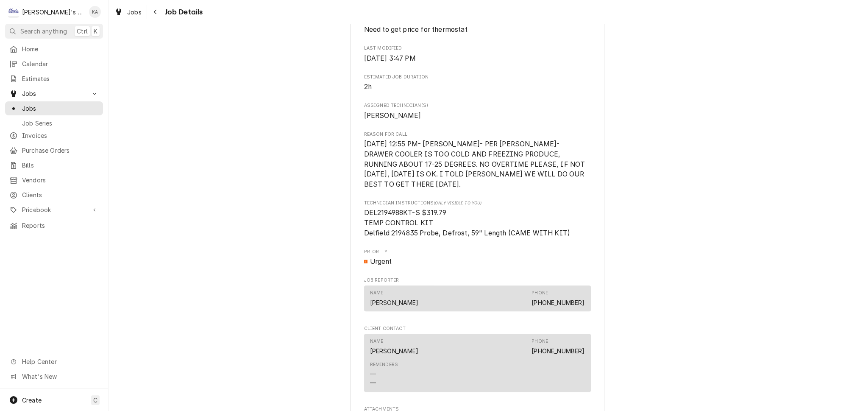
scroll to position [578, 0]
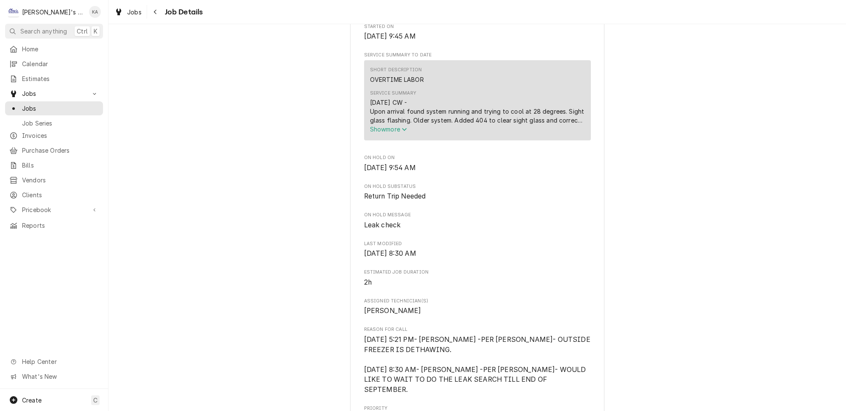
scroll to position [270, 0]
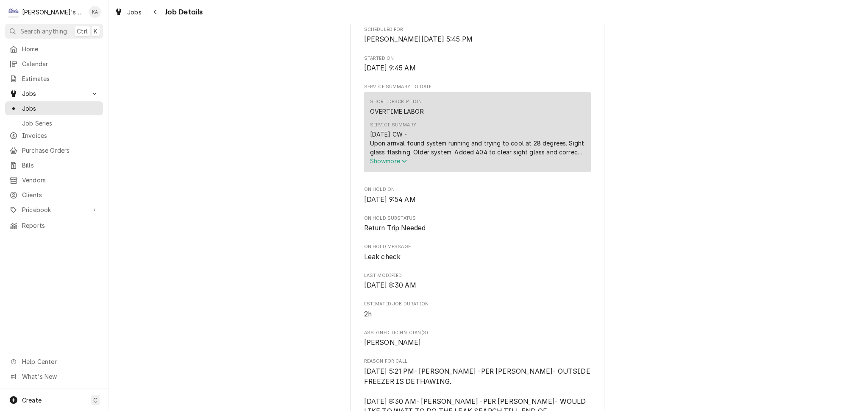
click at [383, 165] on span "Show more" at bounding box center [388, 160] width 37 height 7
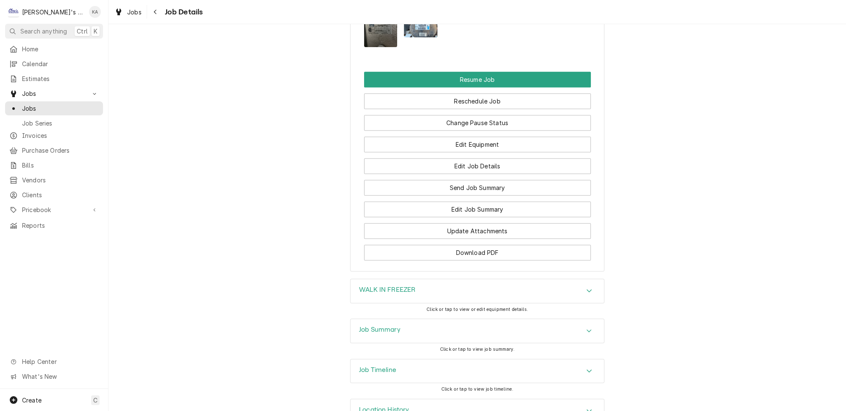
scroll to position [1068, 0]
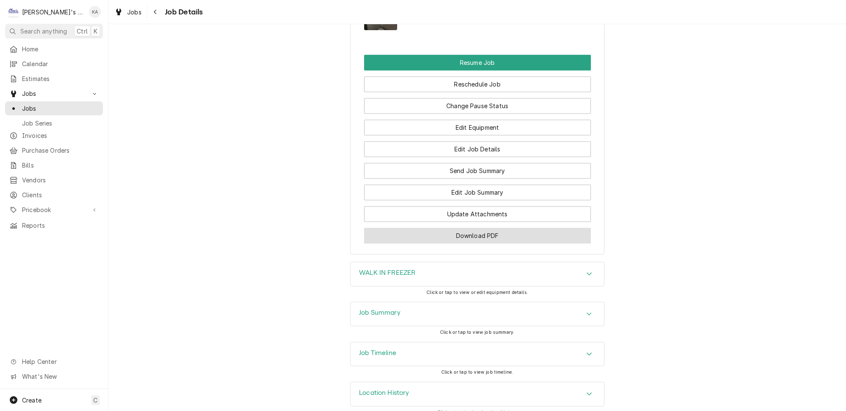
click at [476, 231] on button "Download PDF" at bounding box center [477, 236] width 227 height 16
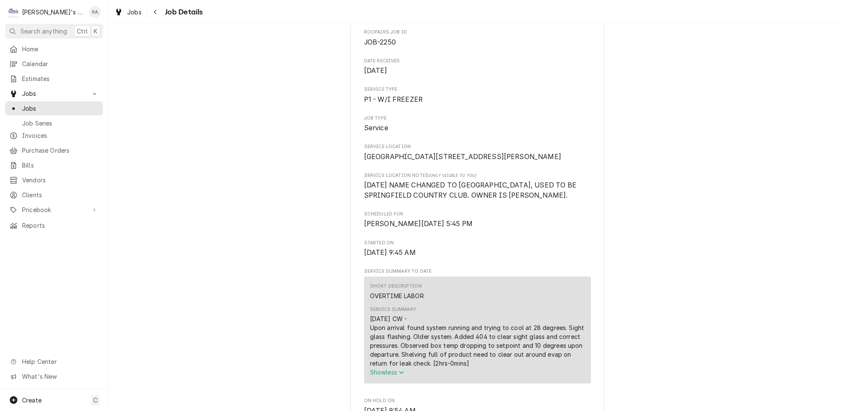
scroll to position [0, 0]
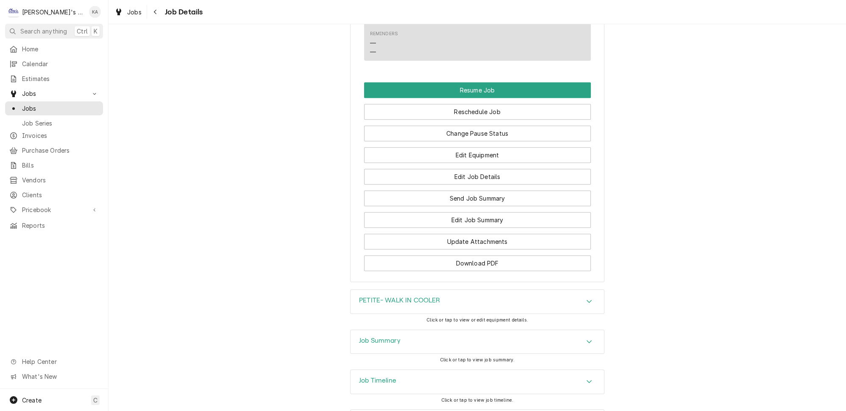
scroll to position [969, 0]
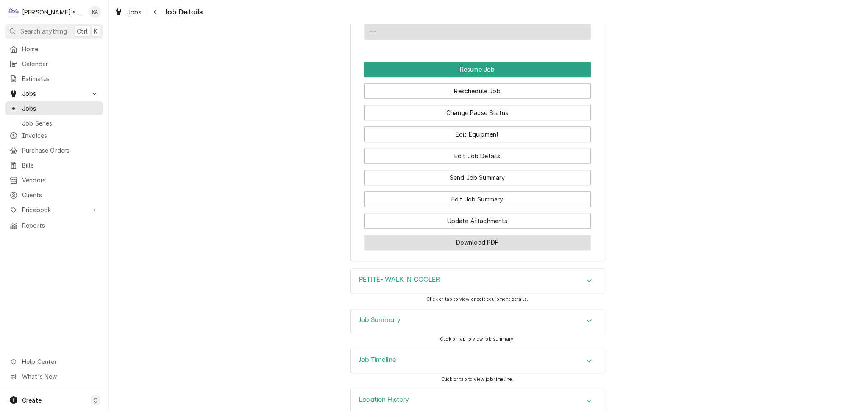
click at [482, 234] on button "Download PDF" at bounding box center [477, 242] width 227 height 16
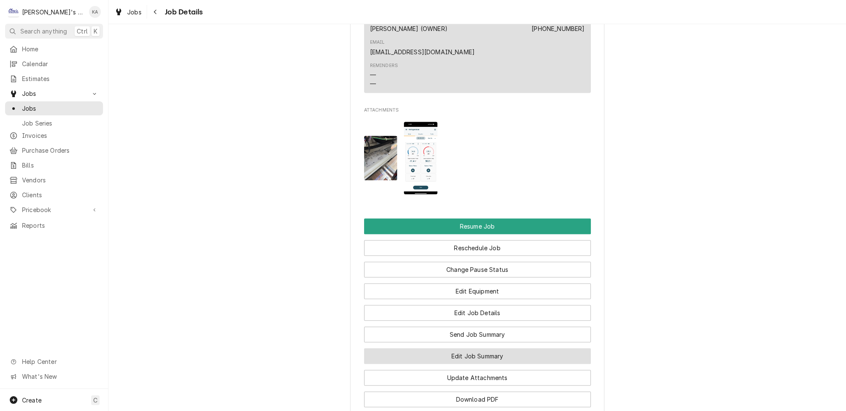
scroll to position [1118, 0]
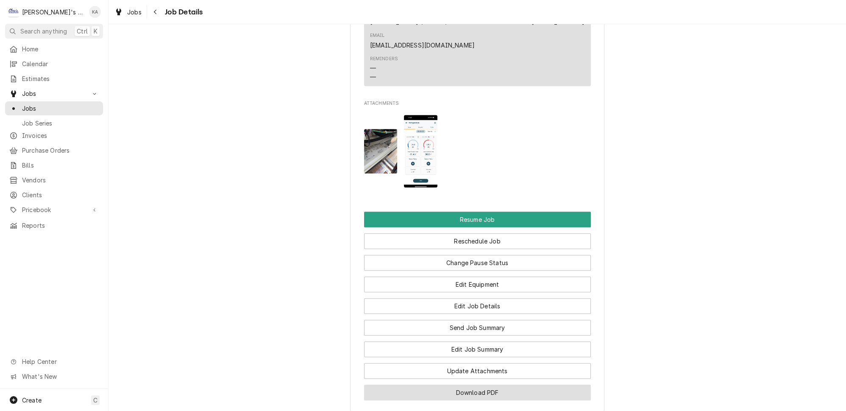
click at [477, 385] on button "Download PDF" at bounding box center [477, 393] width 227 height 16
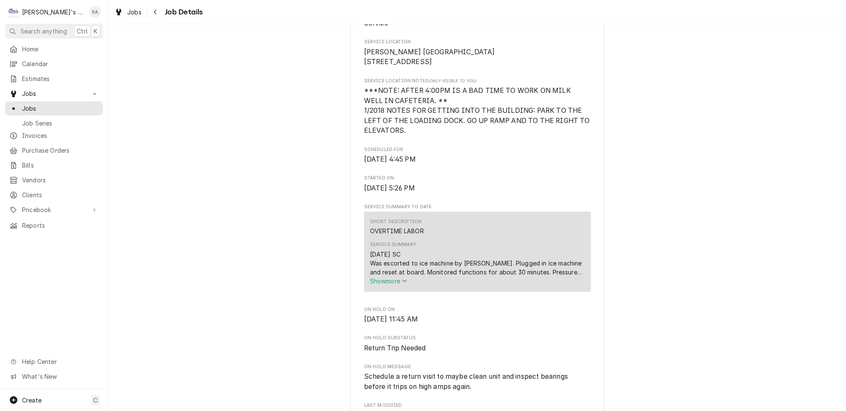
scroll to position [192, 0]
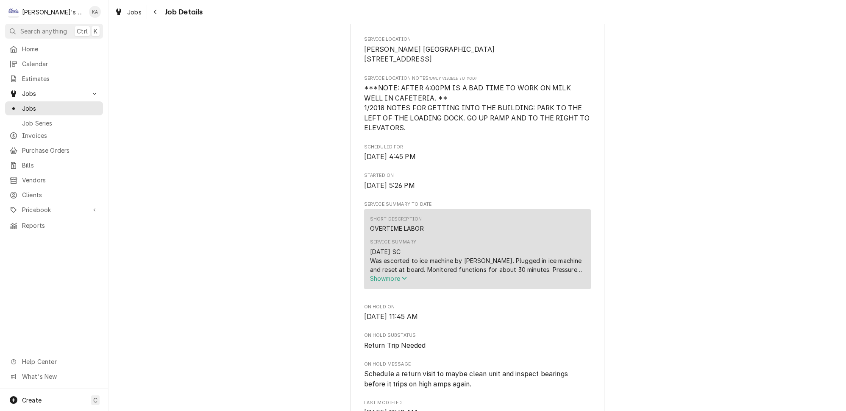
click at [404, 280] on icon "Service Summary" at bounding box center [404, 278] width 5 height 3
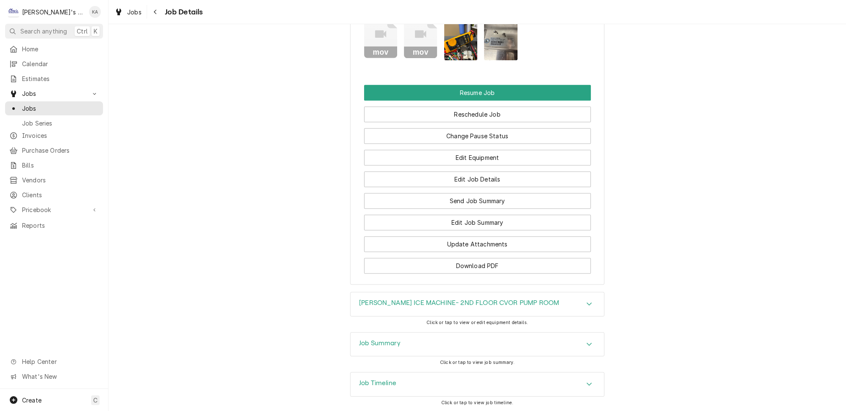
scroll to position [1076, 0]
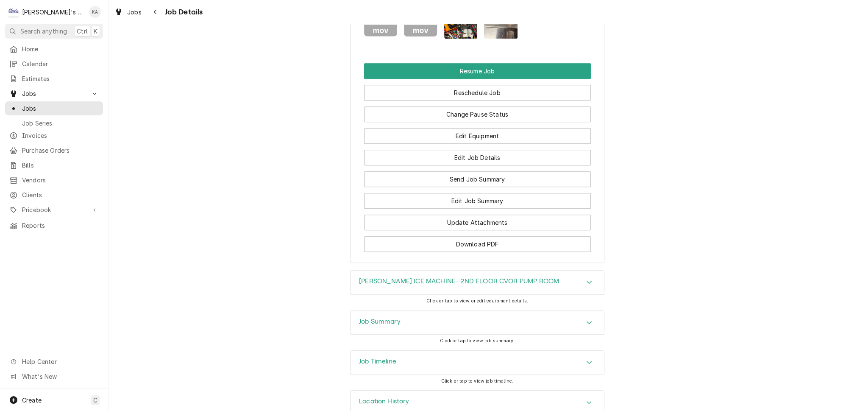
click at [393, 311] on div "Job Summary" at bounding box center [478, 323] width 254 height 24
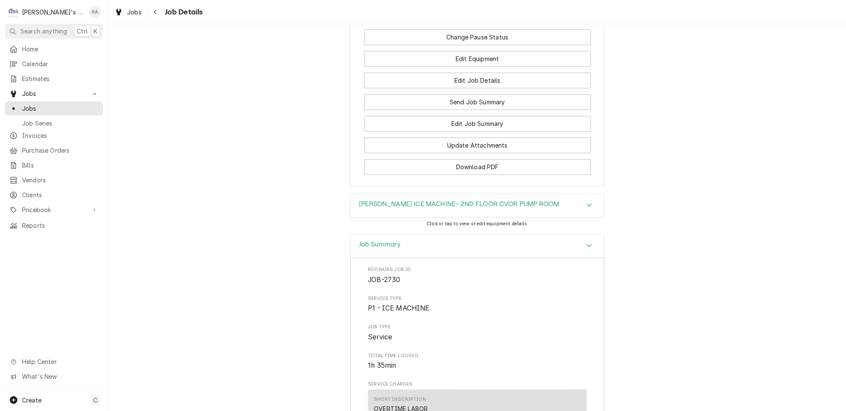
scroll to position [999, 0]
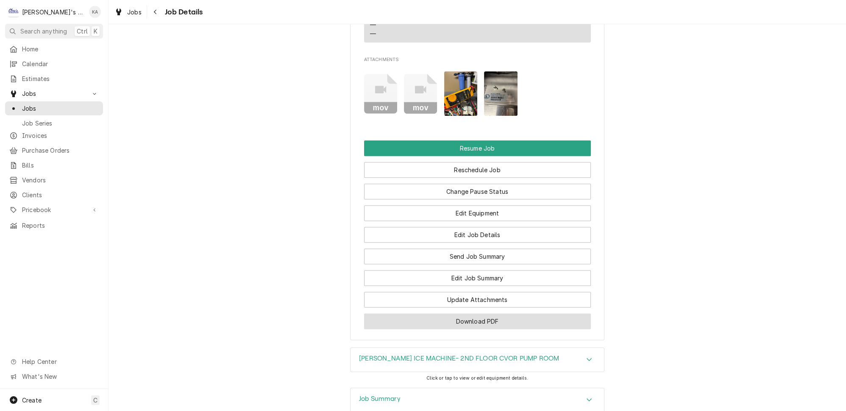
click at [471, 313] on button "Download PDF" at bounding box center [477, 321] width 227 height 16
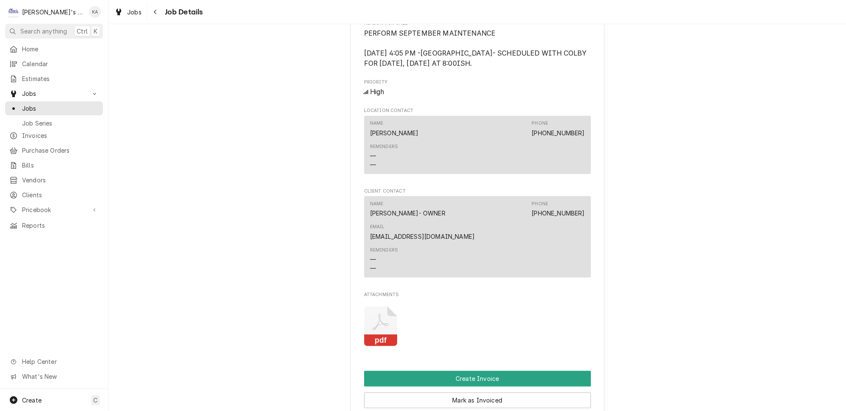
scroll to position [834, 0]
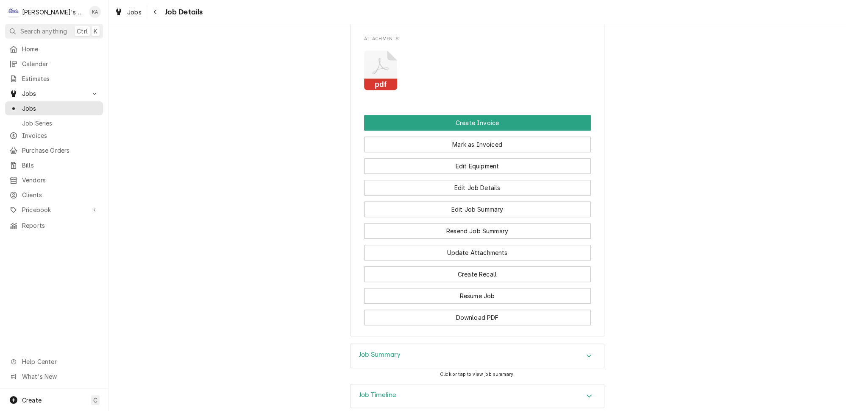
click at [390, 351] on h3 "Job Summary" at bounding box center [380, 355] width 42 height 8
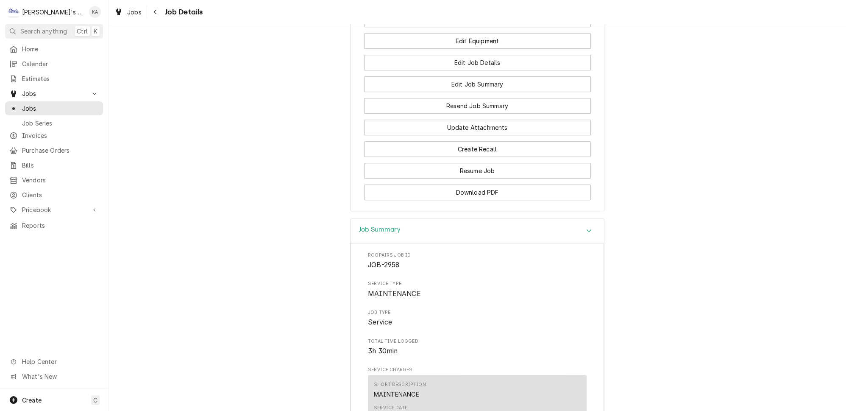
scroll to position [1103, 0]
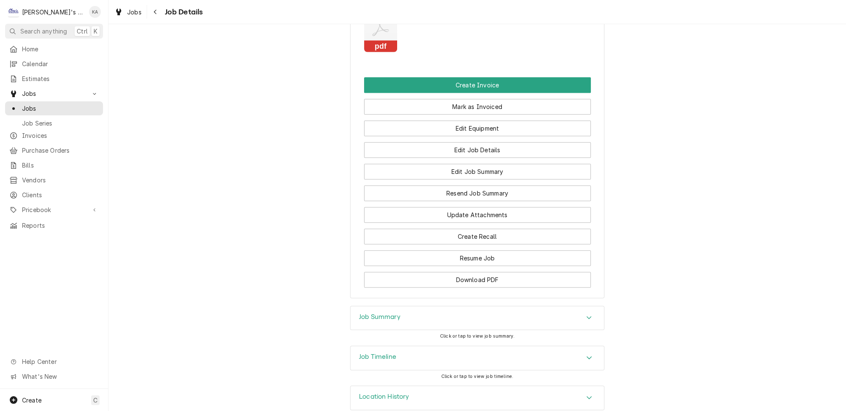
scroll to position [658, 0]
click at [127, 11] on span "Jobs" at bounding box center [134, 12] width 14 height 9
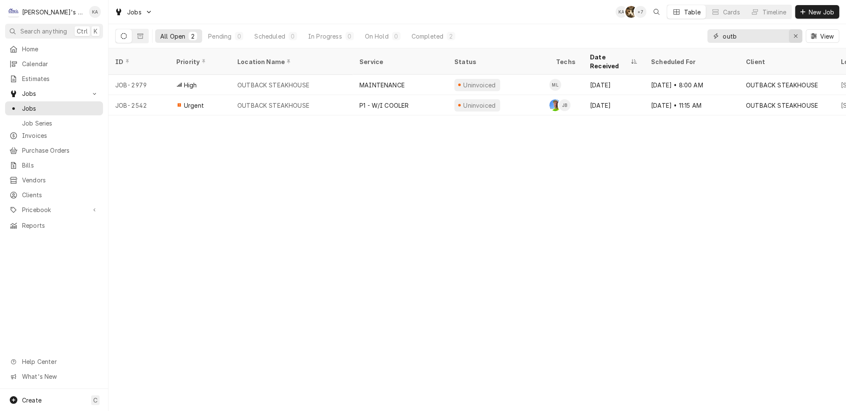
click at [800, 32] on div "Erase input" at bounding box center [796, 36] width 8 height 8
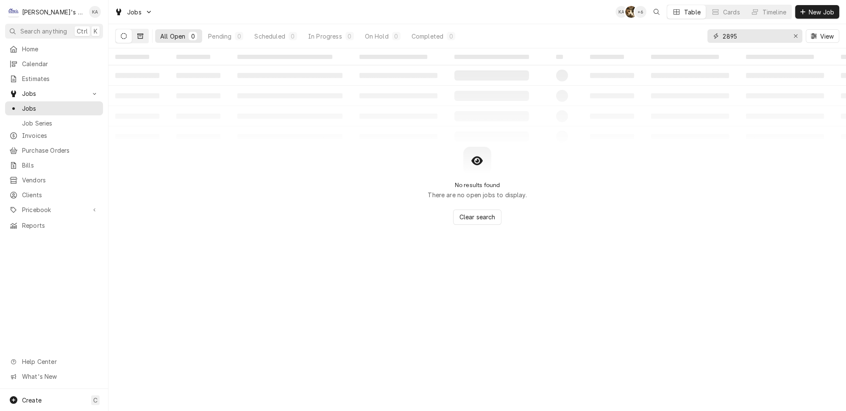
type input "2895"
click at [132, 33] on button "Dynamic Content Wrapper" at bounding box center [140, 36] width 16 height 14
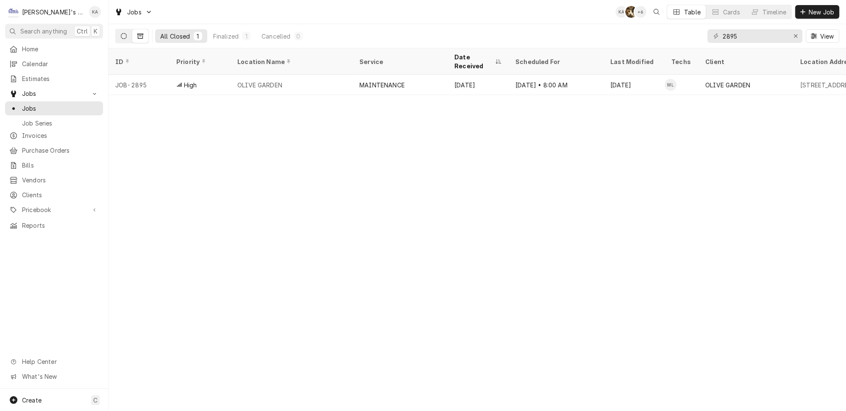
click at [120, 38] on button "Dynamic Content Wrapper" at bounding box center [124, 36] width 16 height 14
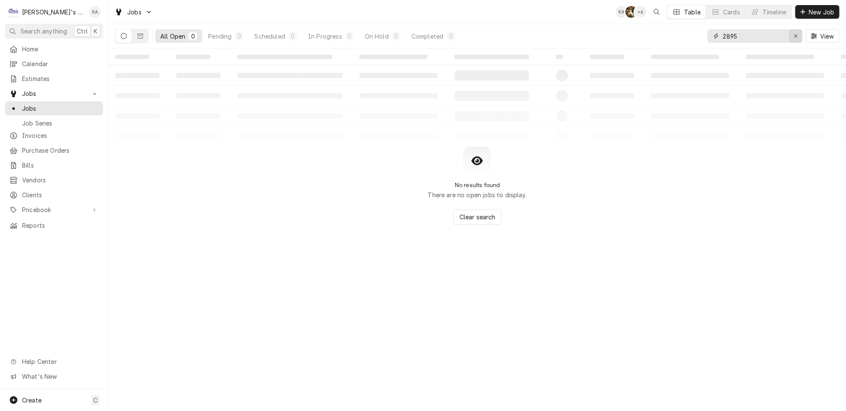
click at [800, 35] on div "Erase input" at bounding box center [796, 36] width 8 height 8
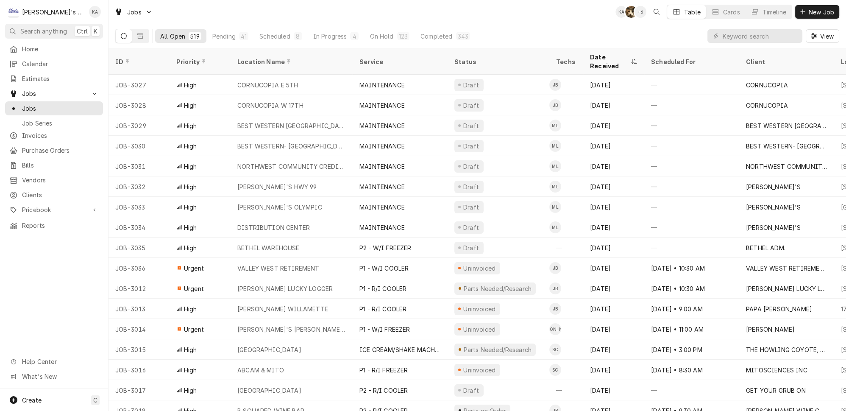
click at [699, 32] on div "All Open 519 Pending 41 Scheduled 8 In Progress 4 On Hold 123 Completed 343 View" at bounding box center [477, 36] width 724 height 24
click at [772, 32] on input "Dynamic Content Wrapper" at bounding box center [760, 36] width 75 height 14
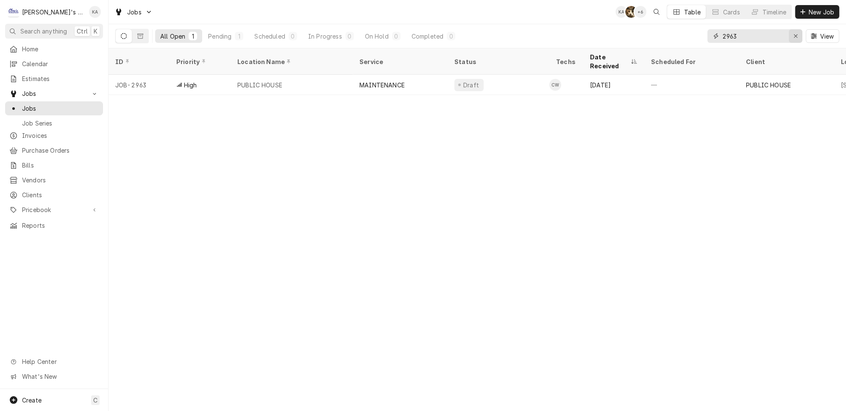
type input "2963"
click at [800, 33] on div "Erase input" at bounding box center [796, 36] width 8 height 8
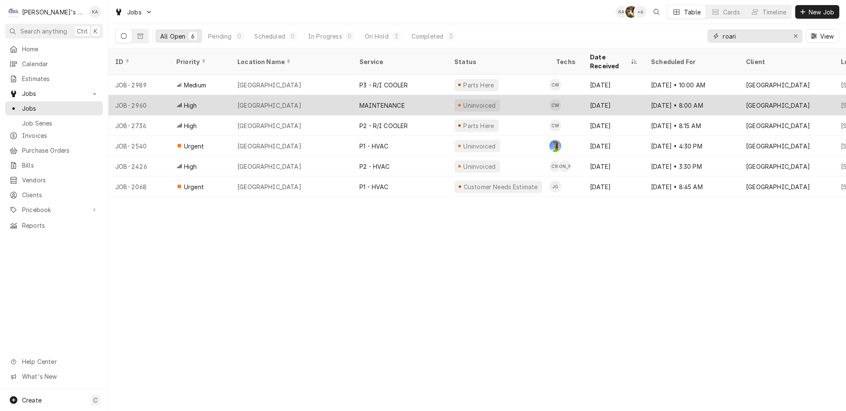
type input "roari"
click at [414, 95] on div "MAINTENANCE" at bounding box center [400, 105] width 95 height 20
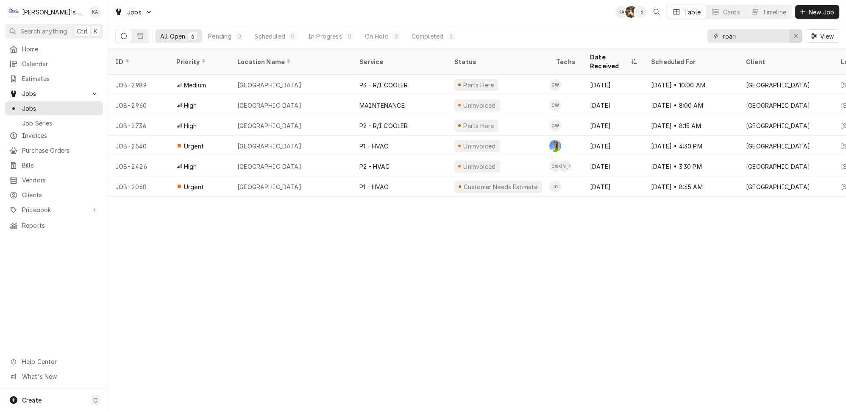
click at [794, 31] on button "Erase input" at bounding box center [796, 36] width 14 height 14
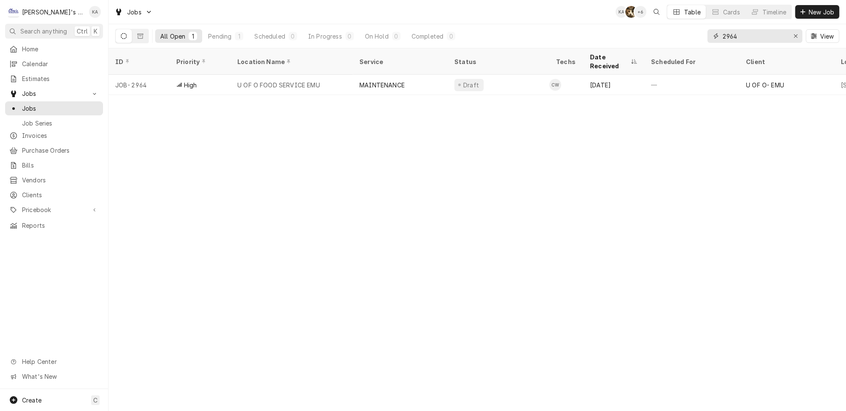
type input "2964"
click at [794, 31] on button "Erase input" at bounding box center [796, 36] width 14 height 14
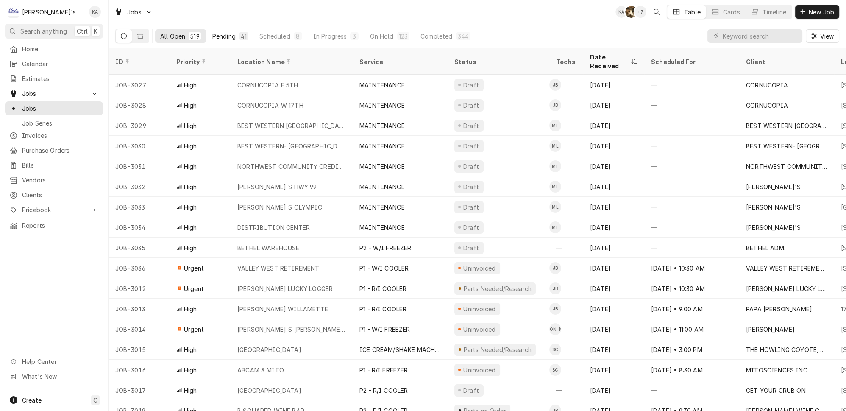
click at [225, 29] on button "Pending 41" at bounding box center [230, 36] width 46 height 14
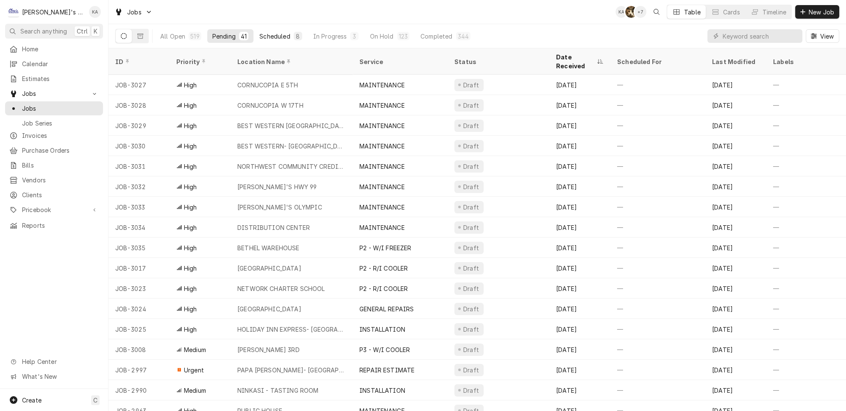
click at [259, 32] on div "Scheduled" at bounding box center [274, 36] width 31 height 9
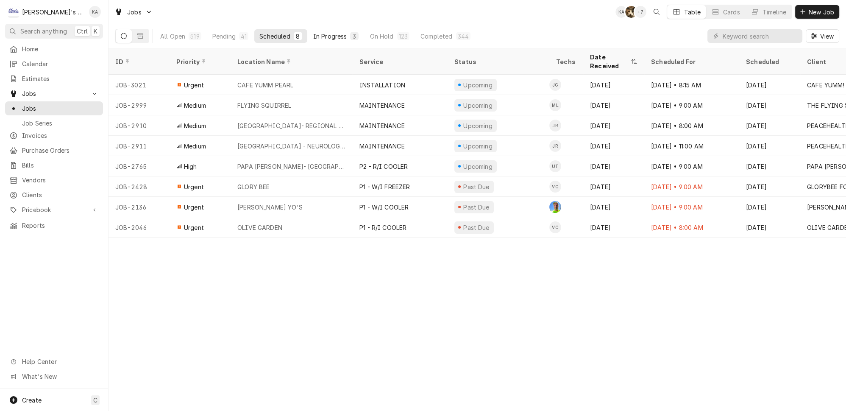
click at [313, 35] on div "In Progress" at bounding box center [330, 36] width 34 height 9
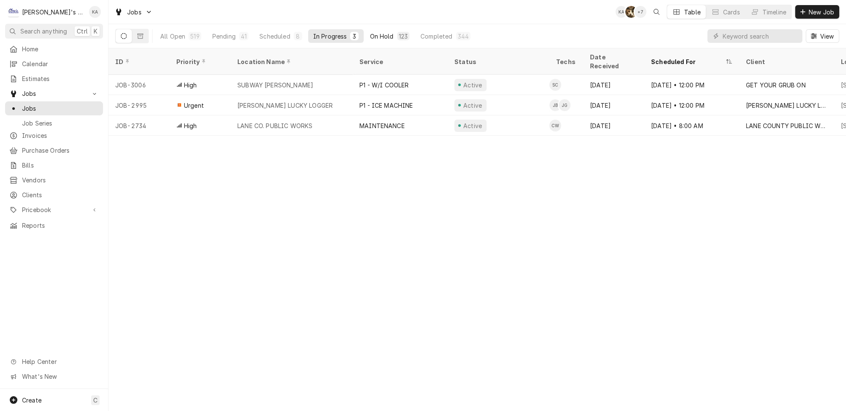
click at [399, 35] on div "123" at bounding box center [403, 36] width 9 height 9
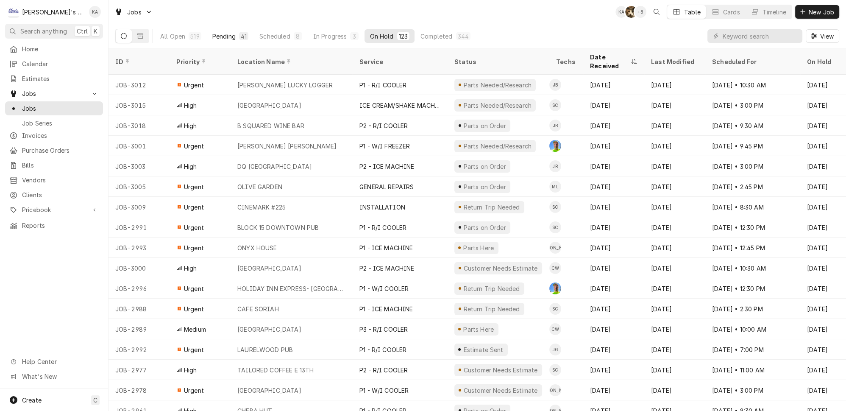
click at [241, 33] on div "41" at bounding box center [244, 36] width 6 height 9
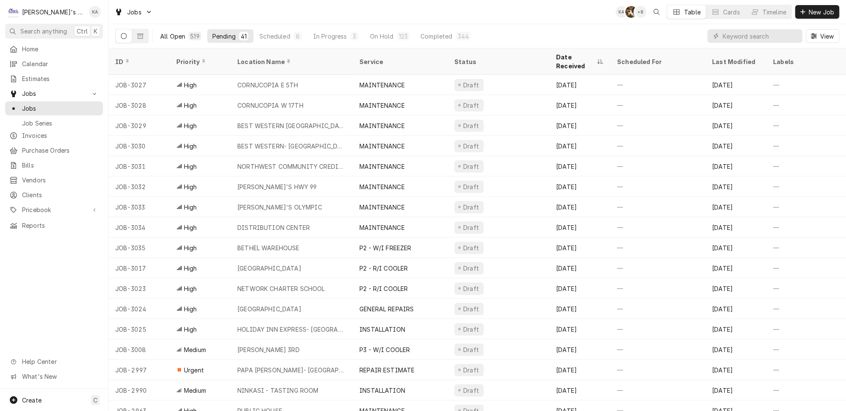
click at [189, 36] on div "519" at bounding box center [195, 36] width 12 height 8
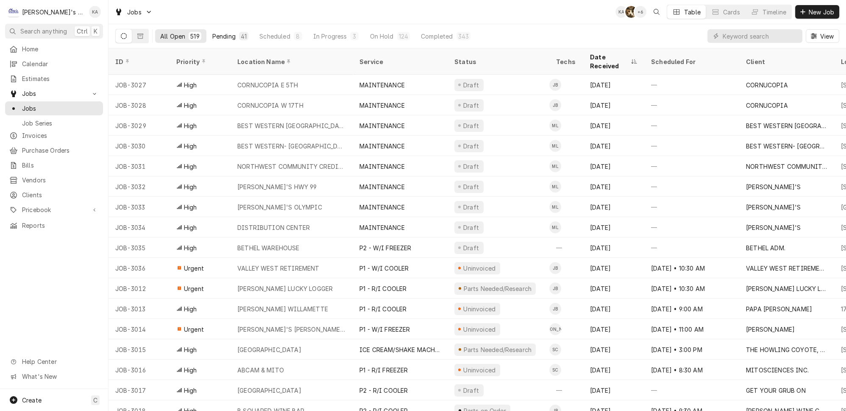
click at [241, 33] on div "41" at bounding box center [244, 36] width 6 height 9
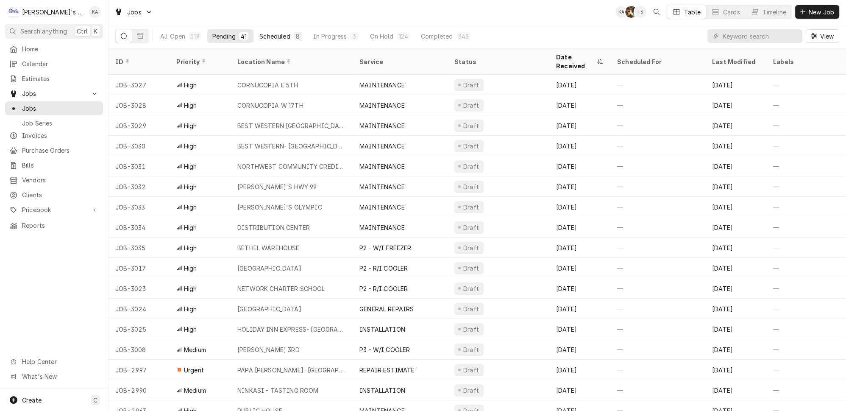
click at [259, 33] on div "Scheduled" at bounding box center [274, 36] width 31 height 9
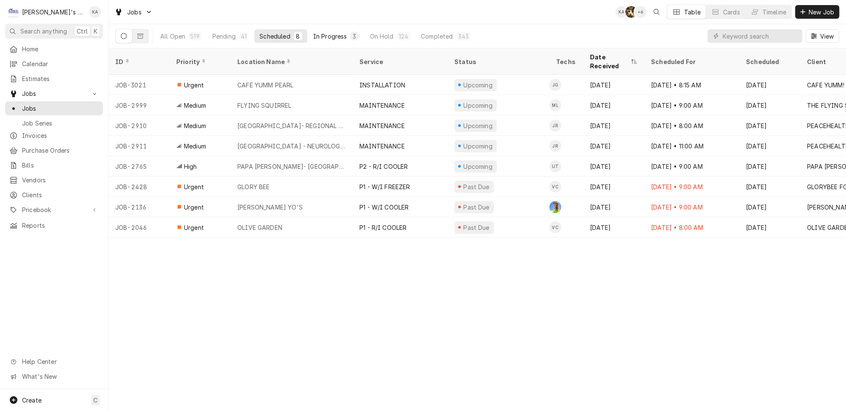
click at [313, 32] on div "In Progress" at bounding box center [330, 36] width 34 height 9
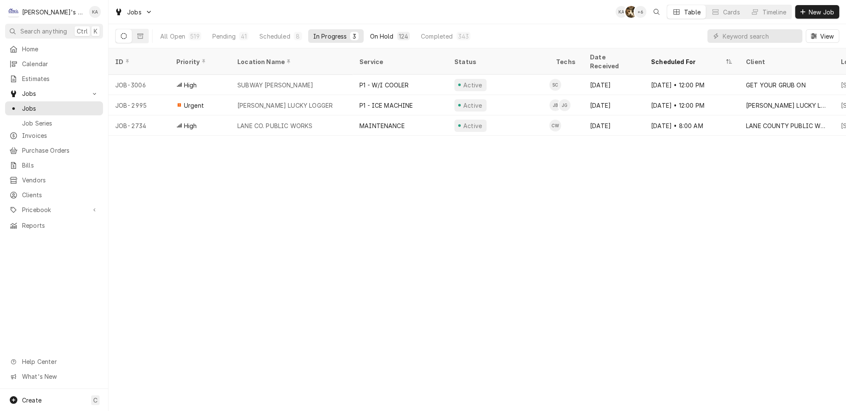
click at [365, 33] on button "On Hold 124" at bounding box center [390, 36] width 50 height 14
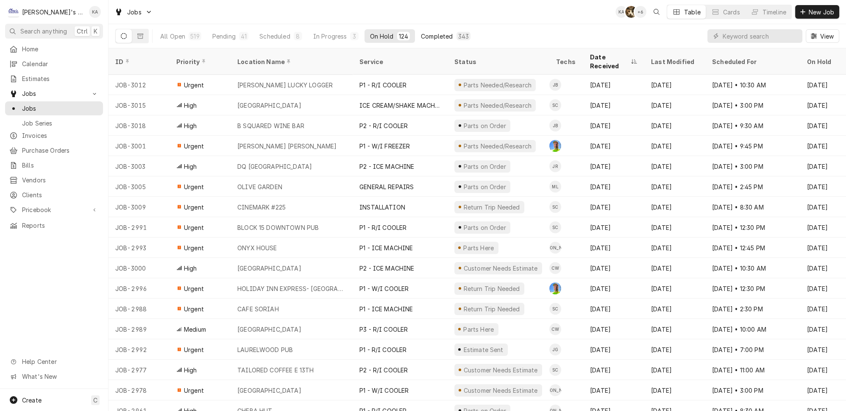
click at [421, 33] on div "Completed" at bounding box center [437, 36] width 32 height 9
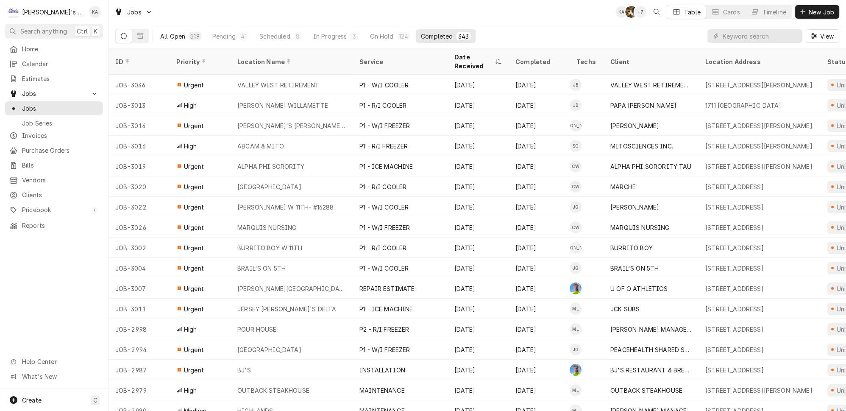
click at [190, 36] on div "519" at bounding box center [194, 36] width 9 height 9
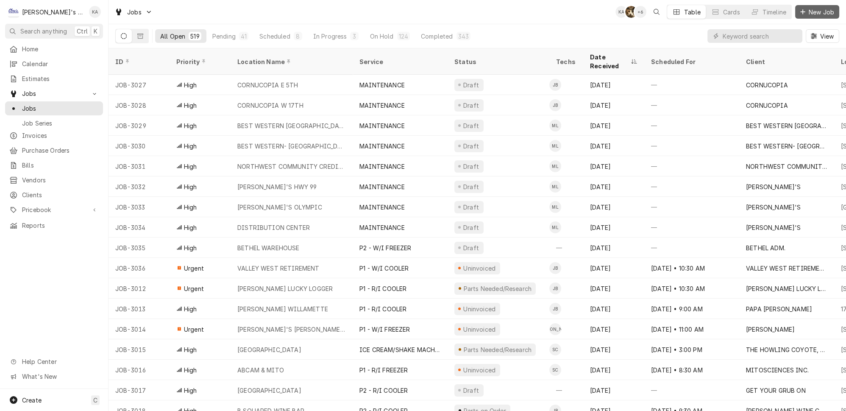
click at [828, 10] on span "New Job" at bounding box center [821, 12] width 29 height 9
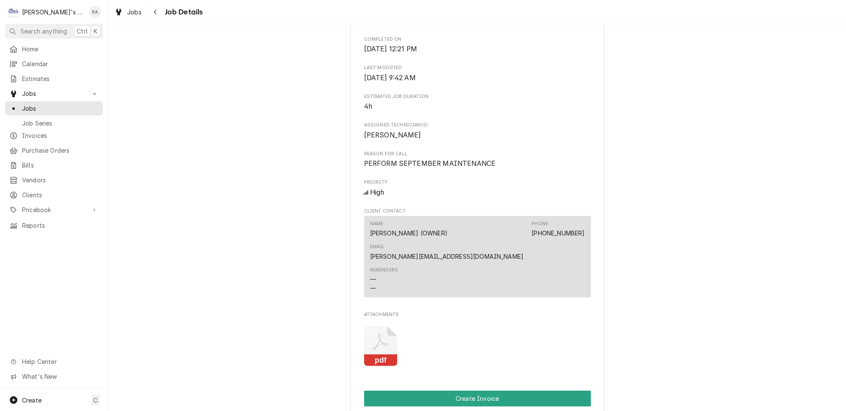
scroll to position [385, 0]
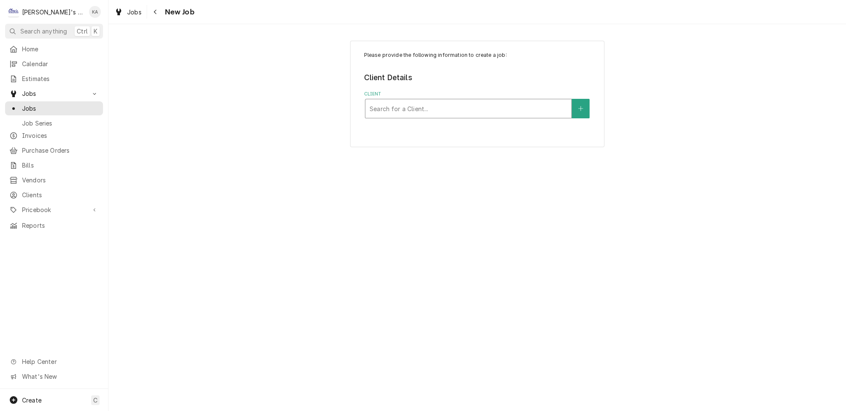
click at [411, 105] on div "Client" at bounding box center [469, 108] width 198 height 15
type input "subway w 11"
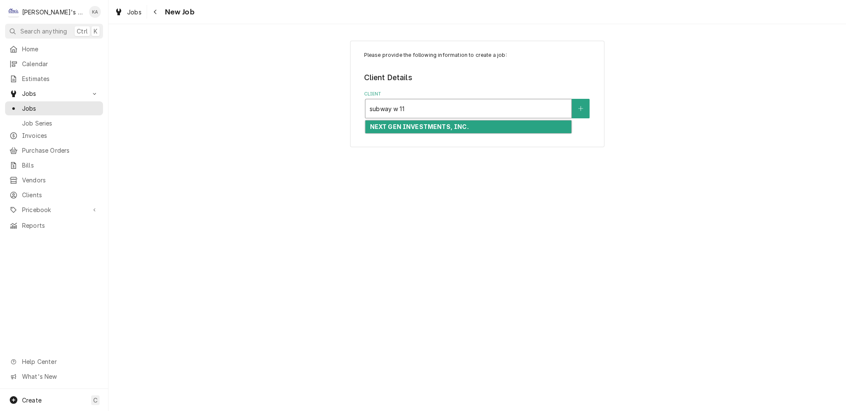
click at [400, 123] on strong "NEXT GEN INVESTMENTS, INC." at bounding box center [419, 126] width 99 height 7
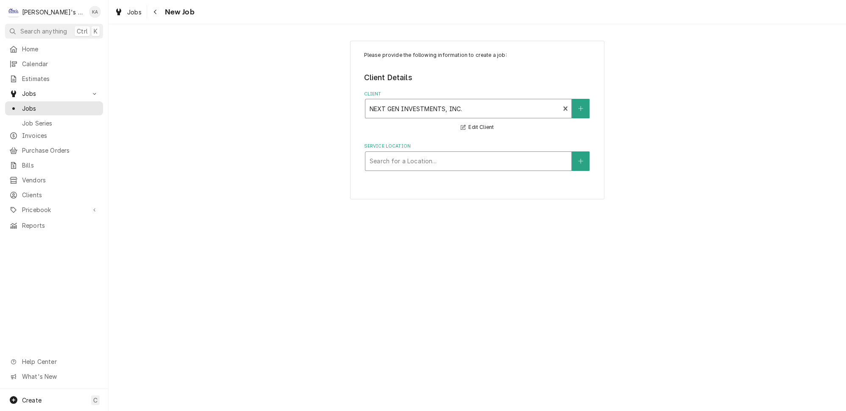
click at [411, 161] on div "Service Location" at bounding box center [469, 160] width 198 height 15
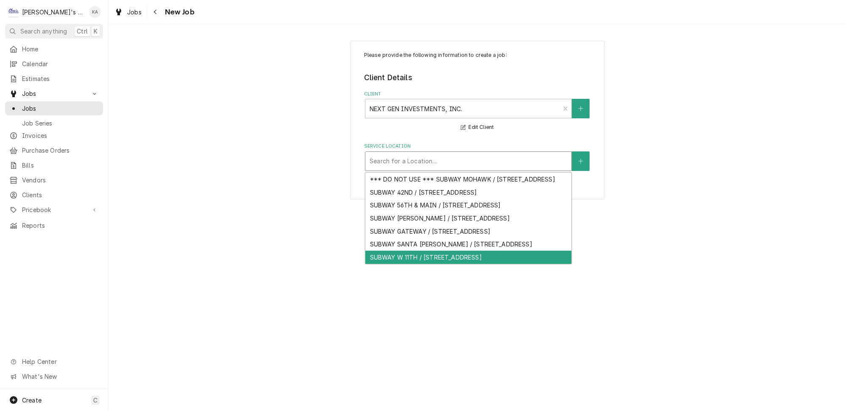
click at [438, 262] on div "SUBWAY W 11TH / [STREET_ADDRESS]" at bounding box center [468, 257] width 206 height 13
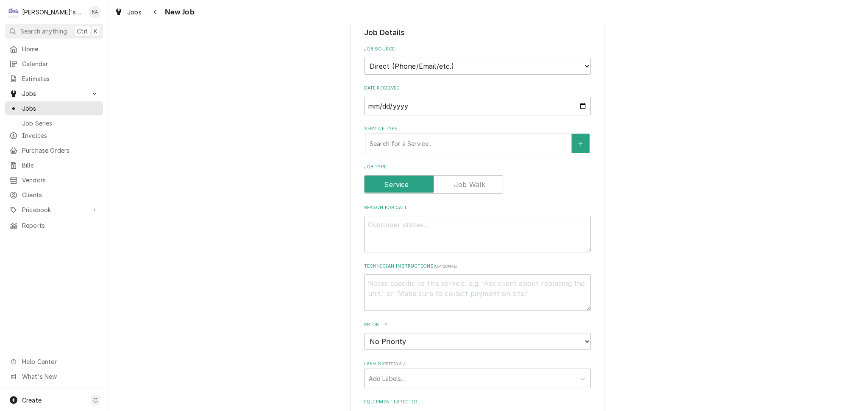
scroll to position [192, 0]
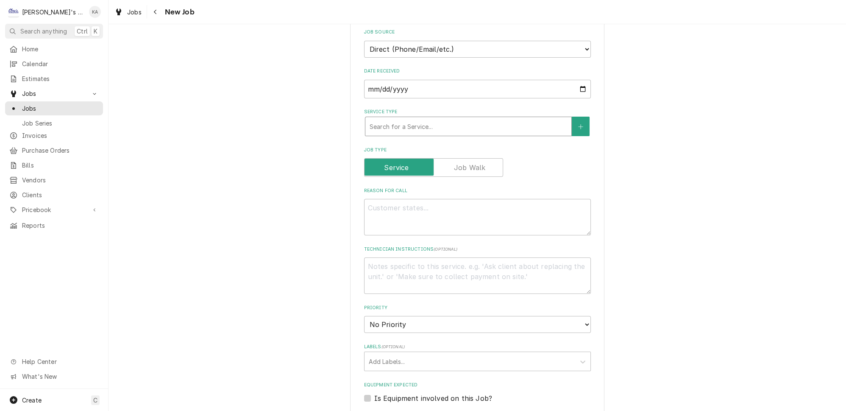
click at [427, 119] on div "Service Type" at bounding box center [469, 126] width 198 height 15
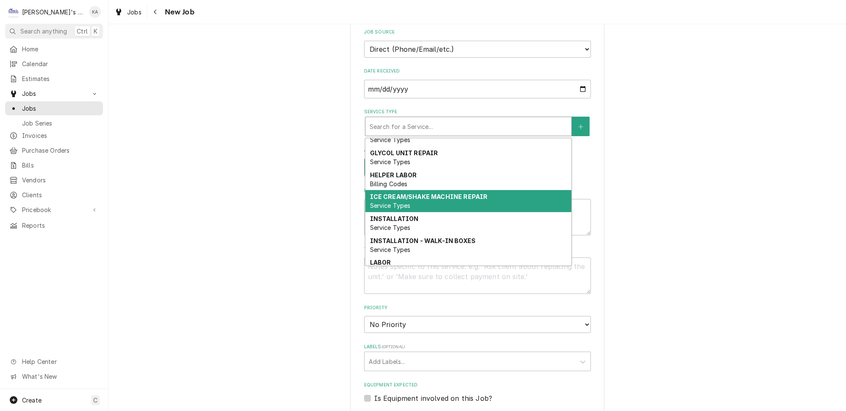
scroll to position [78, 0]
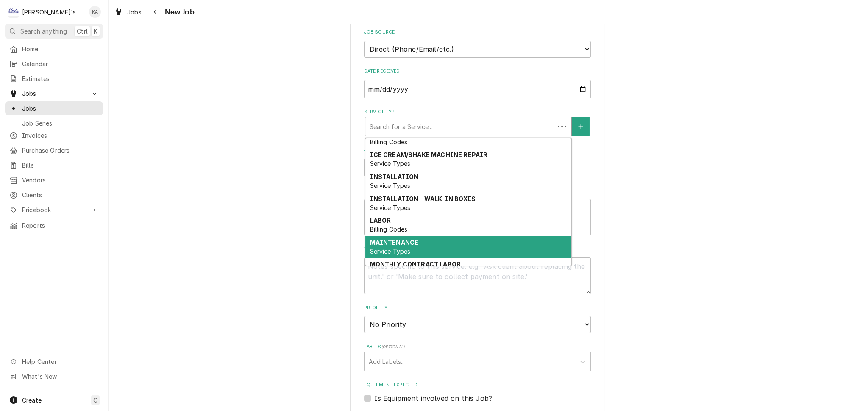
click at [410, 239] on strong "MAINTENANCE" at bounding box center [394, 242] width 49 height 7
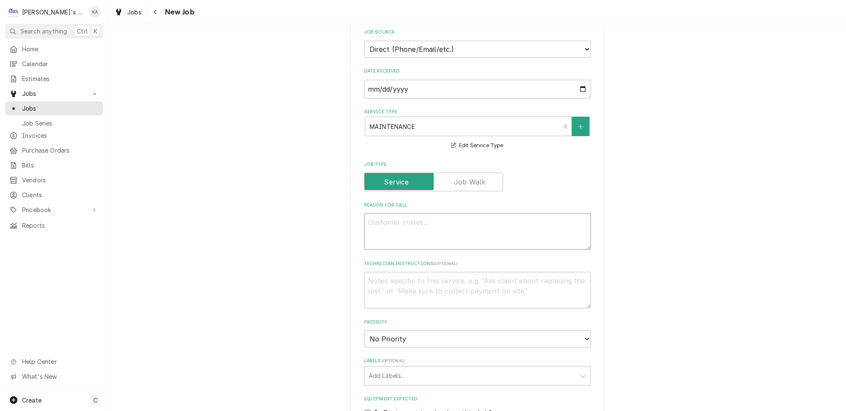
click at [410, 220] on textarea "Reason For Call" at bounding box center [477, 231] width 227 height 36
type textarea "x"
type textarea "9"
type textarea "x"
type textarea "9/"
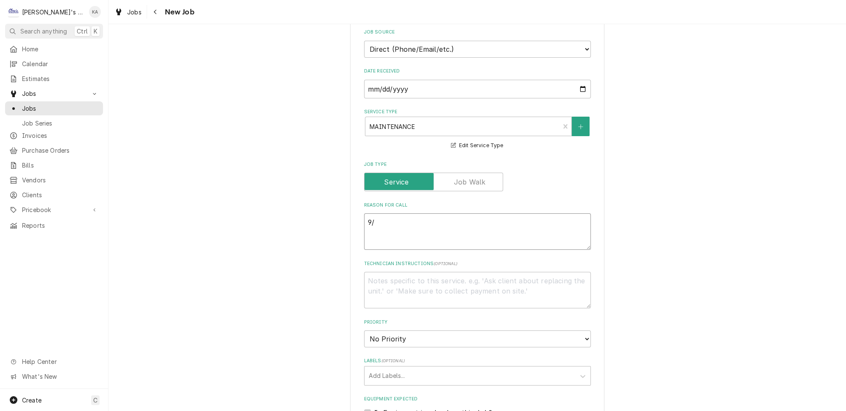
type textarea "x"
type textarea "9/2"
type textarea "x"
type textarea "9/25"
type textarea "x"
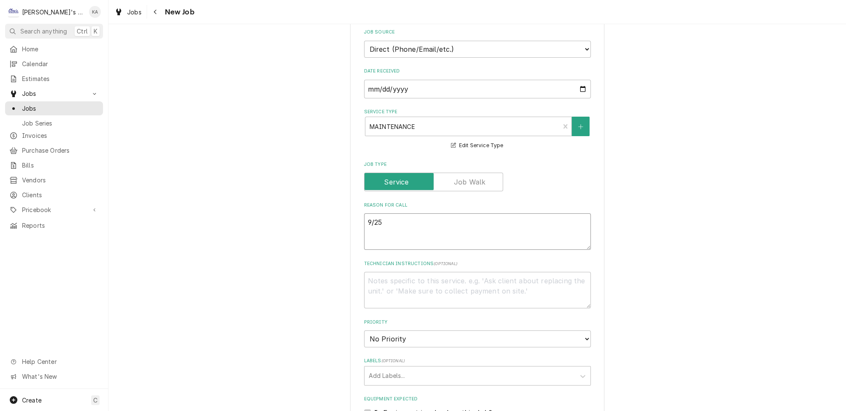
type textarea "9/25/"
type textarea "x"
type textarea "9/25/2"
type textarea "x"
type textarea "[DATE]"
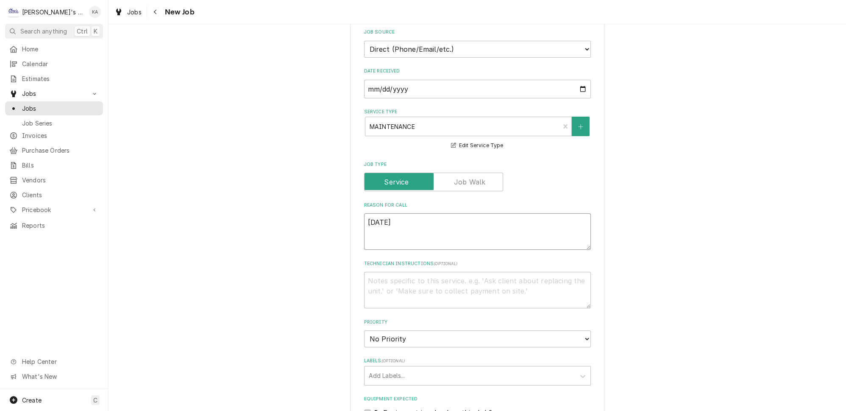
type textarea "x"
type textarea "9/25/202"
type textarea "x"
type textarea "[DATE]"
type textarea "x"
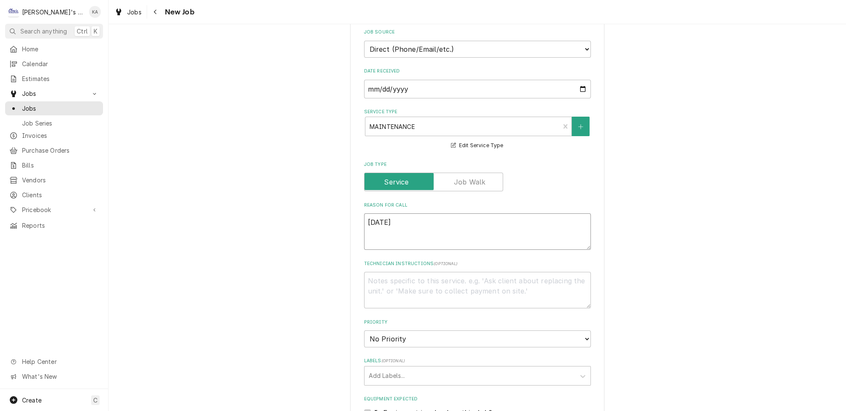
type textarea "[DATE]"
type textarea "x"
type textarea "[DATE] 1"
type textarea "x"
type textarea "[DATE] 12"
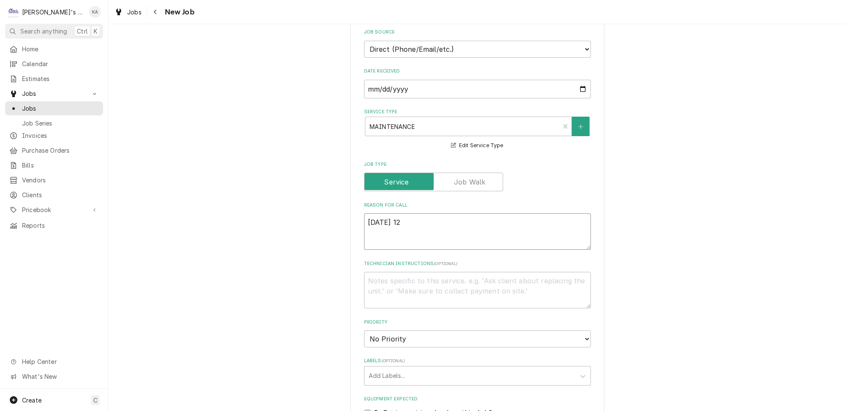
type textarea "x"
type textarea "[DATE] 12:"
type textarea "x"
type textarea "[DATE] 12:4"
type textarea "x"
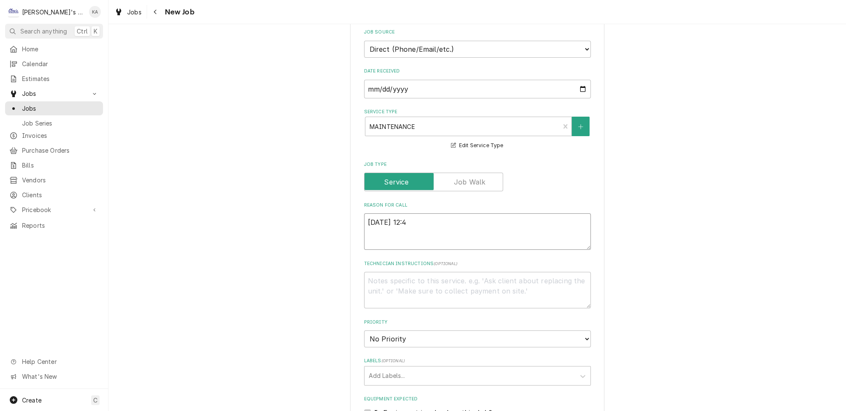
type textarea "[DATE] 12:45"
type textarea "x"
type textarea "[DATE] 12:45"
type textarea "x"
type textarea "[DATE] 12:45 p"
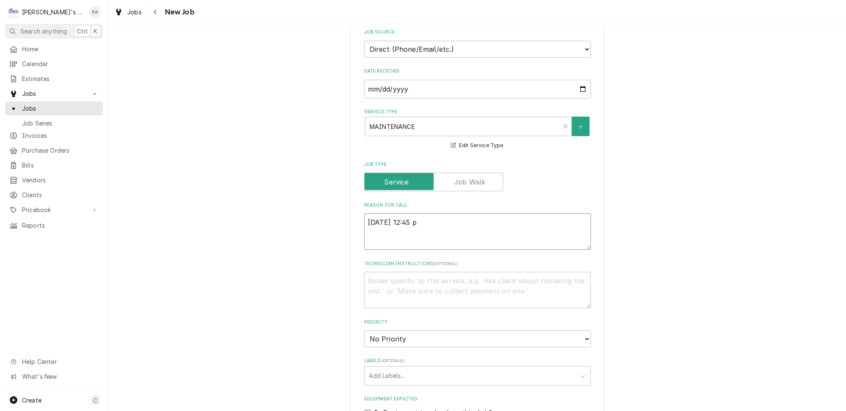
type textarea "x"
type textarea "[DATE] 12:45 pm"
type textarea "x"
type textarea "[DATE] 12:45 pm-"
type textarea "x"
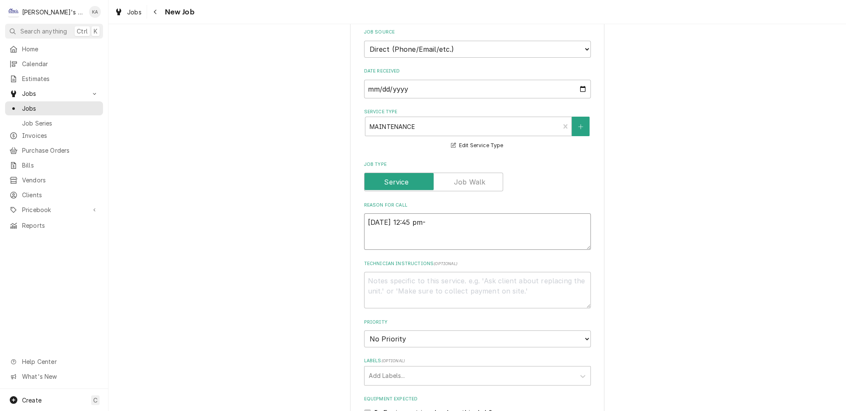
type textarea "[DATE] 12:45 pm"
type textarea "x"
type textarea "[DATE] 12:45 p"
type textarea "x"
type textarea "[DATE] 12:45"
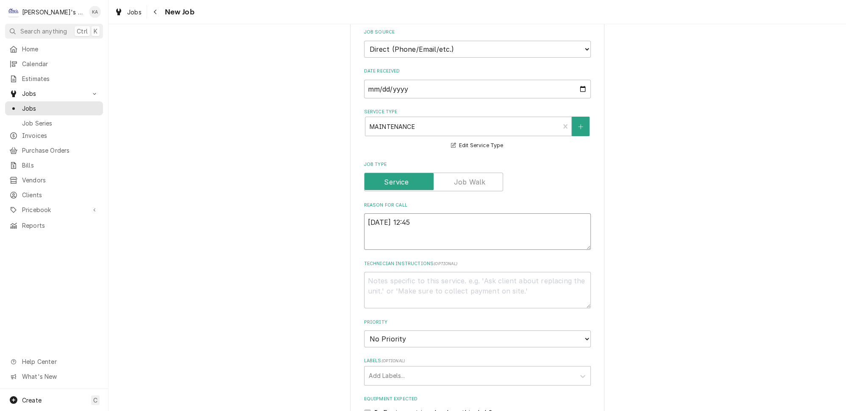
type textarea "x"
type textarea "[DATE] 12:45 P"
type textarea "x"
type textarea "[DATE] 12:45 PM"
type textarea "x"
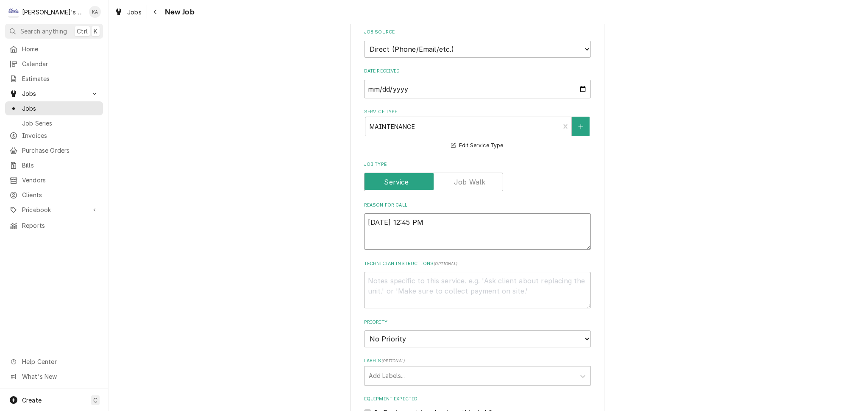
type textarea "[DATE] 12:45 PM-"
type textarea "x"
type textarea "[DATE] 12:45 PM-"
type textarea "x"
type textarea "[DATE] 12:45 PM- B"
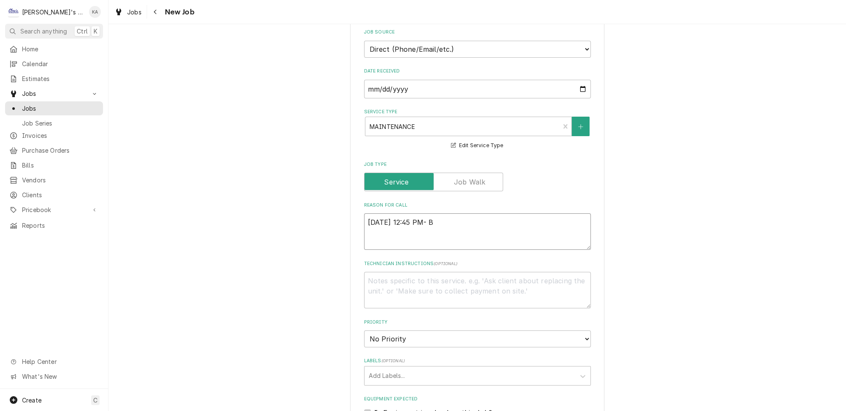
type textarea "x"
type textarea "[DATE] 12:45 PM- BE"
type textarea "x"
type textarea "[DATE] 12:45 PM- BEC"
type textarea "x"
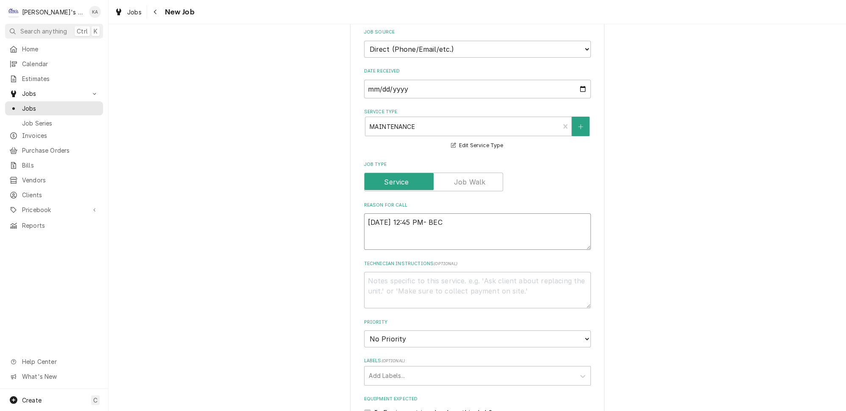
type textarea "[DATE] 12:45 PM- [PERSON_NAME]"
type textarea "x"
type textarea "[DATE] 12:45 PM- BECKE"
type textarea "x"
type textarea "[DATE] 12:45 PM- BECKET"
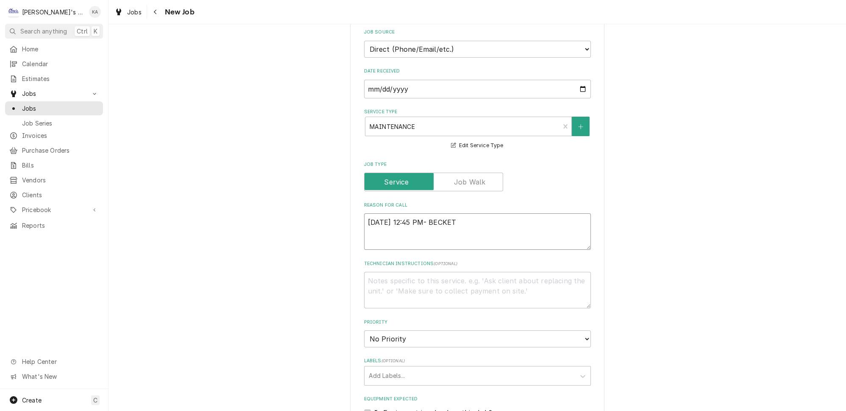
type textarea "x"
type textarea "[DATE] 12:45 PM- [PERSON_NAME]"
type textarea "x"
type textarea "[DATE] 12:45 PM- [PERSON_NAME]-"
type textarea "x"
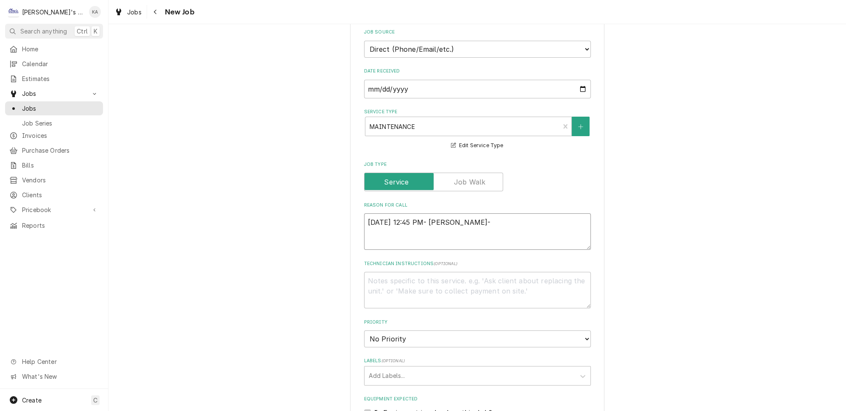
type textarea "[DATE] 12:45 PM- [PERSON_NAME]-"
type textarea "x"
type textarea "[DATE] 12:45 PM- [PERSON_NAME]- P"
type textarea "x"
type textarea "[DATE] 12:45 PM- [PERSON_NAME]- PE"
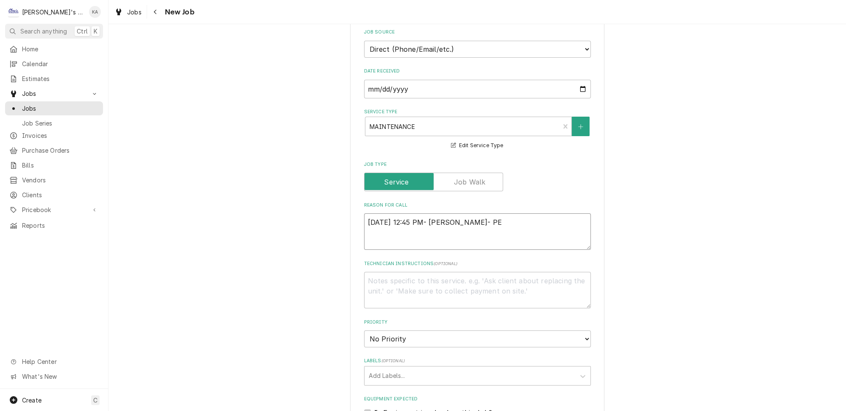
type textarea "x"
type textarea "[DATE] 12:45 PM- [PERSON_NAME]- PER"
type textarea "x"
type textarea "[DATE] 12:45 PM- [PERSON_NAME]- PER"
type textarea "x"
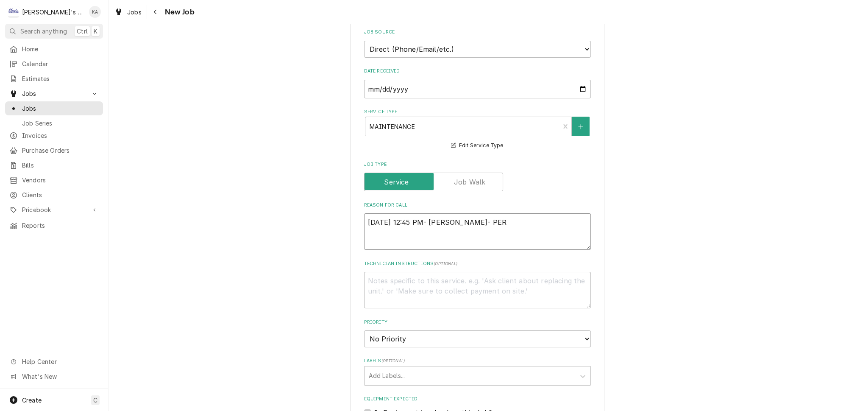
type textarea "[DATE] 12:45 PM- [PERSON_NAME]- PER M"
type textarea "x"
type textarea "[DATE] 12:45 PM- [PERSON_NAME]- PER [GEOGRAPHIC_DATA]"
type textarea "x"
type textarea "[DATE] 12:45 PM- [PERSON_NAME]- PER MIK"
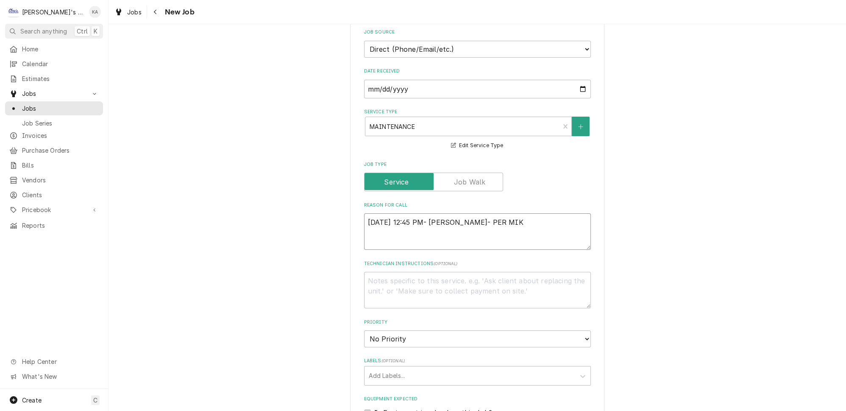
type textarea "x"
type textarea "[DATE] 12:45 PM- [PERSON_NAME]- PER [PERSON_NAME]"
type textarea "x"
type textarea "[DATE] 12:45 PM- [PERSON_NAME]- PER [PERSON_NAME]-"
type textarea "x"
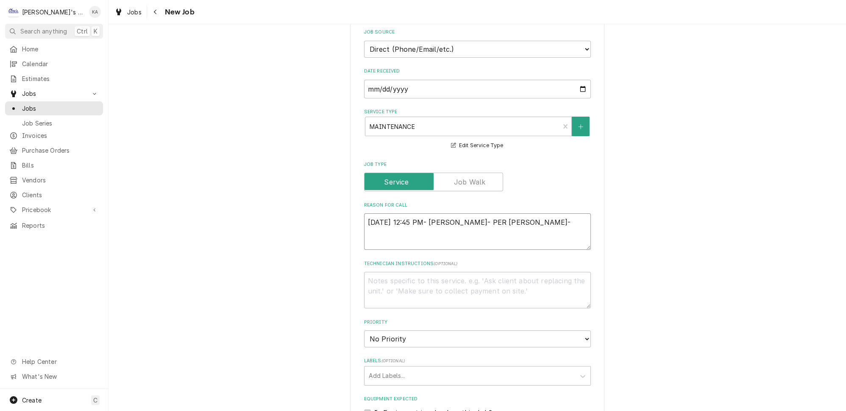
type textarea "[DATE] 12:45 PM- [PERSON_NAME]- PER [PERSON_NAME]-"
type textarea "x"
type textarea "[DATE] 12:45 PM- [PERSON_NAME]- PER [PERSON_NAME]"
type textarea "x"
type textarea "[DATE] 12:45 PM- [PERSON_NAME]- PER [PERSON_NAME]"
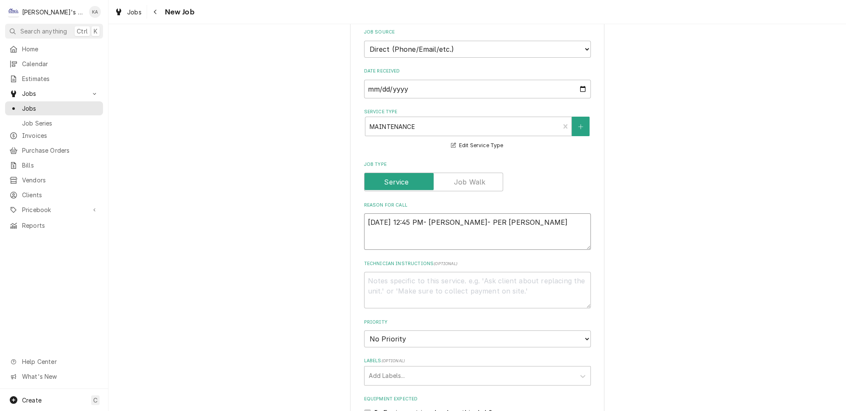
type textarea "x"
type textarea "[DATE] 12:45 PM- [PERSON_NAME]- PER [PERSON_NAME]"
type textarea "x"
type textarea "[DATE] 12:45 PM- [PERSON_NAME]- PER [PERSON_NAME]- BOTH"
type textarea "x"
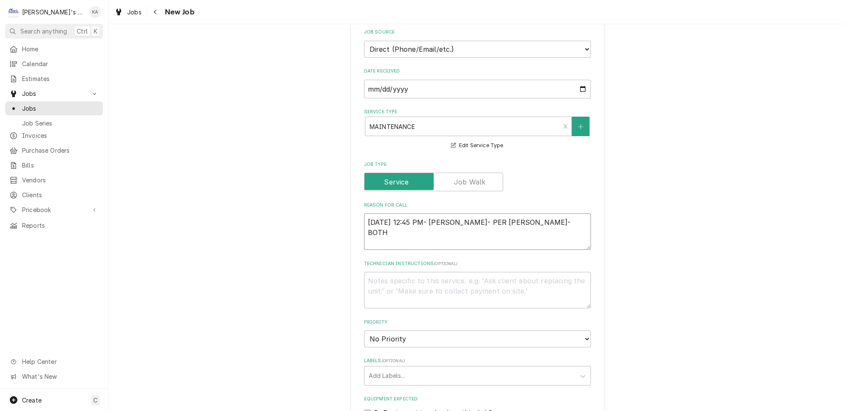
type textarea "[DATE] 12:45 PM- [PERSON_NAME]- PER [PERSON_NAME]- BOTH"
type textarea "x"
type textarea "[DATE] 12:45 PM- [PERSON_NAME]- PER [PERSON_NAME]- BOTH I"
type textarea "x"
type textarea "[DATE] 12:45 PM- [PERSON_NAME]- PER [PERSON_NAME]- BOTH IC"
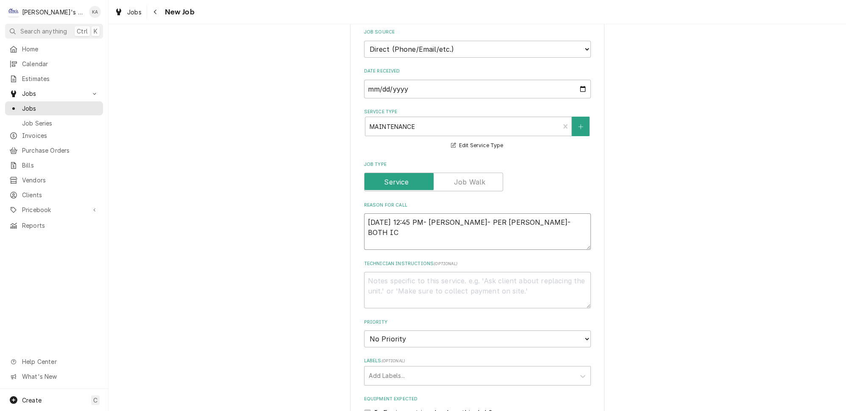
type textarea "x"
type textarea "[DATE] 12:45 PM- [PERSON_NAME]- PER [PERSON_NAME]- BOTH ICE"
type textarea "x"
type textarea "[DATE] 12:45 PM- [PERSON_NAME]- PER [PERSON_NAME]- BOTH ICE"
type textarea "x"
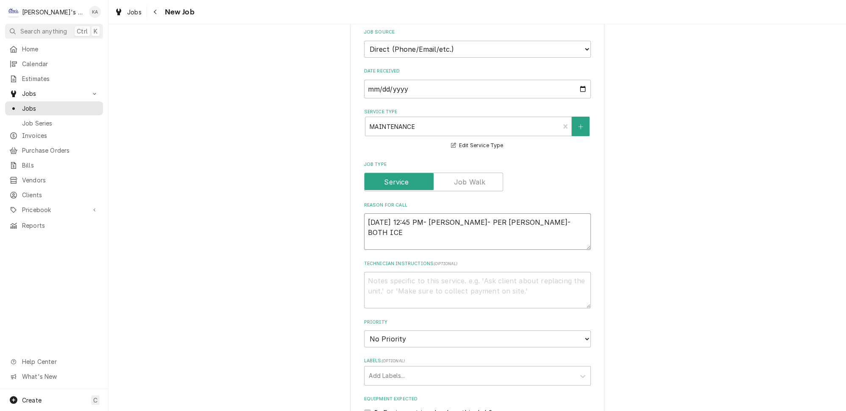
type textarea "[DATE] 12:45 PM- [PERSON_NAME]- PER [PERSON_NAME]- BOTH ICE M"
type textarea "x"
type textarea "[DATE] 12:45 PM- [PERSON_NAME]- PER [PERSON_NAME]- BOTH ICE MA"
type textarea "x"
type textarea "[DATE] 12:45 PM- [PERSON_NAME]- PER [PERSON_NAME]- BOTH ICE MAC"
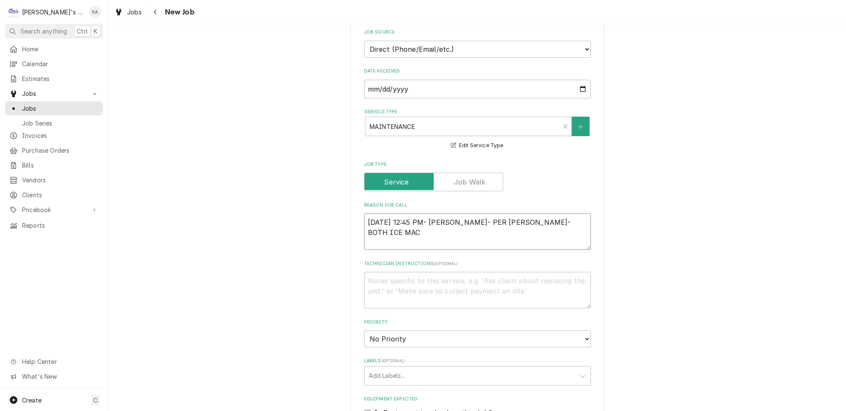
type textarea "x"
type textarea "[DATE] 12:45 PM- [PERSON_NAME]- PER [PERSON_NAME]- BOTH ICE MACH"
type textarea "x"
type textarea "[DATE] 12:45 PM- [PERSON_NAME]- PER [PERSON_NAME]- BOTH ICE MACHI"
type textarea "x"
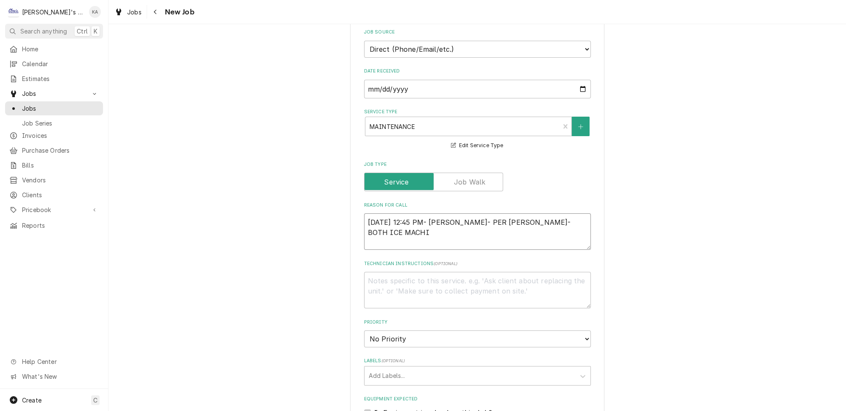
type textarea "[DATE] 12:45 PM- [PERSON_NAME]- PER [PERSON_NAME]- BOTH ICE MACHIN"
type textarea "x"
type textarea "[DATE] 12:45 PM- [PERSON_NAME]- PER [PERSON_NAME]- BOTH ICE MACHINE"
type textarea "x"
type textarea "[DATE] 12:45 PM- [PERSON_NAME]- PER [PERSON_NAME]- BOTH ICE MACHINES"
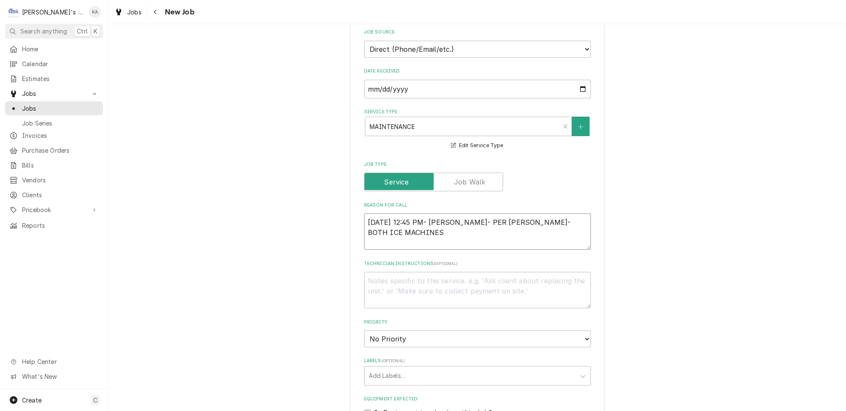
type textarea "x"
type textarea "[DATE] 12:45 PM- [PERSON_NAME]- PER [PERSON_NAME]- BOTH ICE MACHINES"
type textarea "x"
type textarea "[DATE] 12:45 PM- [PERSON_NAME]- PER [PERSON_NAME]- BOTH ICE MACHINES W"
type textarea "x"
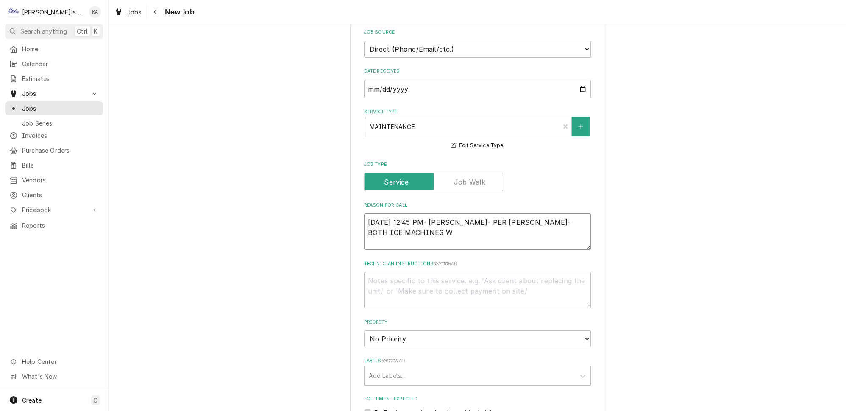
type textarea "[DATE] 12:45 PM- [PERSON_NAME]- PER [PERSON_NAME]- BOTH ICE MACHINES WI"
type textarea "x"
type textarea "[DATE] 12:45 PM- [PERSON_NAME]- PER [PERSON_NAME]- BOTH ICE MACHINES WIL"
type textarea "x"
type textarea "[DATE] 12:45 PM- [PERSON_NAME]- PER [PERSON_NAME]- BOTH ICE MACHINES WILL"
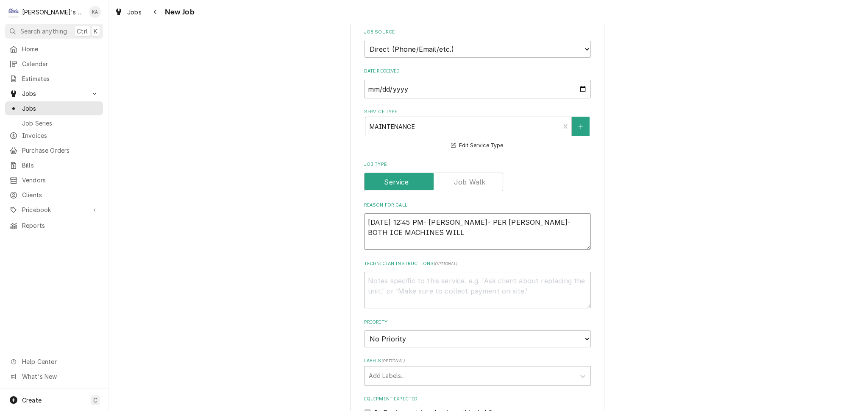
type textarea "x"
type textarea "[DATE] 12:45 PM- [PERSON_NAME]- PER [PERSON_NAME]- BOTH ICE MACHINES WILL"
type textarea "x"
type textarea "[DATE] 12:45 PM- [PERSON_NAME]- PER [PERSON_NAME]- BOTH ICE MACHINES WILL N"
type textarea "x"
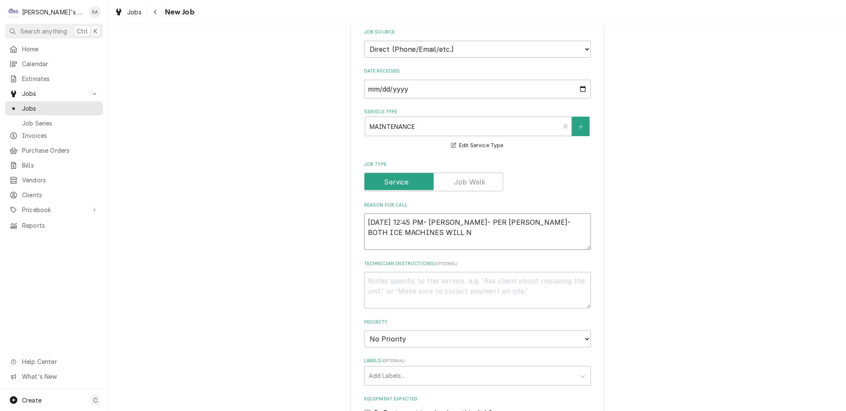
type textarea "[DATE] 12:45 PM- [PERSON_NAME]- PER [PERSON_NAME]- BOTH ICE MACHINES WILL NE"
type textarea "x"
type textarea "[DATE] 12:45 PM- [PERSON_NAME]- PER [PERSON_NAME]- BOTH ICE MACHINES WILL NEE"
type textarea "x"
type textarea "[DATE] 12:45 PM- [PERSON_NAME]- PER [PERSON_NAME]- BOTH ICE MACHINES WILL NEED"
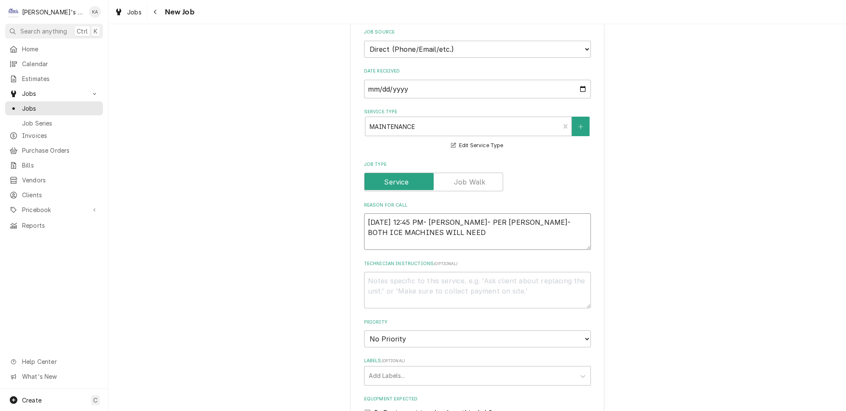
type textarea "x"
type textarea "9/25/2025 12:45 PM- BECKETT- PER MIKE- BOTH ICE MACHINES WILL NEED"
type textarea "x"
type textarea "9/25/2025 12:45 PM- BECKETT- PER MIKE- BOTH ICE MACHINES WILL NEED"
type textarea "x"
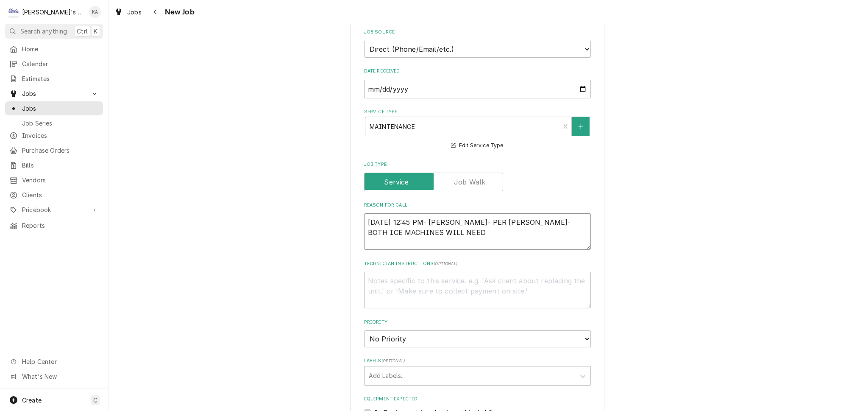
type textarea "9/25/2025 12:45 PM- BECKETT- PER MIKE- BOTH ICE MACHINES WILL NEE"
type textarea "x"
type textarea "9/25/2025 12:45 PM- BECKETT- PER MIKE- BOTH ICE MACHINES WILL NE"
type textarea "x"
type textarea "9/25/2025 12:45 PM- BECKETT- PER MIKE- BOTH ICE MACHINES WILL N"
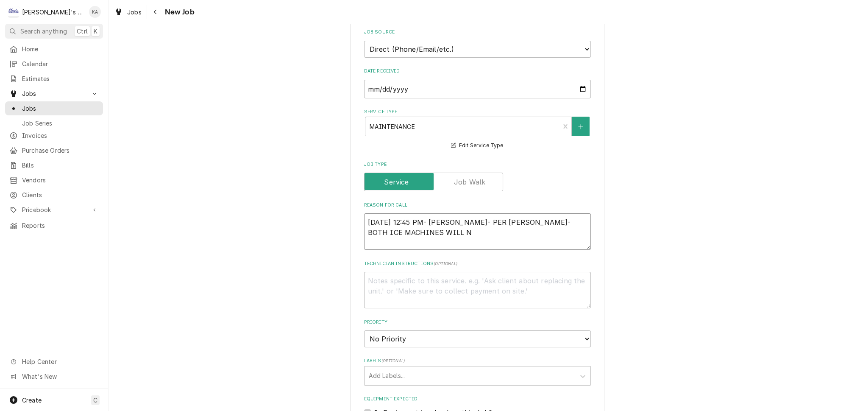
type textarea "x"
type textarea "9/25/2025 12:45 PM- BECKETT- PER MIKE- BOTH ICE MACHINES WILL"
type textarea "x"
type textarea "9/25/2025 12:45 PM- BECKETT- PER MIKE- BOTH ICE MACHINES WILL"
type textarea "x"
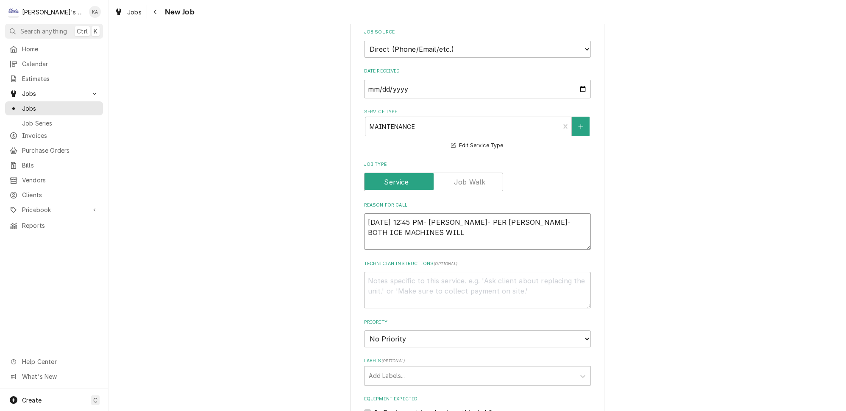
type textarea "9/25/2025 12:45 PM- BECKETT- PER MIKE- BOTH ICE MACHINES WIL"
type textarea "x"
type textarea "9/25/2025 12:45 PM- BECKETT- PER MIKE- BOTH ICE MACHINES WI"
type textarea "x"
type textarea "9/25/2025 12:45 PM- BECKETT- PER MIKE- BOTH ICE MACHINES W"
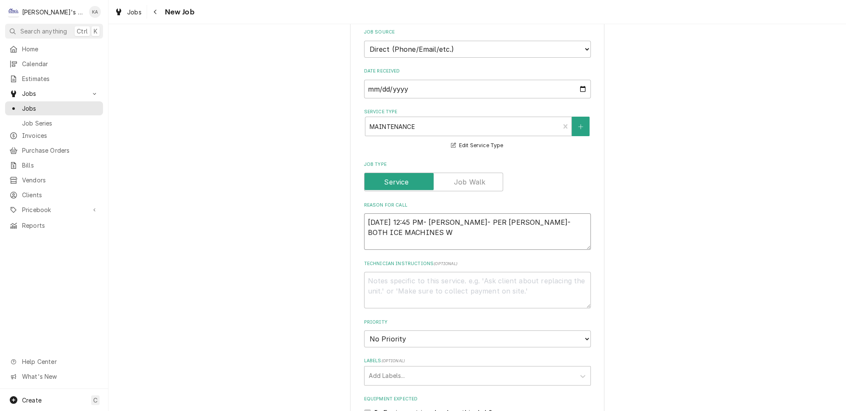
type textarea "x"
type textarea "9/25/2025 12:45 PM- BECKETT- PER MIKE- BOTH ICE MACHINES"
type textarea "x"
type textarea "9/25/2025 12:45 PM- BECKETT- PER MIKE- BOTH ICE MACHINES N"
type textarea "x"
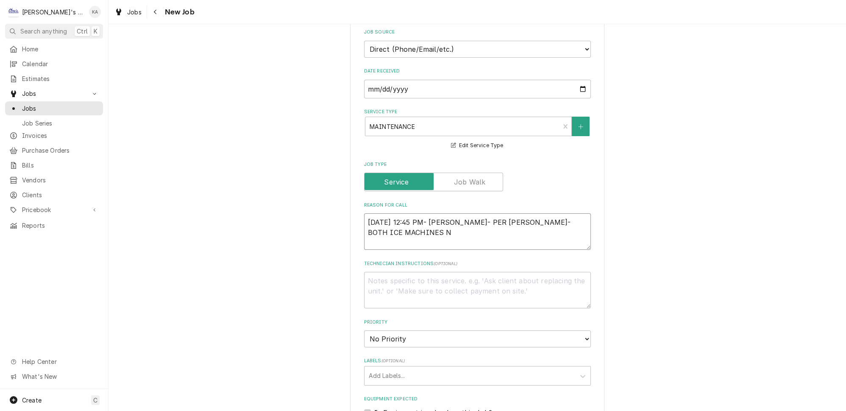
type textarea "9/25/2025 12:45 PM- BECKETT- PER MIKE- BOTH ICE MACHINES NE"
type textarea "x"
type textarea "9/25/2025 12:45 PM- BECKETT- PER MIKE- BOTH ICE MACHINES NEE"
type textarea "x"
type textarea "9/25/2025 12:45 PM- BECKETT- PER MIKE- BOTH ICE MACHINES NEED"
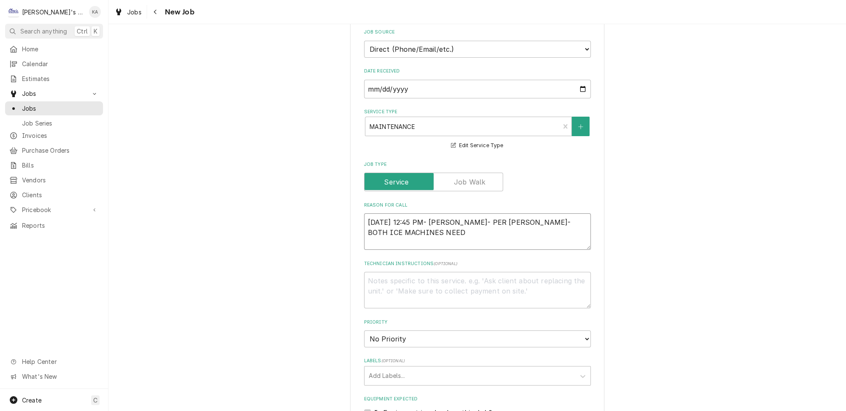
type textarea "x"
type textarea "9/25/2025 12:45 PM- BECKETT- PER MIKE- BOTH ICE MACHINES NEED"
type textarea "x"
type textarea "9/25/2025 12:45 PM- BECKETT- PER MIKE- BOTH ICE MACHINES NEED C"
type textarea "x"
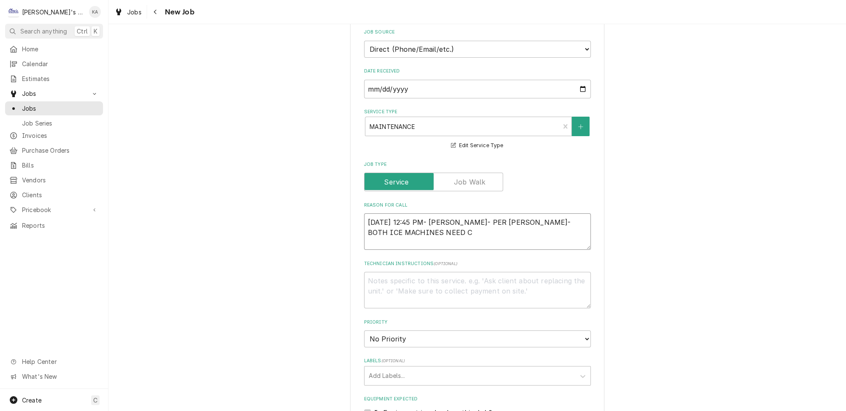
type textarea "9/25/2025 12:45 PM- BECKETT- PER MIKE- BOTH ICE MACHINES NEED CL"
type textarea "x"
type textarea "9/25/2025 12:45 PM- BECKETT- PER MIKE- BOTH ICE MACHINES NEED CLE"
type textarea "x"
type textarea "9/25/2025 12:45 PM- BECKETT- PER MIKE- BOTH ICE MACHINES NEED CLEA"
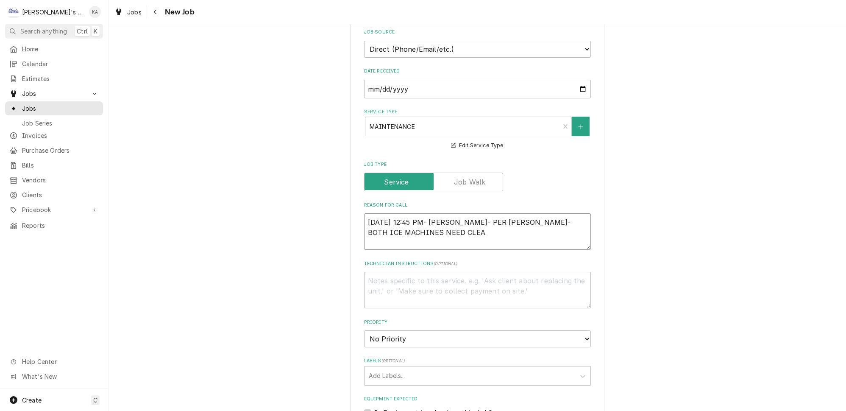
type textarea "x"
type textarea "9/25/2025 12:45 PM- BECKETT- PER MIKE- BOTH ICE MACHINES NEED CLEAN"
type textarea "x"
type textarea "9/25/2025 12:45 PM- BECKETT- PER MIKE- BOTH ICE MACHINES NEED CLEANI"
type textarea "x"
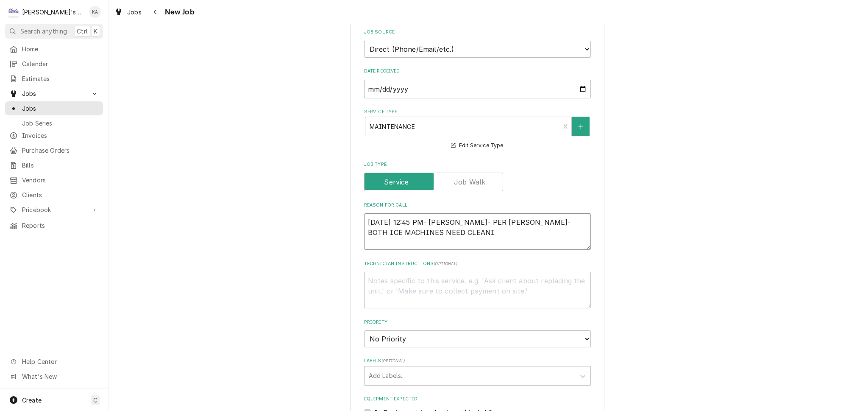
type textarea "9/25/2025 12:45 PM- BECKETT- PER MIKE- BOTH ICE MACHINES NEED CLEANIN"
type textarea "x"
type textarea "9/25/2025 12:45 PM- BECKETT- PER MIKE- BOTH ICE MACHINES NEED CLEANING"
type textarea "x"
type textarea "9/25/2025 12:45 PM- BECKETT- PER MIKE- BOTH ICE MACHINES NEED CLEANING,"
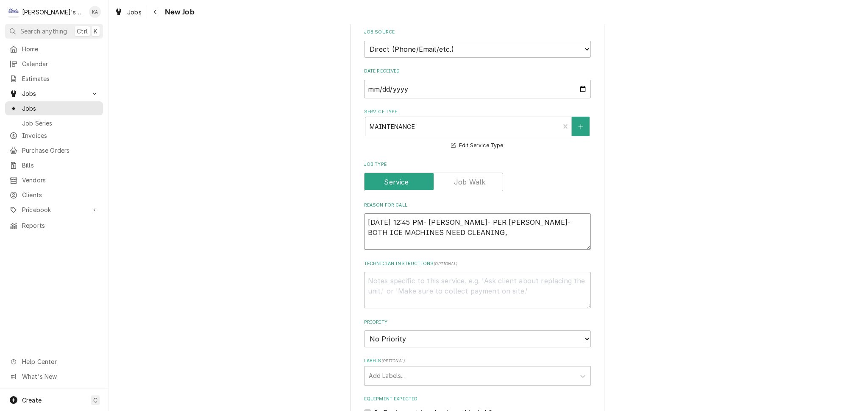
type textarea "x"
type textarea "9/25/2025 12:45 PM- BECKETT- PER MIKE- BOTH ICE MACHINES NEED CLEANING,"
type textarea "x"
type textarea "9/25/2025 12:45 PM- BECKETT- PER MIKE- BOTH ICE MACHINES NEED CLEANING, W"
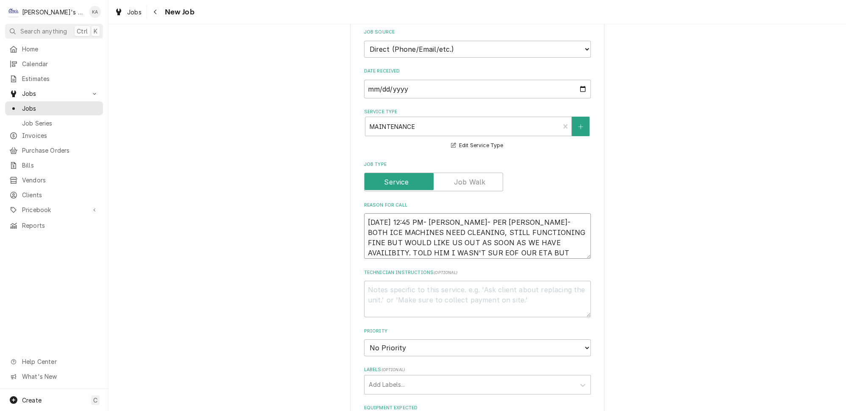
click at [387, 243] on textarea "9/25/2025 12:45 PM- BECKETT- PER MIKE- BOTH ICE MACHINES NEED CLEANING, STILL F…" at bounding box center [477, 235] width 227 height 45
click at [495, 243] on textarea "9/25/2025 12:45 PM- BECKETT- PER MIKE- BOTH ICE MACHINES NEED CLEANING, STILL F…" at bounding box center [477, 235] width 227 height 45
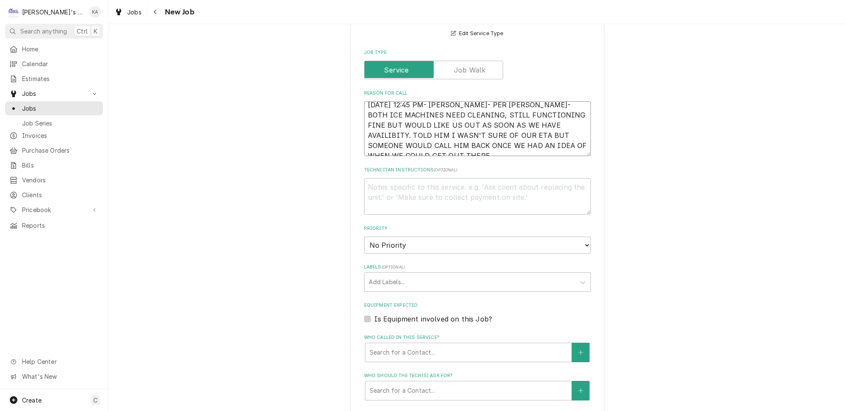
scroll to position [308, 0]
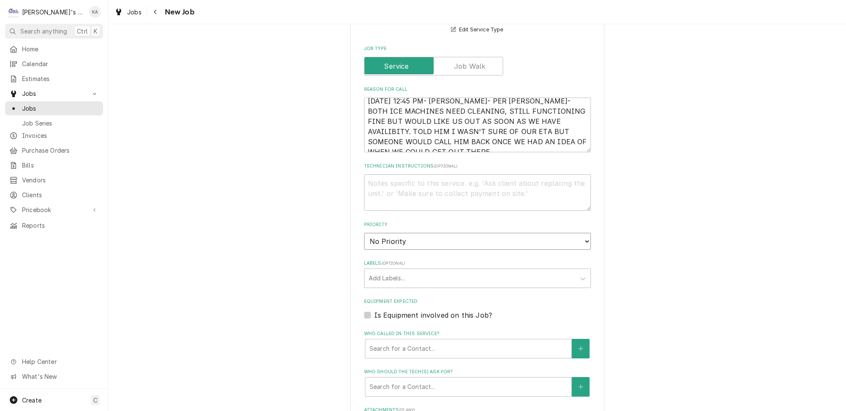
click at [382, 237] on select "No Priority Urgent High Medium Low" at bounding box center [477, 241] width 227 height 17
click at [364, 233] on select "No Priority Urgent High Medium Low" at bounding box center [477, 241] width 227 height 17
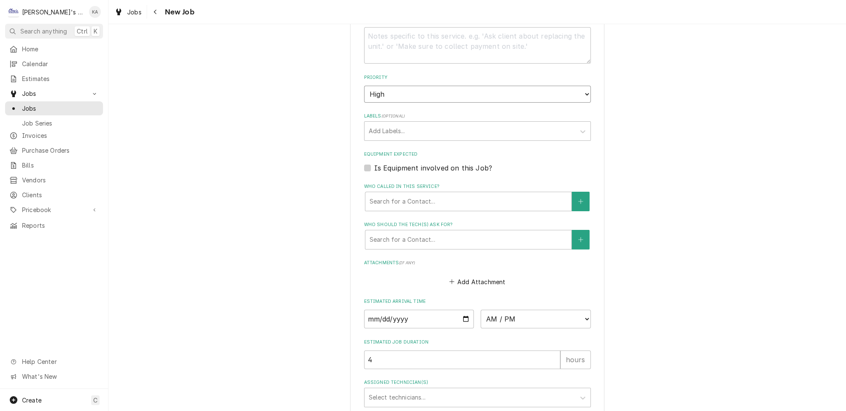
scroll to position [462, 0]
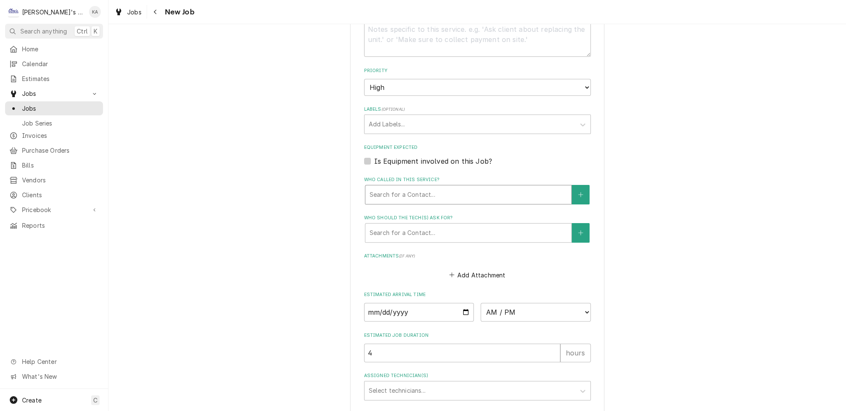
click at [423, 187] on div "Who called in this service?" at bounding box center [469, 194] width 198 height 15
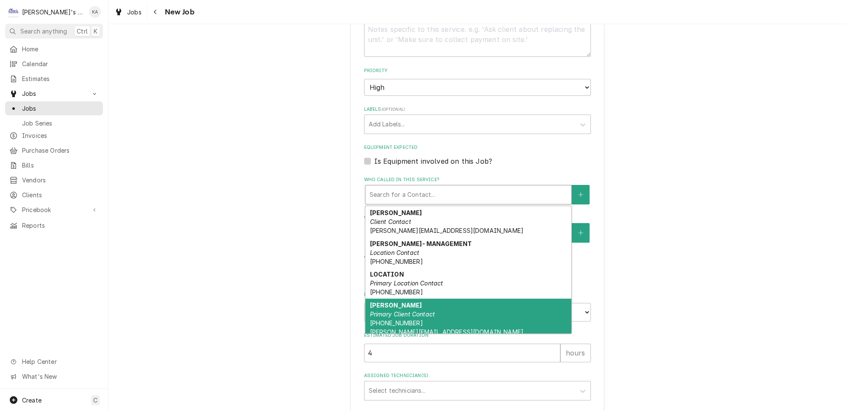
click at [415, 310] on em "Primary Client Contact" at bounding box center [402, 313] width 65 height 7
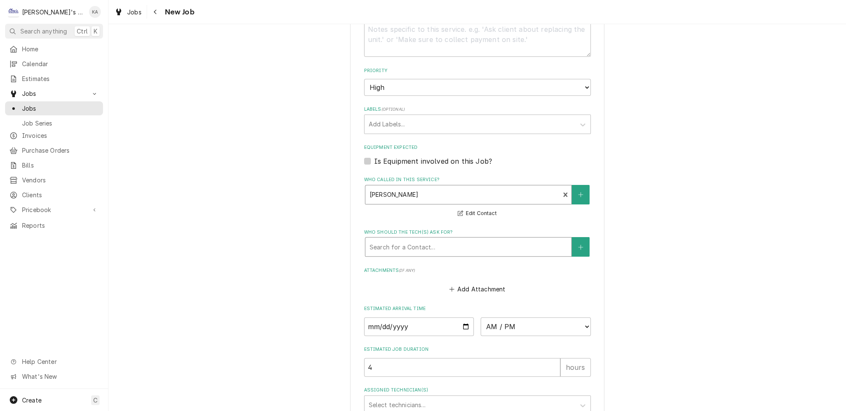
click at [404, 239] on div "Who should the tech(s) ask for?" at bounding box center [469, 246] width 198 height 15
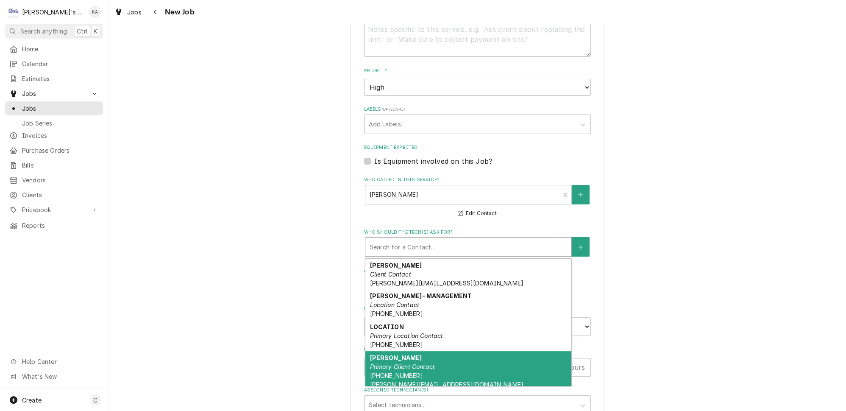
click at [412, 351] on div "MIKE PROULX Primary Client Contact (541) 520-4545 mike@proulxinvestments.com" at bounding box center [468, 371] width 206 height 40
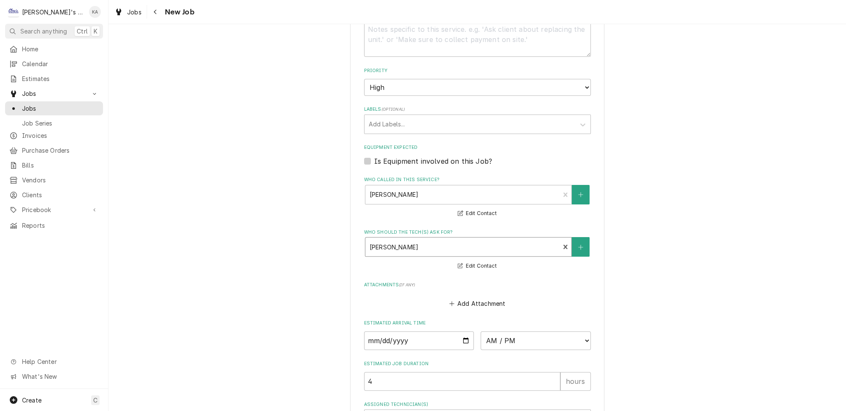
click at [391, 156] on label "Is Equipment involved on this Job?" at bounding box center [433, 161] width 118 height 10
click at [391, 156] on input "Equipment Expected" at bounding box center [487, 165] width 227 height 19
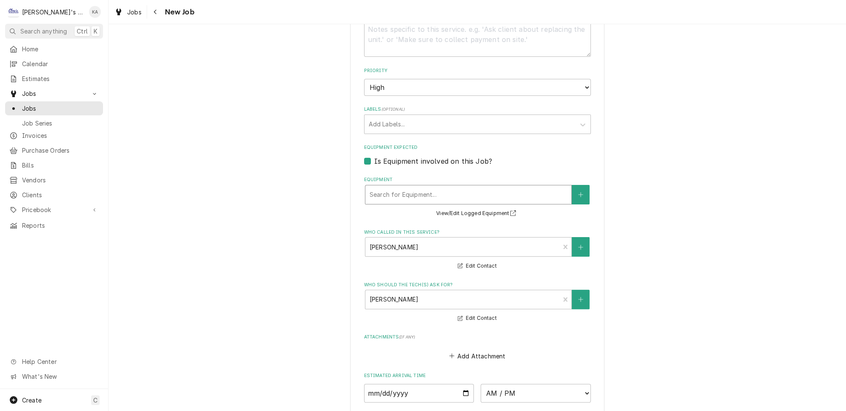
click at [393, 188] on div "Equipment" at bounding box center [469, 194] width 198 height 15
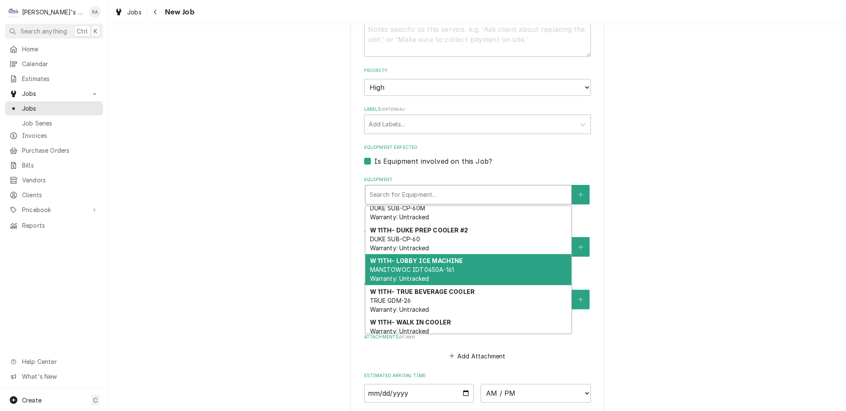
scroll to position [124, 0]
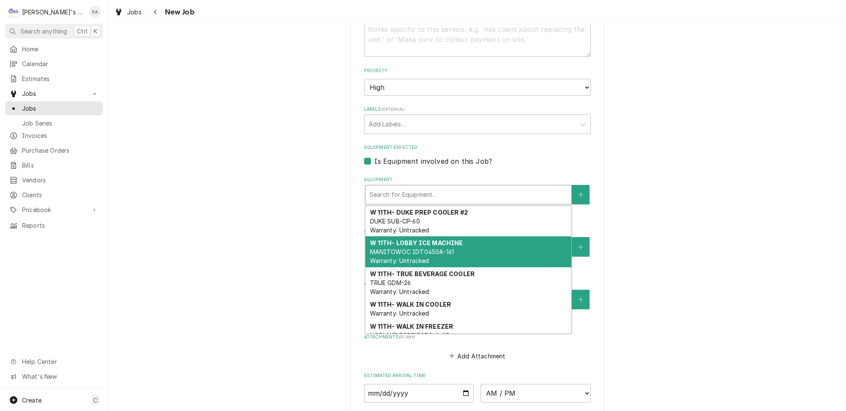
click at [429, 248] on span "MANITOWOC IDT0450A-161 Warranty: Untracked" at bounding box center [412, 256] width 84 height 16
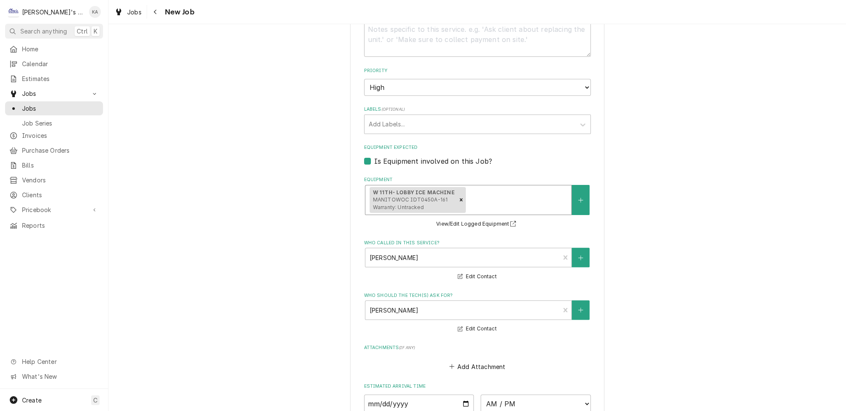
click at [511, 198] on div "Equipment" at bounding box center [517, 199] width 100 height 15
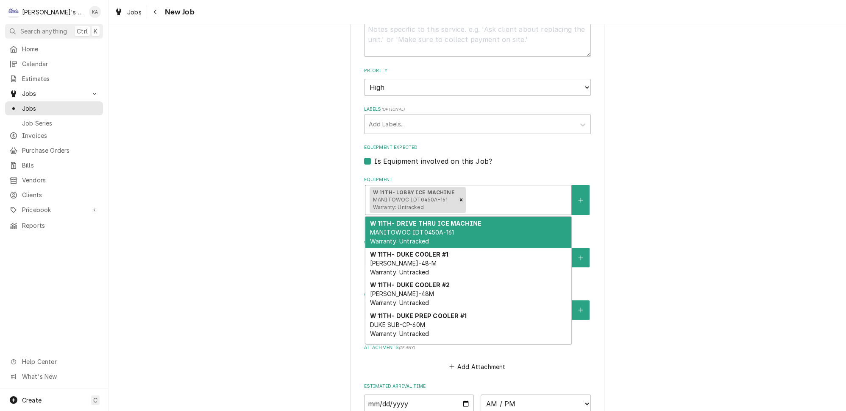
click at [456, 228] on div "W 11TH- DRIVE THRU ICE MACHINE MANITOWOC IDT0450A-161 Warranty: Untracked" at bounding box center [468, 232] width 206 height 31
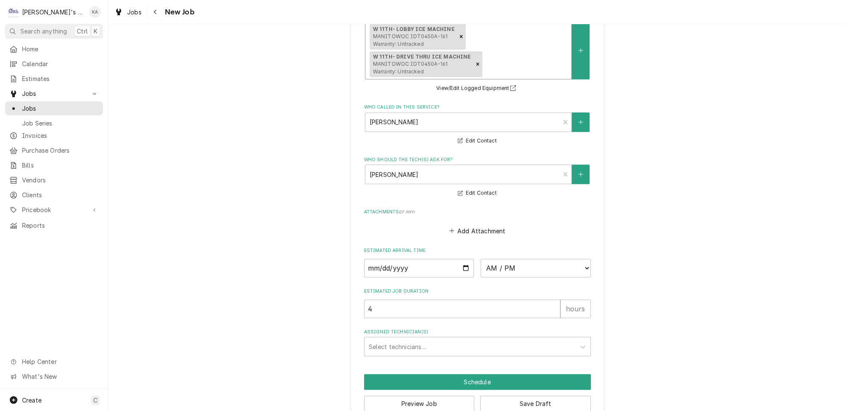
scroll to position [635, 0]
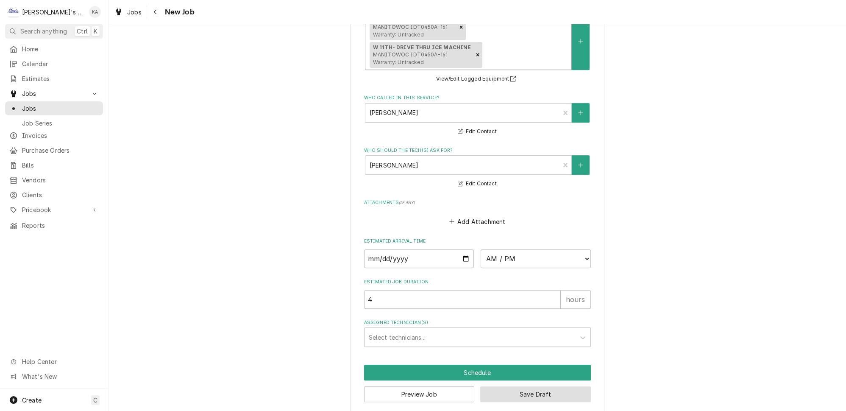
click at [552, 386] on button "Save Draft" at bounding box center [535, 394] width 111 height 16
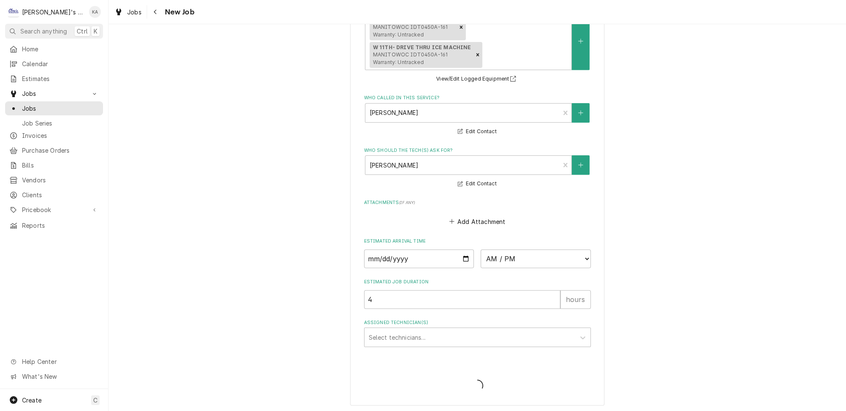
scroll to position [627, 0]
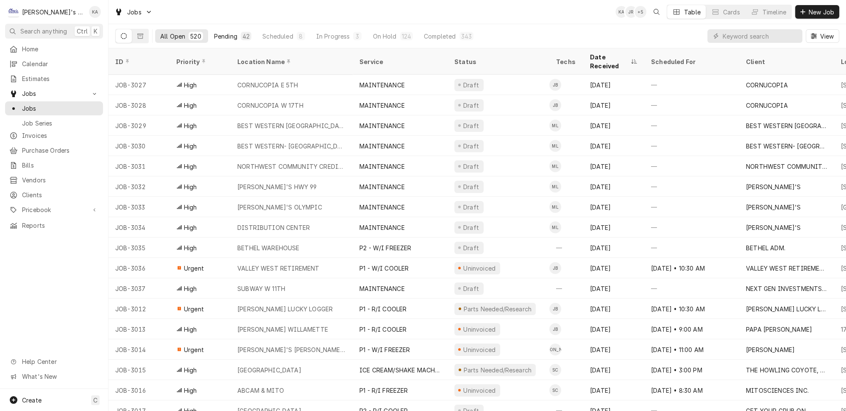
click at [214, 36] on div "Pending" at bounding box center [225, 36] width 23 height 9
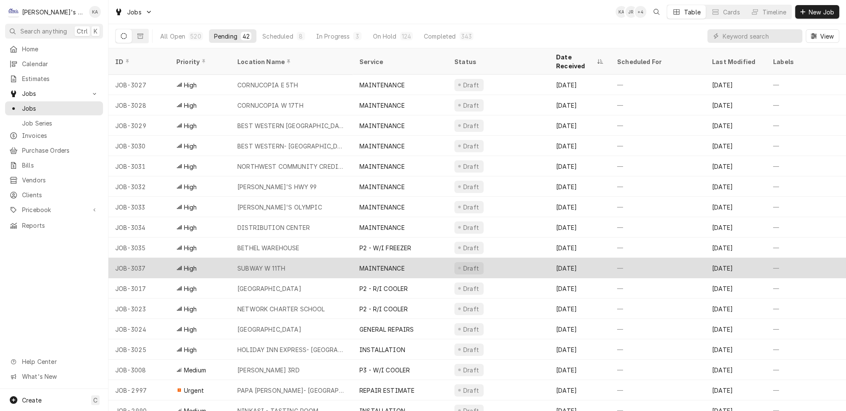
click at [294, 258] on div "SUBWAY W 11TH" at bounding box center [292, 268] width 122 height 20
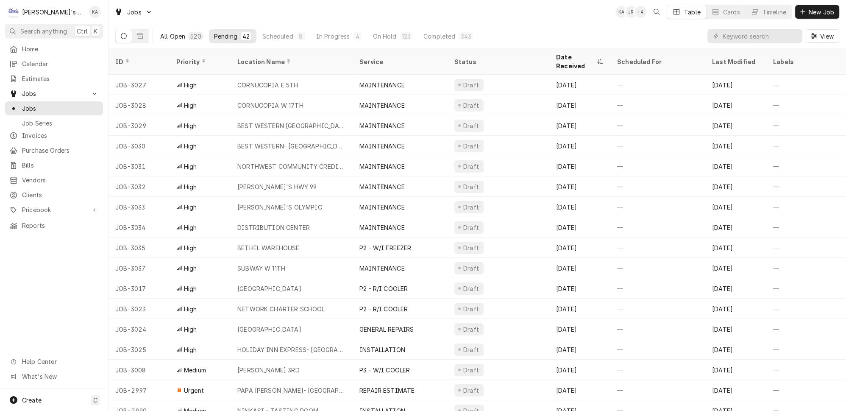
click at [174, 29] on button "All Open 520" at bounding box center [181, 36] width 53 height 14
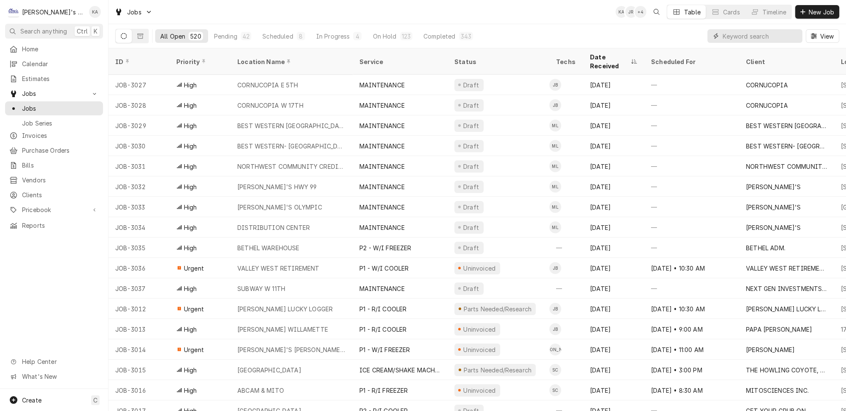
click at [741, 39] on input "Dynamic Content Wrapper" at bounding box center [760, 36] width 75 height 14
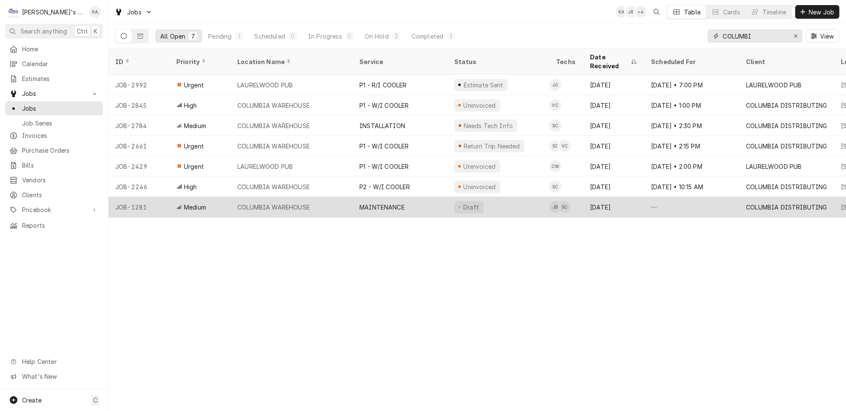
type input "COLUMBI"
click at [326, 197] on div "COLUMBIA WAREHOUSE" at bounding box center [292, 207] width 122 height 20
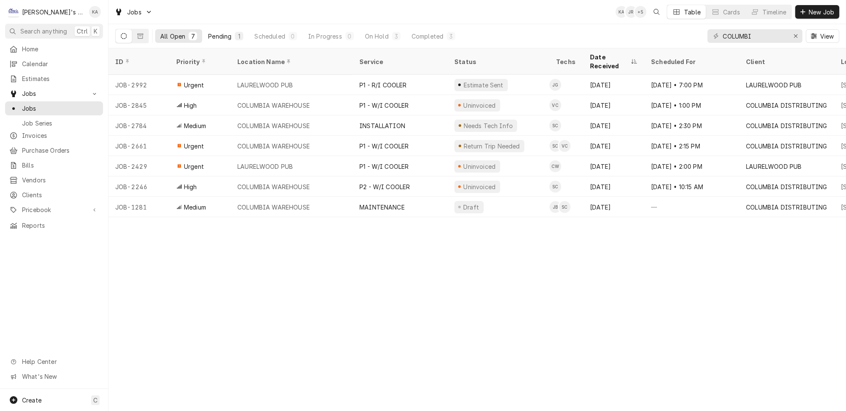
click at [208, 35] on div "Pending" at bounding box center [219, 36] width 23 height 9
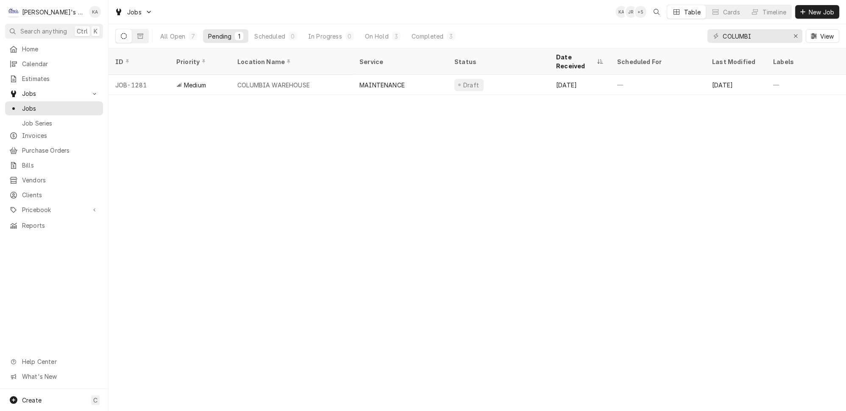
click at [791, 37] on div "COLUMBI" at bounding box center [755, 36] width 95 height 14
click at [798, 33] on icon "Erase input" at bounding box center [796, 36] width 5 height 6
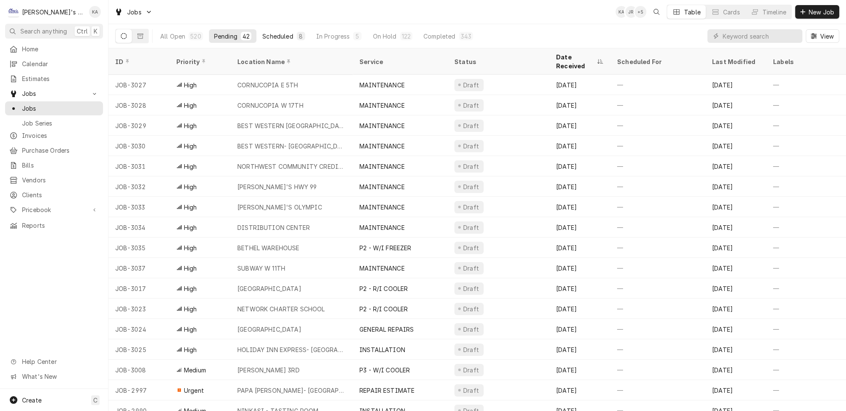
click at [276, 32] on div "Scheduled" at bounding box center [277, 36] width 31 height 9
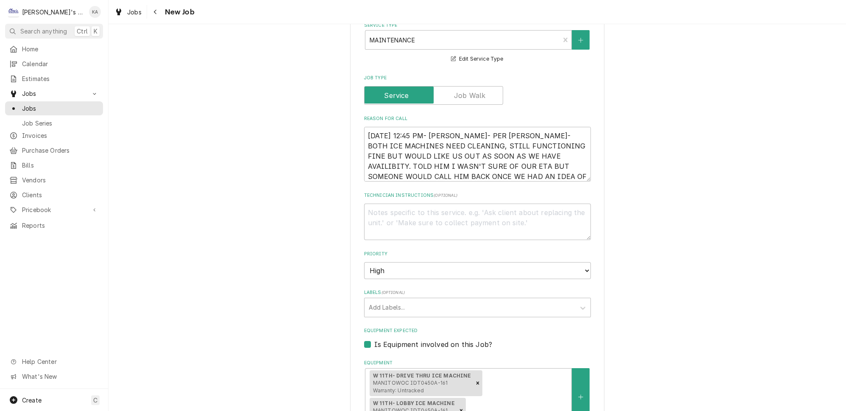
scroll to position [270, 0]
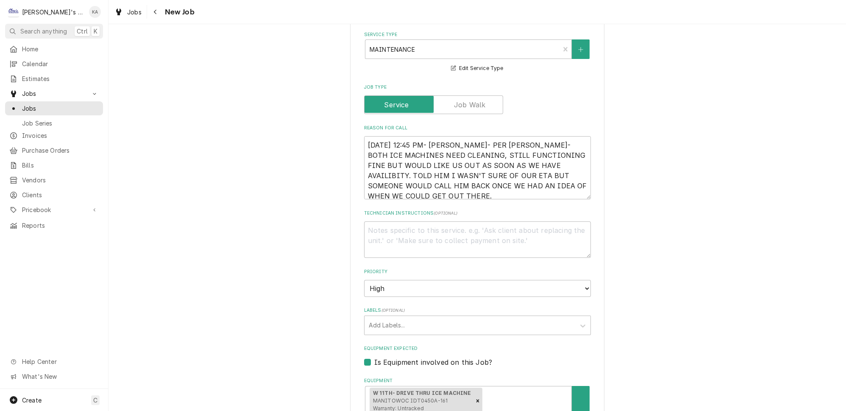
drag, startPoint x: 575, startPoint y: 178, endPoint x: 575, endPoint y: 187, distance: 8.9
click at [575, 187] on textarea "[DATE] 12:45 PM- [PERSON_NAME]- PER [PERSON_NAME]- BOTH ICE MACHINES NEED CLEAN…" at bounding box center [477, 167] width 227 height 63
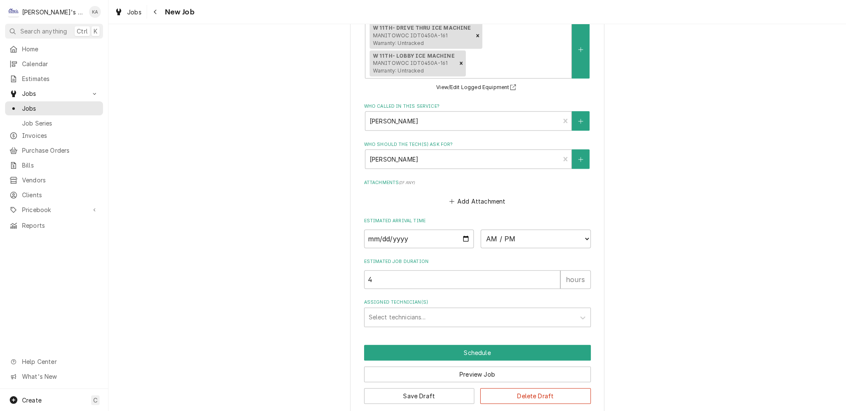
scroll to position [635, 0]
click at [419, 120] on div "Who called in this service?" at bounding box center [463, 120] width 186 height 15
click at [421, 114] on div "Who called in this service?" at bounding box center [463, 120] width 186 height 15
click at [409, 124] on div "Who called in this service?" at bounding box center [463, 120] width 186 height 15
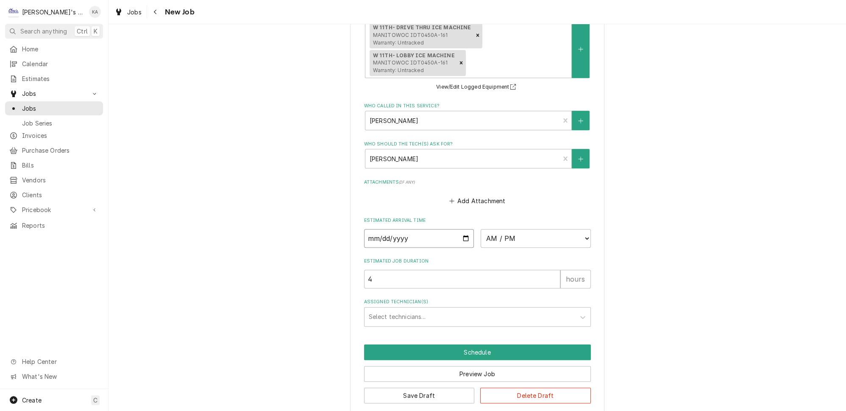
click at [460, 234] on input "Date" at bounding box center [419, 238] width 110 height 19
type textarea "x"
type input "2025-09-29"
type textarea "x"
click at [535, 234] on select "AM / PM 6:00 AM 6:15 AM 6:30 AM 6:45 AM 7:00 AM 7:15 AM 7:30 AM 7:45 AM 8:00 AM…" at bounding box center [536, 238] width 110 height 19
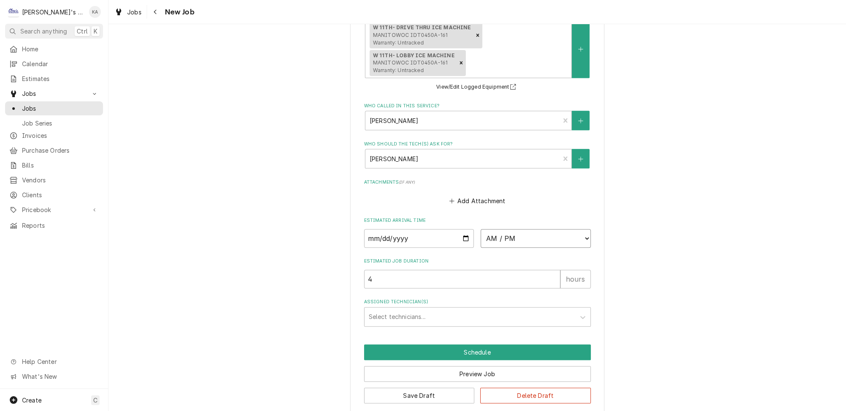
select select "08:00:00"
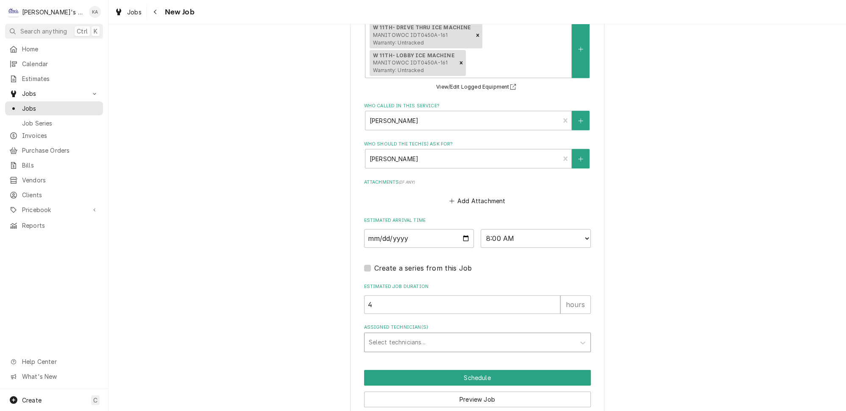
click at [399, 335] on div "Assigned Technician(s)" at bounding box center [470, 342] width 202 height 15
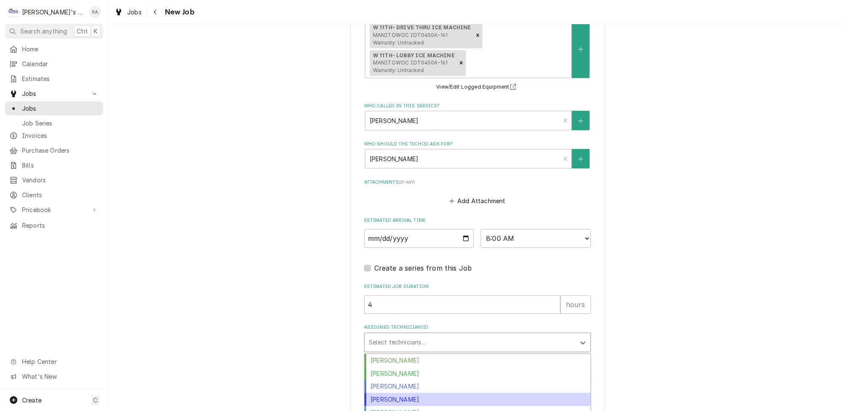
scroll to position [59, 0]
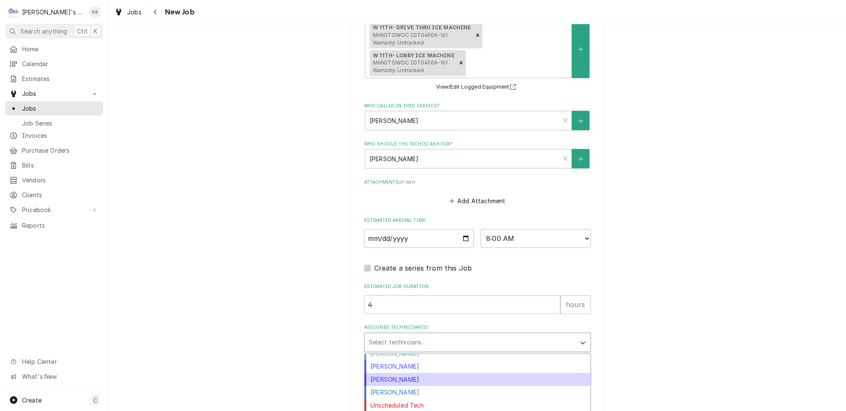
click at [397, 373] on div "Mikah Levitt-Freimuth" at bounding box center [478, 379] width 226 height 13
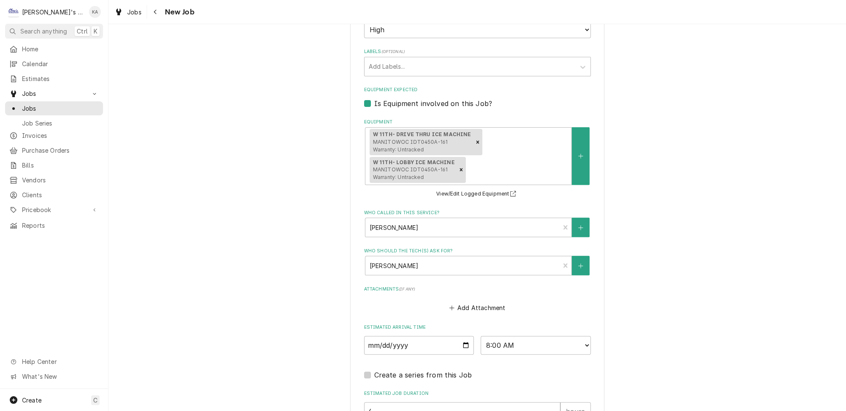
scroll to position [659, 0]
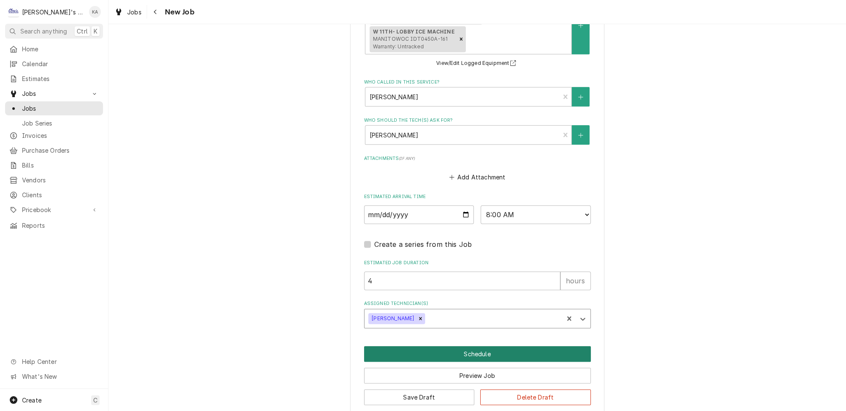
click at [479, 349] on button "Schedule" at bounding box center [477, 354] width 227 height 16
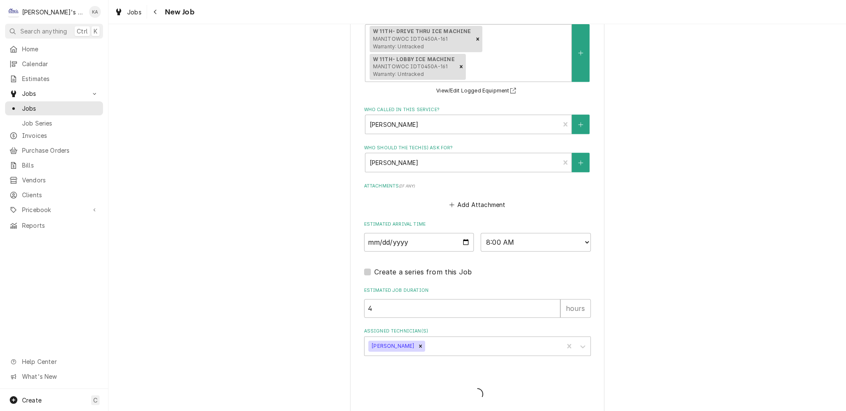
type textarea "x"
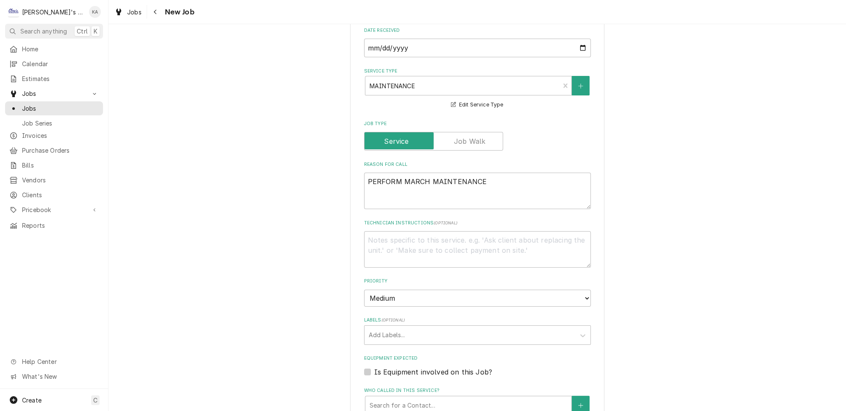
scroll to position [308, 0]
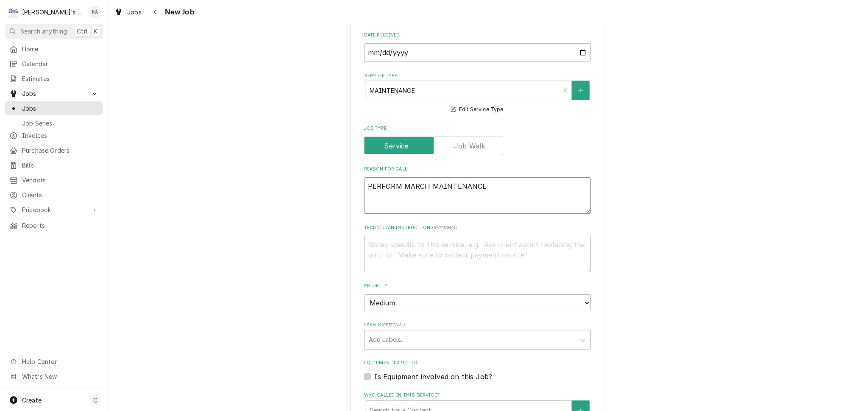
drag, startPoint x: 424, startPoint y: 175, endPoint x: 403, endPoint y: 178, distance: 20.9
click at [403, 178] on textarea "PERFORM MARCH MAINTENANCE" at bounding box center [477, 195] width 227 height 36
type textarea "x"
type textarea "PERFORM S MAINTENANCE"
type textarea "x"
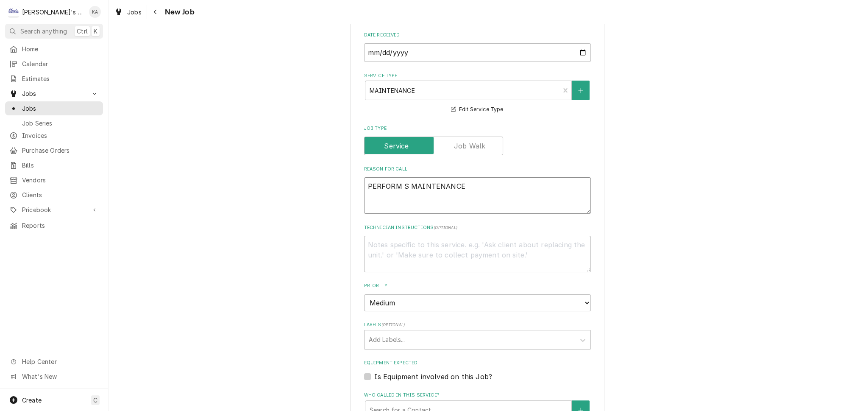
type textarea "PERFORM SE MAINTENANCE"
type textarea "x"
type textarea "PERFORM SEP MAINTENANCE"
type textarea "x"
type textarea "PERFORM SEPT MAINTENANCE"
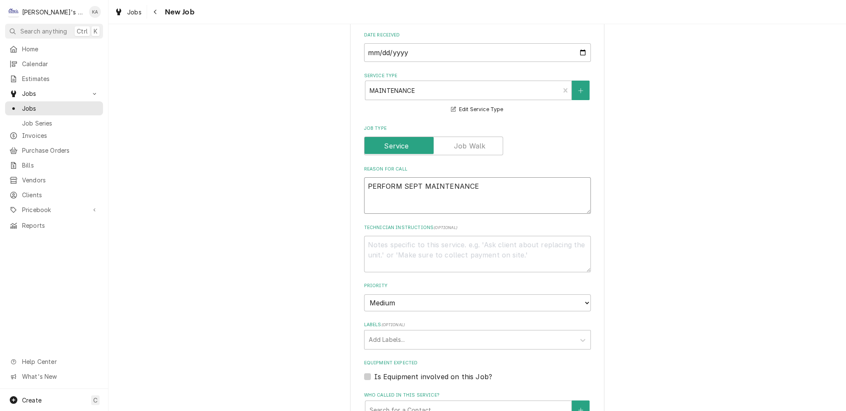
type textarea "x"
type textarea "PERFORM SEPTE MAINTENANCE"
type textarea "x"
type textarea "PERFORM SEPTEM MAINTENANCE"
type textarea "x"
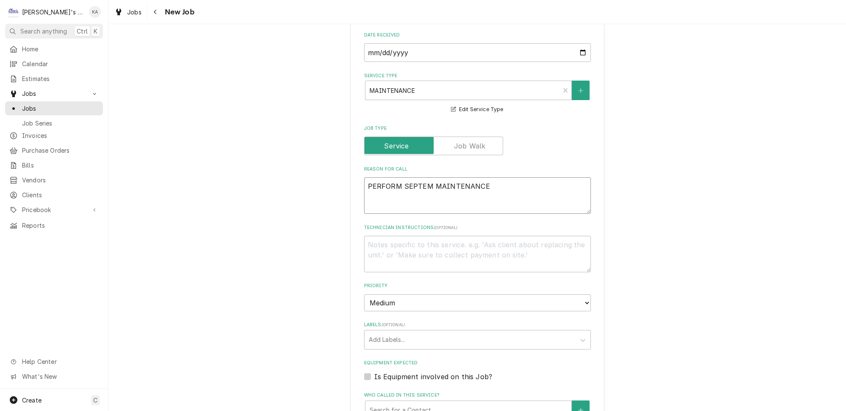
type textarea "PERFORM SEPTEMB MAINTENANCE"
type textarea "x"
type textarea "PERFORM SEPTEMBE MAINTENANCE"
type textarea "x"
type textarea "PERFORM SEPTEMBER MAINTENANCE"
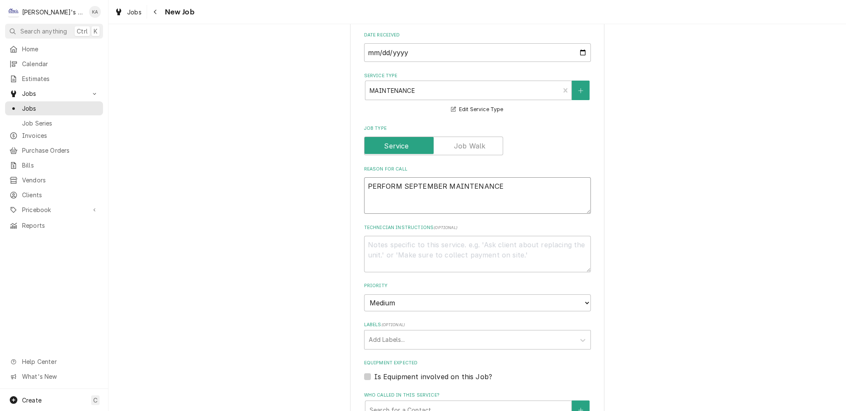
type textarea "x"
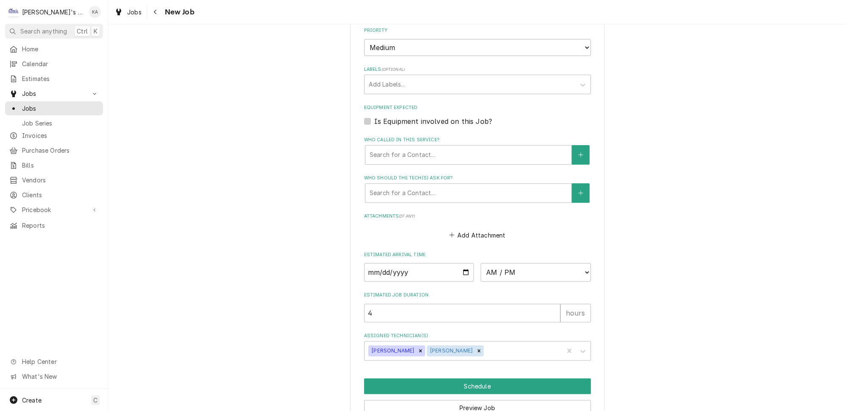
scroll to position [590, 0]
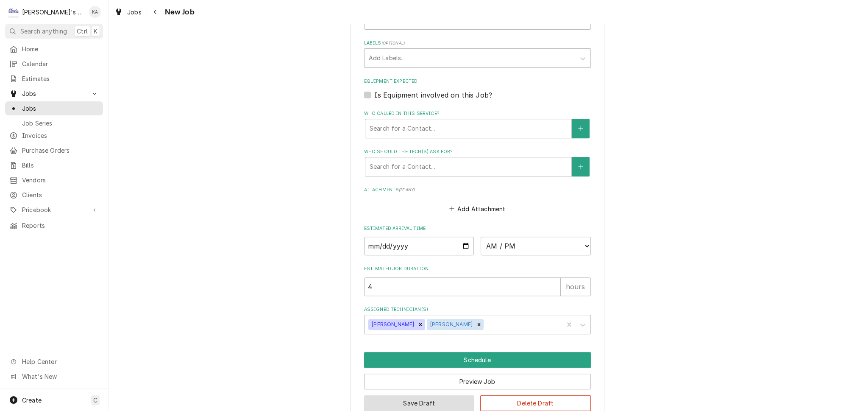
type textarea "PERFORM SEPTEMBER MAINTENANCE"
click at [409, 395] on button "Save Draft" at bounding box center [419, 403] width 111 height 16
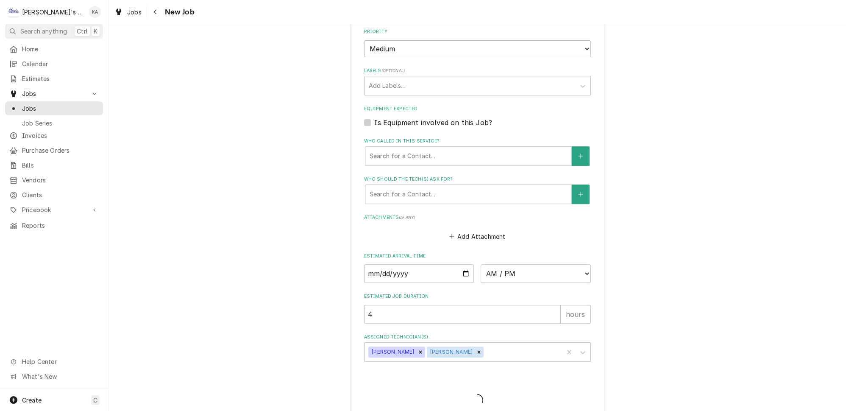
type textarea "x"
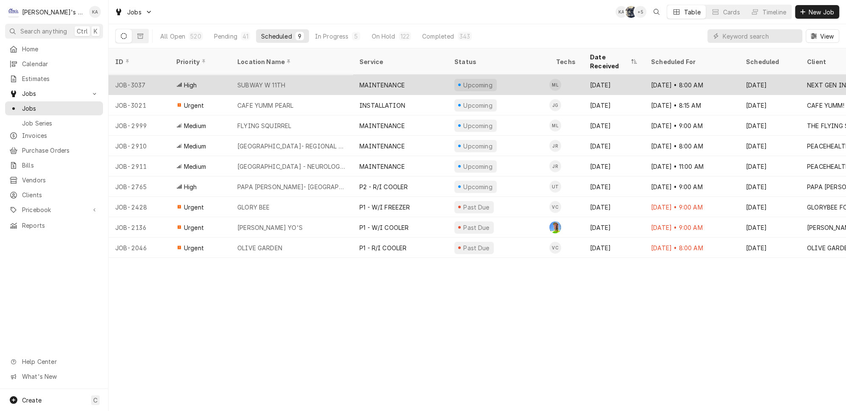
click at [304, 75] on div "SUBWAY W 11TH" at bounding box center [292, 85] width 122 height 20
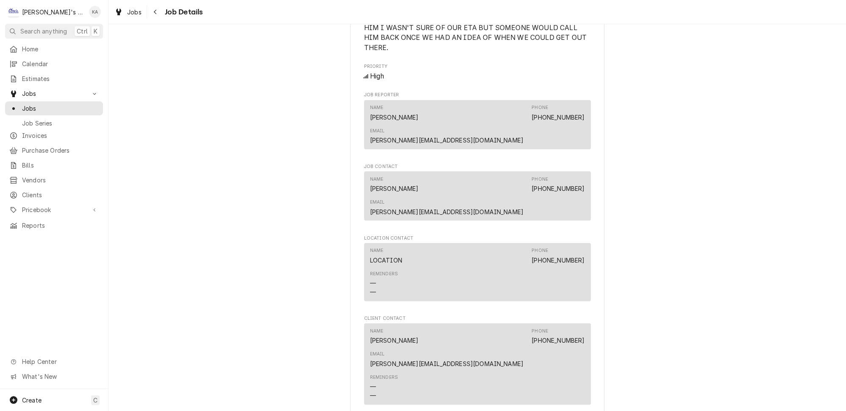
scroll to position [639, 0]
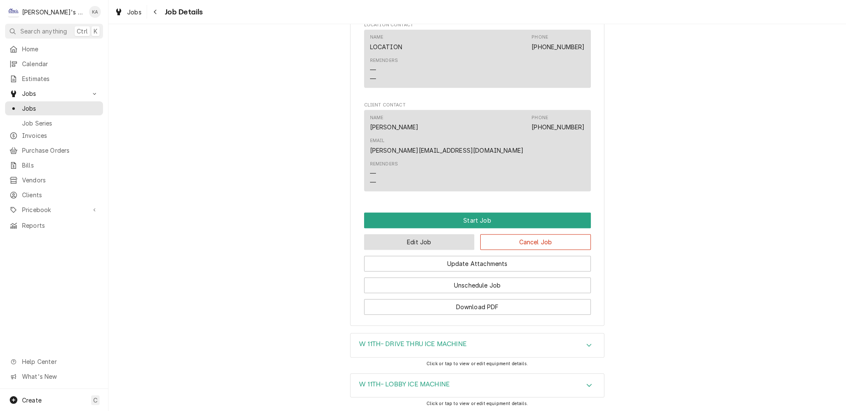
click at [435, 234] on button "Edit Job" at bounding box center [419, 242] width 111 height 16
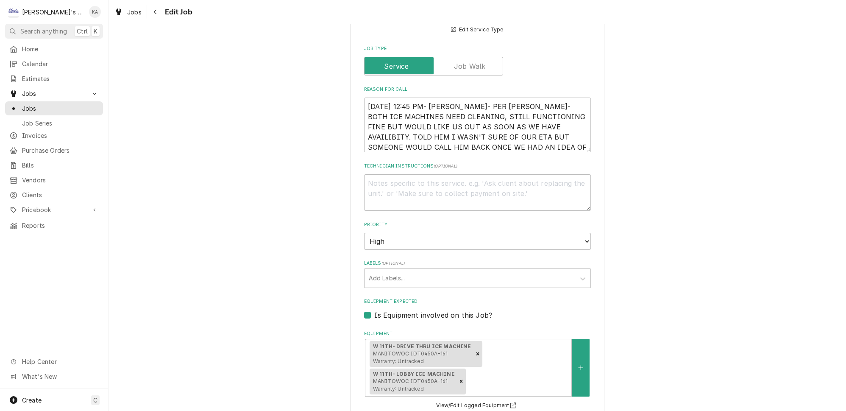
scroll to position [10, 0]
click at [426, 137] on textarea "9/25/2025 12:45 PM- BECKETT- PER MIKE- BOTH ICE MACHINES NEED CLEANING, STILL F…" at bounding box center [477, 125] width 227 height 55
type textarea "x"
type textarea "9/25/2025 12:45 PM- BECKETT- PER MIKE- BOTH ICE MACHINES NEED CLEANING, STILL F…"
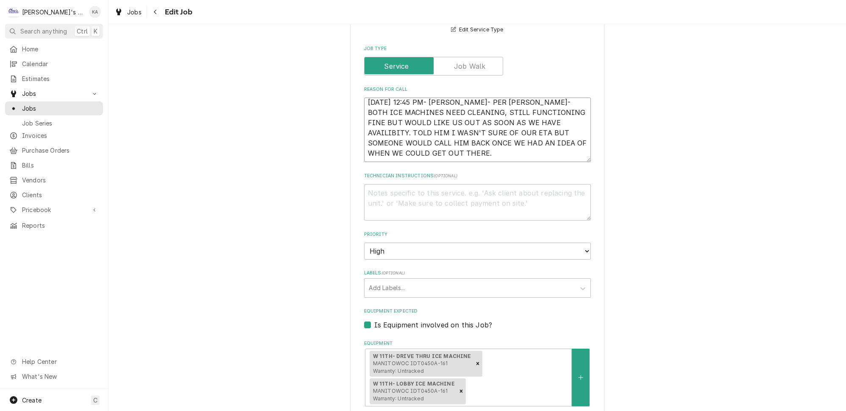
type textarea "x"
type textarea "9/25/2025 12:45 PM- BECKETT- PER MIKE- BOTH ICE MACHINES NEED CLEANING, STILL F…"
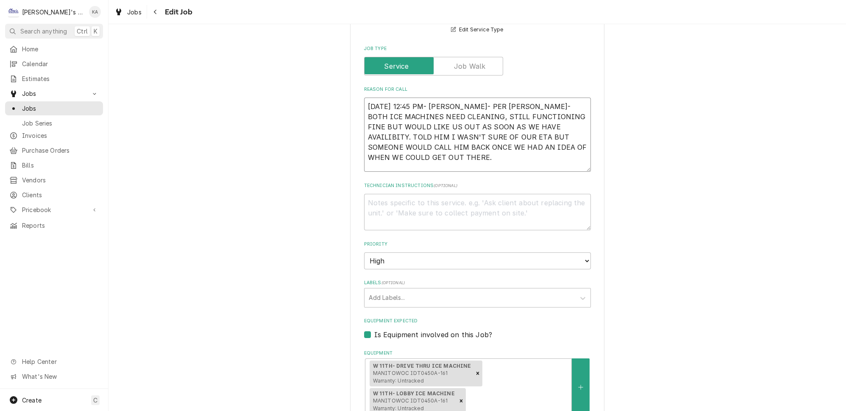
type textarea "x"
type textarea "9/25/2025 12:45 PM- BECKETT- PER MIKE- BOTH ICE MACHINES NEED CLEANING, STILL F…"
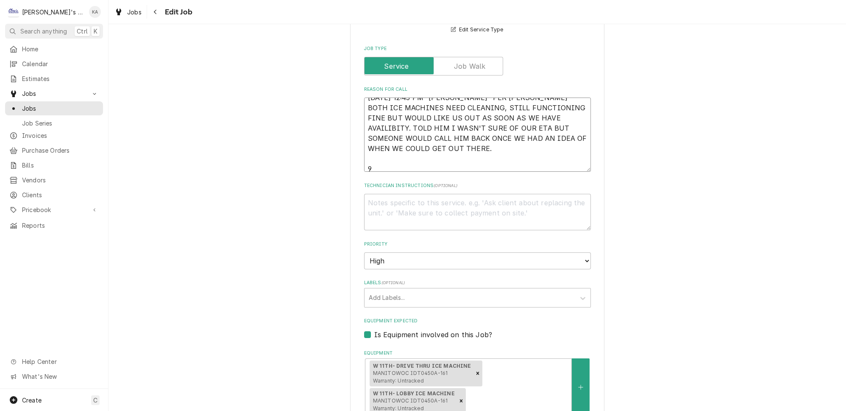
type textarea "x"
type textarea "9/25/2025 12:45 PM- BECKETT- PER MIKE- BOTH ICE MACHINES NEED CLEANING, STILL F…"
type textarea "x"
type textarea "9/25/2025 12:45 PM- BECKETT- PER MIKE- BOTH ICE MACHINES NEED CLEANING, STILL F…"
type textarea "x"
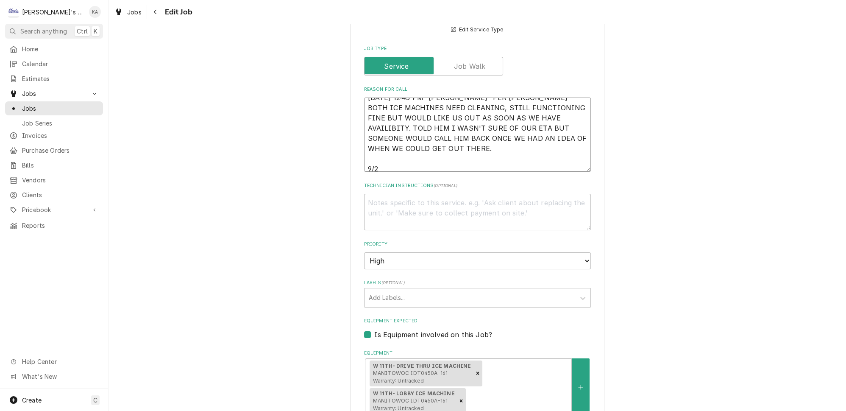
type textarea "9/25/2025 12:45 PM- BECKETT- PER MIKE- BOTH ICE MACHINES NEED CLEANING, STILL F…"
type textarea "x"
type textarea "9/25/2025 12:45 PM- BECKETT- PER MIKE- BOTH ICE MACHINES NEED CLEANING, STILL F…"
type textarea "x"
type textarea "9/25/2025 12:45 PM- BECKETT- PER MIKE- BOTH ICE MACHINES NEED CLEANING, STILL F…"
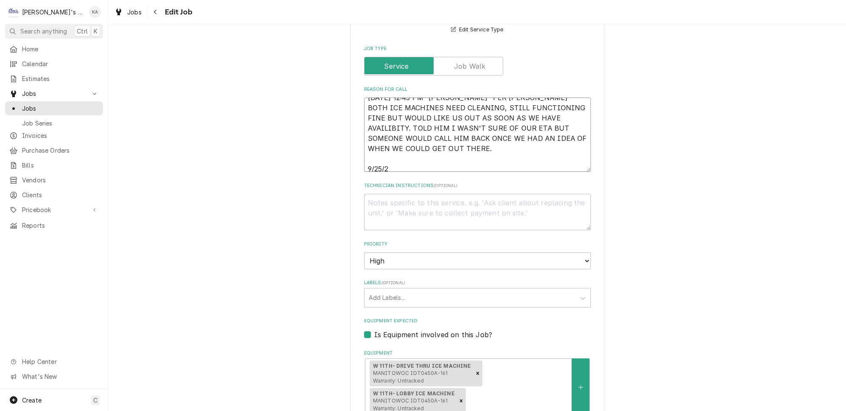
type textarea "x"
type textarea "9/25/2025 12:45 PM- BECKETT- PER MIKE- BOTH ICE MACHINES NEED CLEANING, STILL F…"
type textarea "x"
type textarea "9/25/2025 12:45 PM- BECKETT- PER MIKE- BOTH ICE MACHINES NEED CLEANING, STILL F…"
type textarea "x"
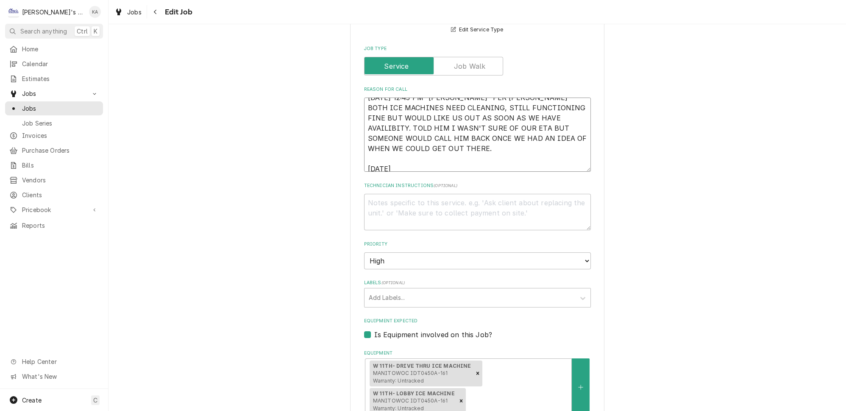
type textarea "9/25/2025 12:45 PM- BECKETT- PER MIKE- BOTH ICE MACHINES NEED CLEANING, STILL F…"
type textarea "x"
type textarea "9/25/2025 12:45 PM- BECKETT- PER MIKE- BOTH ICE MACHINES NEED CLEANING, STILL F…"
type textarea "x"
type textarea "9/25/2025 12:45 PM- BECKETT- PER MIKE- BOTH ICE MACHINES NEED CLEANING, STILL F…"
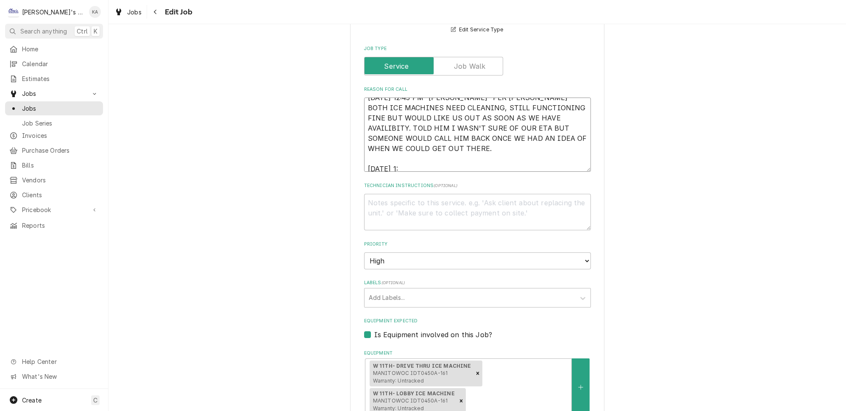
type textarea "x"
type textarea "9/25/2025 12:45 PM- BECKETT- PER MIKE- BOTH ICE MACHINES NEED CLEANING, STILL F…"
type textarea "x"
type textarea "9/25/2025 12:45 PM- BECKETT- PER MIKE- BOTH ICE MACHINES NEED CLEANING, STILL F…"
type textarea "x"
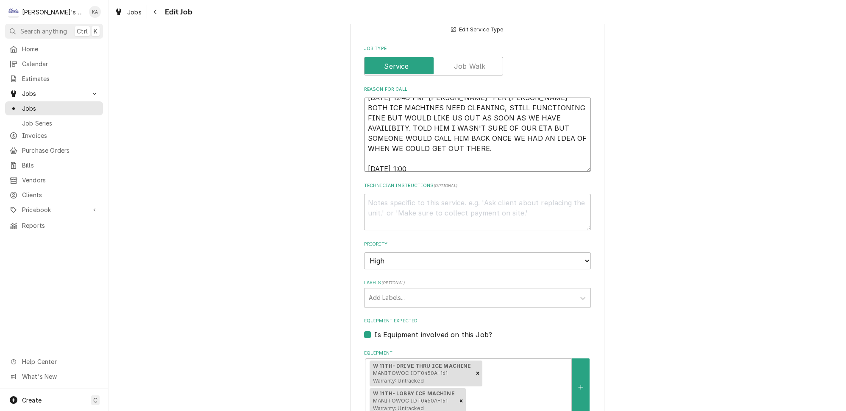
type textarea "9/25/2025 12:45 PM- BECKETT- PER MIKE- BOTH ICE MACHINES NEED CLEANING, STILL F…"
type textarea "x"
type textarea "9/25/2025 12:45 PM- BECKETT- PER MIKE- BOTH ICE MACHINES NEED CLEANING, STILL F…"
type textarea "x"
type textarea "9/25/2025 12:45 PM- BECKETT- PER MIKE- BOTH ICE MACHINES NEED CLEANING, STILL F…"
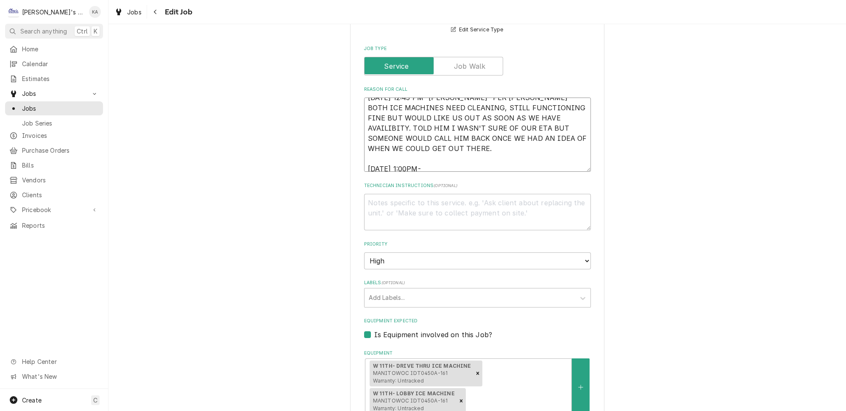
type textarea "x"
type textarea "9/25/2025 12:45 PM- BECKETT- PER MIKE- BOTH ICE MACHINES NEED CLEANING, STILL F…"
type textarea "x"
type textarea "9/25/2025 12:45 PM- BECKETT- PER MIKE- BOTH ICE MACHINES NEED CLEANING, STILL F…"
type textarea "x"
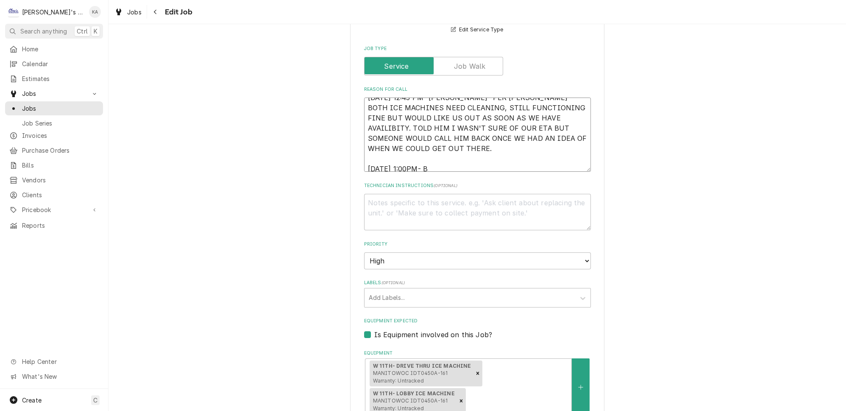
type textarea "9/25/2025 12:45 PM- BECKETT- PER MIKE- BOTH ICE MACHINES NEED CLEANING, STILL F…"
type textarea "x"
type textarea "9/25/2025 12:45 PM- BECKETT- PER MIKE- BOTH ICE MACHINES NEED CLEANING, STILL F…"
type textarea "x"
type textarea "9/25/2025 12:45 PM- BECKETT- PER MIKE- BOTH ICE MACHINES NEED CLEANING, STILL F…"
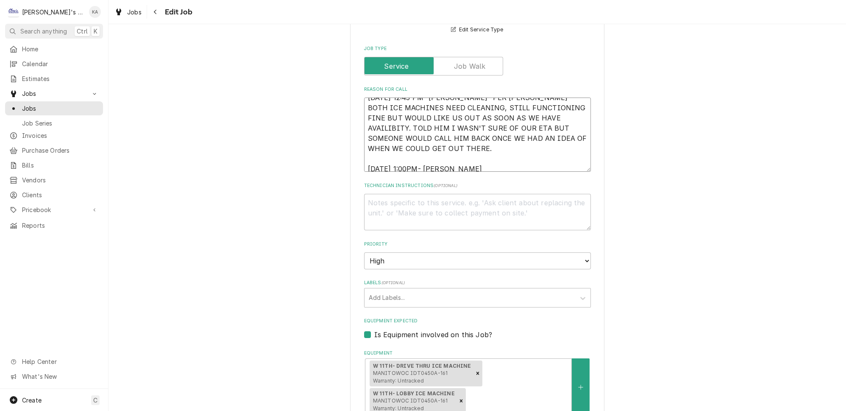
type textarea "x"
type textarea "9/25/2025 12:45 PM- BECKETT- PER MIKE- BOTH ICE MACHINES NEED CLEANING, STILL F…"
type textarea "x"
type textarea "9/25/2025 12:45 PM- BECKETT- PER MIKE- BOTH ICE MACHINES NEED CLEANING, STILL F…"
type textarea "x"
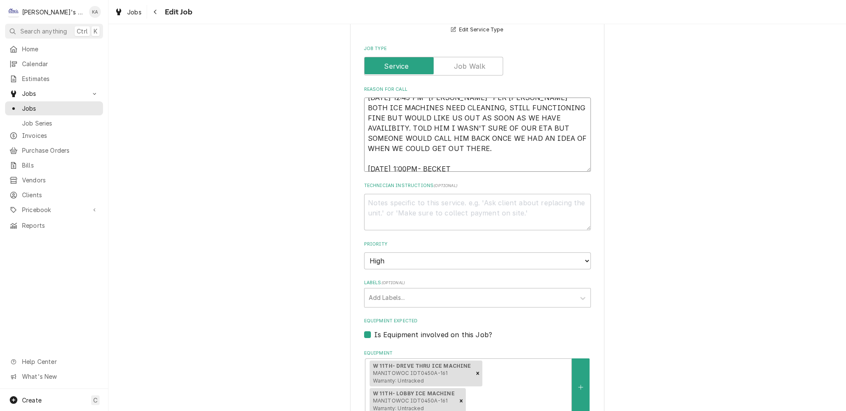
type textarea "9/25/2025 12:45 PM- BECKETT- PER MIKE- BOTH ICE MACHINES NEED CLEANING, STILL F…"
type textarea "x"
type textarea "9/25/2025 12:45 PM- BECKETT- PER MIKE- BOTH ICE MACHINES NEED CLEANING, STILL F…"
type textarea "x"
type textarea "9/25/2025 12:45 PM- BECKETT- PER MIKE- BOTH ICE MACHINES NEED CLEANING, STILL F…"
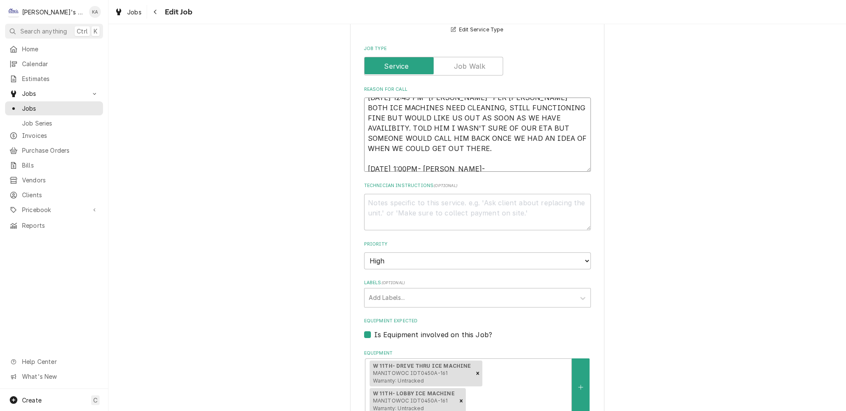
type textarea "x"
type textarea "9/25/2025 12:45 PM- BECKETT- PER MIKE- BOTH ICE MACHINES NEED CLEANING, STILL F…"
type textarea "x"
type textarea "9/25/2025 12:45 PM- BECKETT- PER MIKE- BOTH ICE MACHINES NEED CLEANING, STILL F…"
type textarea "x"
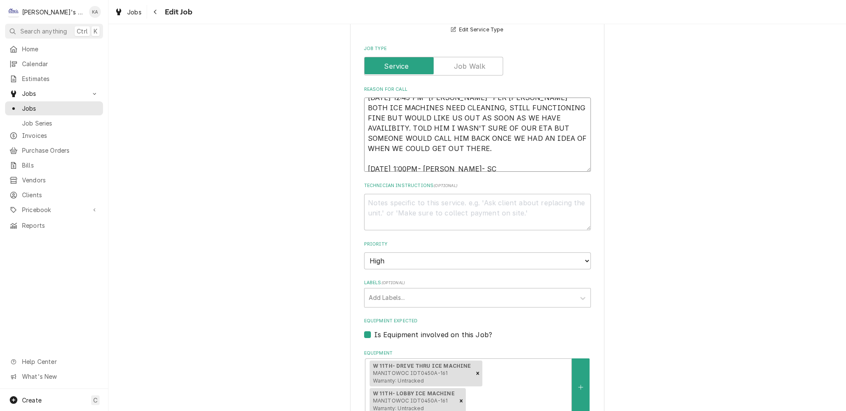
type textarea "9/25/2025 12:45 PM- BECKETT- PER MIKE- BOTH ICE MACHINES NEED CLEANING, STILL F…"
type textarea "x"
type textarea "9/25/2025 12:45 PM- BECKETT- PER MIKE- BOTH ICE MACHINES NEED CLEANING, STILL F…"
type textarea "x"
type textarea "9/25/2025 12:45 PM- BECKETT- PER MIKE- BOTH ICE MACHINES NEED CLEANING, STILL F…"
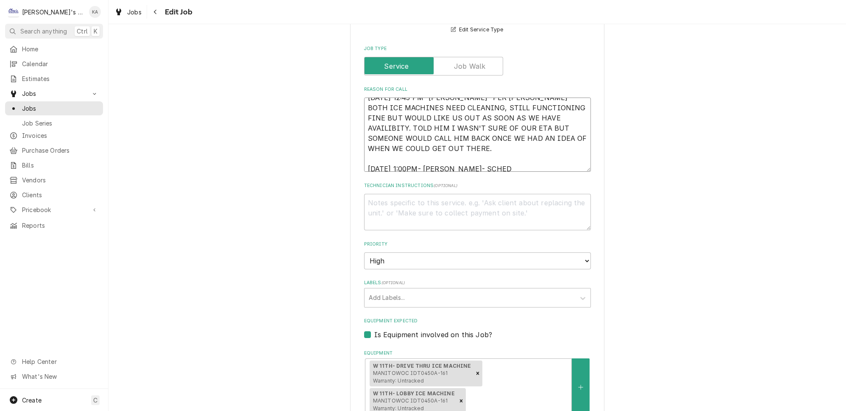
type textarea "x"
type textarea "9/25/2025 12:45 PM- BECKETT- PER MIKE- BOTH ICE MACHINES NEED CLEANING, STILL F…"
type textarea "x"
type textarea "9/25/2025 12:45 PM- BECKETT- PER MIKE- BOTH ICE MACHINES NEED CLEANING, STILL F…"
type textarea "x"
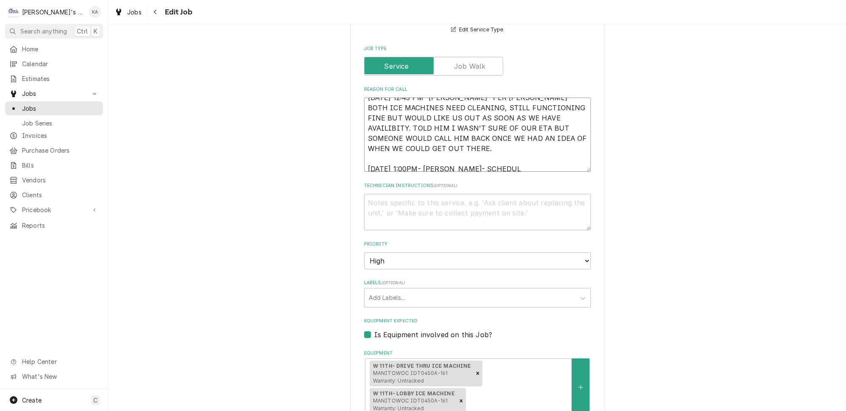
type textarea "9/25/2025 12:45 PM- BECKETT- PER MIKE- BOTH ICE MACHINES NEED CLEANING, STILL F…"
type textarea "x"
type textarea "9/25/2025 12:45 PM- BECKETT- PER MIKE- BOTH ICE MACHINES NEED CLEANING, STILL F…"
type textarea "x"
type textarea "9/25/2025 12:45 PM- BECKETT- PER MIKE- BOTH ICE MACHINES NEED CLEANING, STILL F…"
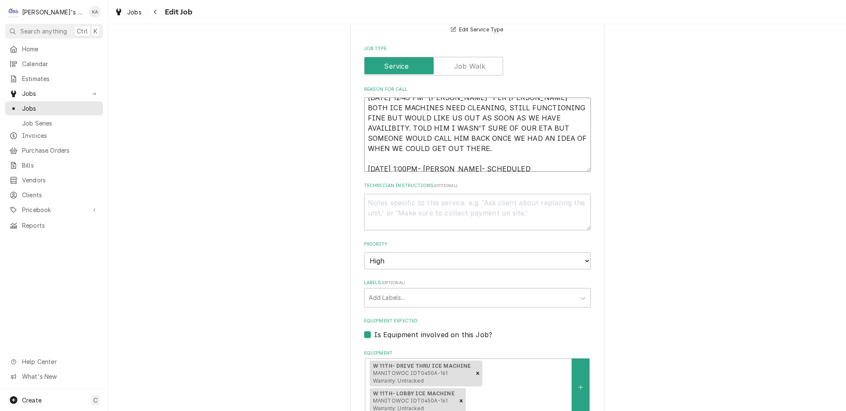
type textarea "x"
type textarea "9/25/2025 12:45 PM- BECKETT- PER MIKE- BOTH ICE MACHINES NEED CLEANING, STILL F…"
type textarea "x"
type textarea "9/25/2025 12:45 PM- BECKETT- PER MIKE- BOTH ICE MACHINES NEED CLEANING, STILL F…"
type textarea "x"
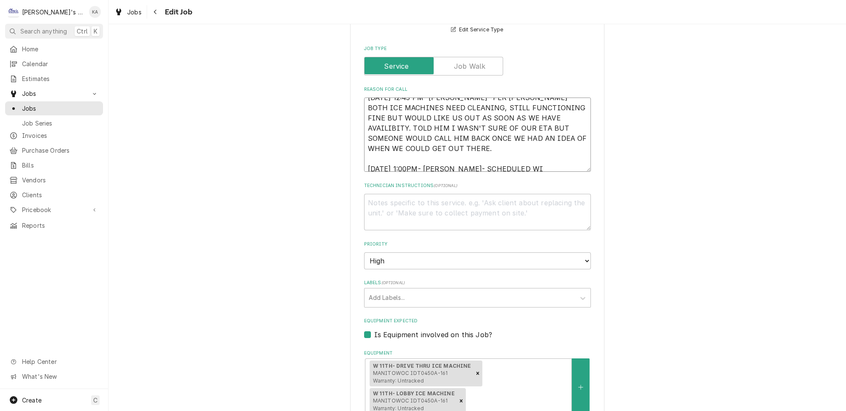
type textarea "9/25/2025 12:45 PM- BECKETT- PER MIKE- BOTH ICE MACHINES NEED CLEANING, STILL F…"
type textarea "x"
type textarea "9/25/2025 12:45 PM- BECKETT- PER MIKE- BOTH ICE MACHINES NEED CLEANING, STILL F…"
type textarea "x"
type textarea "9/25/2025 12:45 PM- BECKETT- PER MIKE- BOTH ICE MACHINES NEED CLEANING, STILL F…"
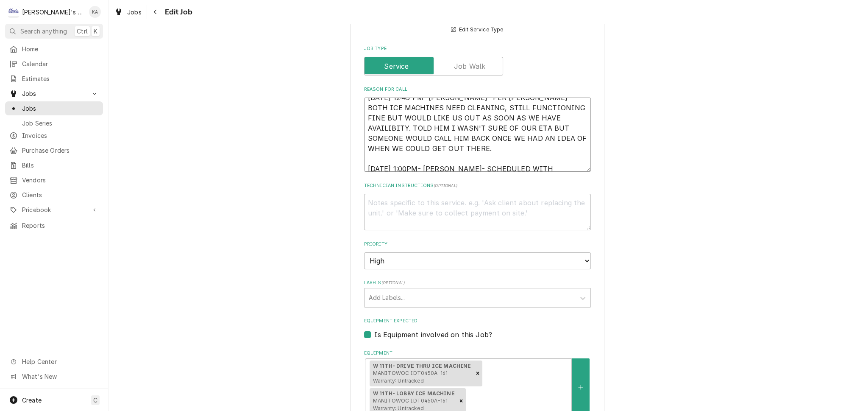
type textarea "x"
type textarea "9/25/2025 12:45 PM- BECKETT- PER MIKE- BOTH ICE MACHINES NEED CLEANING, STILL F…"
type textarea "x"
type textarea "9/25/2025 12:45 PM- BECKETT- PER MIKE- BOTH ICE MACHINES NEED CLEANING, STILL F…"
type textarea "x"
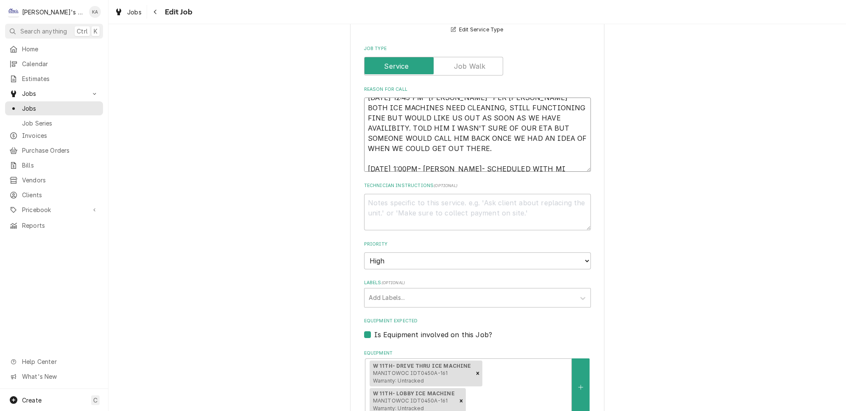
type textarea "9/25/2025 12:45 PM- BECKETT- PER MIKE- BOTH ICE MACHINES NEED CLEANING, STILL F…"
type textarea "x"
type textarea "9/25/2025 12:45 PM- BECKETT- PER MIKE- BOTH ICE MACHINES NEED CLEANING, STILL F…"
type textarea "x"
type textarea "9/25/2025 12:45 PM- BECKETT- PER MIKE- BOTH ICE MACHINES NEED CLEANING, STILL F…"
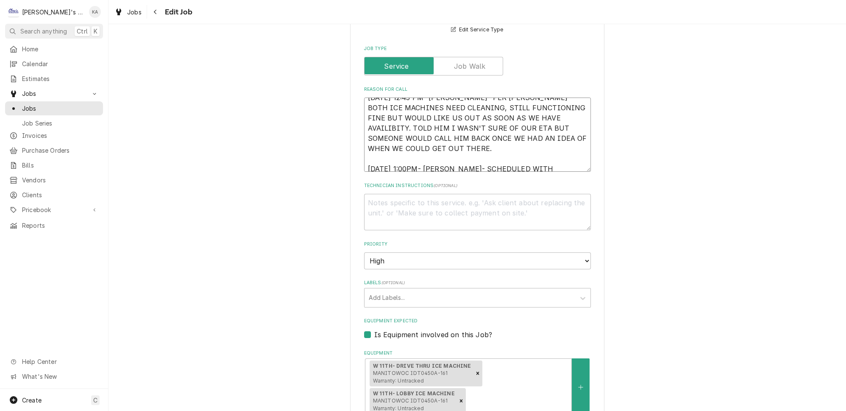
type textarea "x"
type textarea "9/25/2025 12:45 PM- BECKETT- PER MIKE- BOTH ICE MACHINES NEED CLEANING, STILL F…"
type textarea "x"
type textarea "9/25/2025 12:45 PM- BECKETT- PER MIKE- BOTH ICE MACHINES NEED CLEANING, STILL F…"
type textarea "x"
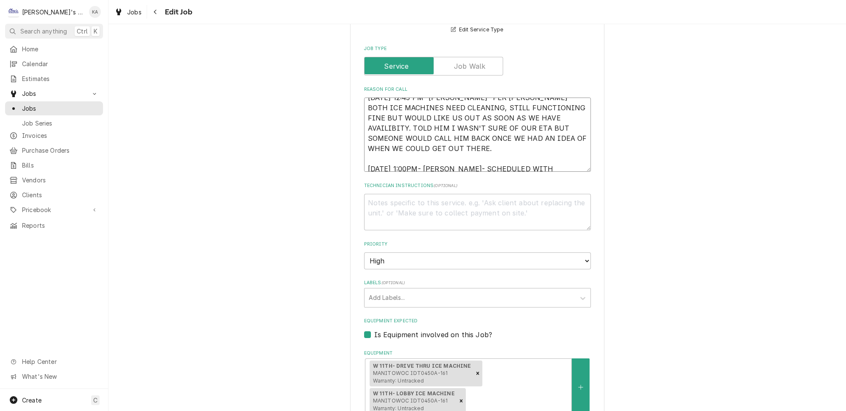
type textarea "9/25/2025 12:45 PM- BECKETT- PER MIKE- BOTH ICE MACHINES NEED CLEANING, STILL F…"
type textarea "x"
type textarea "9/25/2025 12:45 PM- BECKETT- PER MIKE- BOTH ICE MACHINES NEED CLEANING, STILL F…"
type textarea "x"
type textarea "9/25/2025 12:45 PM- BECKETT- PER MIKE- BOTH ICE MACHINES NEED CLEANING, STILL F…"
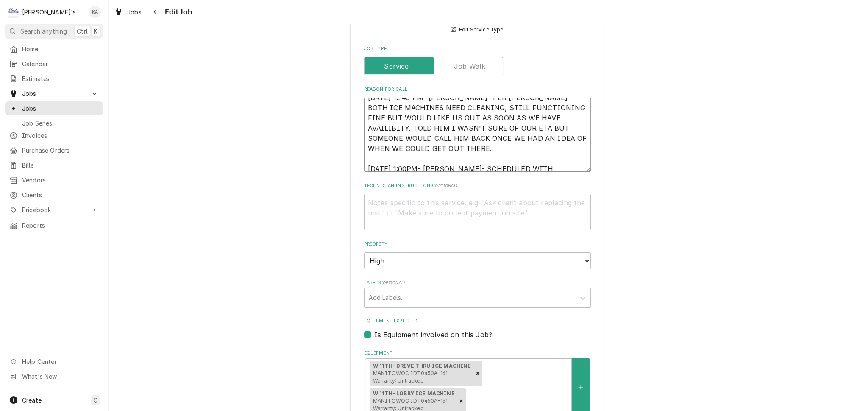
type textarea "x"
type textarea "9/25/2025 12:45 PM- BECKETT- PER MIKE- BOTH ICE MACHINES NEED CLEANING, STILL F…"
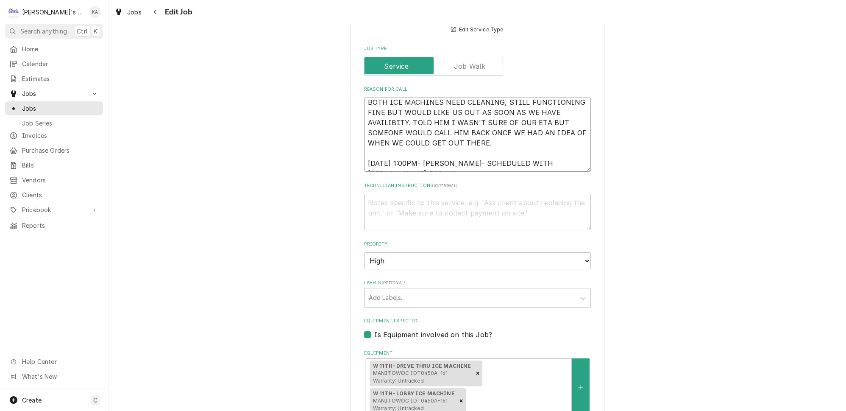
type textarea "x"
type textarea "9/25/2025 12:45 PM- BECKETT- PER MIKE- BOTH ICE MACHINES NEED CLEANING, STILL F…"
type textarea "x"
type textarea "9/25/2025 12:45 PM- BECKETT- PER MIKE- BOTH ICE MACHINES NEED CLEANING, STILL F…"
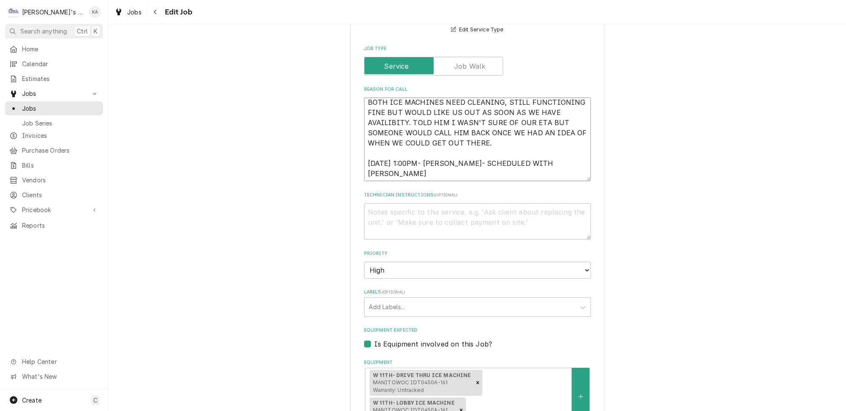
scroll to position [9, 0]
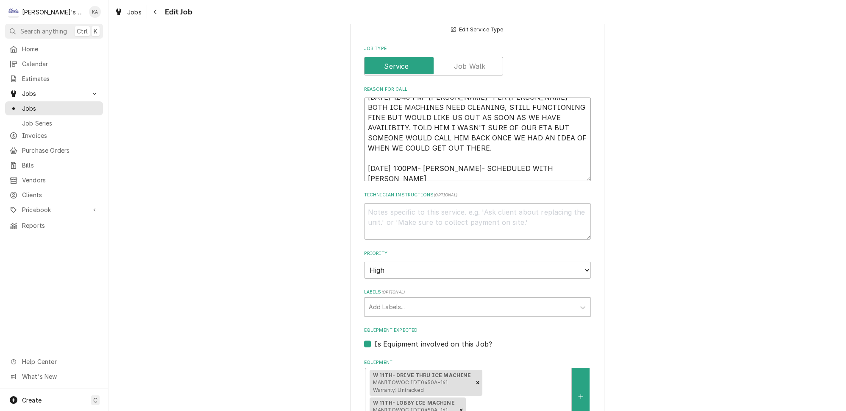
type textarea "x"
type textarea "9/25/2025 12:45 PM- BECKETT- PER MIKE- BOTH ICE MACHINES NEED CLEANING, STILL F…"
type textarea "x"
type textarea "9/25/2025 12:45 PM- BECKETT- PER MIKE- BOTH ICE MACHINES NEED CLEANING, STILL F…"
type textarea "x"
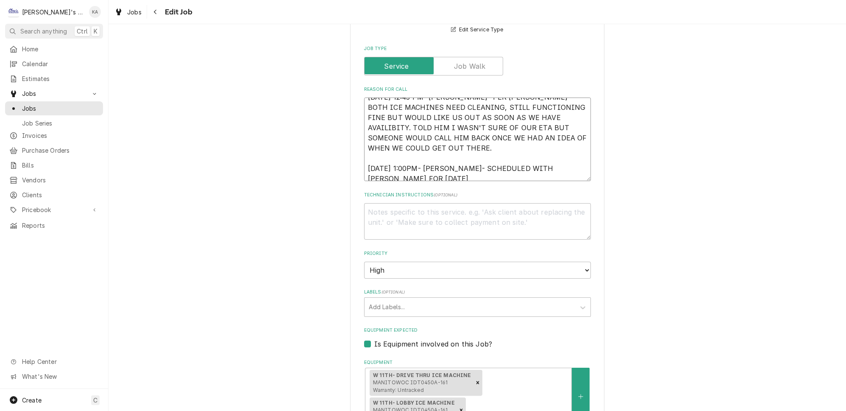
type textarea "9/25/2025 12:45 PM- BECKETT- PER MIKE- BOTH ICE MACHINES NEED CLEANING, STILL F…"
type textarea "x"
type textarea "9/25/2025 12:45 PM- BECKETT- PER MIKE- BOTH ICE MACHINES NEED CLEANING, STILL F…"
type textarea "x"
type textarea "9/25/2025 12:45 PM- BECKETT- PER MIKE- BOTH ICE MACHINES NEED CLEANING, STILL F…"
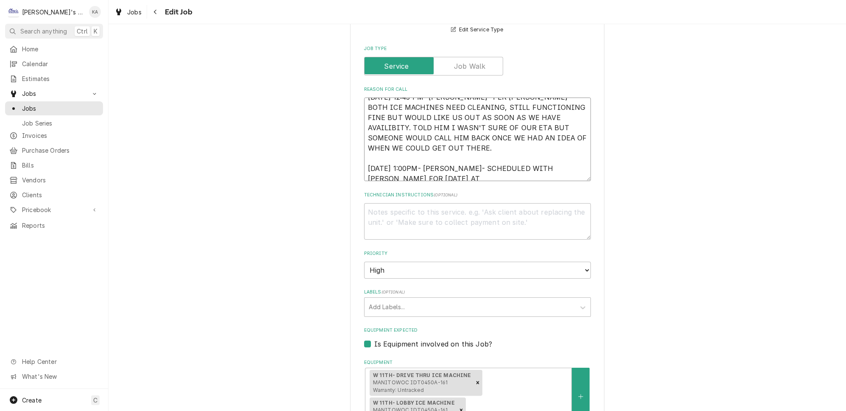
type textarea "x"
type textarea "9/25/2025 12:45 PM- BECKETT- PER MIKE- BOTH ICE MACHINES NEED CLEANING, STILL F…"
type textarea "x"
type textarea "9/25/2025 12:45 PM- BECKETT- PER MIKE- BOTH ICE MACHINES NEED CLEANING, STILL F…"
type textarea "x"
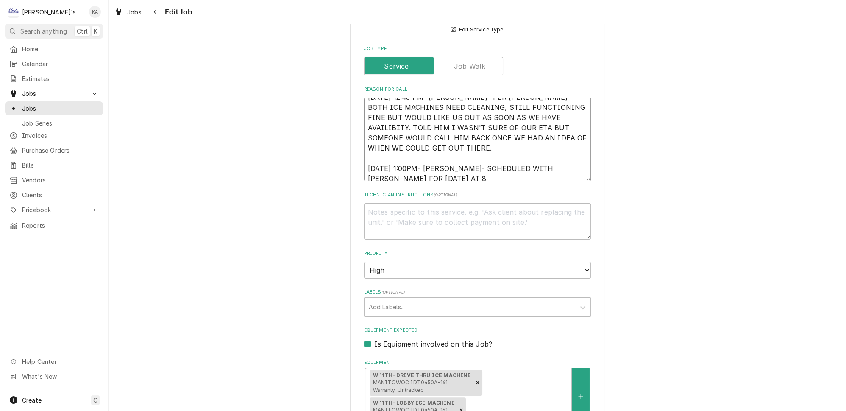
type textarea "9/25/2025 12:45 PM- BECKETT- PER MIKE- BOTH ICE MACHINES NEED CLEANING, STILL F…"
type textarea "x"
type textarea "9/25/2025 12:45 PM- BECKETT- PER MIKE- BOTH ICE MACHINES NEED CLEANING, STILL F…"
type textarea "x"
type textarea "9/25/2025 12:45 PM- BECKETT- PER MIKE- BOTH ICE MACHINES NEED CLEANING, STILL F…"
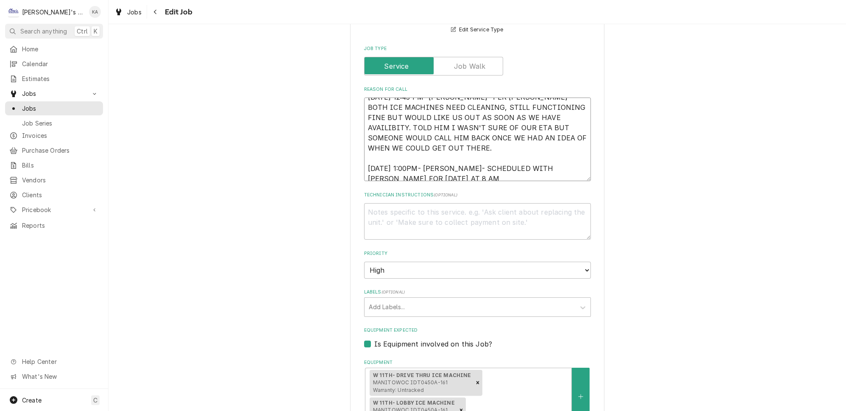
type textarea "x"
type textarea "9/25/2025 12:45 PM- BECKETT- PER MIKE- BOTH ICE MACHINES NEED CLEANING, STILL F…"
type textarea "x"
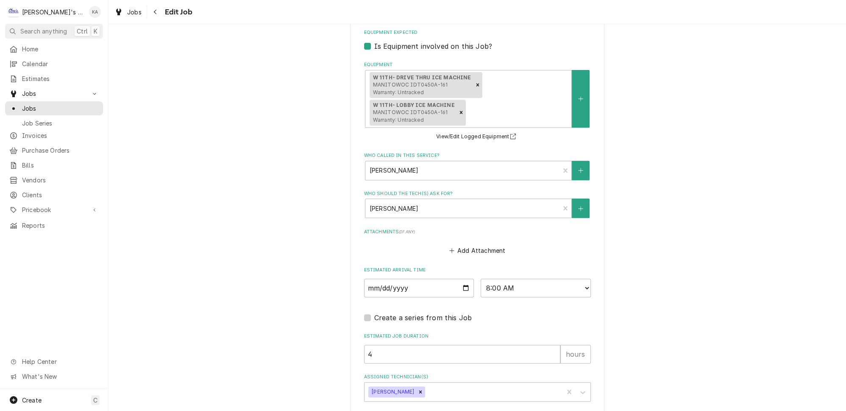
scroll to position [639, 0]
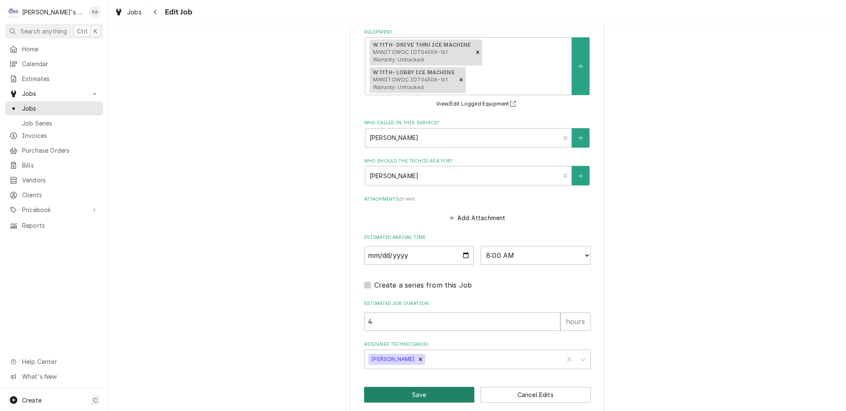
type textarea "9/25/2025 12:45 PM- BECKETT- PER MIKE- BOTH ICE MACHINES NEED CLEANING, STILL F…"
click at [420, 387] on button "Save" at bounding box center [419, 395] width 111 height 16
type textarea "x"
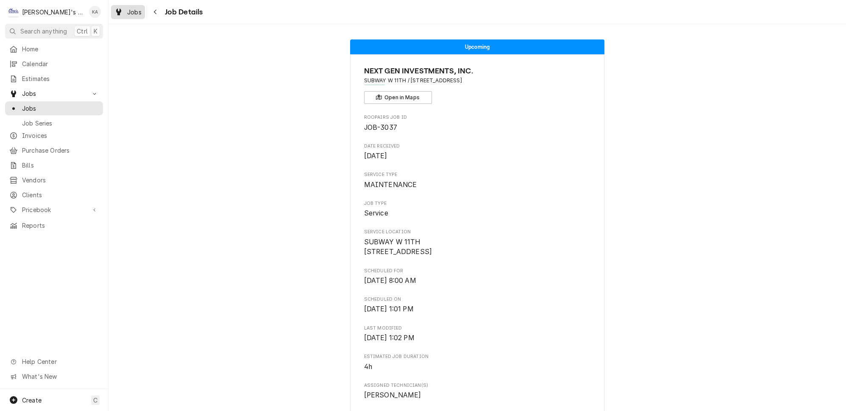
click at [127, 11] on span "Jobs" at bounding box center [134, 12] width 14 height 9
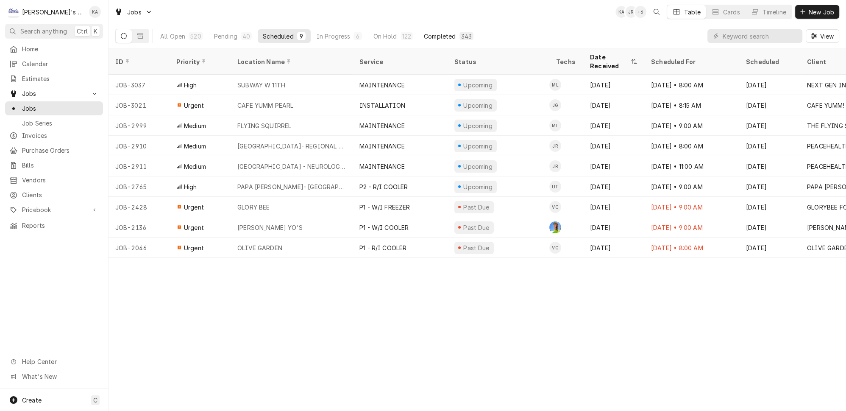
click at [419, 29] on button "Completed 343" at bounding box center [449, 36] width 60 height 14
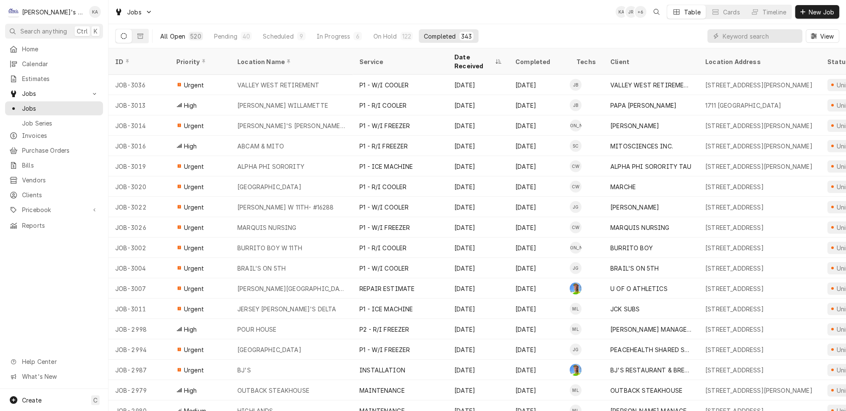
click at [175, 29] on button "All Open 520" at bounding box center [181, 36] width 53 height 14
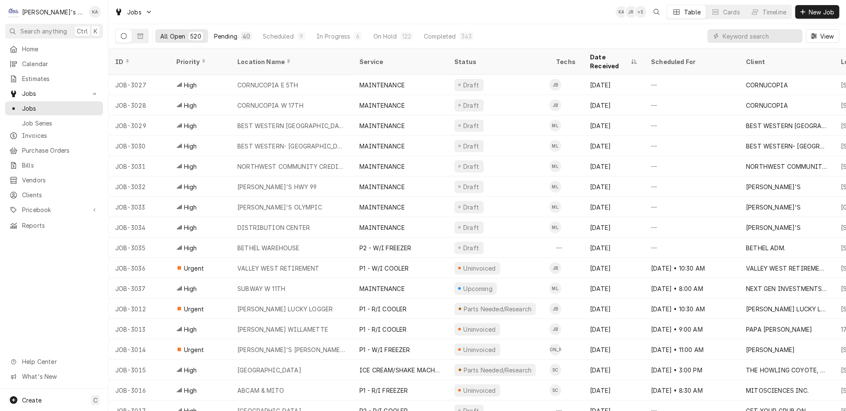
click at [220, 32] on div "Pending" at bounding box center [225, 36] width 23 height 9
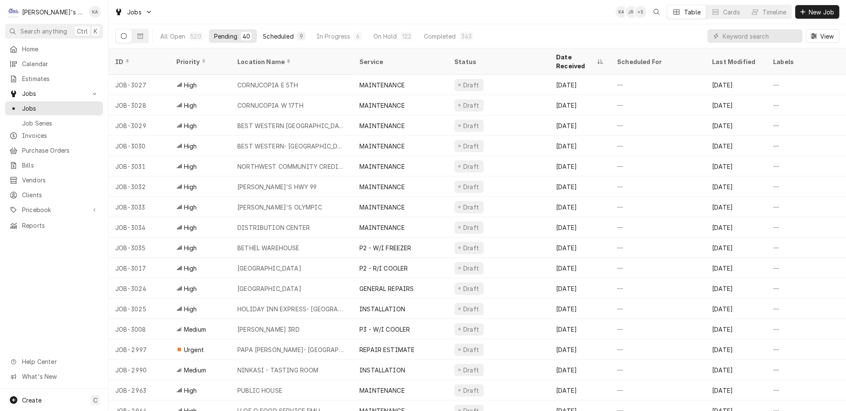
click at [265, 32] on div "Scheduled" at bounding box center [278, 36] width 31 height 9
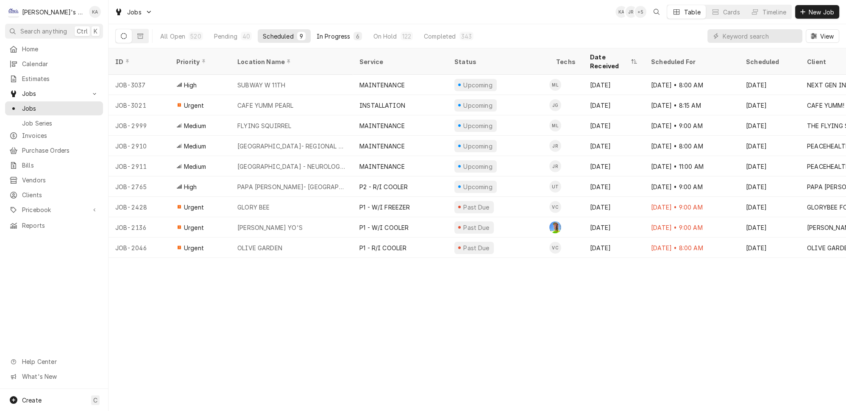
click at [318, 29] on button "In Progress 6" at bounding box center [340, 36] width 56 height 14
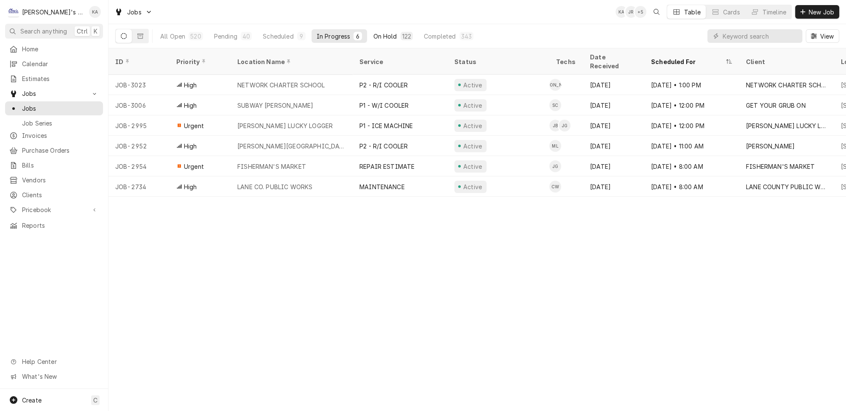
click at [368, 29] on button "On Hold 122" at bounding box center [393, 36] width 50 height 14
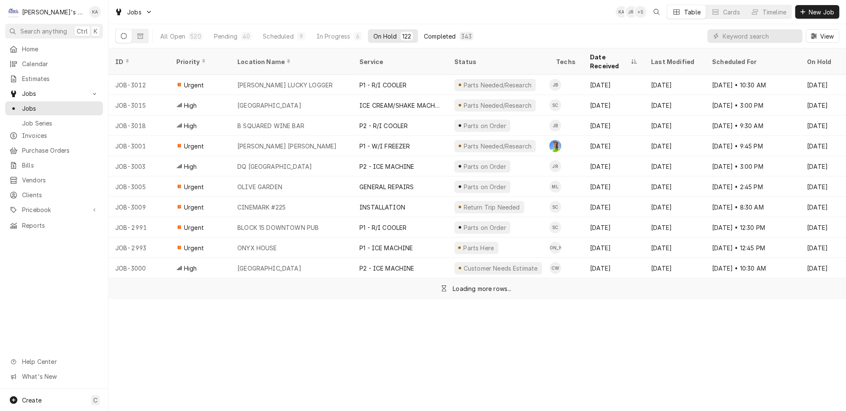
click at [419, 29] on button "Completed 343" at bounding box center [449, 36] width 60 height 14
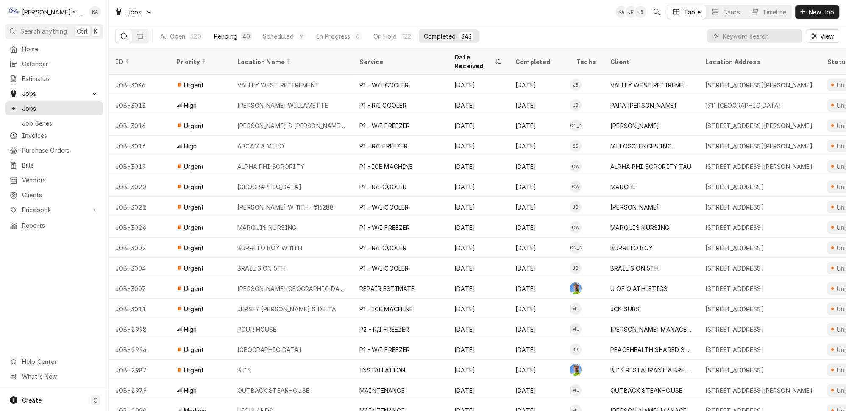
click at [230, 38] on button "Pending 40" at bounding box center [233, 36] width 48 height 14
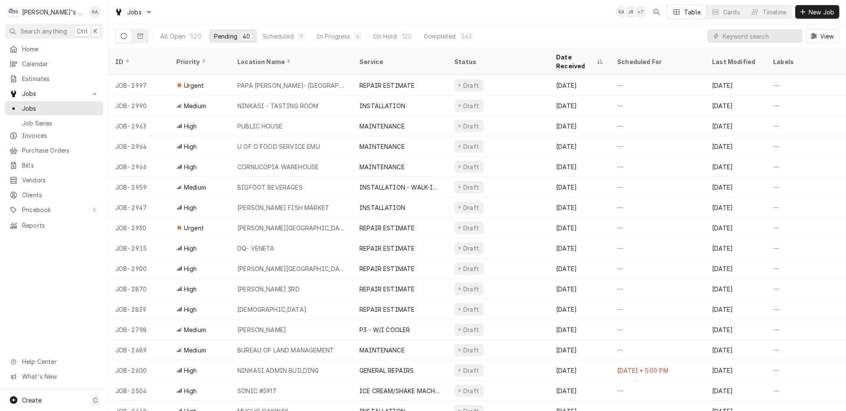
scroll to position [265, 0]
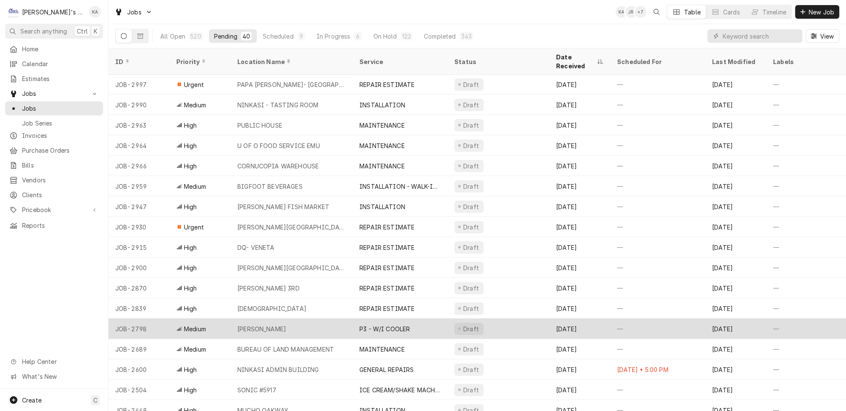
click at [319, 318] on div "CHARLES LITTLE" at bounding box center [292, 328] width 122 height 20
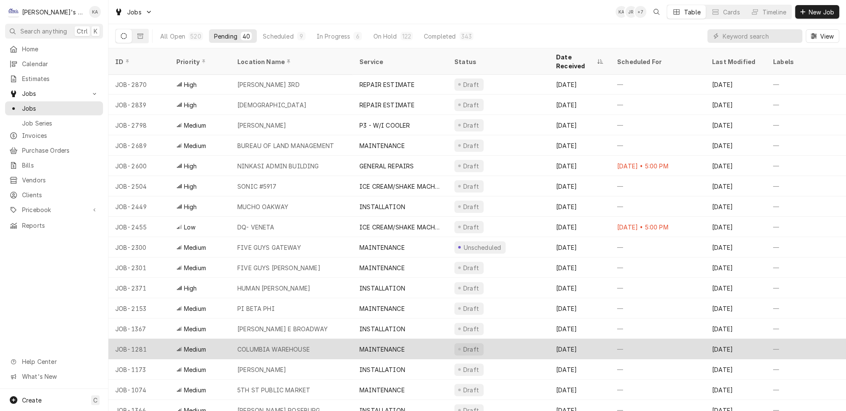
scroll to position [469, 0]
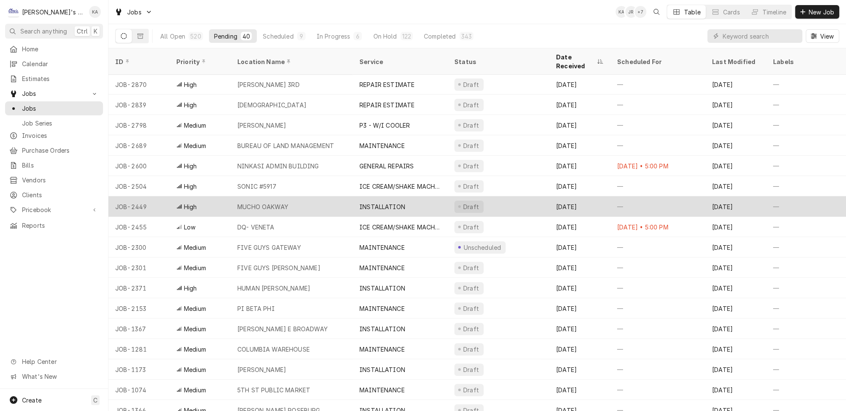
click at [312, 196] on div "MUCHO OAKWAY" at bounding box center [292, 206] width 122 height 20
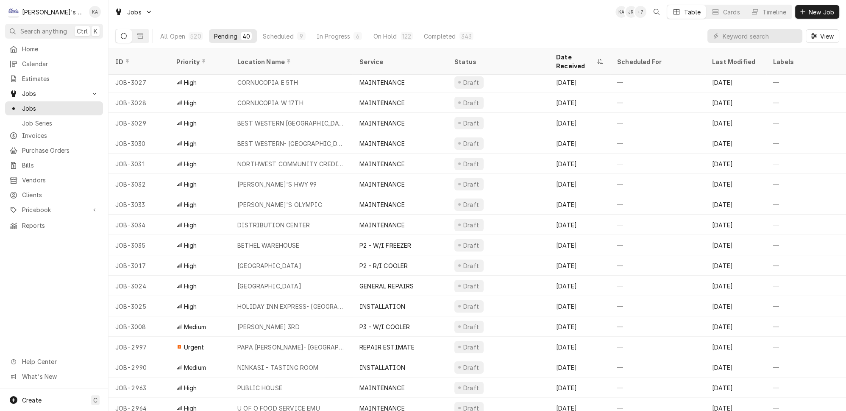
scroll to position [0, 0]
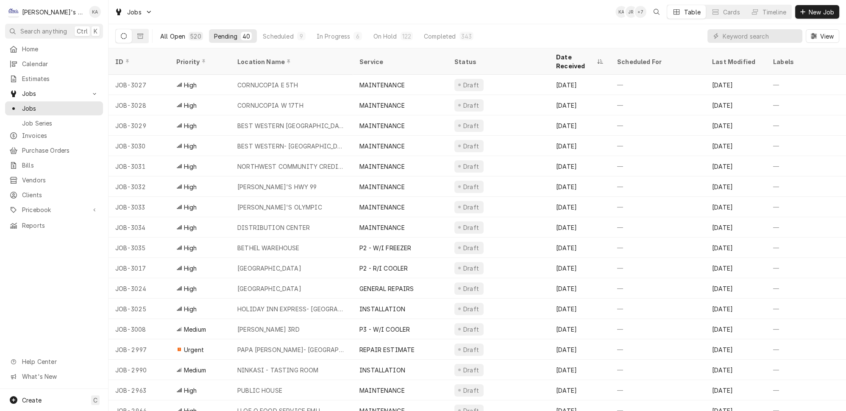
click at [189, 32] on div "520" at bounding box center [196, 36] width 14 height 8
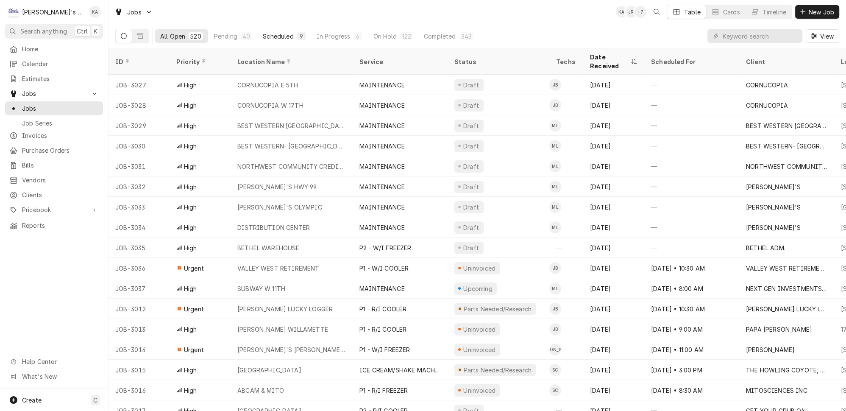
click at [263, 32] on div "Scheduled" at bounding box center [278, 36] width 31 height 9
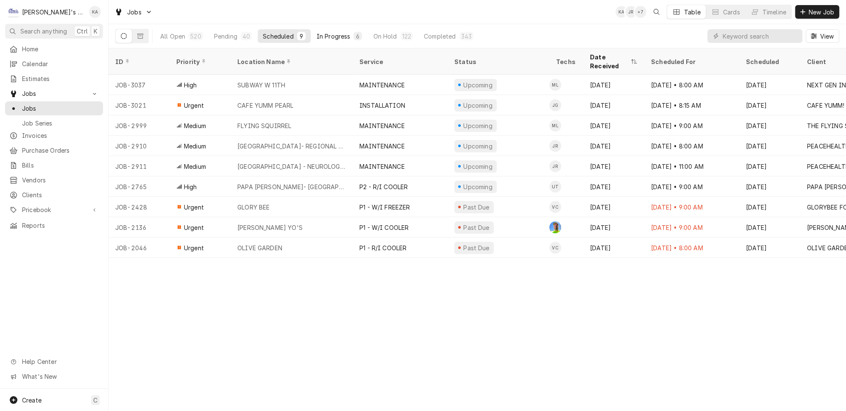
click at [316, 29] on button "In Progress 6" at bounding box center [340, 36] width 56 height 14
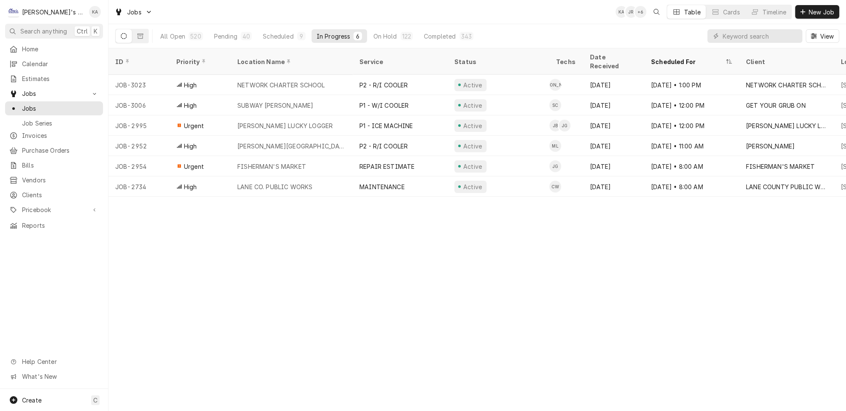
click at [256, 48] on th "Location Name" at bounding box center [292, 61] width 122 height 26
click at [171, 32] on div "All Open" at bounding box center [172, 36] width 25 height 9
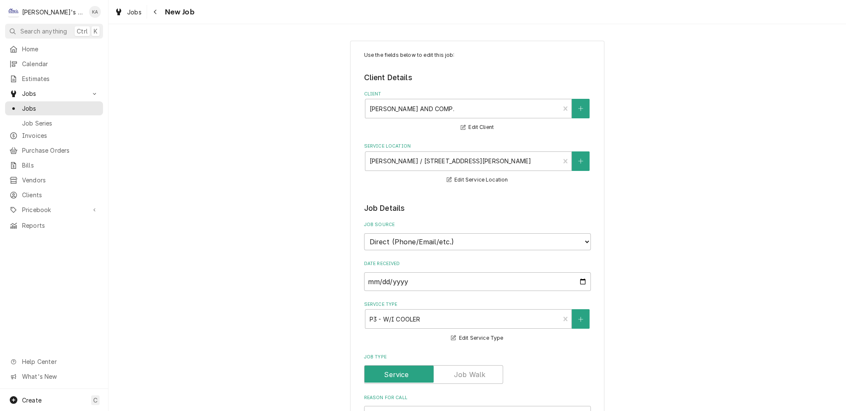
type textarea "x"
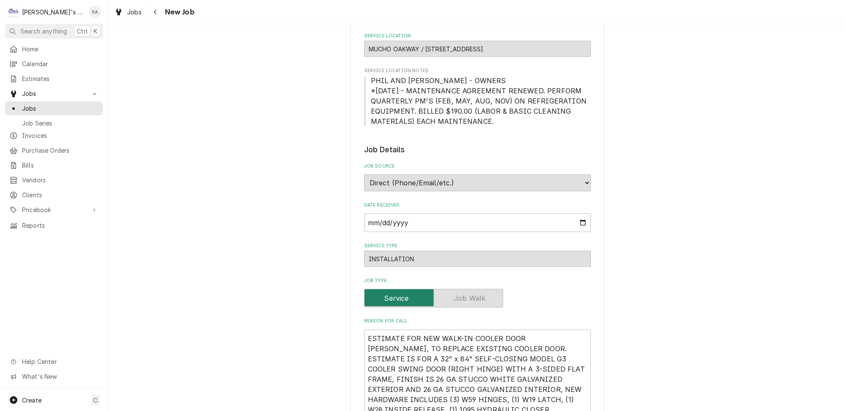
type textarea "x"
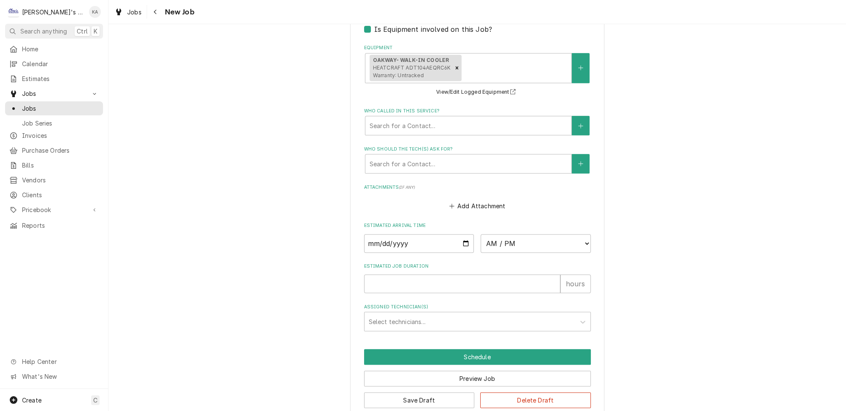
scroll to position [659, 0]
